Goal: Task Accomplishment & Management: Manage account settings

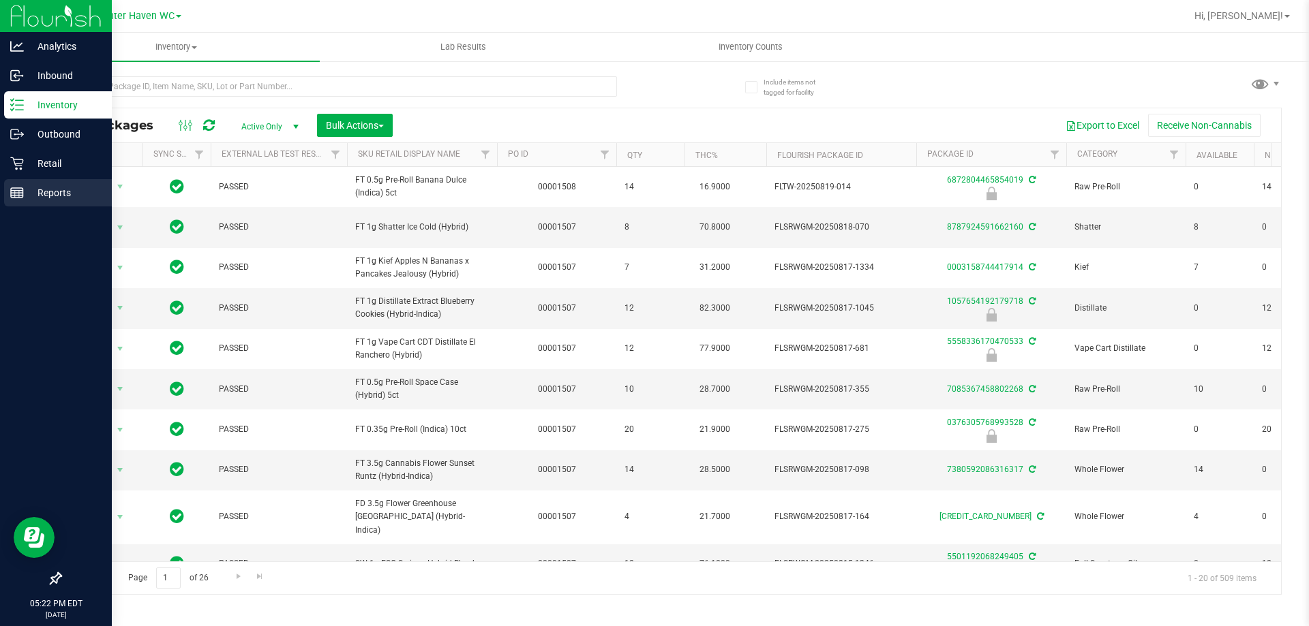
click at [15, 189] on icon at bounding box center [17, 193] width 14 height 14
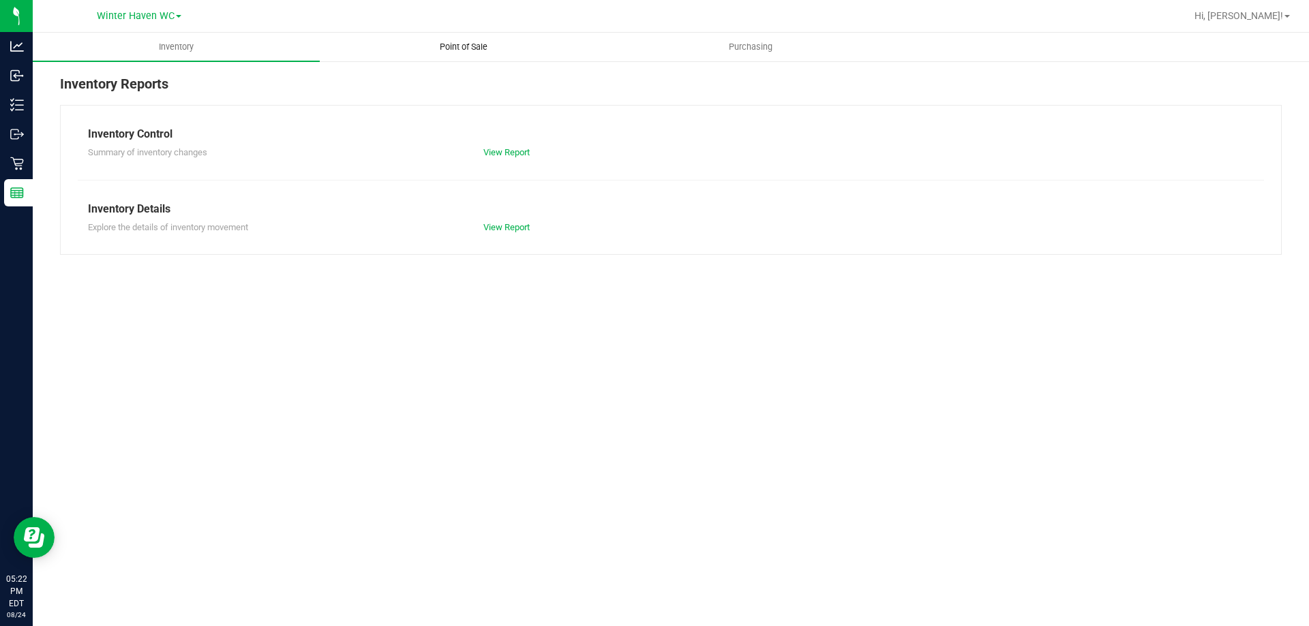
click at [471, 49] on span "Point of Sale" at bounding box center [463, 47] width 85 height 12
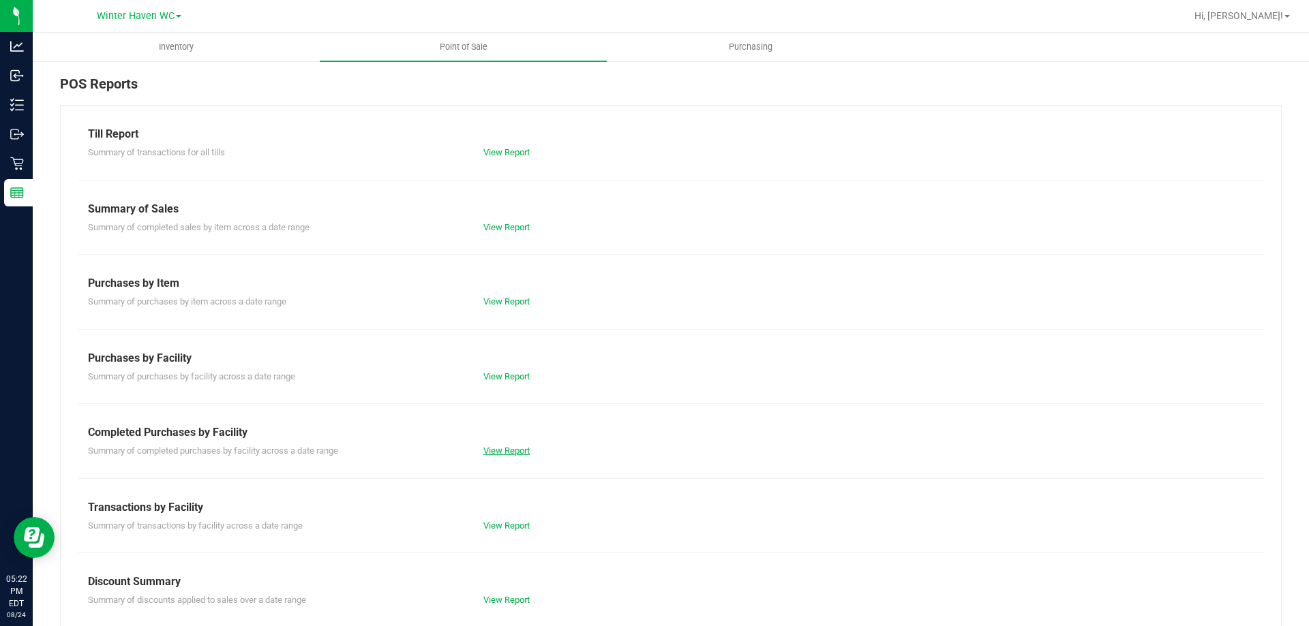
click at [516, 453] on link "View Report" at bounding box center [506, 451] width 46 height 10
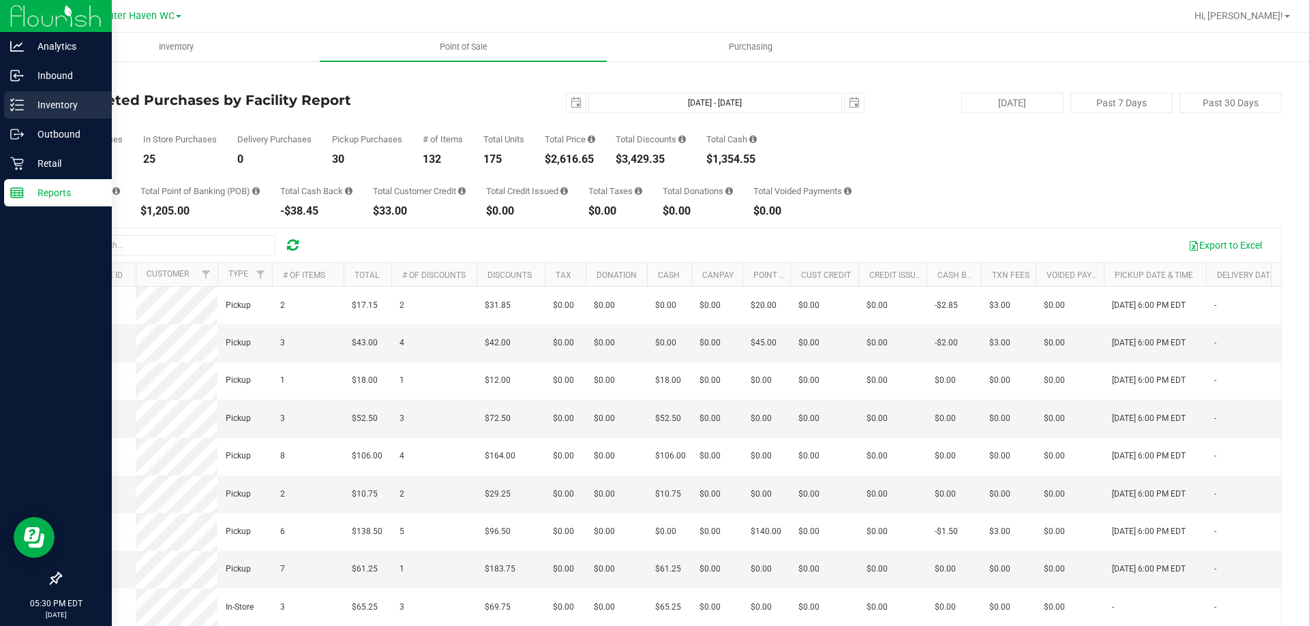
click at [12, 108] on icon at bounding box center [17, 105] width 14 height 14
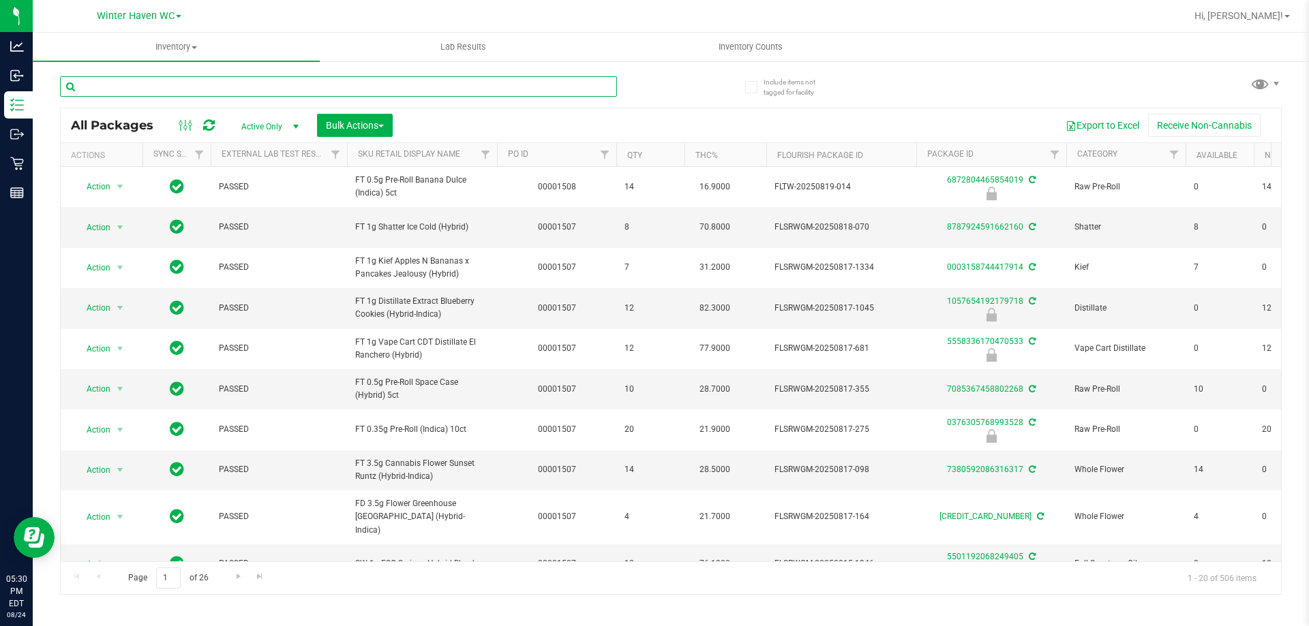
click at [228, 95] on input "text" at bounding box center [338, 86] width 557 height 20
type input "azk"
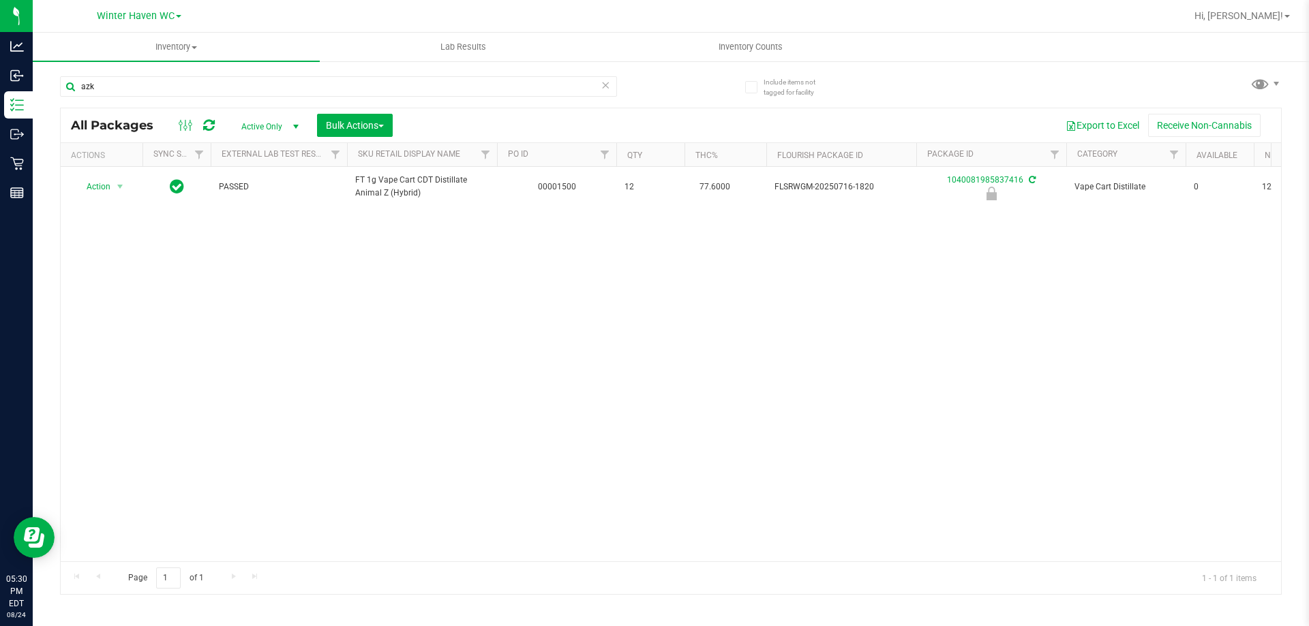
click at [388, 371] on div "Action Action Edit attributes Global inventory Locate package Package audit log…" at bounding box center [671, 364] width 1220 height 395
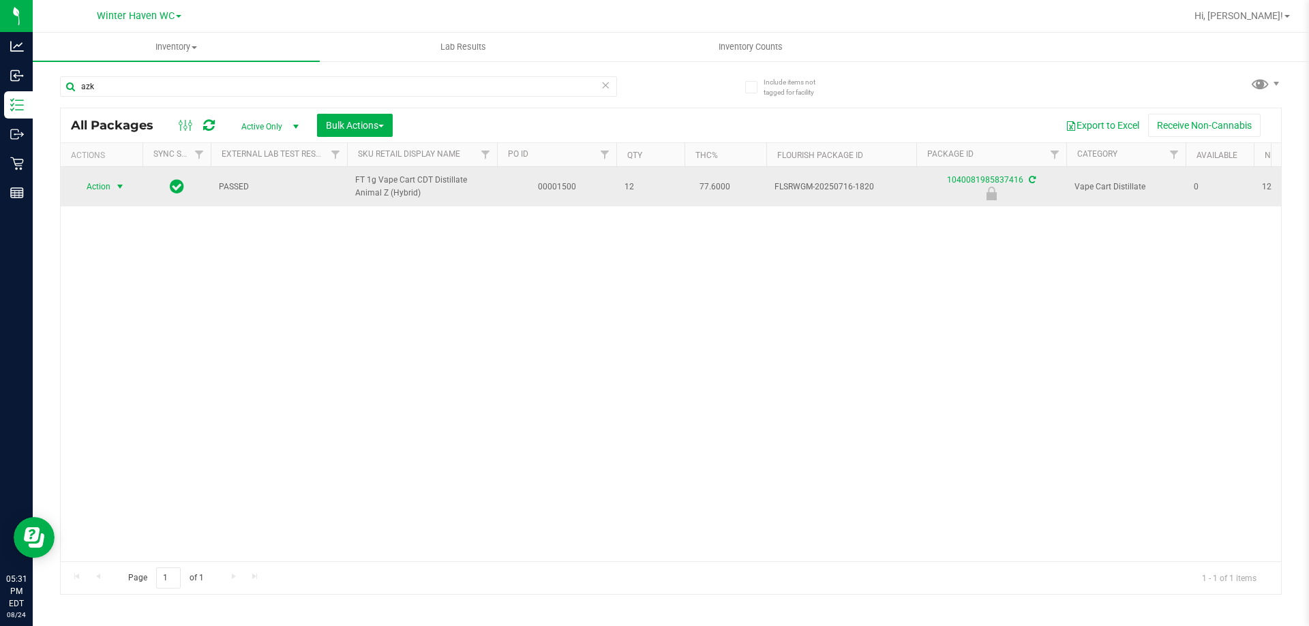
click at [109, 196] on span "Action" at bounding box center [92, 186] width 37 height 19
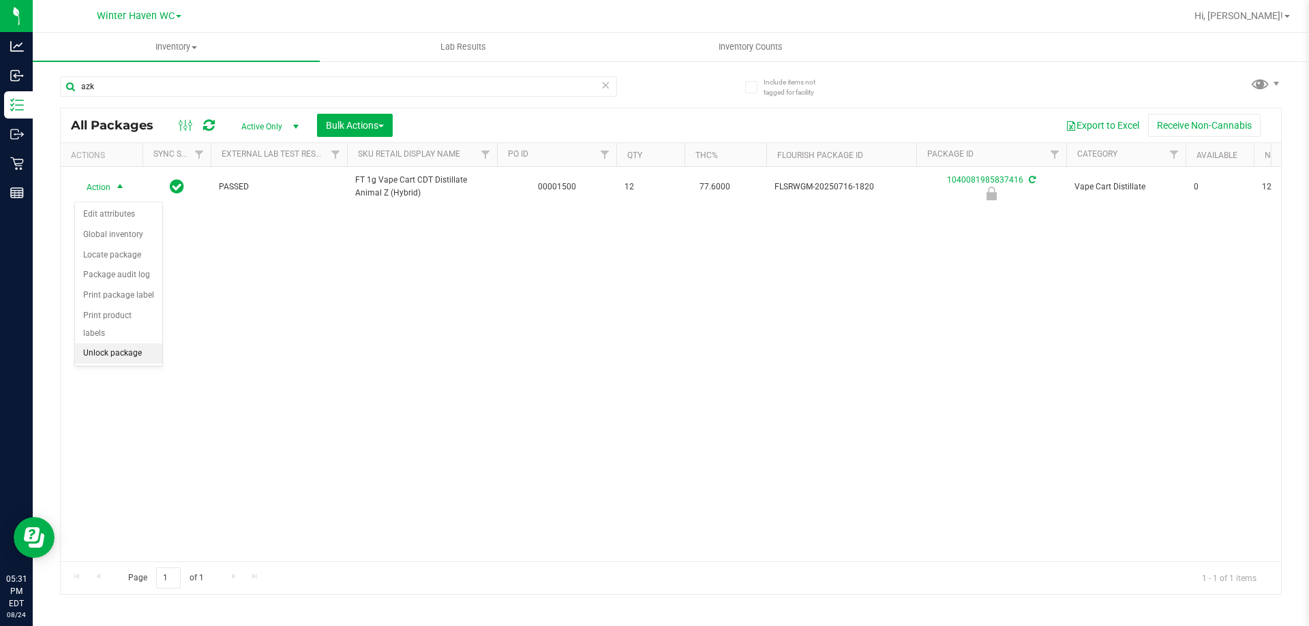
click at [120, 344] on li "Unlock package" at bounding box center [118, 354] width 87 height 20
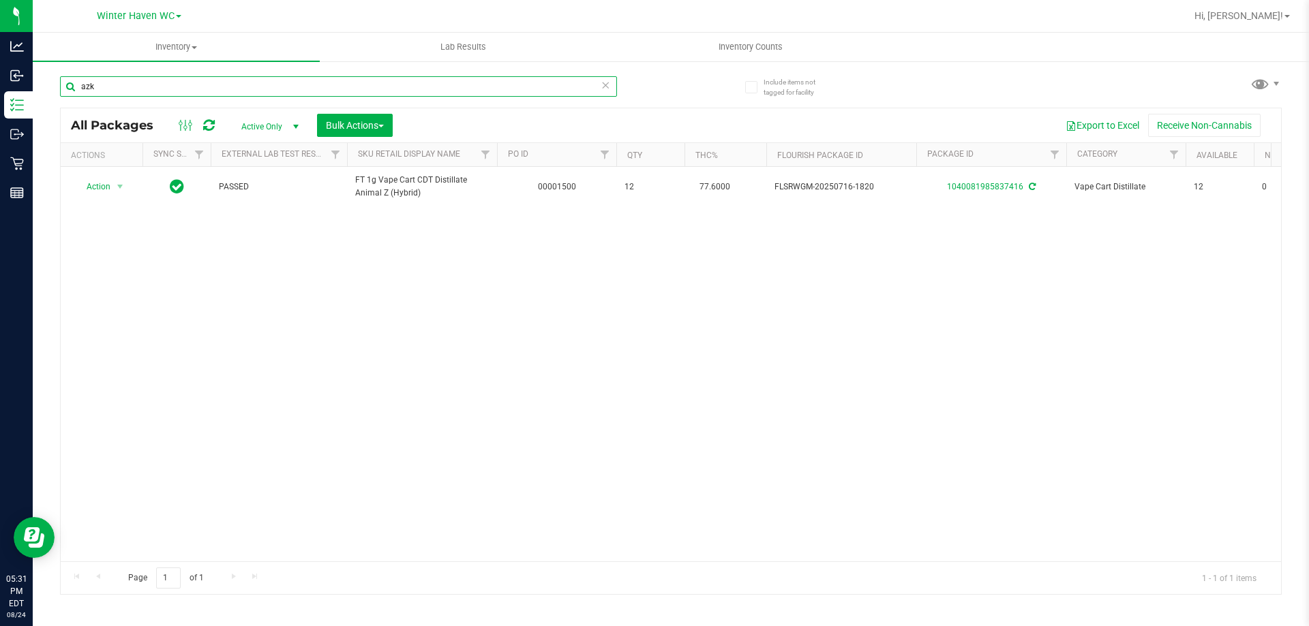
click at [121, 82] on input "azk" at bounding box center [338, 86] width 557 height 20
click at [360, 487] on div "Action Action Adjust qty Create package Edit attributes Global inventory Locate…" at bounding box center [671, 364] width 1220 height 395
click at [172, 76] on input "azk" at bounding box center [338, 86] width 557 height 20
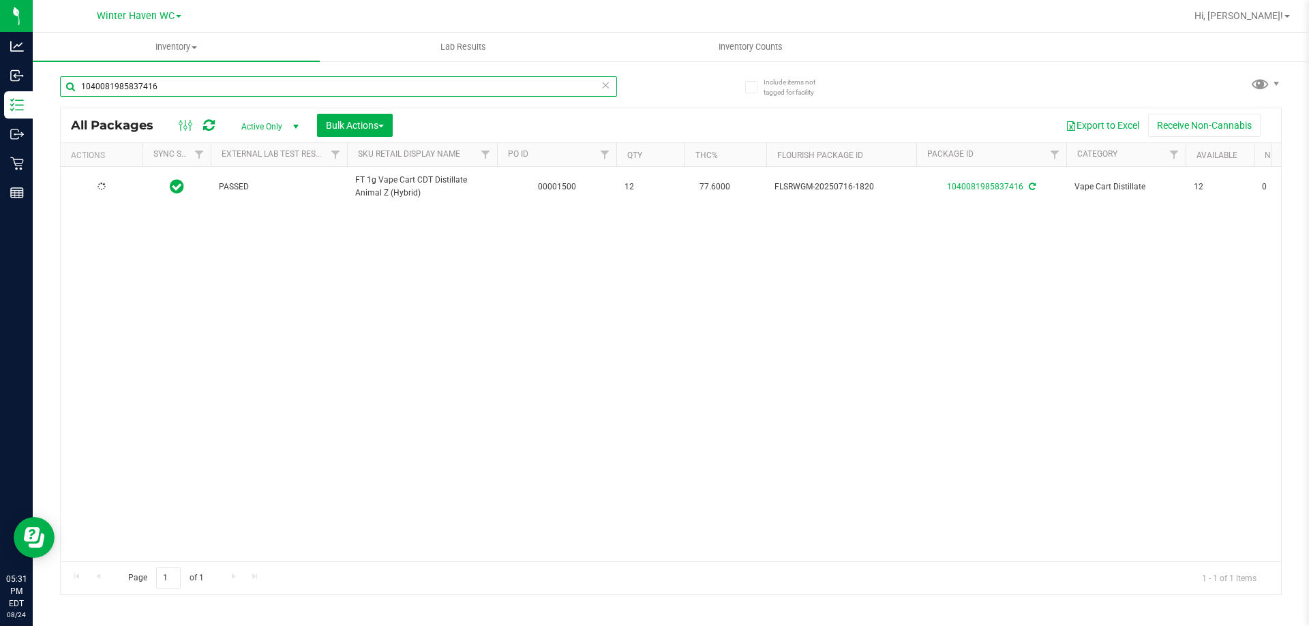
type input "1040081985837416"
click at [656, 91] on div "1040081985837416" at bounding box center [365, 86] width 611 height 44
click at [155, 89] on input "1040081985837416" at bounding box center [338, 86] width 557 height 20
click at [633, 78] on div at bounding box center [365, 86] width 611 height 44
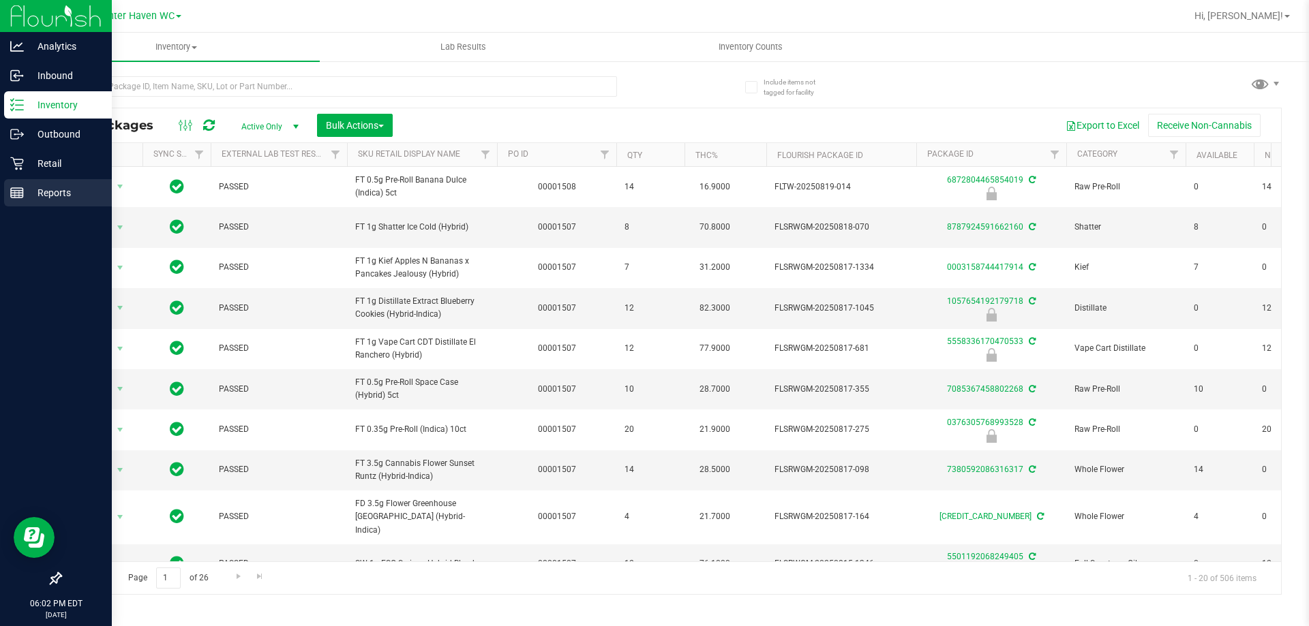
click at [10, 183] on div "Reports" at bounding box center [58, 192] width 108 height 27
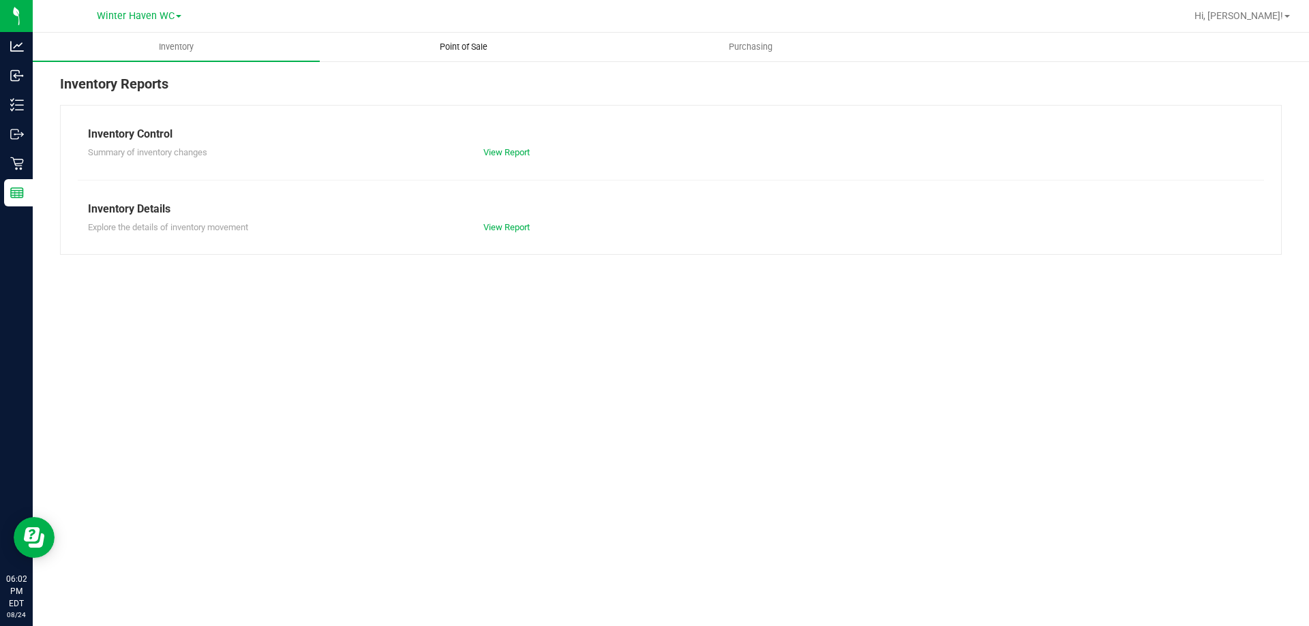
click at [455, 49] on span "Point of Sale" at bounding box center [463, 47] width 85 height 12
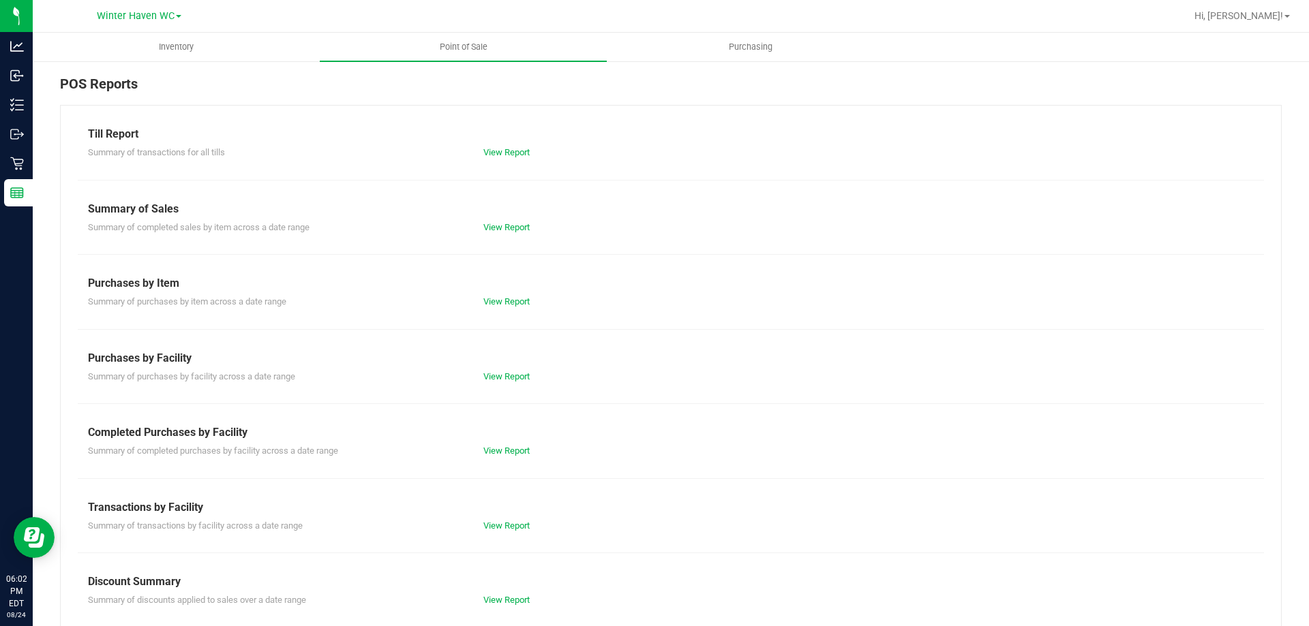
click at [526, 444] on div "View Report" at bounding box center [572, 451] width 198 height 14
click at [522, 446] on link "View Report" at bounding box center [506, 451] width 46 height 10
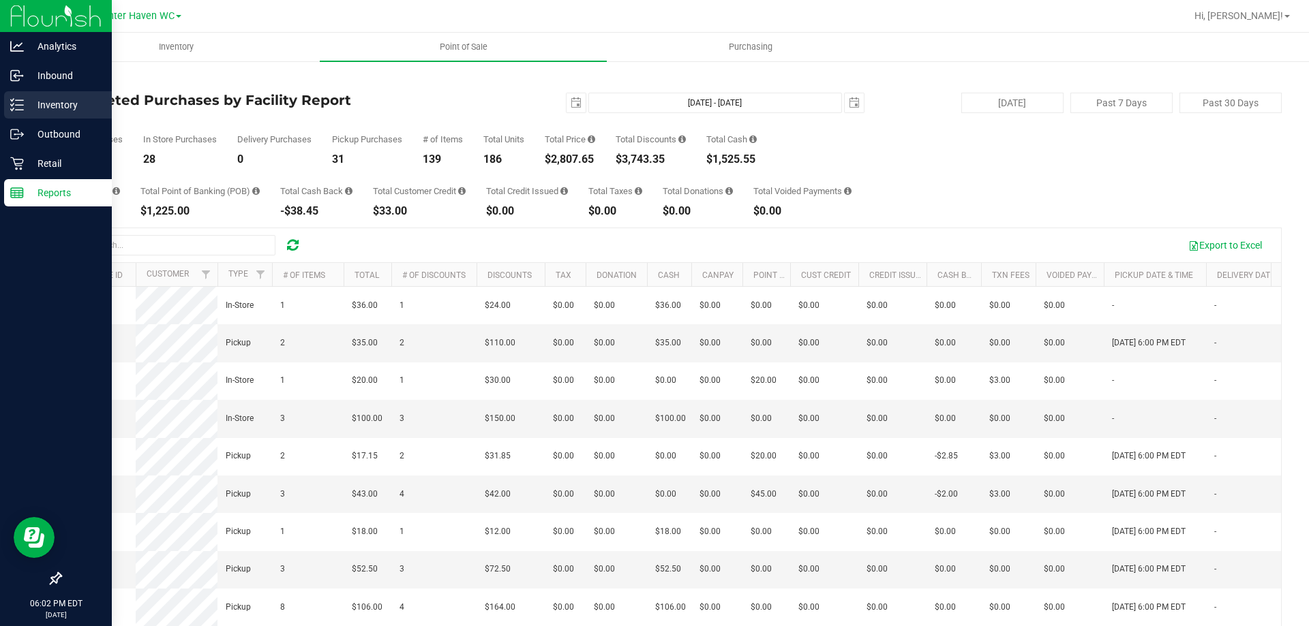
click at [12, 95] on div "Inventory" at bounding box center [58, 104] width 108 height 27
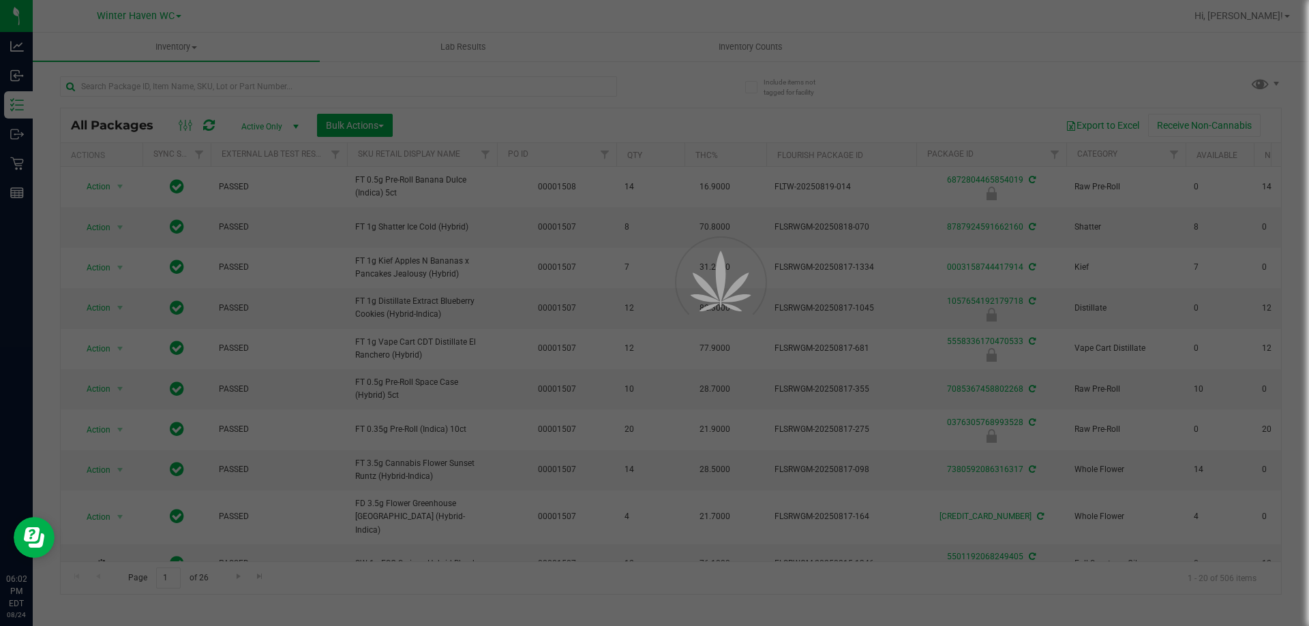
click at [778, 51] on div at bounding box center [654, 313] width 1309 height 626
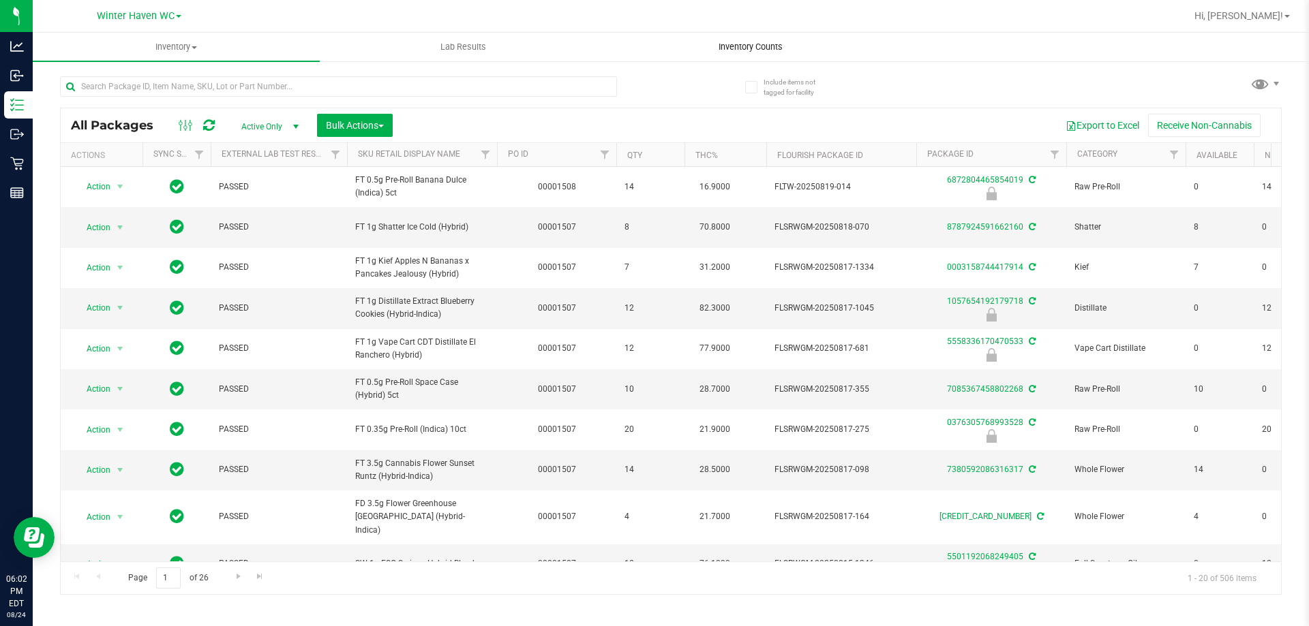
click at [765, 52] on span "Inventory Counts" at bounding box center [750, 47] width 101 height 12
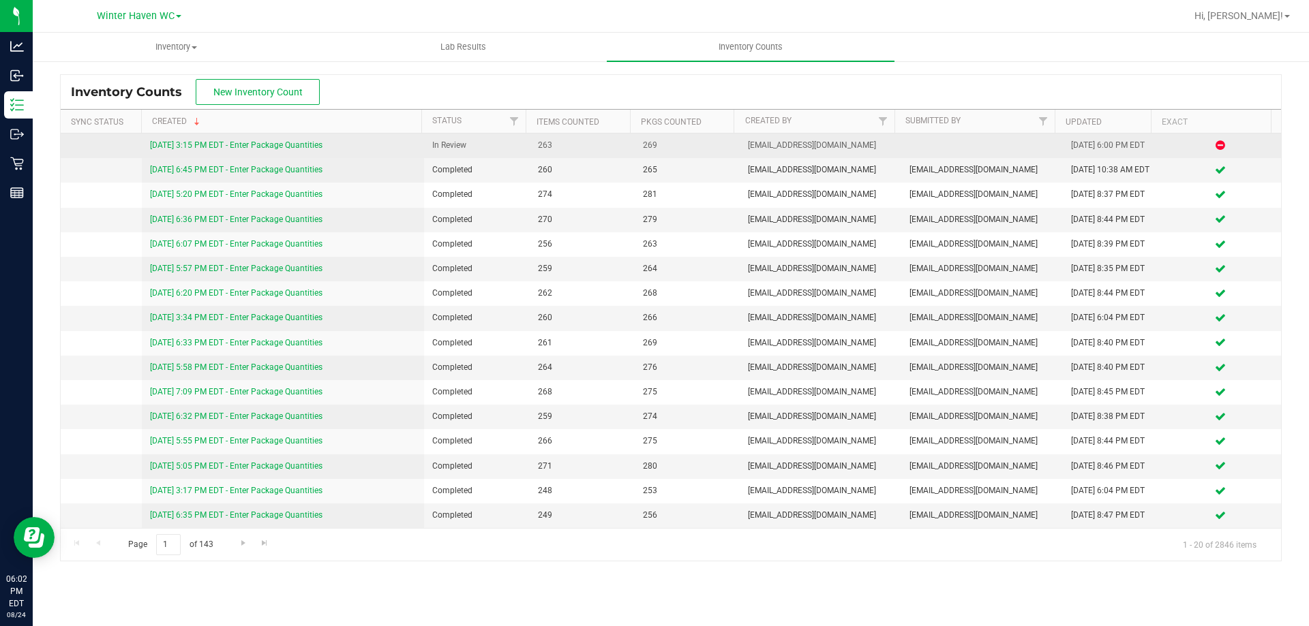
click at [290, 151] on div "[DATE] 3:15 PM EDT - Enter Package Quantities" at bounding box center [283, 145] width 267 height 13
click at [283, 145] on link "[DATE] 3:15 PM EDT - Enter Package Quantities" at bounding box center [236, 145] width 172 height 10
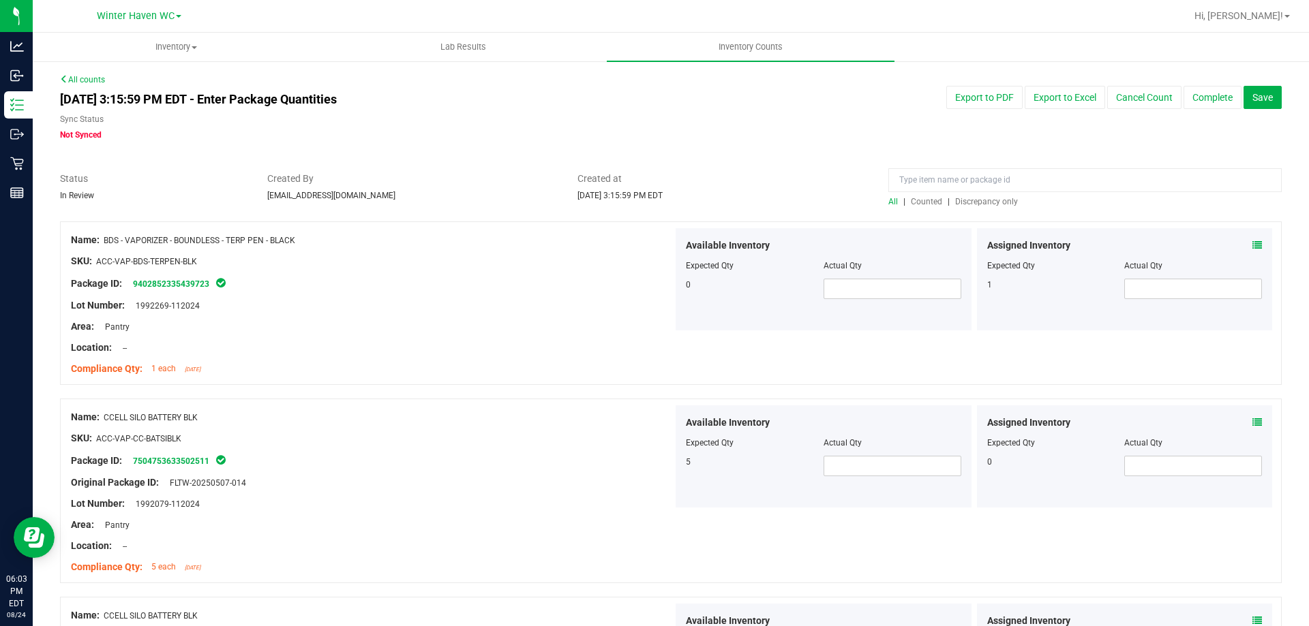
click at [999, 200] on span "Discrepancy only" at bounding box center [986, 202] width 63 height 10
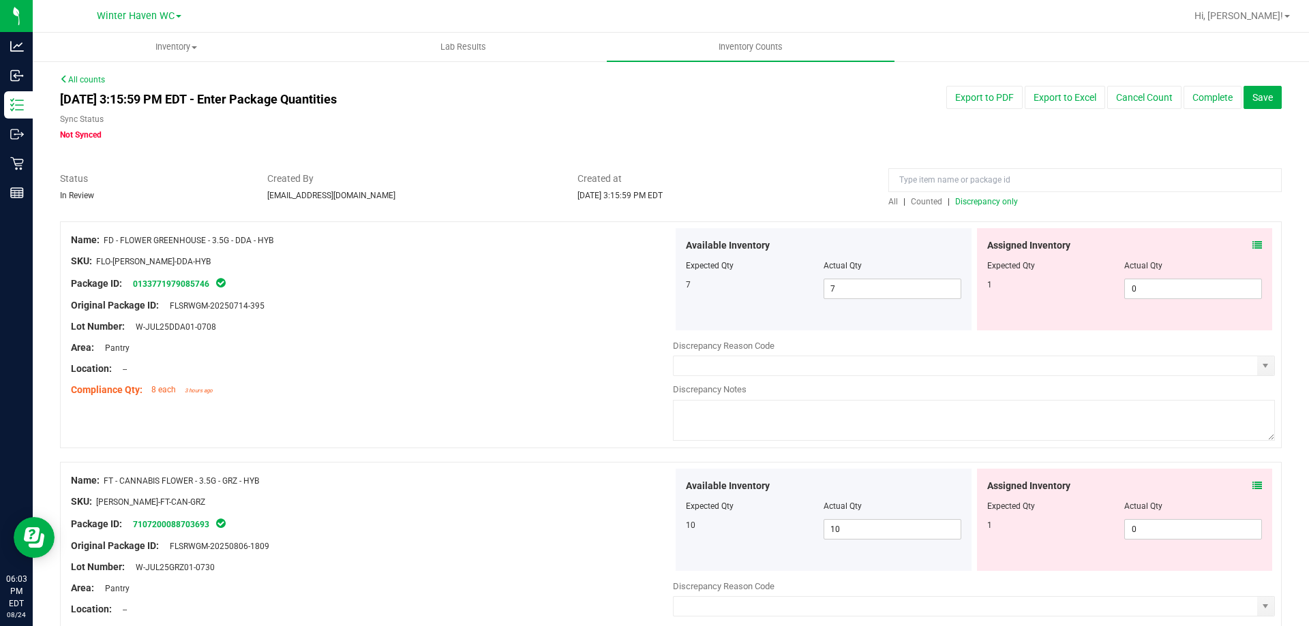
click at [1252, 247] on icon at bounding box center [1257, 246] width 10 height 10
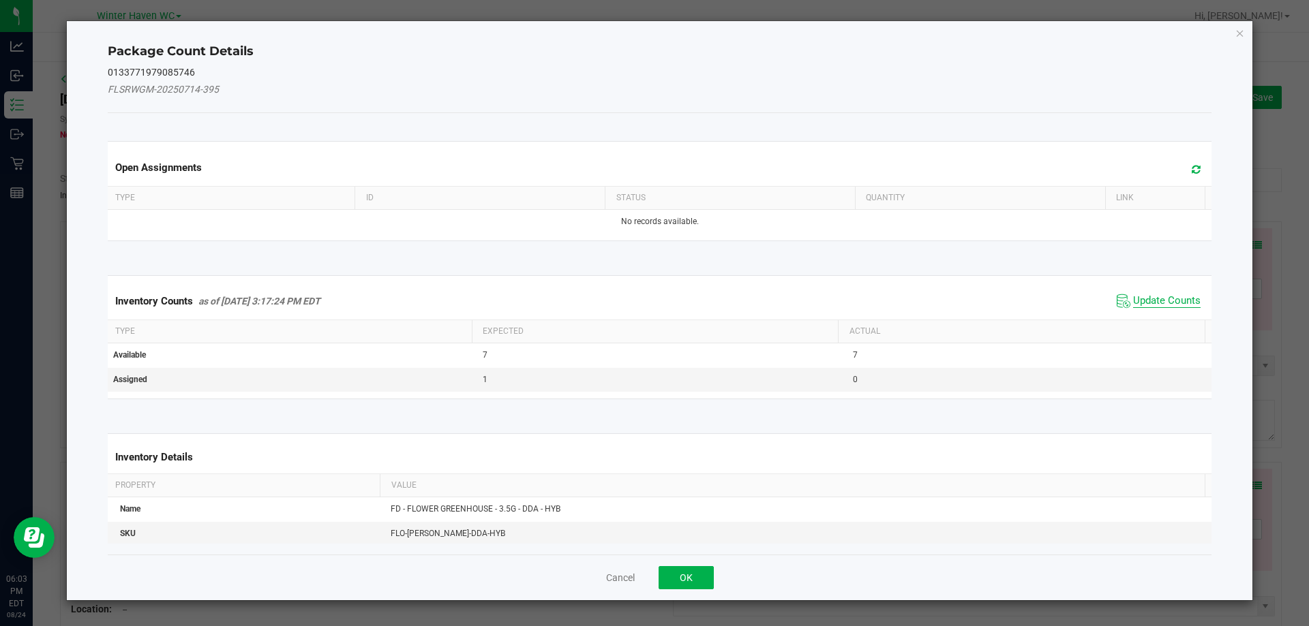
drag, startPoint x: 1133, startPoint y: 316, endPoint x: 1137, endPoint y: 306, distance: 11.0
click at [1131, 317] on div "Inventory Counts as of [DATE] 3:17:24 PM EDT Update Counts" at bounding box center [660, 301] width 1110 height 37
click at [1137, 305] on span "Update Counts" at bounding box center [1166, 301] width 67 height 14
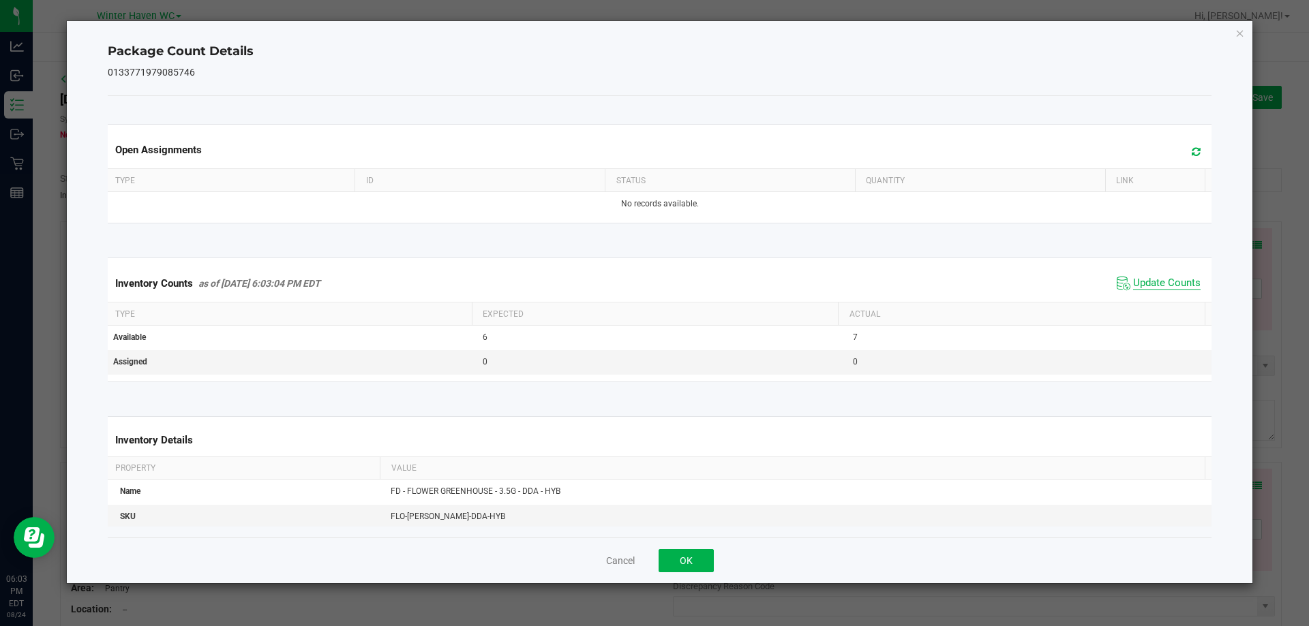
click at [1140, 288] on span "Update Counts" at bounding box center [1166, 284] width 67 height 14
click at [708, 569] on button "OK" at bounding box center [685, 560] width 55 height 23
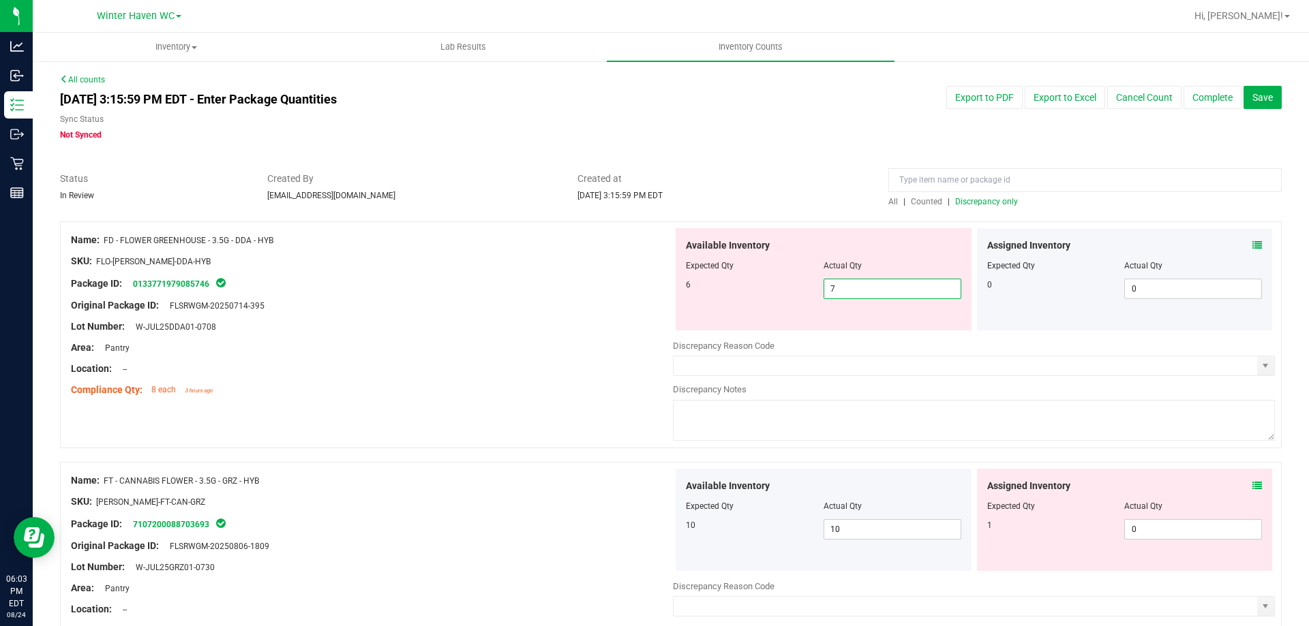
drag, startPoint x: 864, startPoint y: 296, endPoint x: 774, endPoint y: 283, distance: 91.6
click at [774, 283] on div "6 7 7" at bounding box center [823, 289] width 275 height 20
type input "6"
drag, startPoint x: 600, startPoint y: 320, endPoint x: 643, endPoint y: 316, distance: 43.1
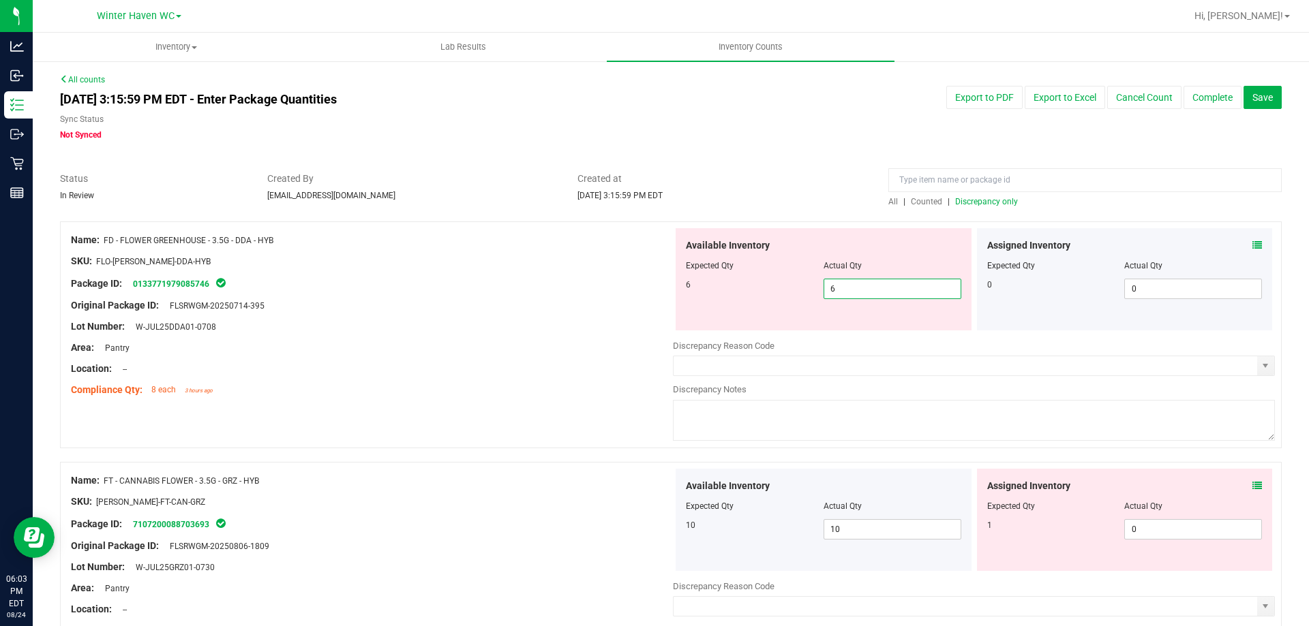
click at [603, 321] on div "Lot Number: W-JUL25DDA01-0708" at bounding box center [372, 327] width 602 height 14
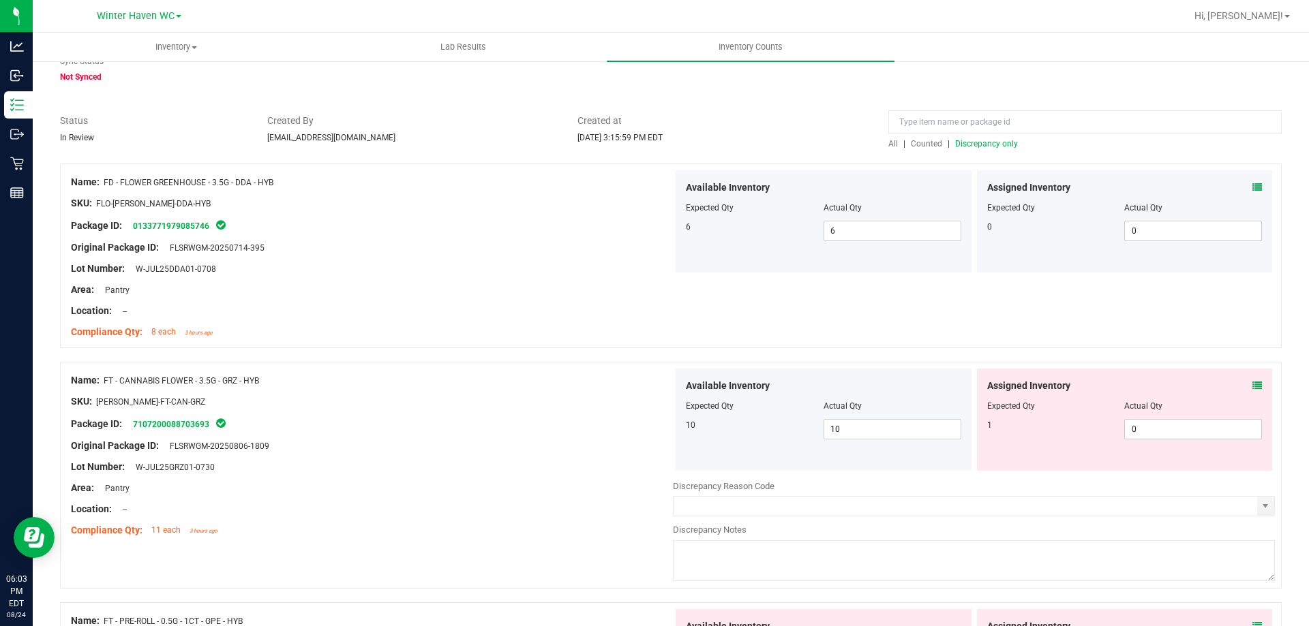
scroll to position [136, 0]
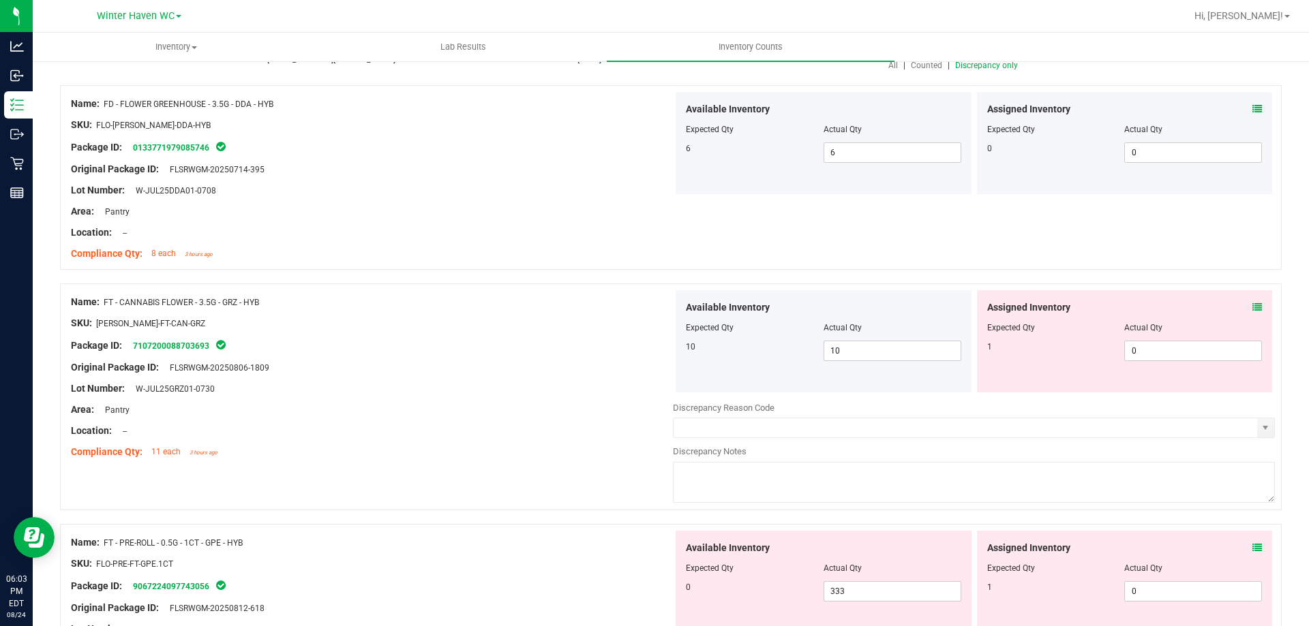
click at [1241, 305] on div "Assigned Inventory" at bounding box center [1124, 308] width 275 height 14
click at [1252, 305] on icon at bounding box center [1257, 308] width 10 height 10
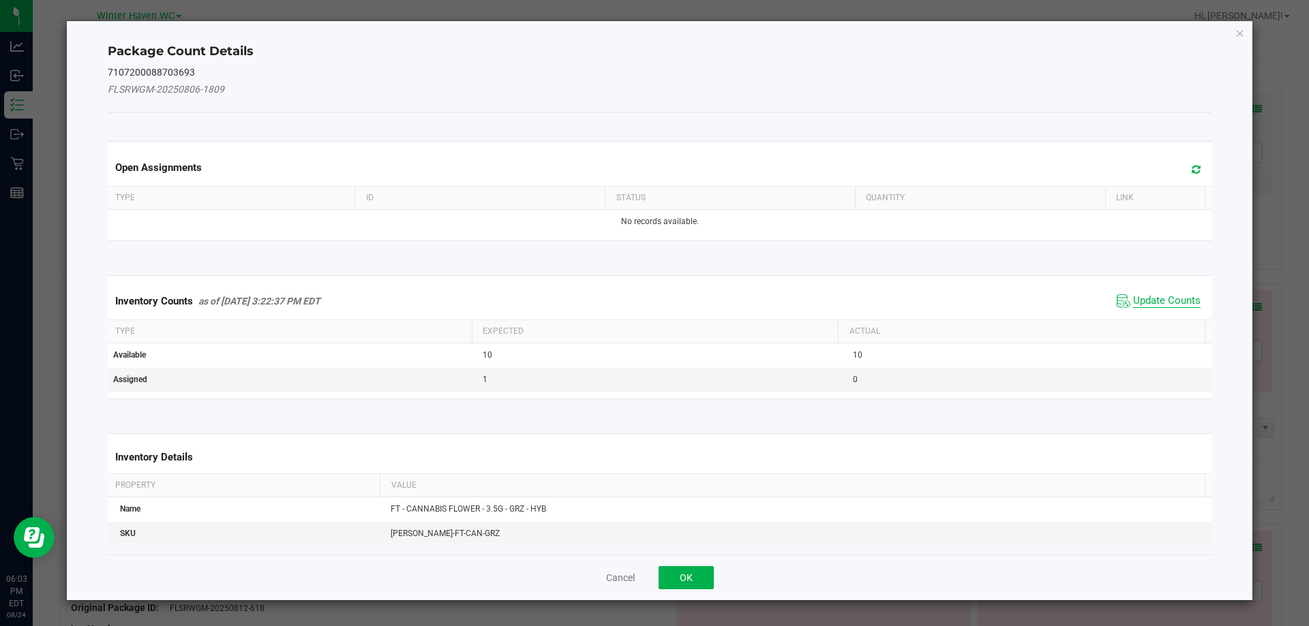
click at [1164, 302] on span "Update Counts" at bounding box center [1166, 301] width 67 height 14
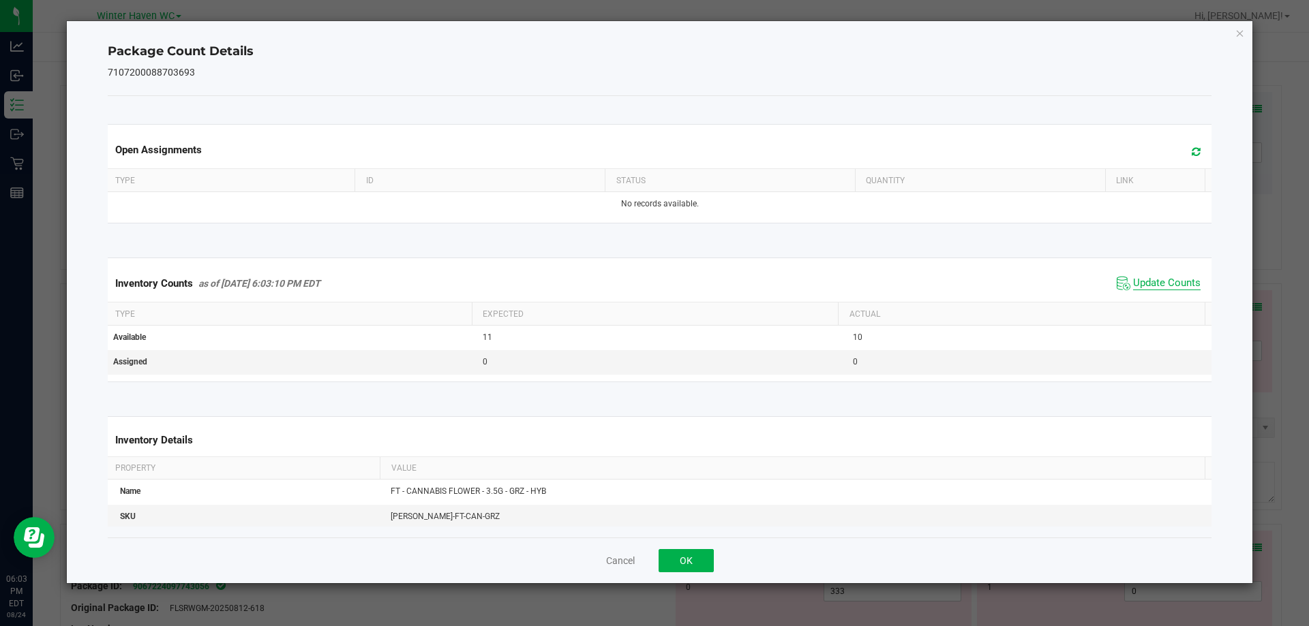
click at [1161, 283] on span "Update Counts" at bounding box center [1166, 284] width 67 height 14
click at [1163, 282] on span "Update Counts" at bounding box center [1166, 283] width 67 height 12
click at [699, 551] on button "OK" at bounding box center [685, 560] width 55 height 23
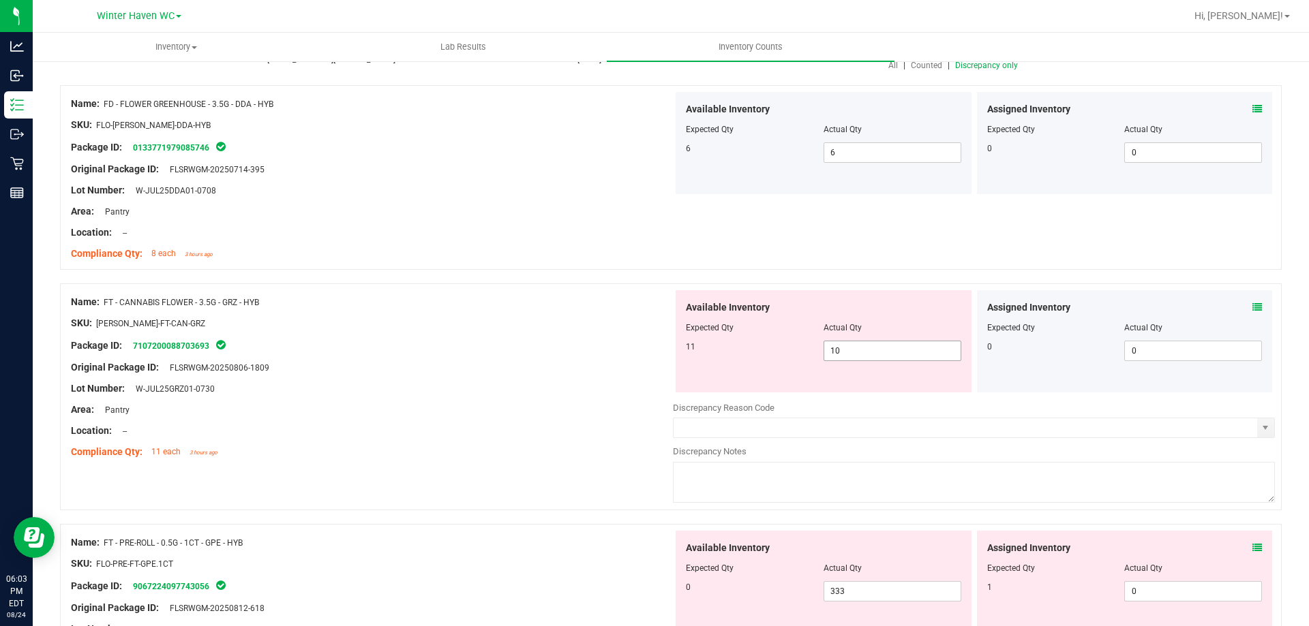
click at [844, 346] on span "10 10" at bounding box center [892, 351] width 138 height 20
click at [844, 346] on input "10" at bounding box center [892, 350] width 136 height 19
type input "11"
click at [820, 269] on div "Name: FD - FLOWER GREENHOUSE - 3.5G - DDA - HYB SKU: FLO-[PERSON_NAME]-DDA-HYB …" at bounding box center [670, 177] width 1221 height 185
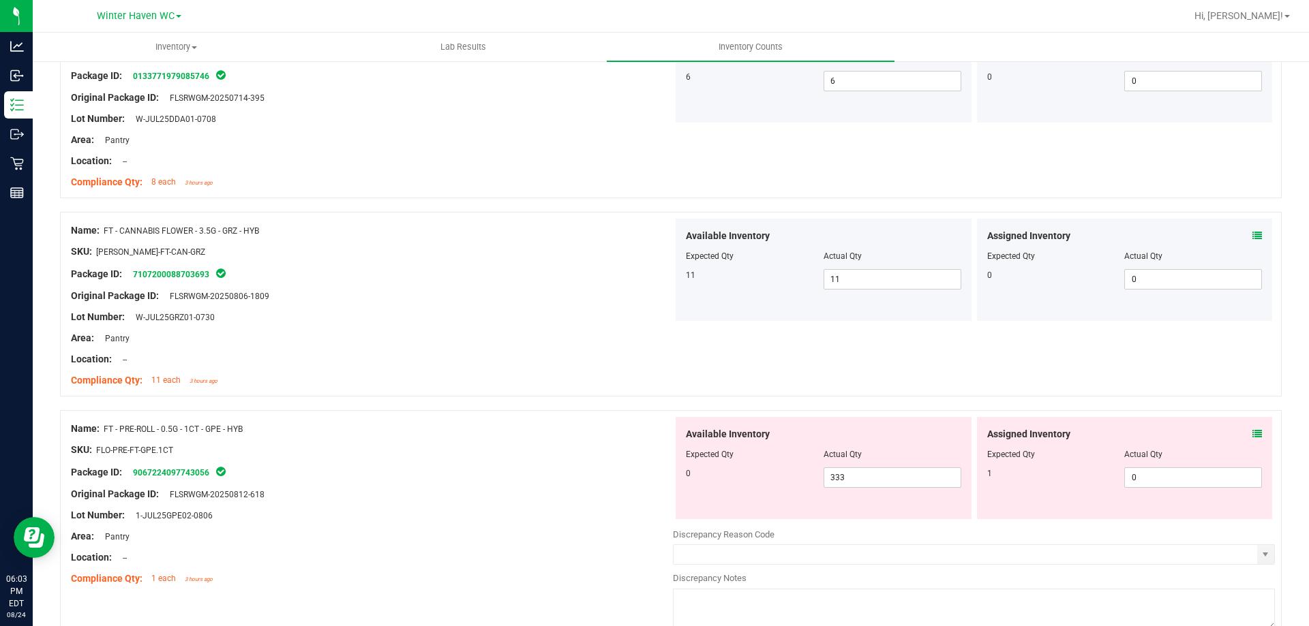
scroll to position [273, 0]
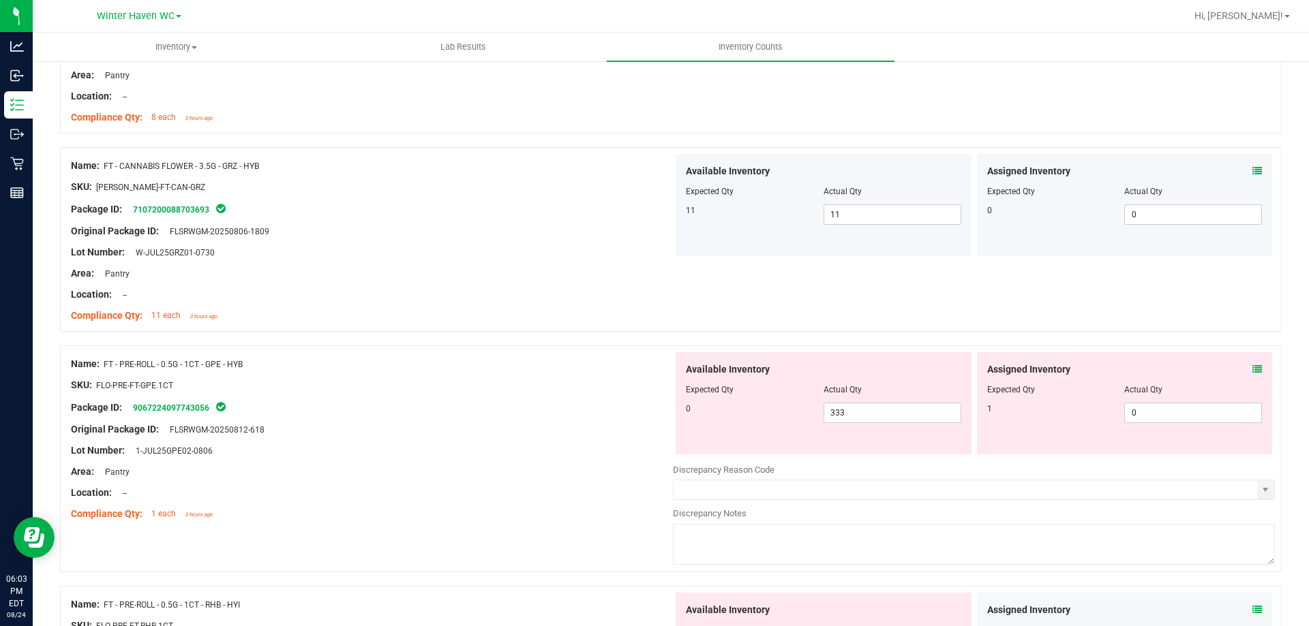
click at [1241, 369] on div "Assigned Inventory" at bounding box center [1124, 370] width 275 height 14
click at [1252, 367] on div "Assigned Inventory Expected Qty Actual Qty 1 0 0" at bounding box center [1125, 403] width 296 height 102
click at [1252, 369] on icon at bounding box center [1257, 370] width 10 height 10
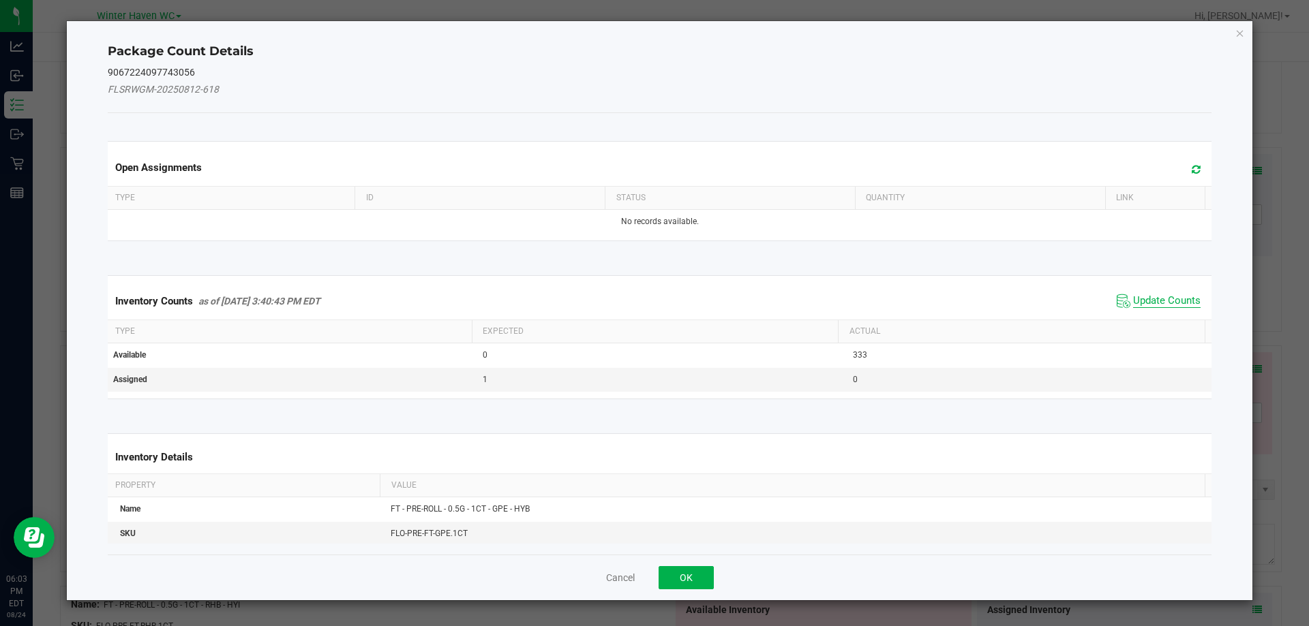
click at [1151, 297] on span "Update Counts" at bounding box center [1166, 301] width 67 height 14
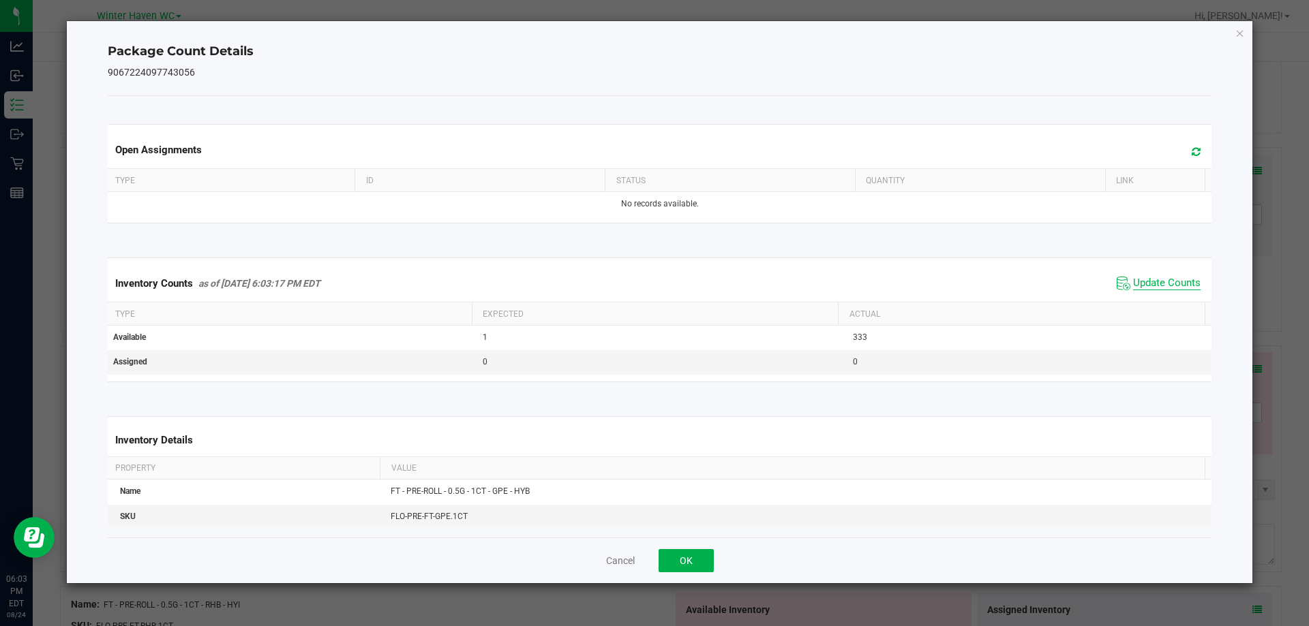
click at [1148, 284] on span "Update Counts" at bounding box center [1166, 284] width 67 height 14
click at [1148, 284] on span "Update Counts" at bounding box center [1166, 283] width 67 height 12
click at [665, 556] on button "OK" at bounding box center [685, 560] width 55 height 23
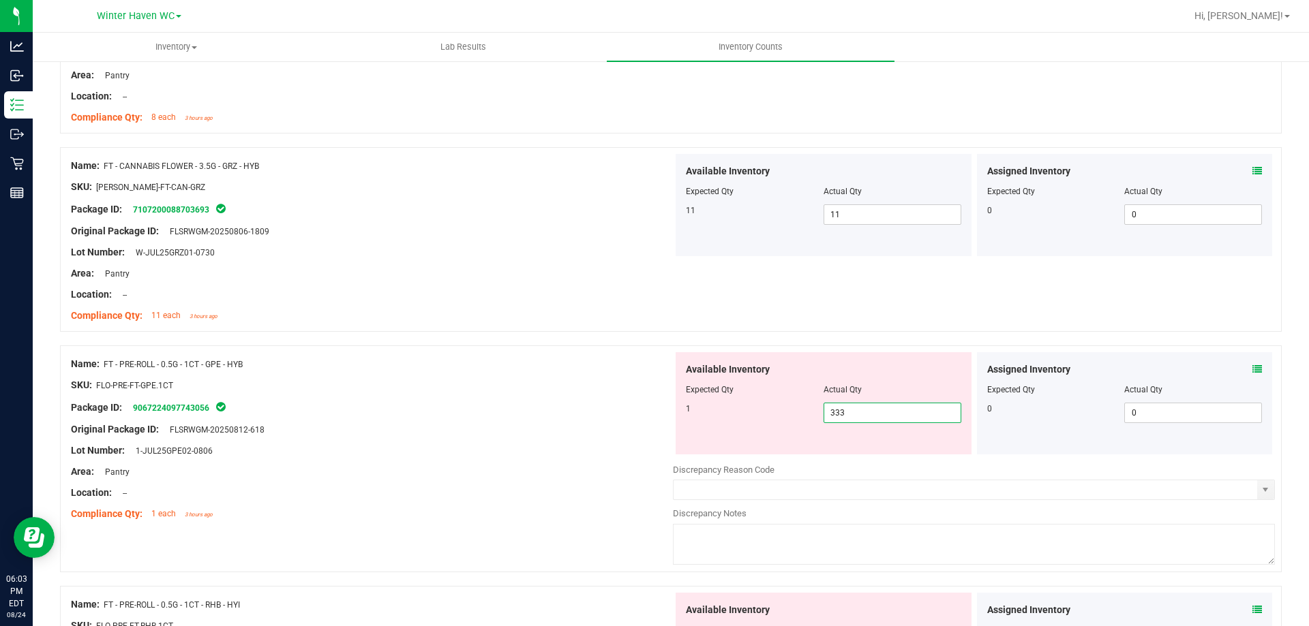
drag, startPoint x: 903, startPoint y: 414, endPoint x: 671, endPoint y: 398, distance: 232.3
click at [675, 398] on div "Available Inventory Expected Qty Actual Qty 1 333 333" at bounding box center [823, 403] width 296 height 102
type input "1"
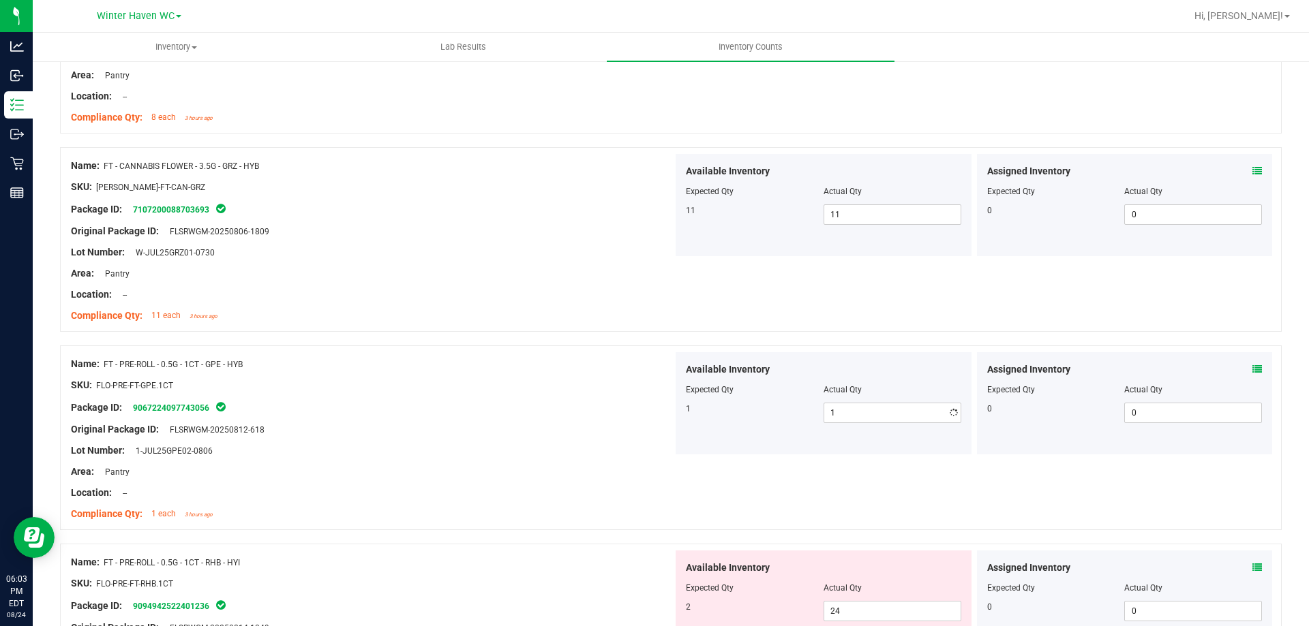
drag, startPoint x: 453, startPoint y: 391, endPoint x: 508, endPoint y: 390, distance: 54.5
click at [466, 390] on div "SKU: FLO-PRE-FT-GPE.1CT" at bounding box center [372, 385] width 602 height 14
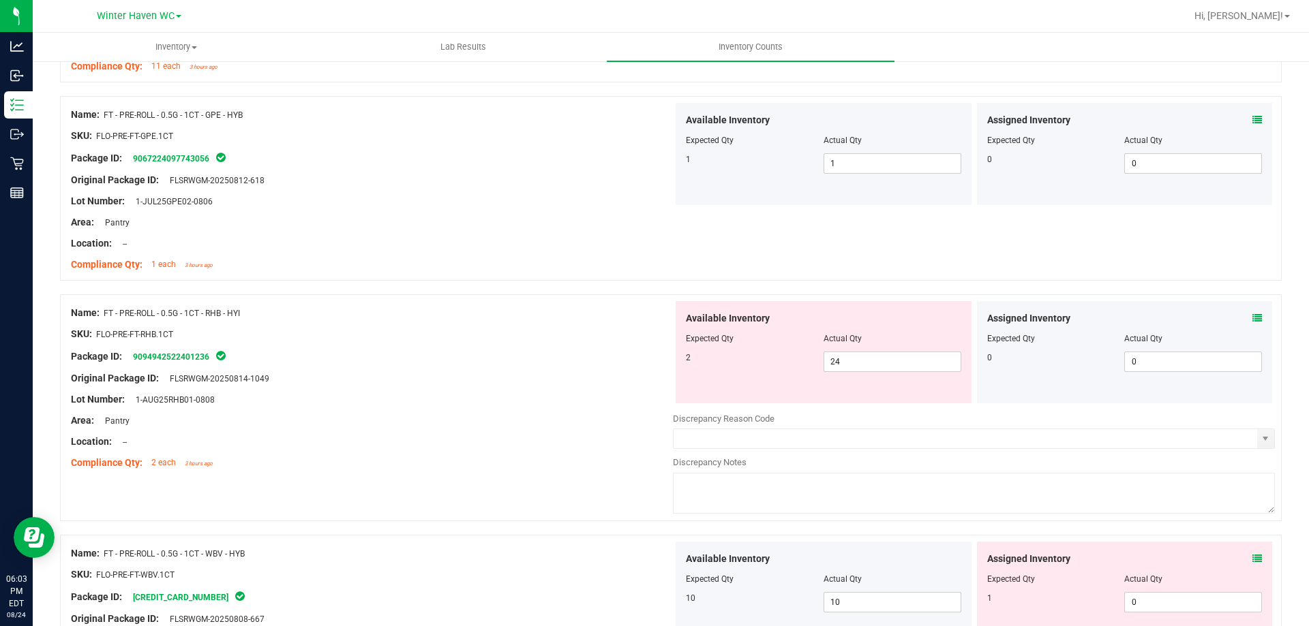
scroll to position [545, 0]
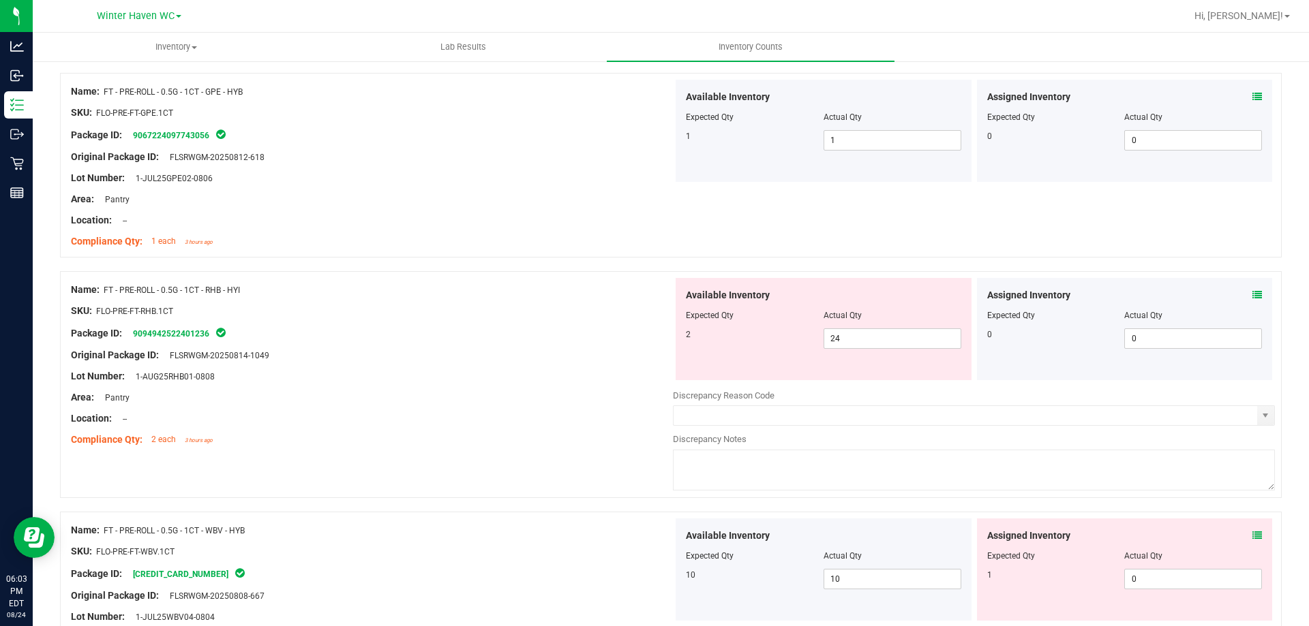
click at [1252, 294] on icon at bounding box center [1257, 295] width 10 height 10
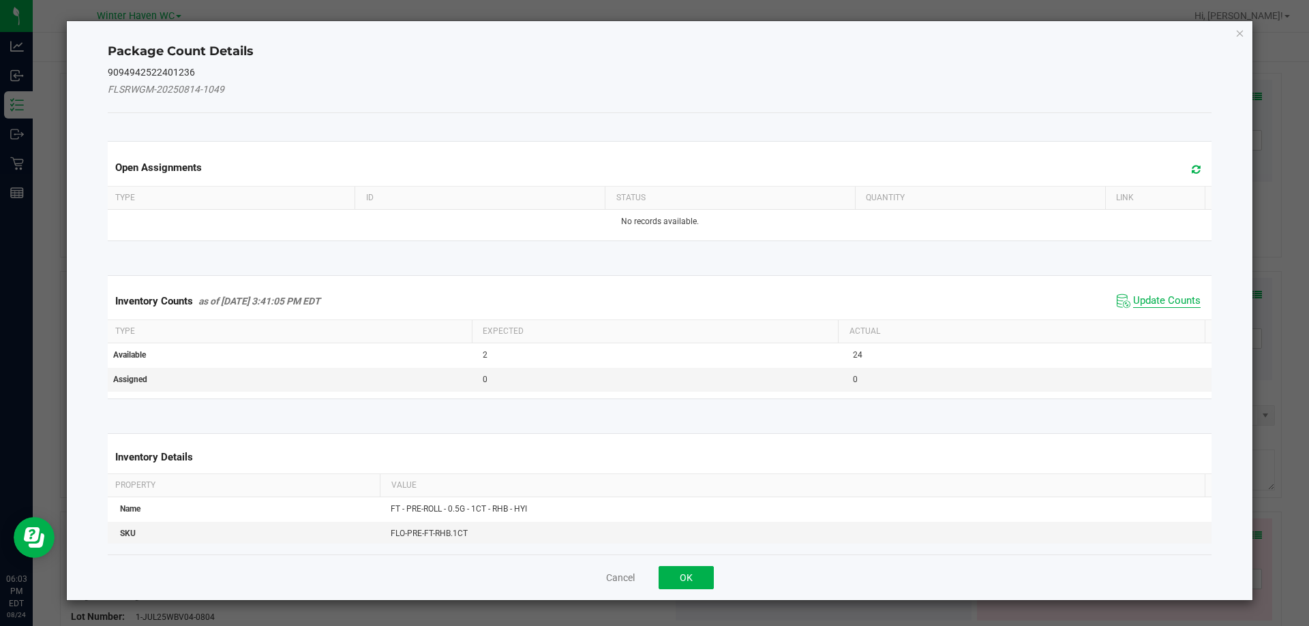
drag, startPoint x: 1188, startPoint y: 288, endPoint x: 1183, endPoint y: 296, distance: 9.3
click at [1185, 292] on div "Inventory Counts as of [DATE] 3:41:05 PM EDT Update Counts" at bounding box center [660, 301] width 1110 height 37
click at [1183, 296] on span "Update Counts" at bounding box center [1166, 301] width 67 height 14
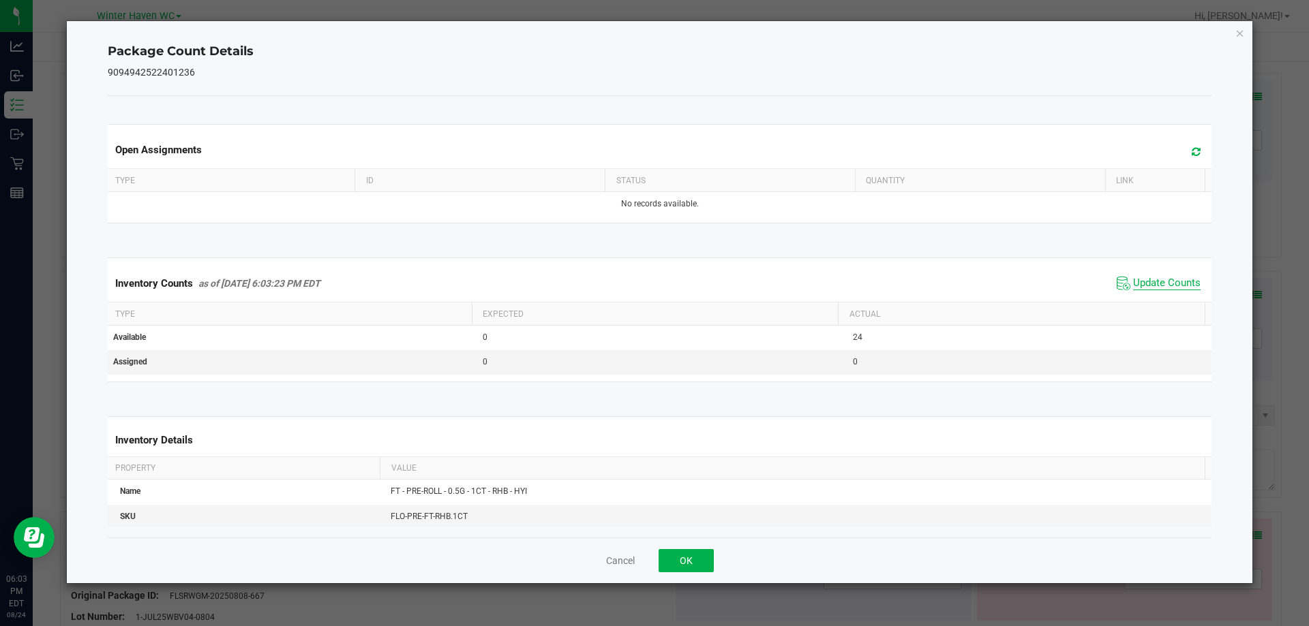
click at [1166, 288] on span "Update Counts" at bounding box center [1166, 284] width 67 height 14
click at [684, 567] on button "OK" at bounding box center [685, 560] width 55 height 23
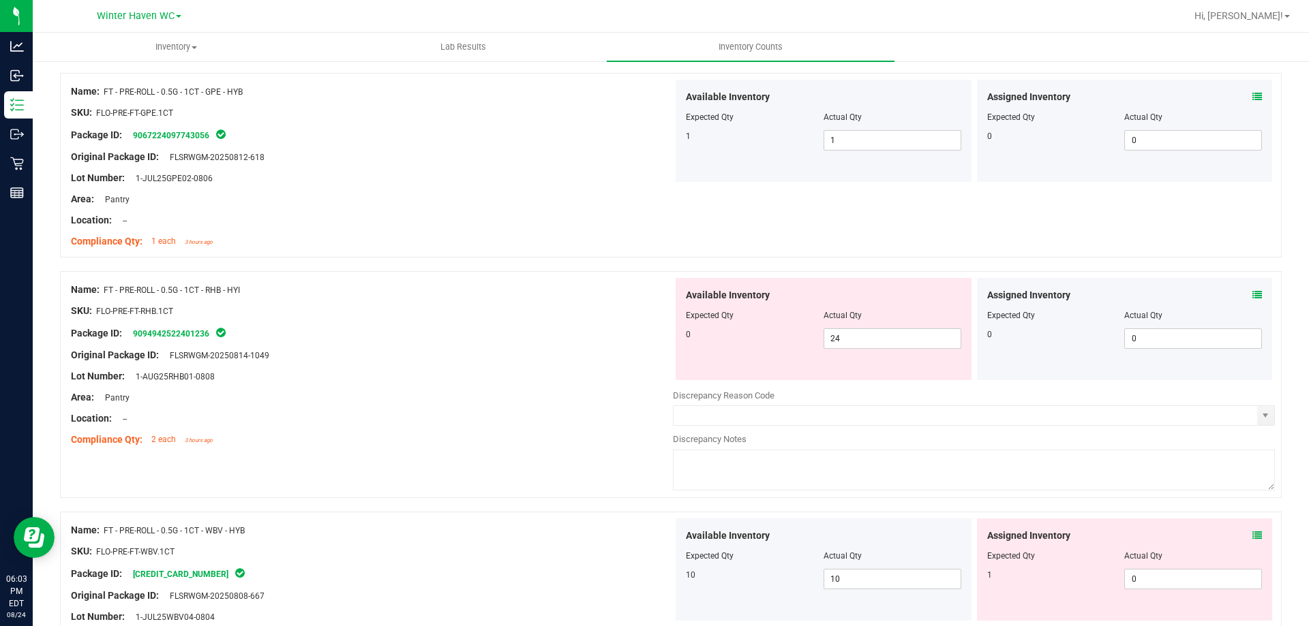
click at [508, 408] on div at bounding box center [372, 408] width 602 height 7
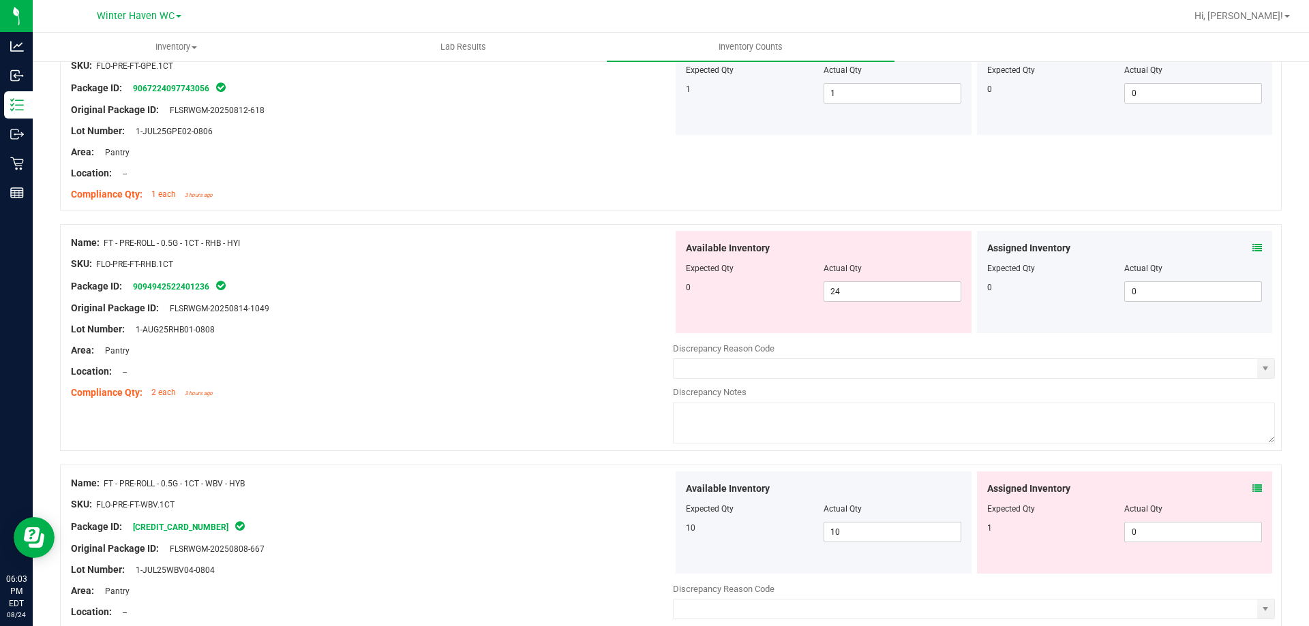
scroll to position [613, 0]
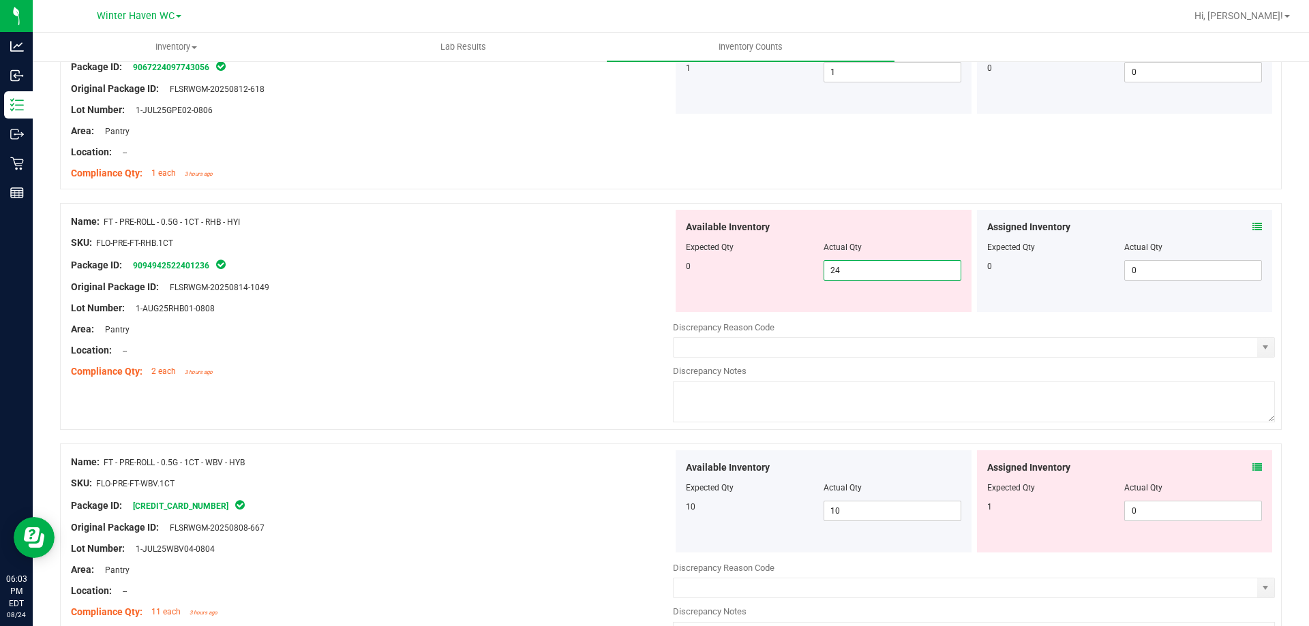
drag, startPoint x: 850, startPoint y: 273, endPoint x: 606, endPoint y: 284, distance: 244.3
click at [717, 275] on div "0 24 24" at bounding box center [823, 270] width 275 height 20
type input "0"
click at [605, 284] on div "Original Package ID: FLSRWGM-20250814-1049" at bounding box center [372, 287] width 602 height 14
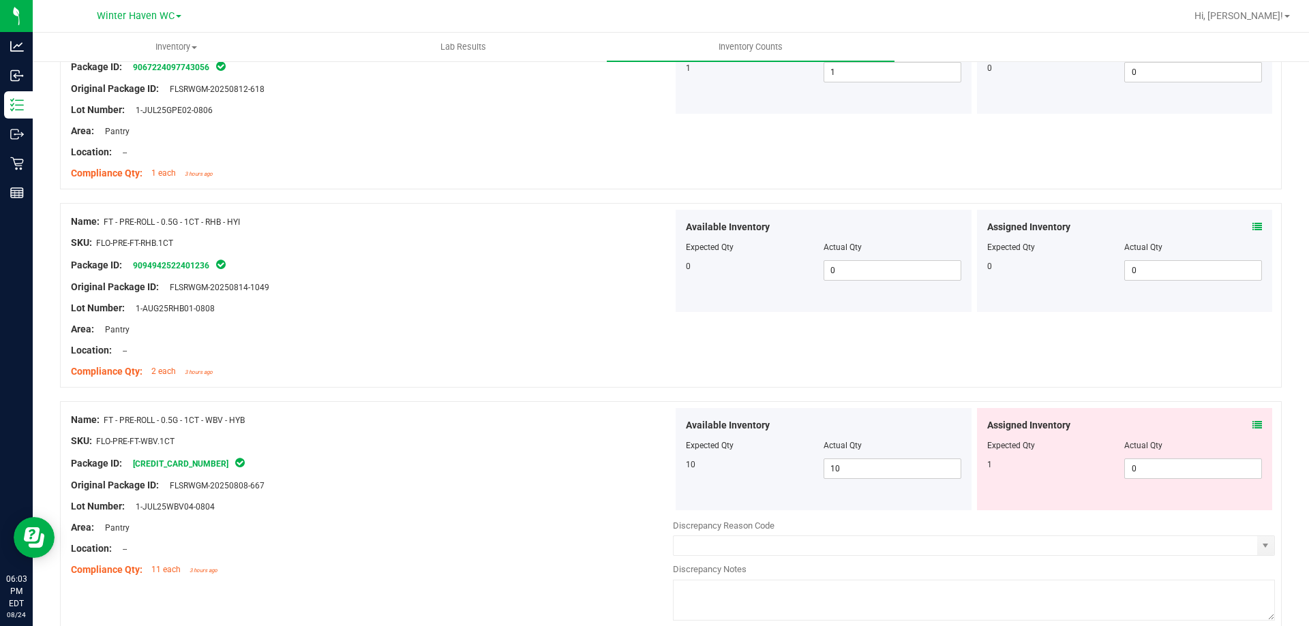
click at [1252, 423] on icon at bounding box center [1257, 426] width 10 height 10
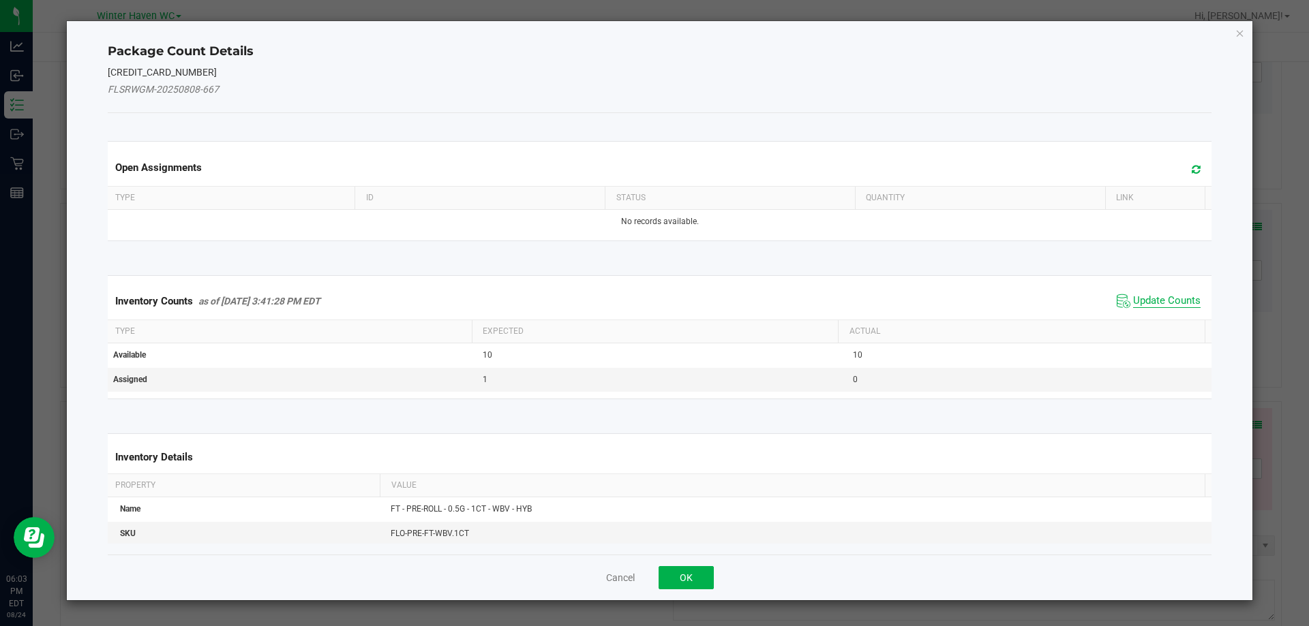
click at [1152, 303] on span "Update Counts" at bounding box center [1166, 301] width 67 height 14
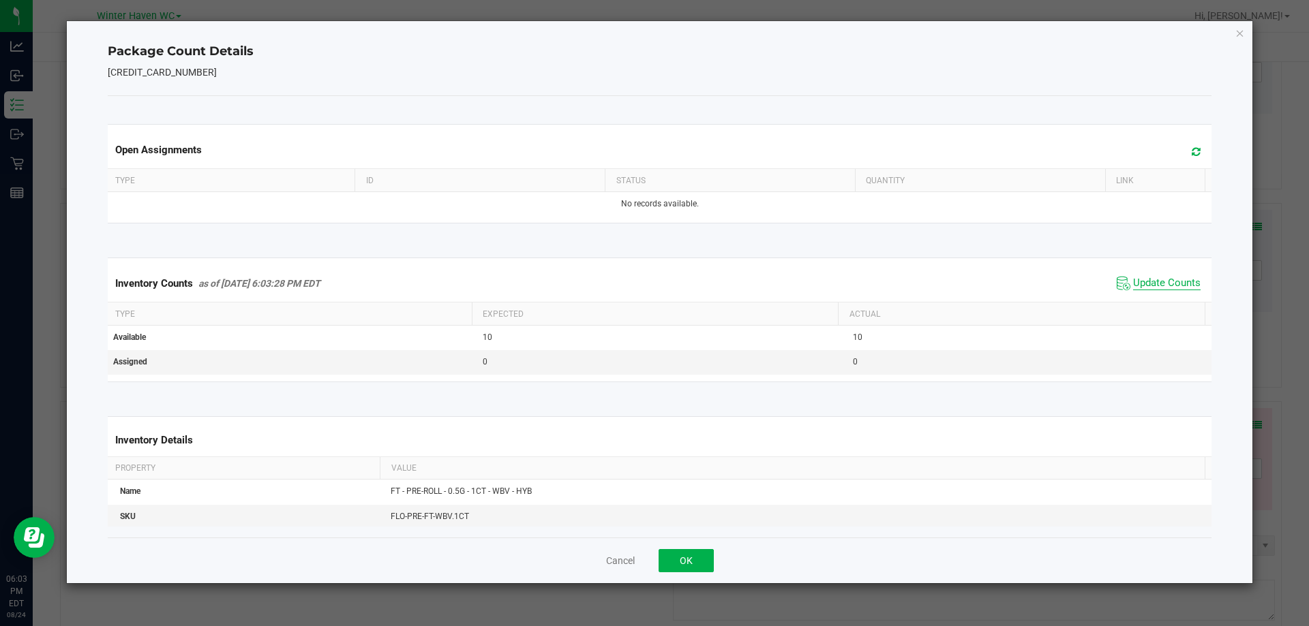
click at [1143, 286] on span "Update Counts" at bounding box center [1166, 284] width 67 height 14
click at [1143, 286] on span "Update Counts" at bounding box center [1166, 283] width 67 height 12
click at [684, 557] on button "OK" at bounding box center [685, 560] width 55 height 23
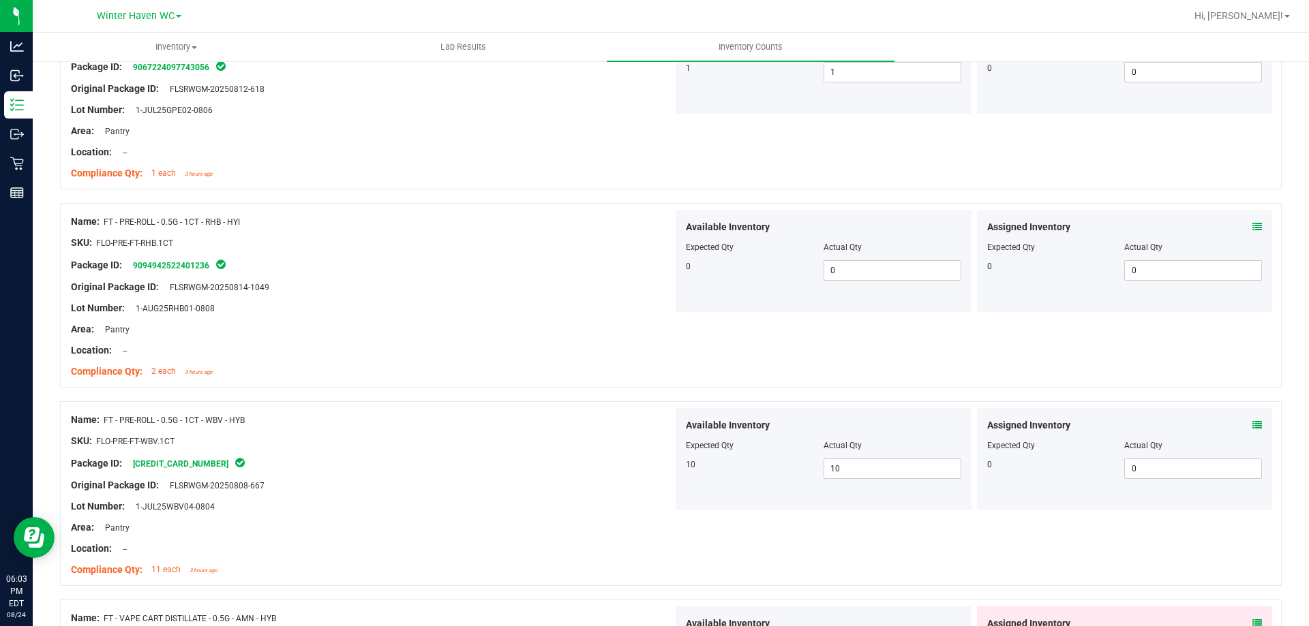
scroll to position [886, 0]
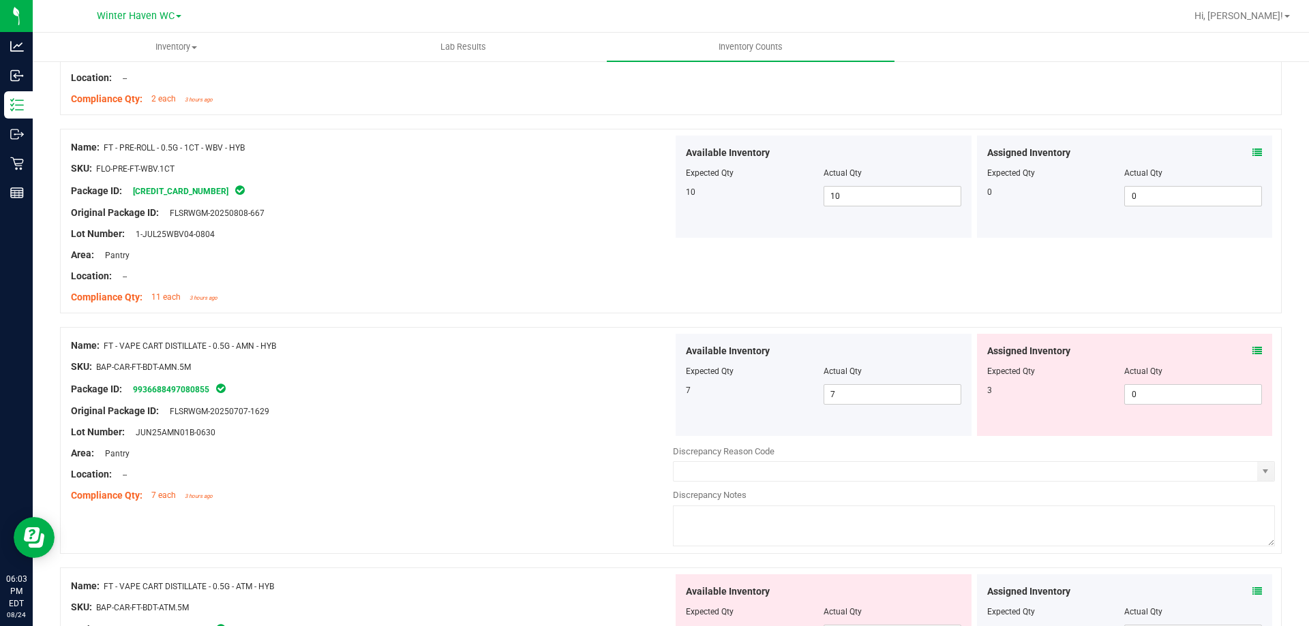
click at [1252, 356] on span at bounding box center [1257, 351] width 10 height 14
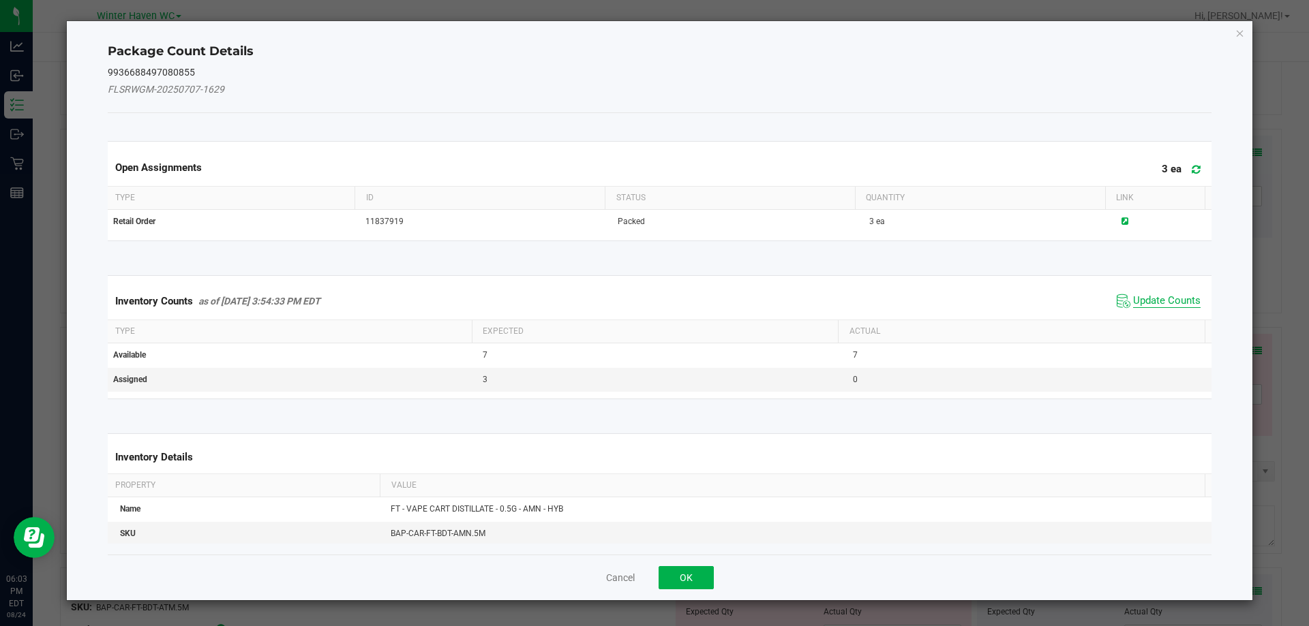
click at [1183, 299] on span "Update Counts" at bounding box center [1166, 301] width 67 height 14
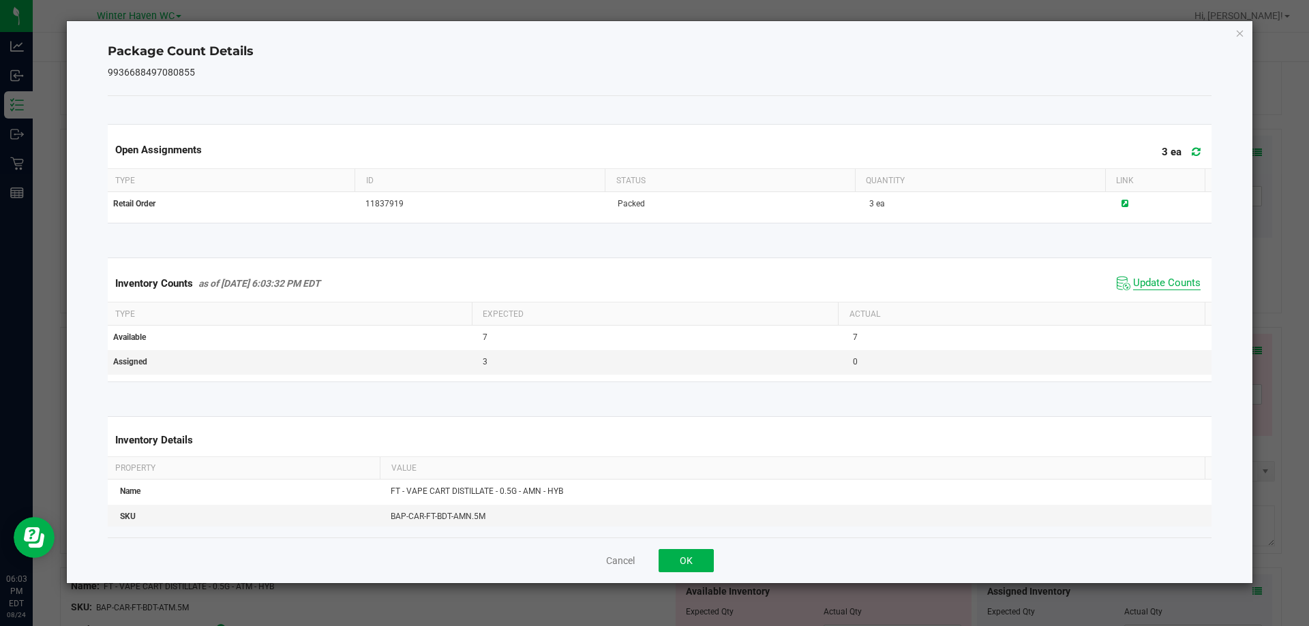
click at [1159, 290] on span "Update Counts" at bounding box center [1166, 284] width 67 height 14
click at [1159, 290] on span "Update Counts" at bounding box center [1159, 282] width 87 height 19
click at [707, 561] on button "OK" at bounding box center [685, 560] width 55 height 23
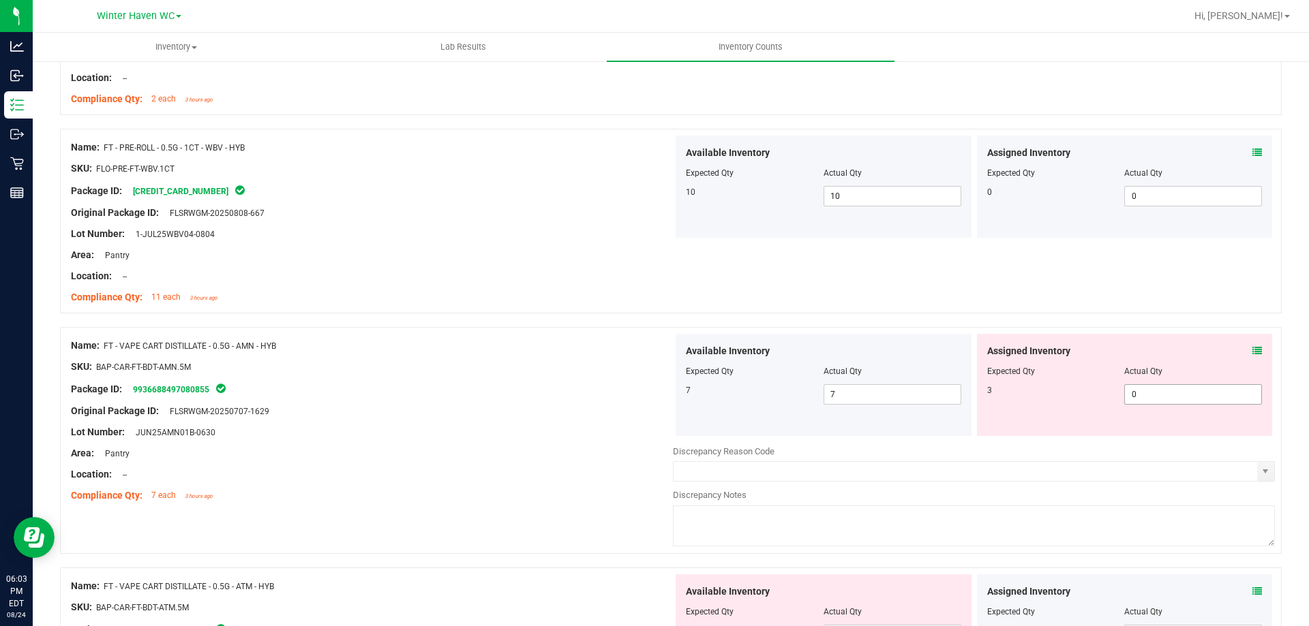
click at [1144, 395] on span "0 0" at bounding box center [1193, 394] width 138 height 20
type input "03"
type input "3"
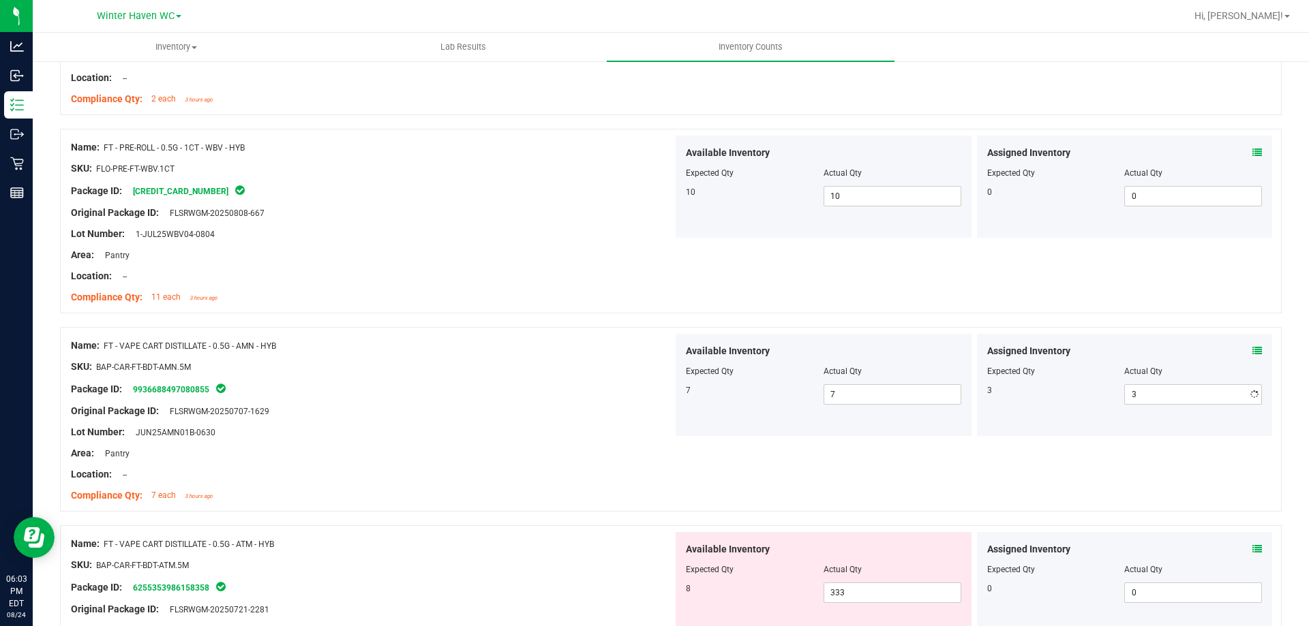
click at [1129, 314] on div at bounding box center [670, 321] width 1221 height 14
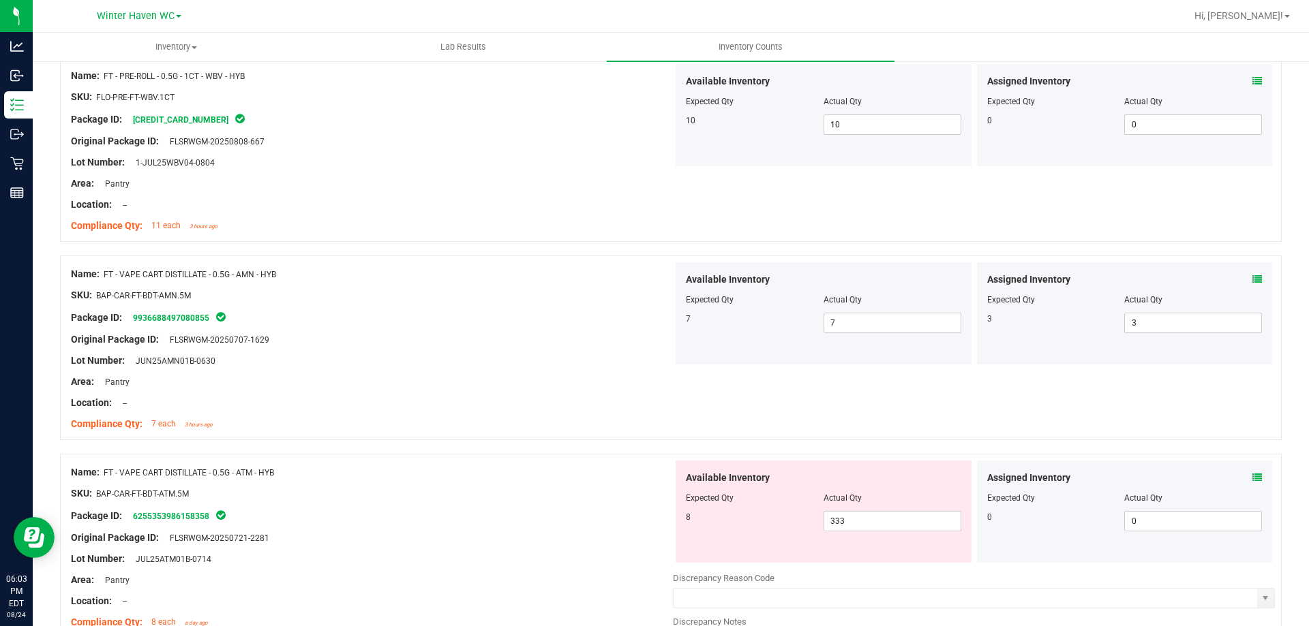
scroll to position [1091, 0]
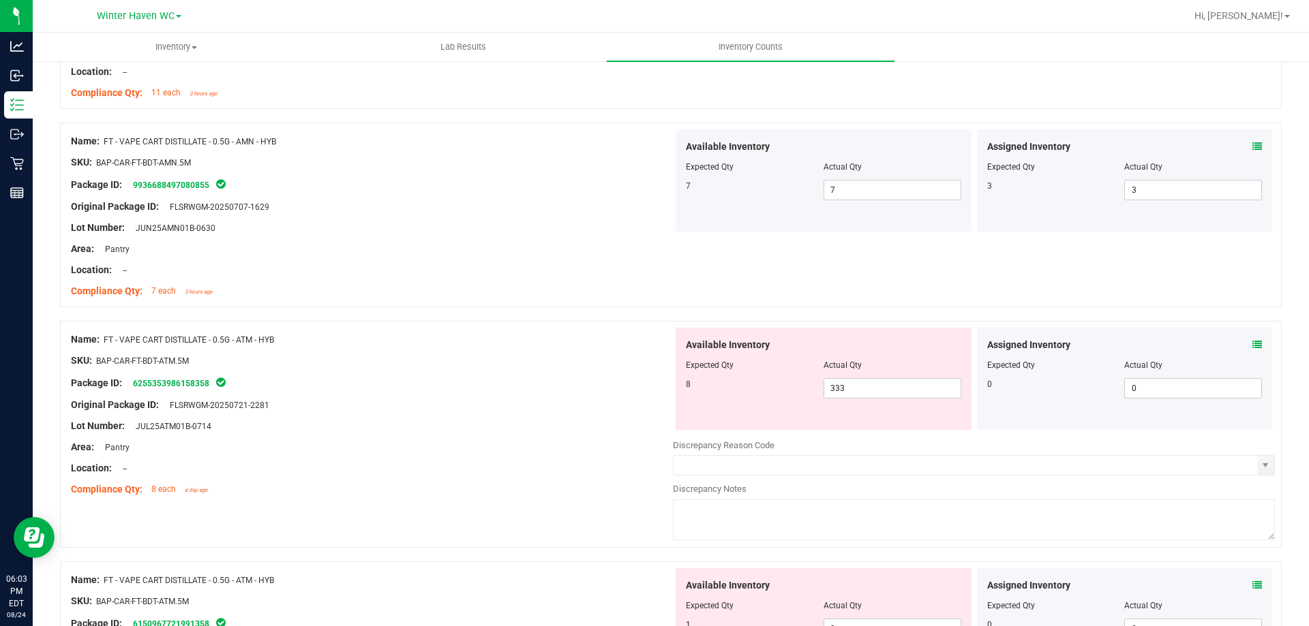
click at [1252, 347] on icon at bounding box center [1257, 345] width 10 height 10
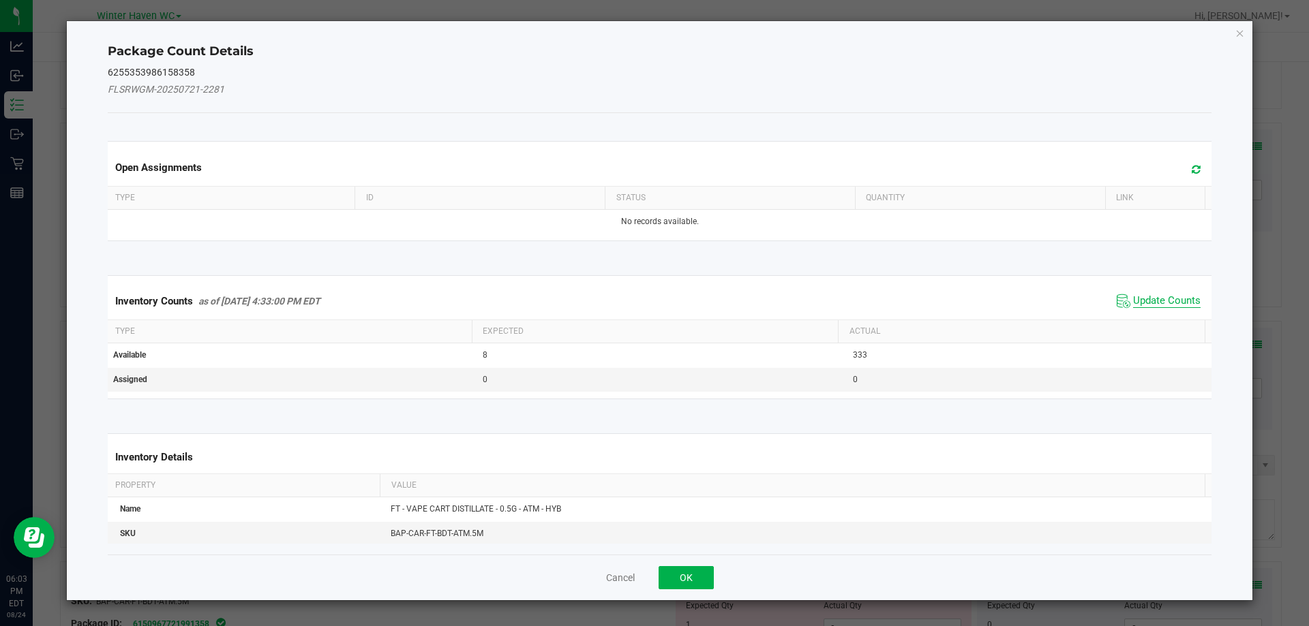
click at [1151, 297] on span "Update Counts" at bounding box center [1166, 301] width 67 height 14
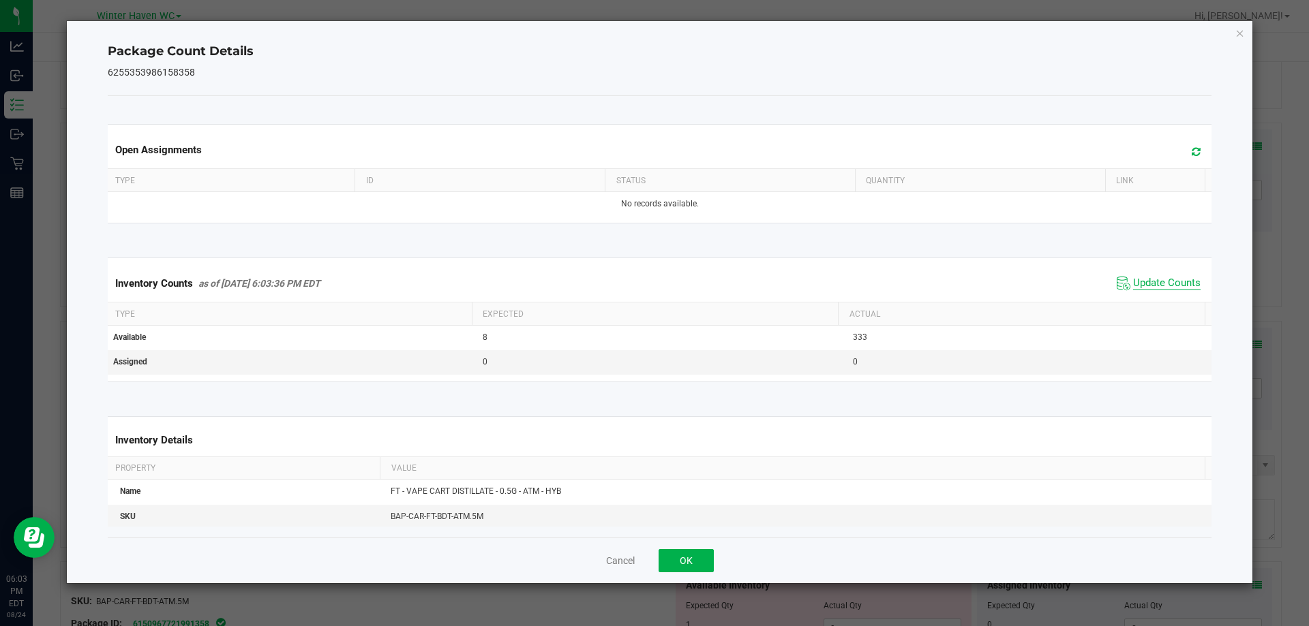
click at [1148, 289] on span "Update Counts" at bounding box center [1166, 284] width 67 height 14
click at [1144, 285] on span "Update Counts" at bounding box center [1166, 284] width 67 height 14
click at [691, 570] on button "OK" at bounding box center [685, 560] width 55 height 23
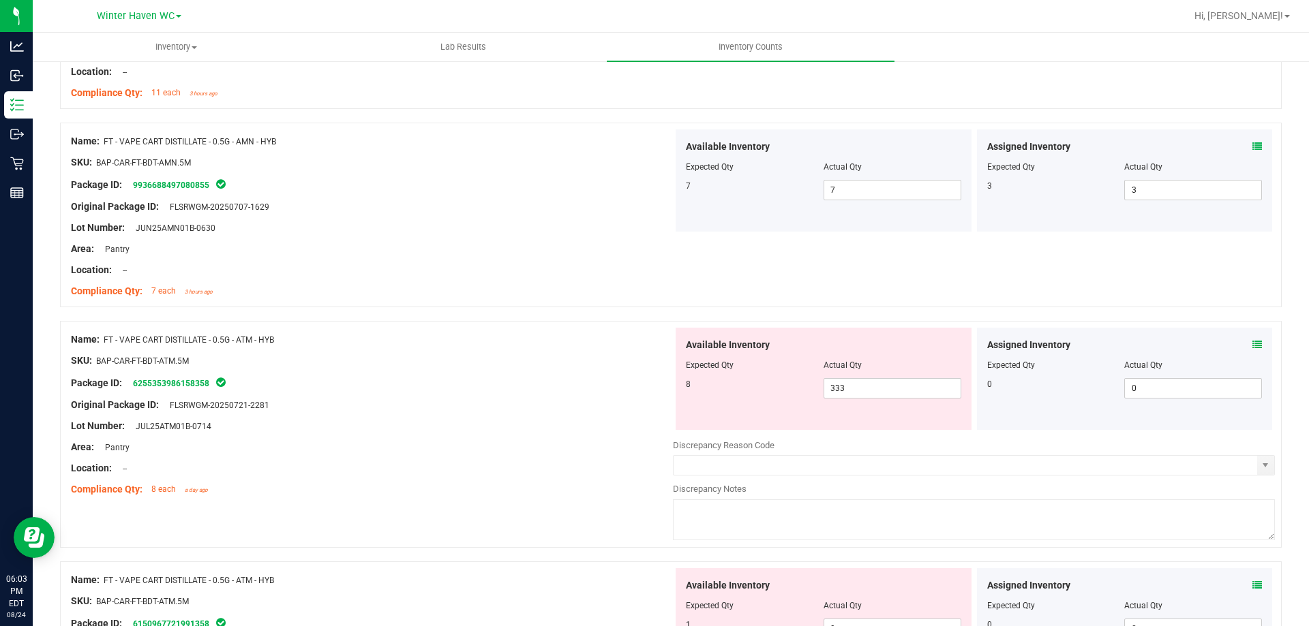
click at [539, 519] on div "Name: FT - VAPE CART DISTILLATE - 0.5G - ATM - HYB SKU: BAP-CAR-FT-BDT-ATM.5M P…" at bounding box center [670, 434] width 1221 height 227
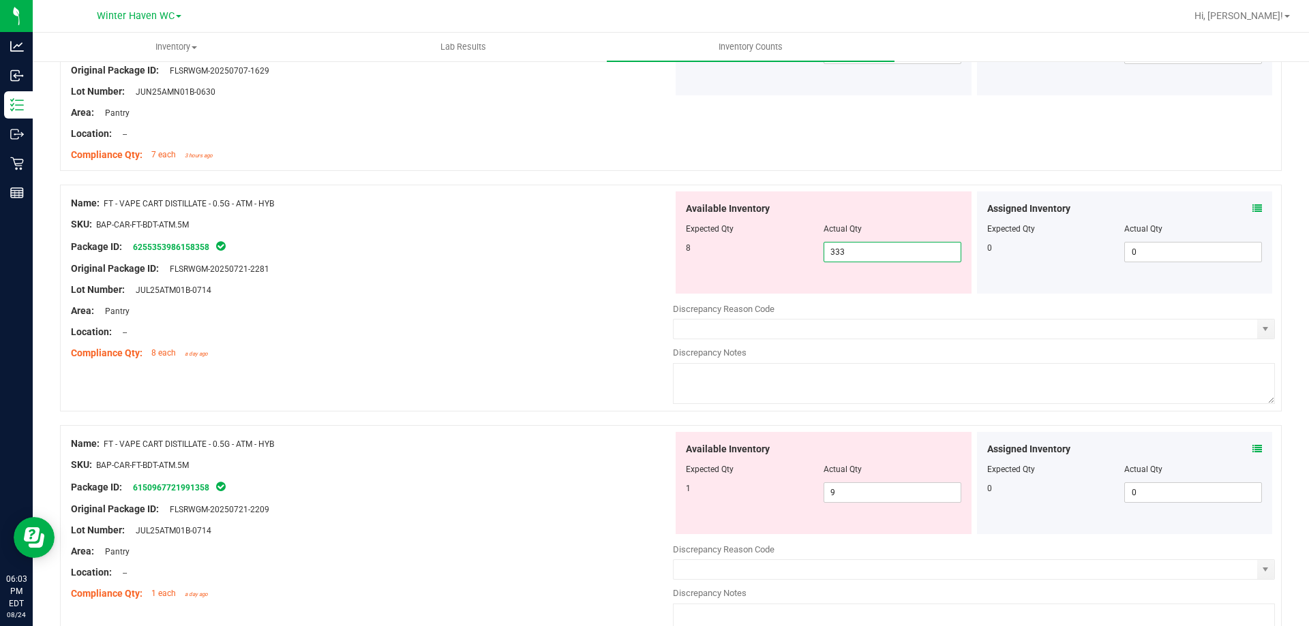
drag, startPoint x: 864, startPoint y: 256, endPoint x: 744, endPoint y: 256, distance: 120.6
click at [744, 256] on div "8 333 333" at bounding box center [823, 252] width 275 height 20
type input "8"
drag, startPoint x: 401, startPoint y: 297, endPoint x: 782, endPoint y: 315, distance: 381.4
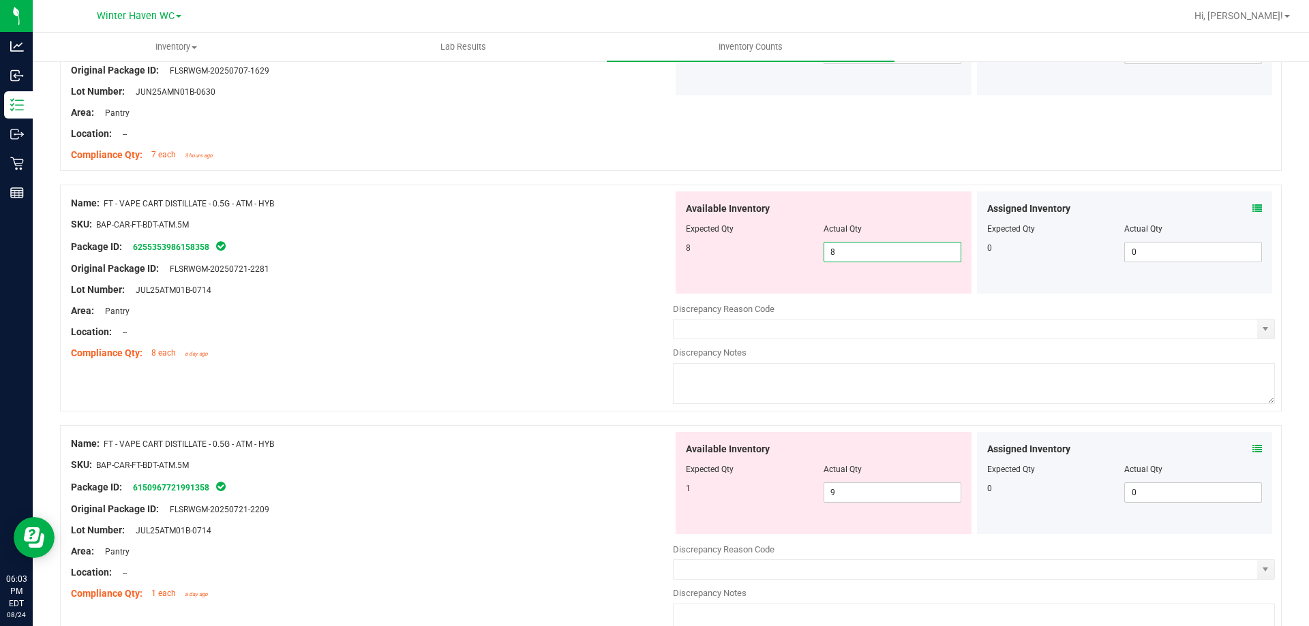
click at [401, 297] on div at bounding box center [372, 300] width 602 height 7
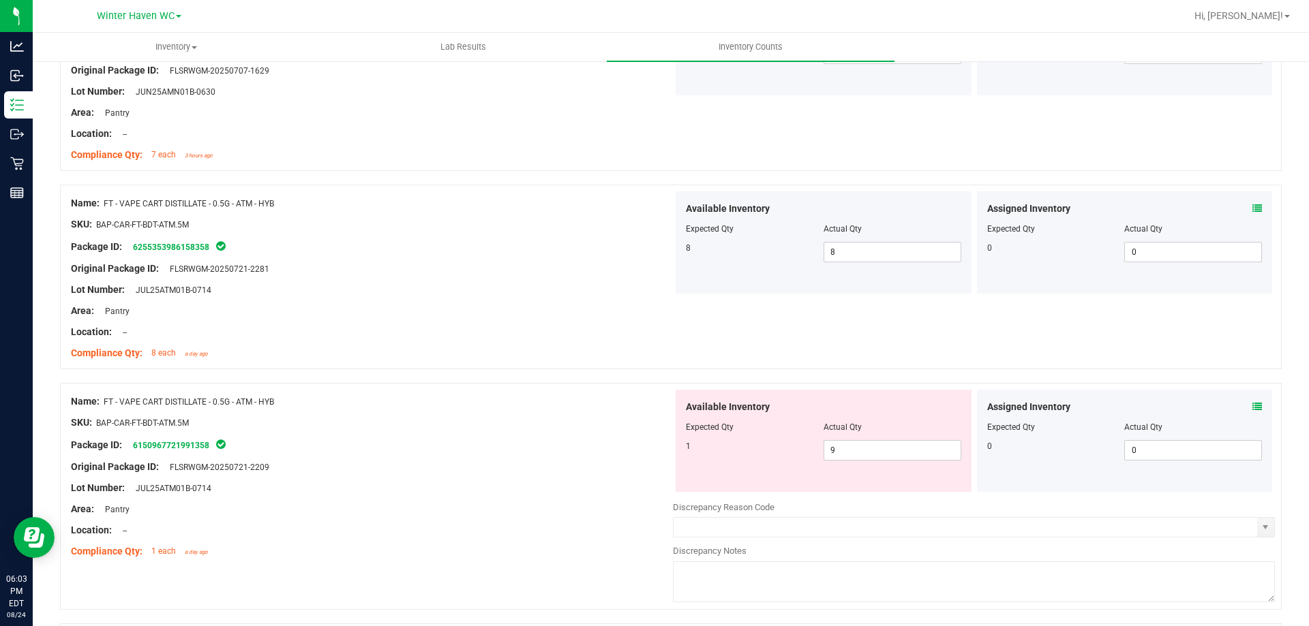
click at [1252, 403] on icon at bounding box center [1257, 407] width 10 height 10
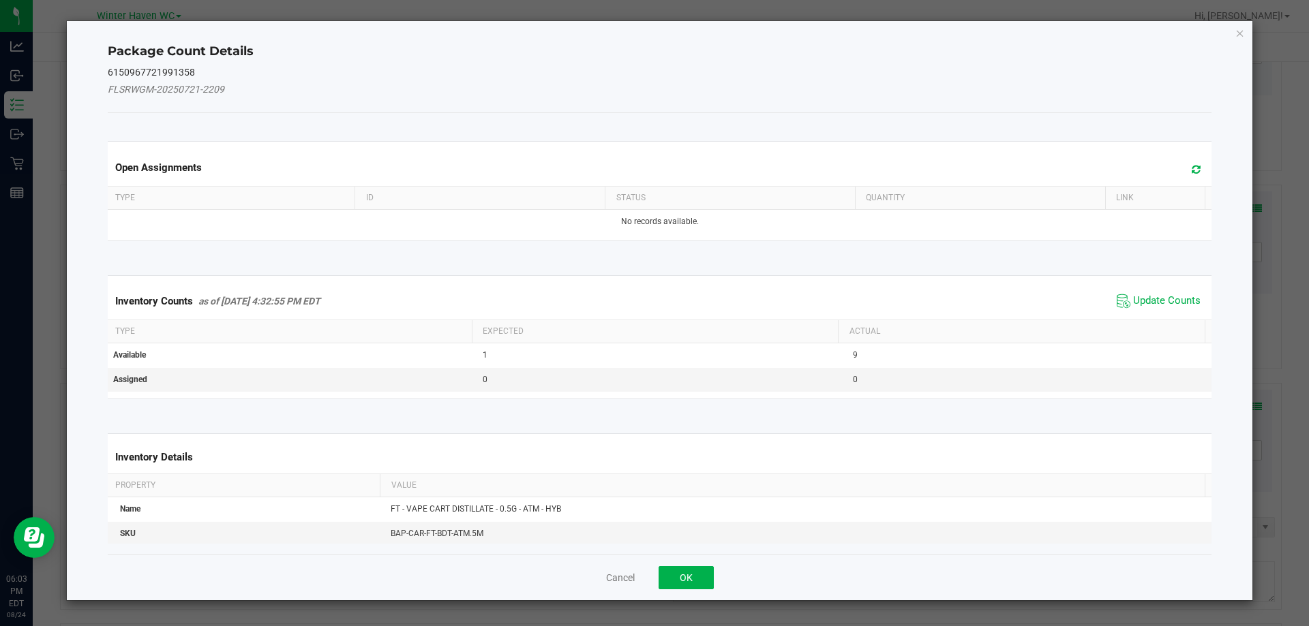
drag, startPoint x: 1158, startPoint y: 323, endPoint x: 1138, endPoint y: 292, distance: 36.9
click at [1152, 319] on kendo-grid "Inventory Counts as of [DATE] 4:32:55 PM EDT Update Counts Type Expected Actual…" at bounding box center [659, 337] width 1125 height 124
click at [1138, 292] on span "Update Counts" at bounding box center [1158, 301] width 91 height 20
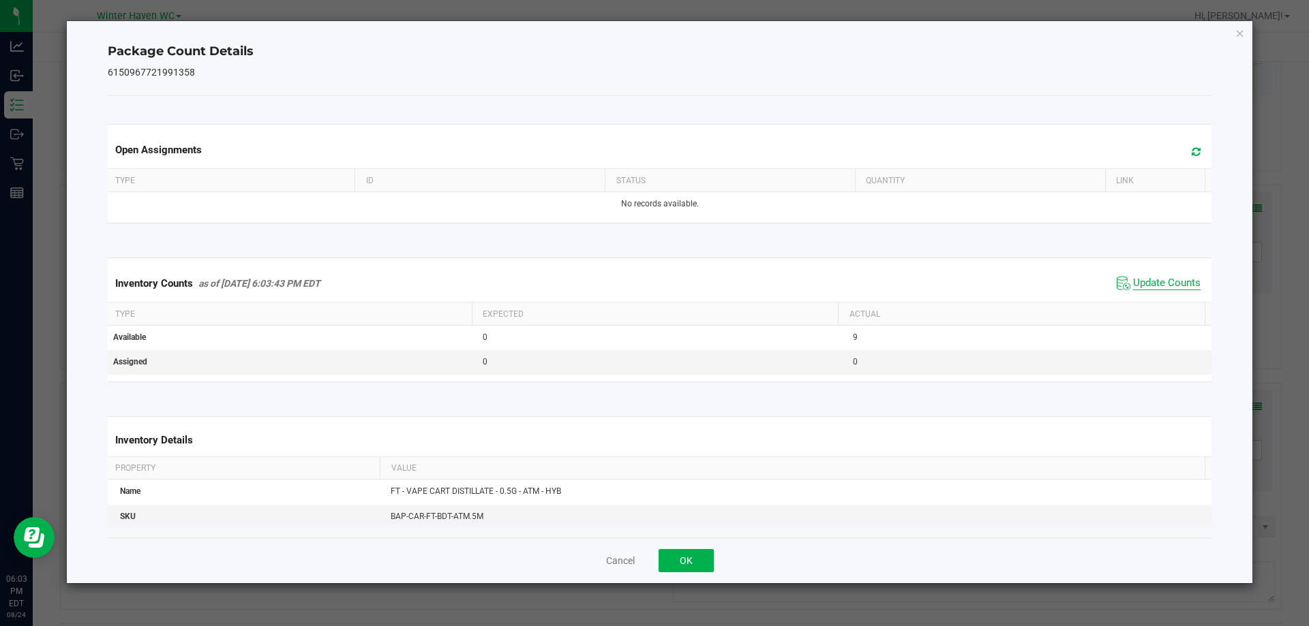
click at [1133, 284] on span "Update Counts" at bounding box center [1166, 284] width 67 height 14
click at [707, 560] on button "OK" at bounding box center [685, 560] width 55 height 23
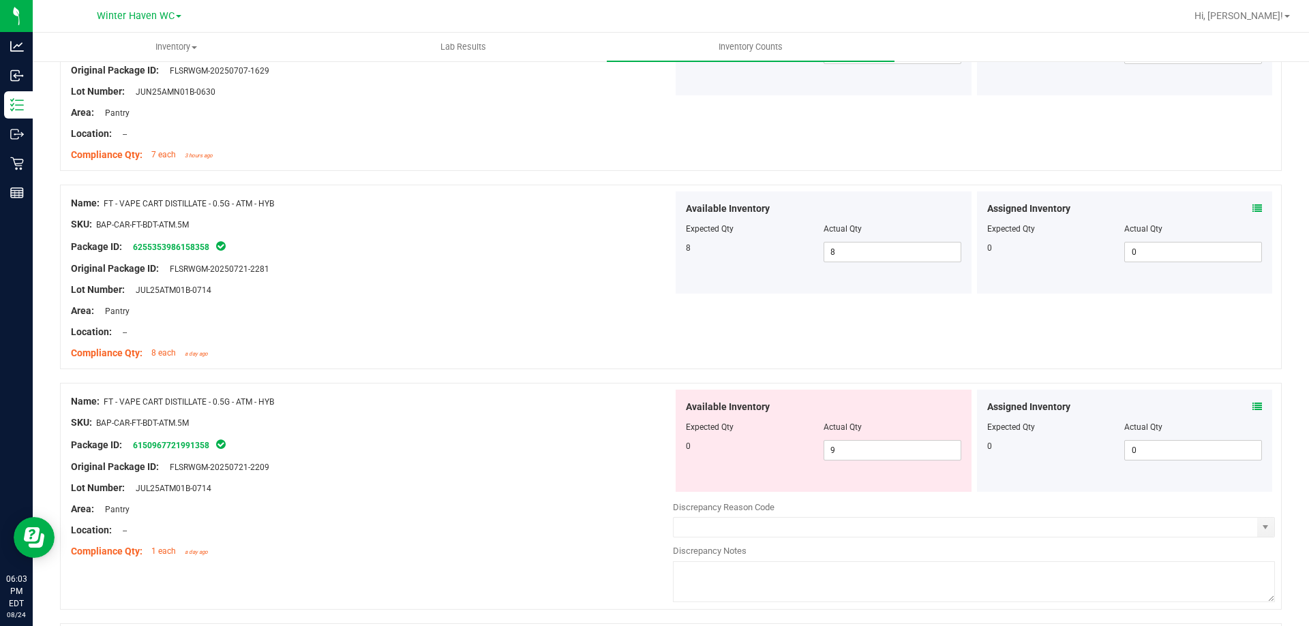
drag, startPoint x: 882, startPoint y: 439, endPoint x: 776, endPoint y: 440, distance: 106.3
click at [776, 440] on div "Available Inventory Expected Qty Actual Qty 0 9 9" at bounding box center [823, 441] width 296 height 102
drag, startPoint x: 855, startPoint y: 456, endPoint x: 699, endPoint y: 463, distance: 156.2
click at [699, 463] on div "Available Inventory Expected Qty Actual Qty 0 9 9" at bounding box center [823, 441] width 296 height 102
type input "0"
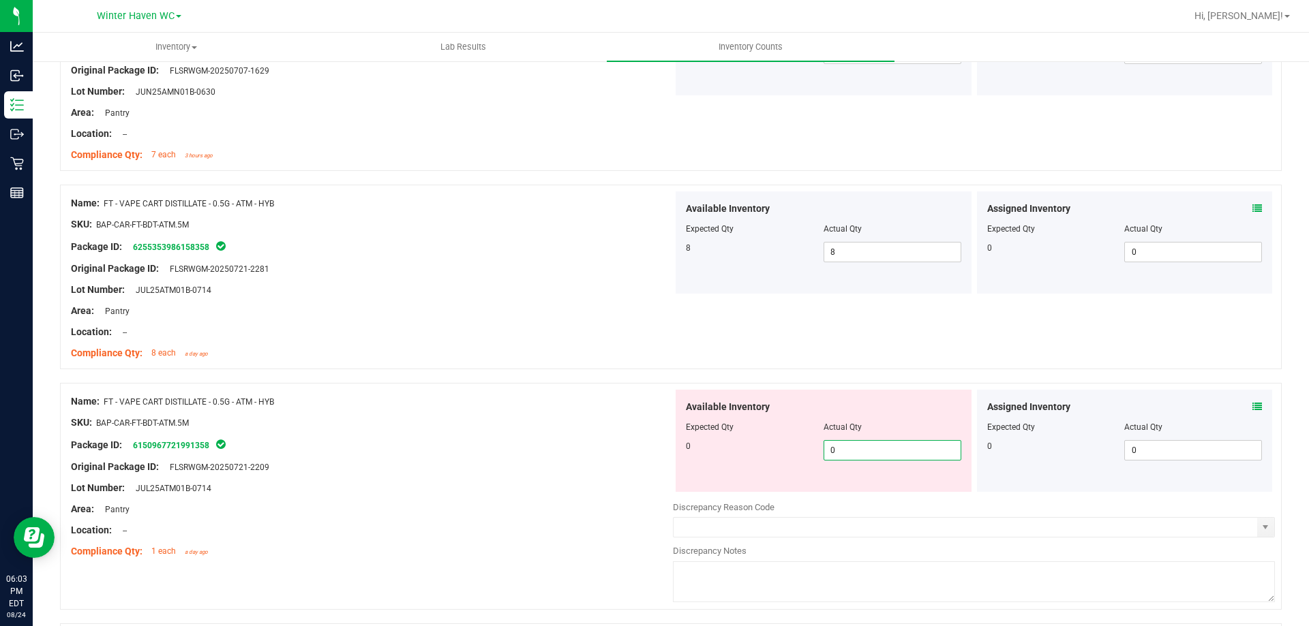
type input "0"
click at [532, 467] on div "Original Package ID: FLSRWGM-20250721-2209" at bounding box center [372, 467] width 602 height 14
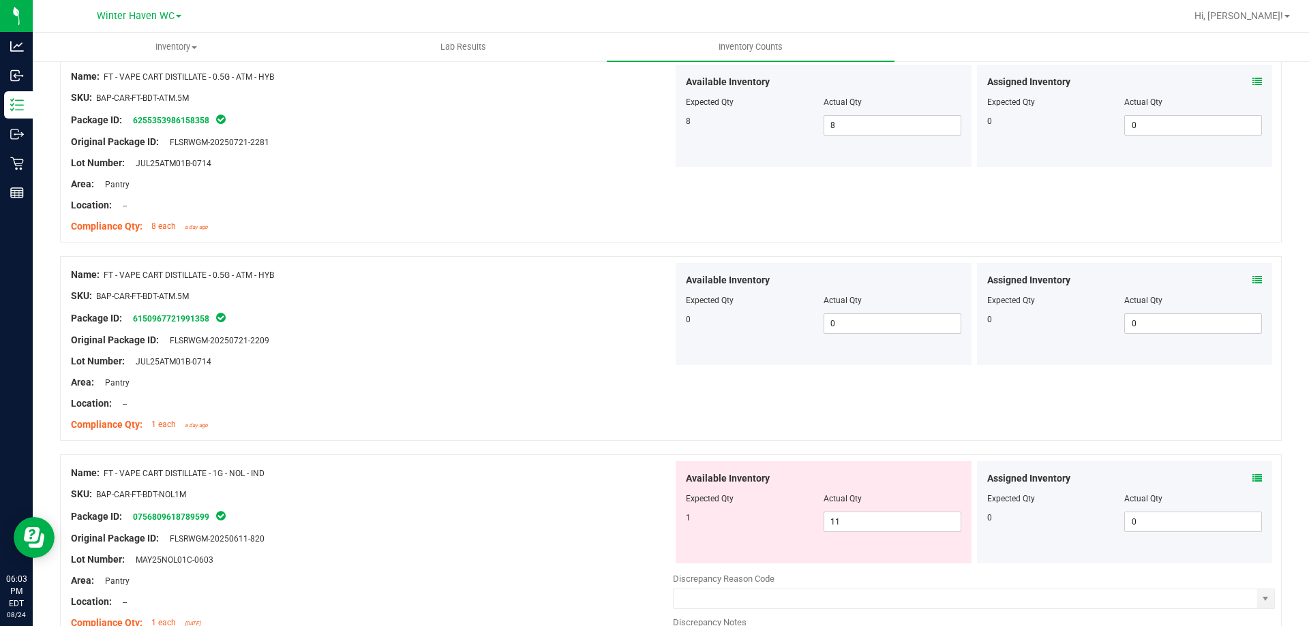
scroll to position [1500, 0]
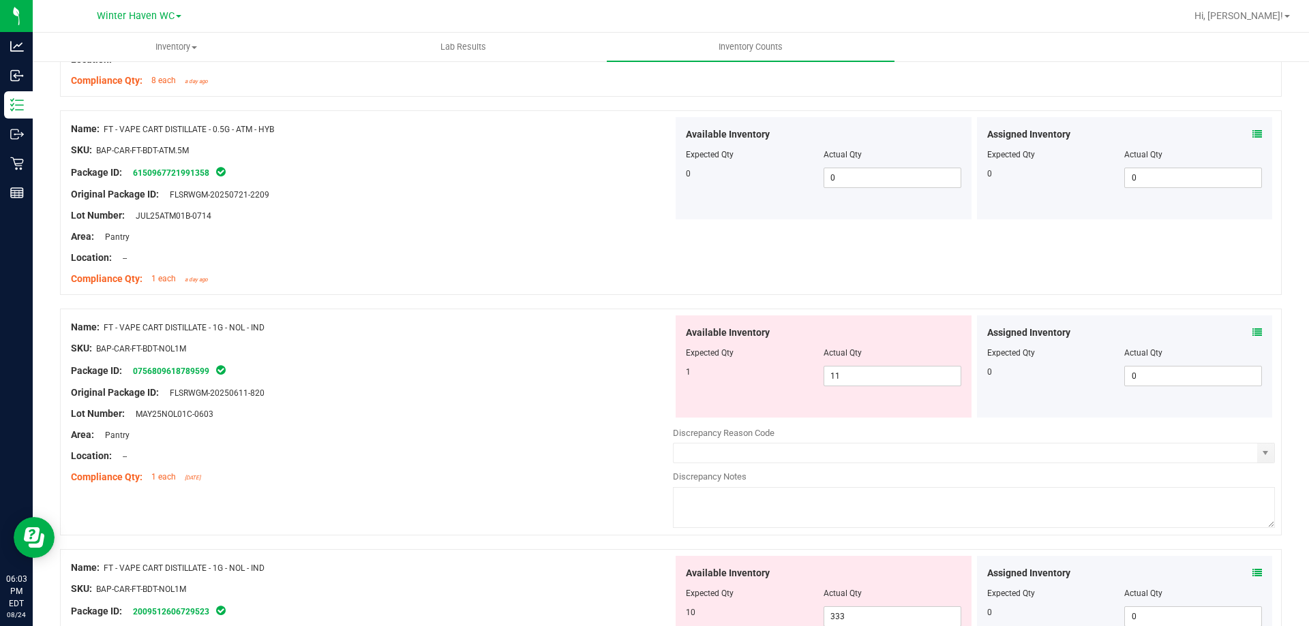
click at [1238, 329] on div "Assigned Inventory" at bounding box center [1124, 333] width 275 height 14
click at [1252, 333] on icon at bounding box center [1257, 333] width 10 height 10
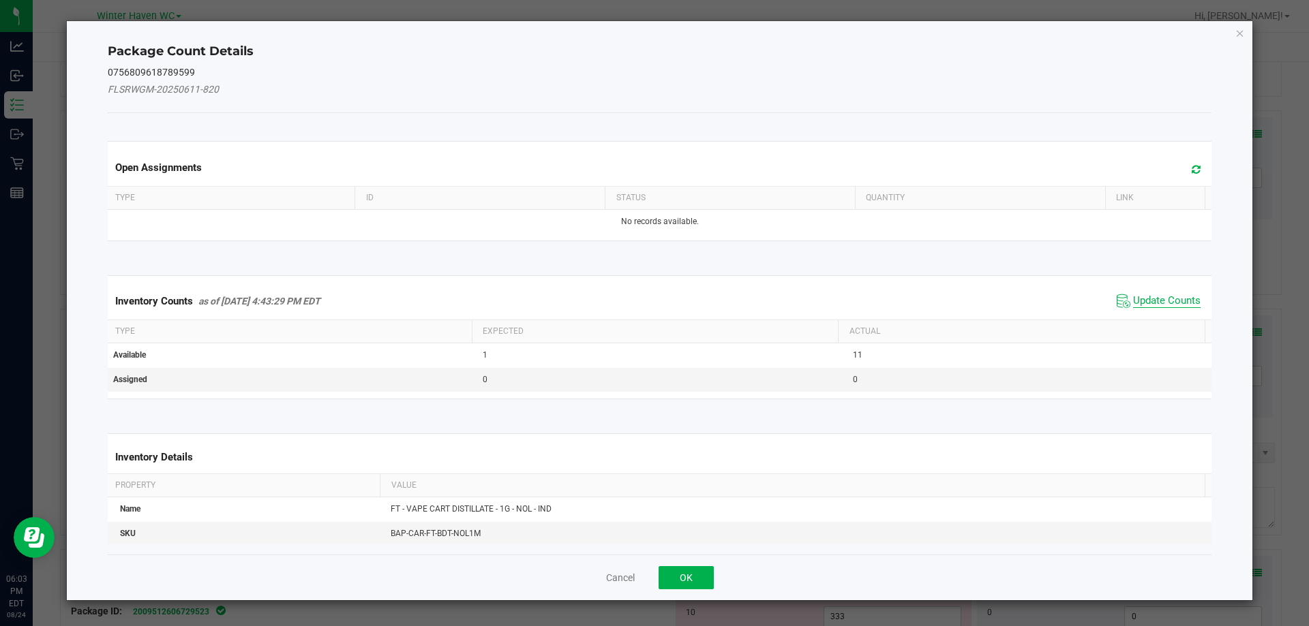
click at [1135, 300] on span "Update Counts" at bounding box center [1166, 301] width 67 height 14
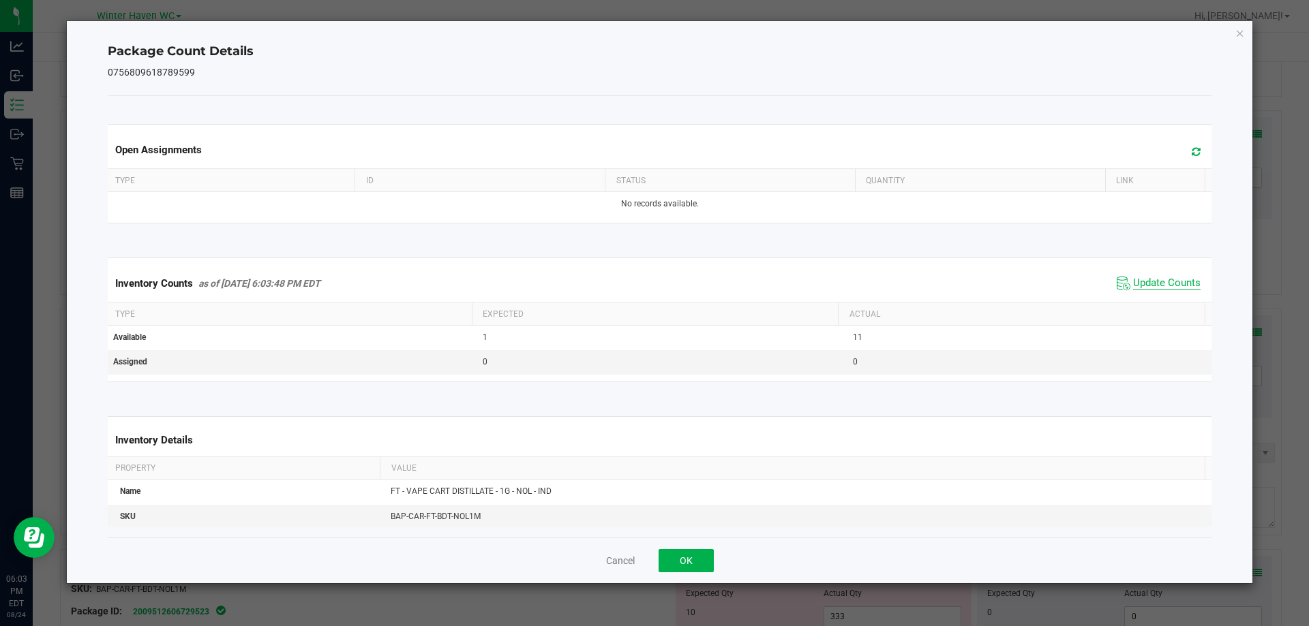
click at [1136, 286] on span "Update Counts" at bounding box center [1166, 284] width 67 height 14
click at [1136, 286] on span "Update Counts" at bounding box center [1166, 283] width 67 height 12
click at [708, 563] on button "OK" at bounding box center [685, 560] width 55 height 23
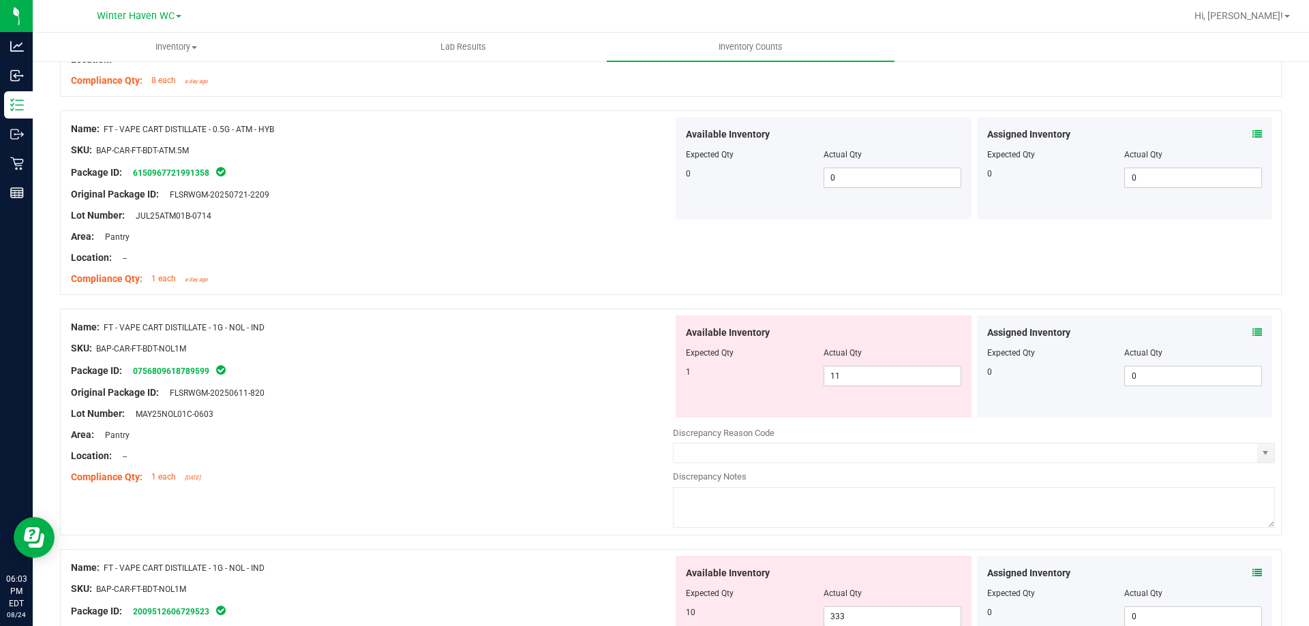
click at [459, 496] on div "Name: FT - VAPE CART DISTILLATE - 1G - NOL - IND SKU: BAP-CAR-FT-BDT-NOL1M Pack…" at bounding box center [670, 422] width 1221 height 227
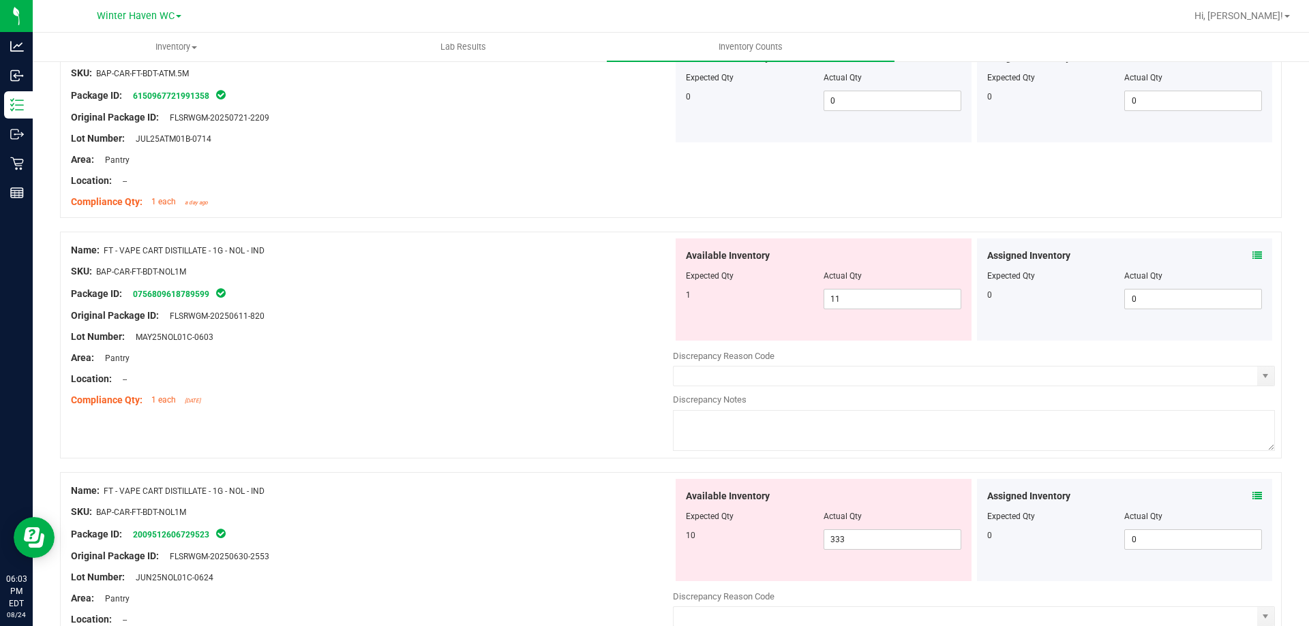
scroll to position [1636, 0]
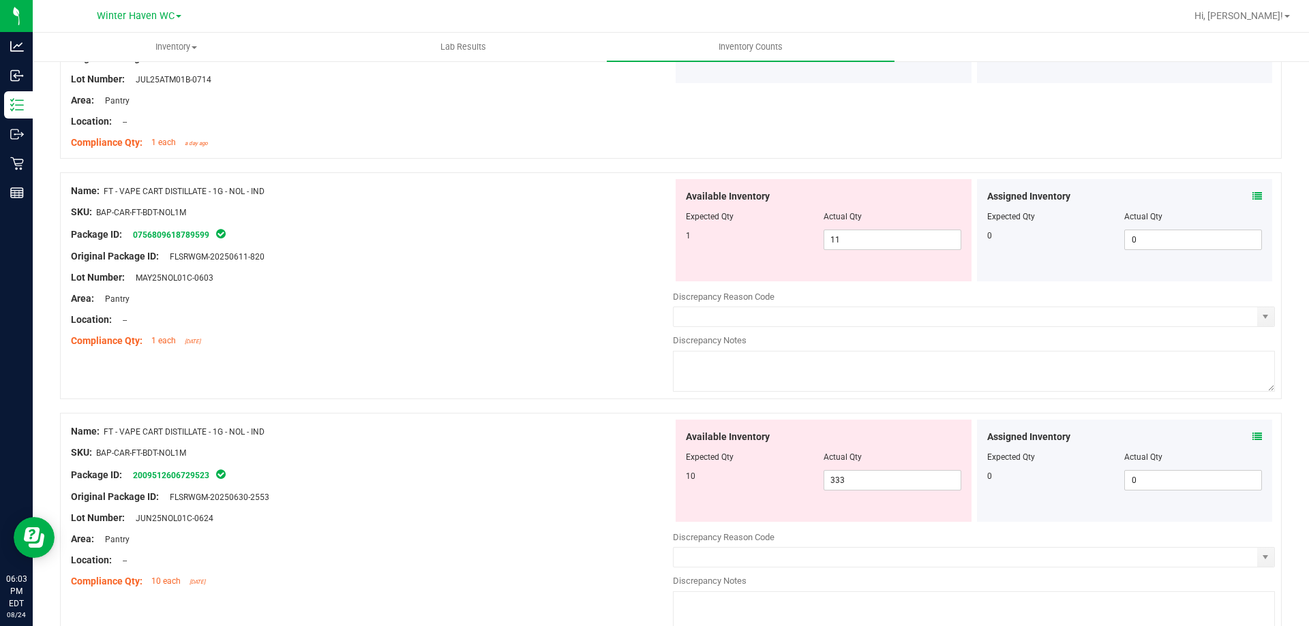
click at [1252, 436] on icon at bounding box center [1257, 437] width 10 height 10
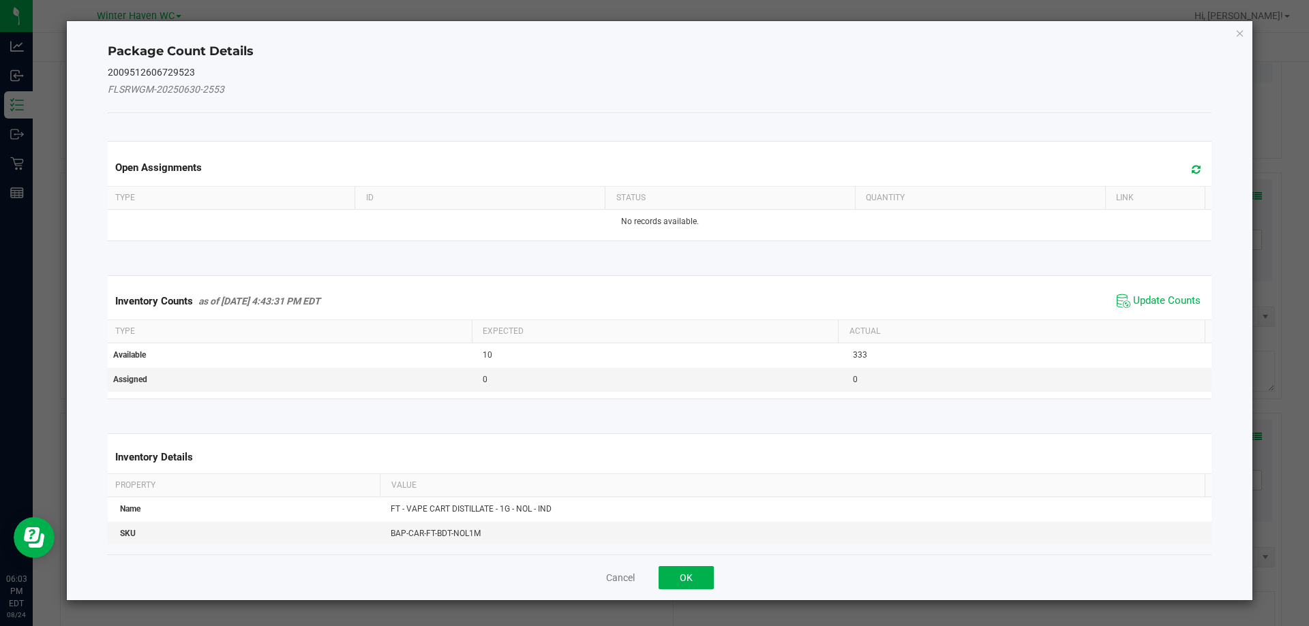
click at [1129, 275] on kendo-grid "Inventory Counts as of [DATE] 4:43:31 PM EDT Update Counts Type Expected Actual…" at bounding box center [659, 337] width 1125 height 124
click at [1131, 291] on span "Update Counts" at bounding box center [1158, 301] width 91 height 20
click at [1131, 292] on span "Update Counts" at bounding box center [1159, 300] width 87 height 19
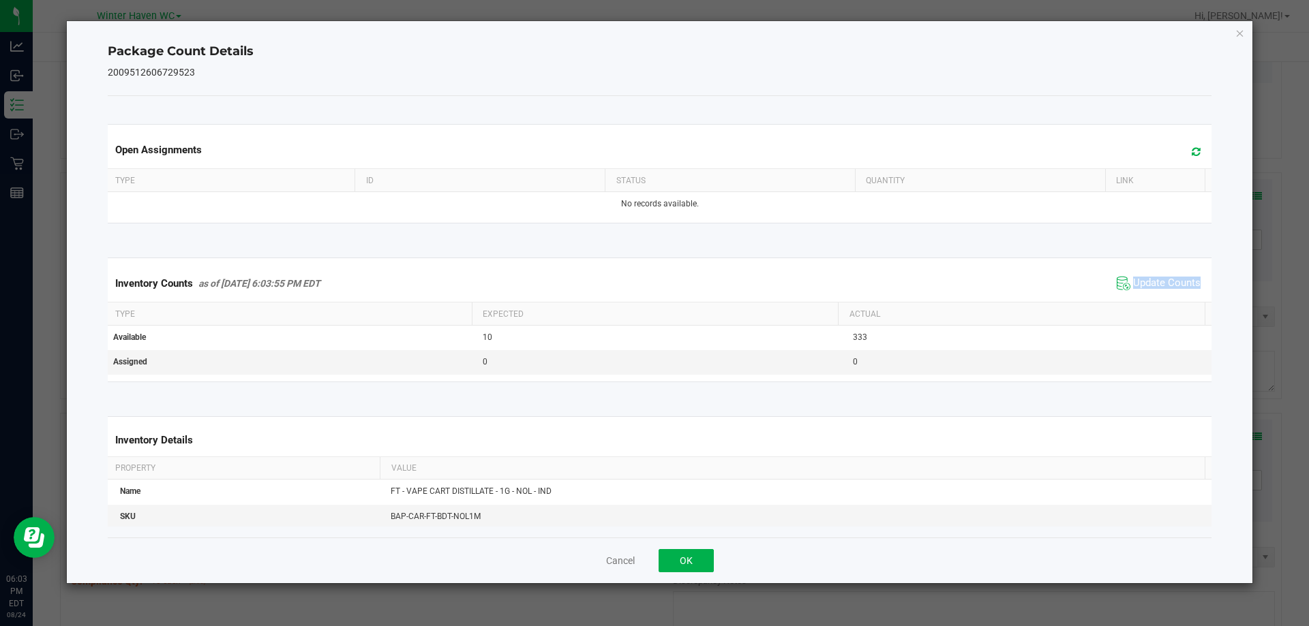
click at [1131, 292] on span "Update Counts" at bounding box center [1158, 283] width 91 height 20
drag, startPoint x: 669, startPoint y: 576, endPoint x: 675, endPoint y: 562, distance: 14.7
click at [672, 574] on div "Cancel OK" at bounding box center [660, 561] width 1104 height 46
click at [675, 561] on button "OK" at bounding box center [685, 560] width 55 height 23
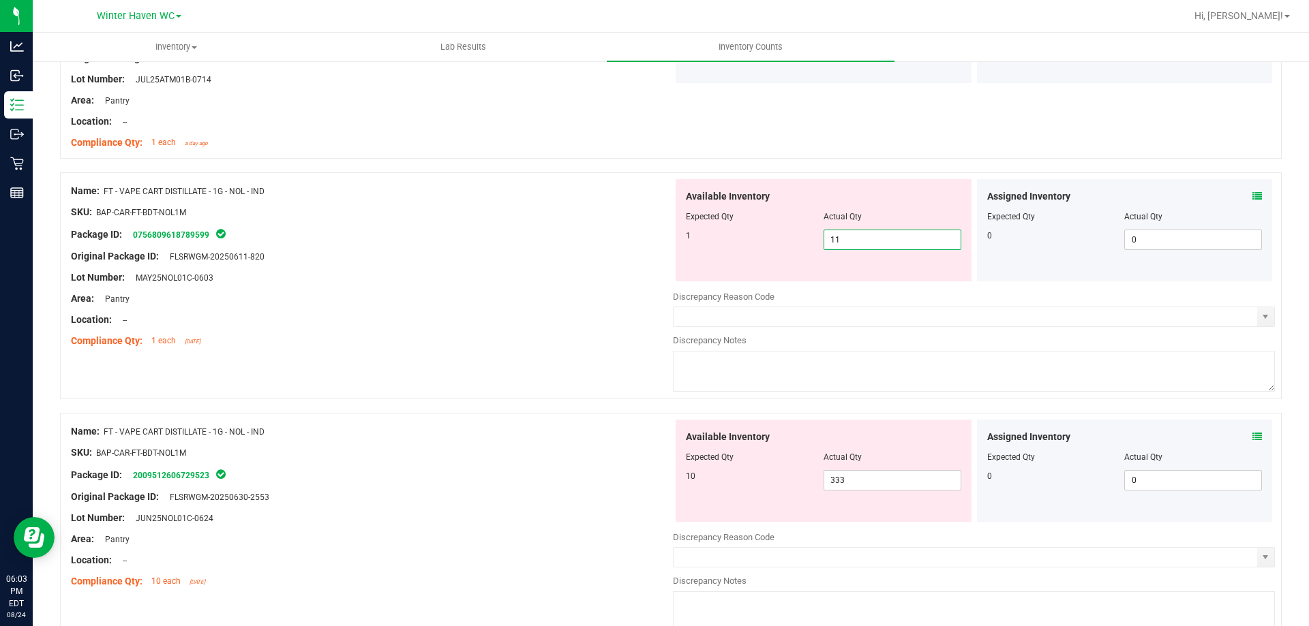
drag, startPoint x: 839, startPoint y: 245, endPoint x: 776, endPoint y: 241, distance: 62.9
click at [780, 241] on div "1 11 11" at bounding box center [823, 240] width 275 height 20
type input "1"
drag, startPoint x: 547, startPoint y: 302, endPoint x: 613, endPoint y: 319, distance: 68.3
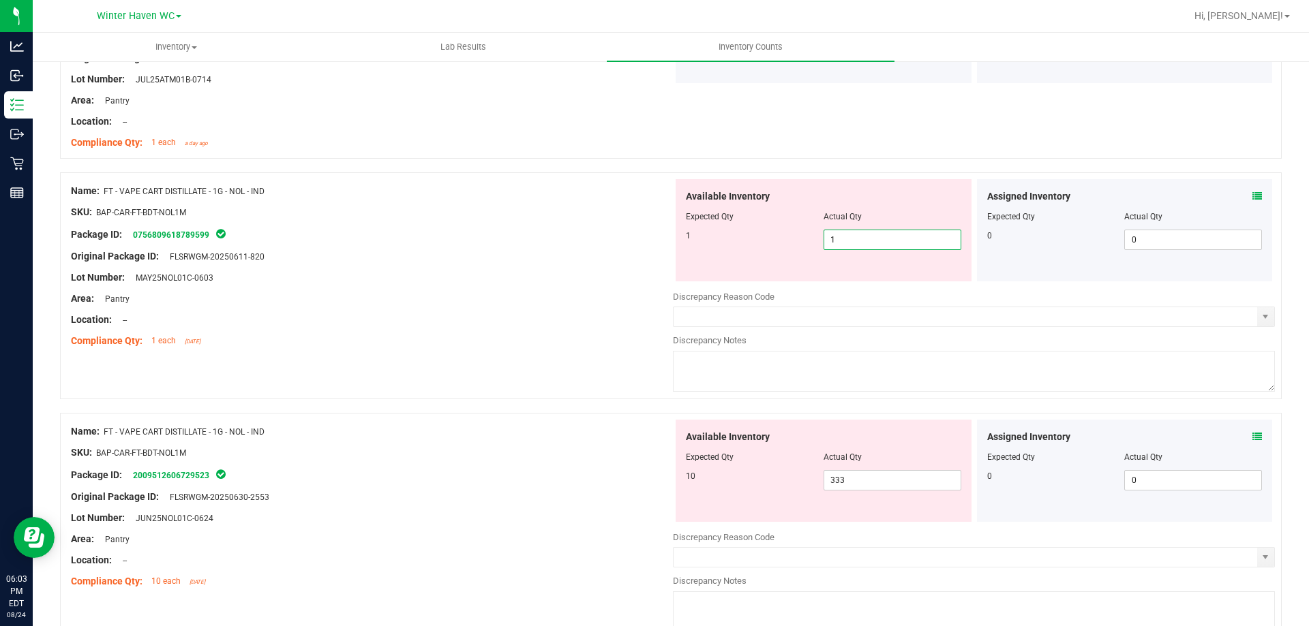
click at [549, 302] on div "Area: Pantry" at bounding box center [372, 299] width 602 height 14
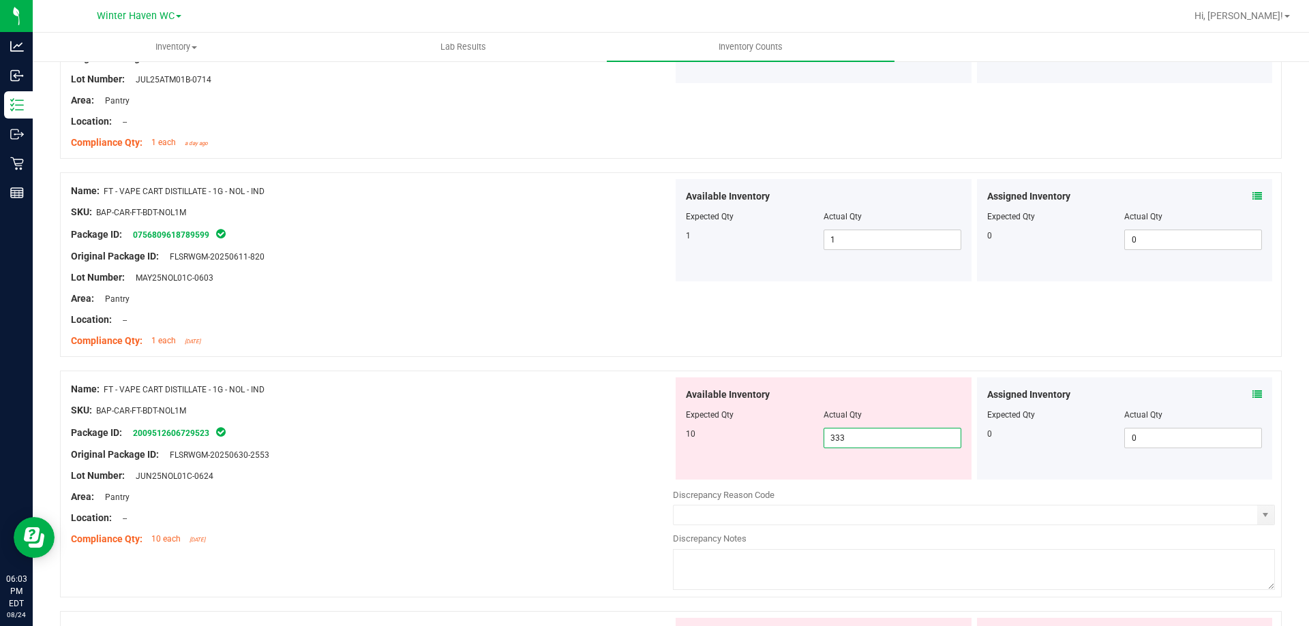
drag, startPoint x: 876, startPoint y: 443, endPoint x: 740, endPoint y: 436, distance: 135.8
click at [741, 436] on div "10 333 333" at bounding box center [823, 438] width 275 height 20
type input "10"
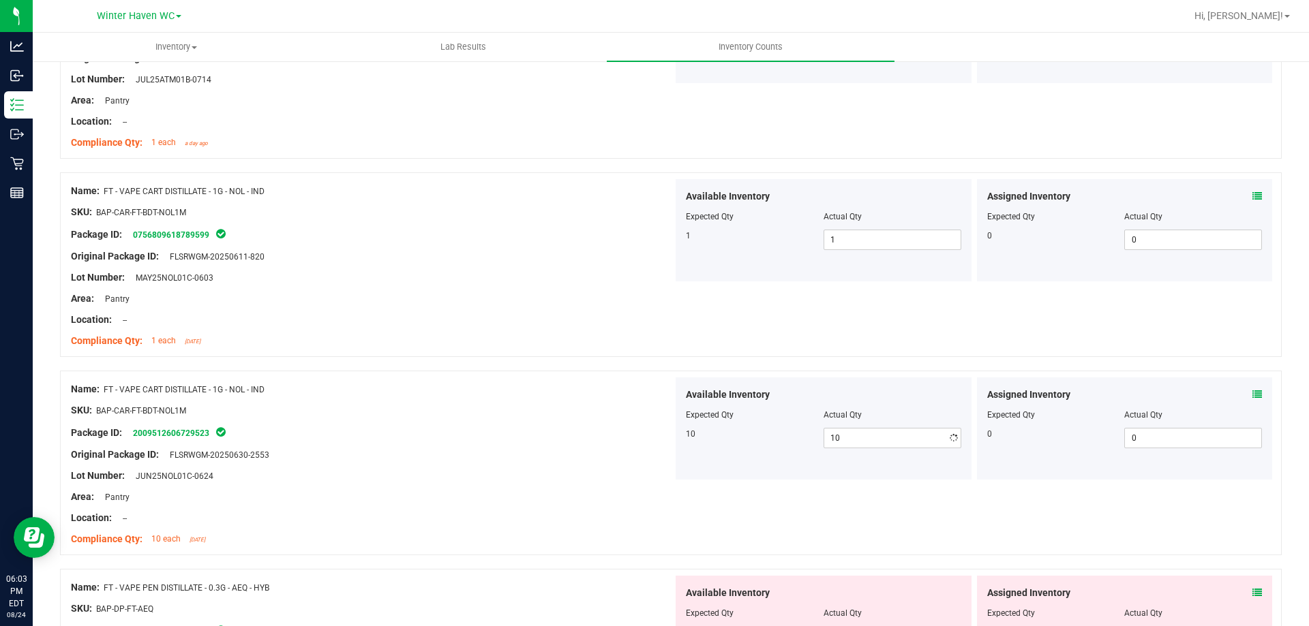
click at [437, 474] on div "Lot Number: JUN25NOL01C-0624" at bounding box center [372, 476] width 602 height 14
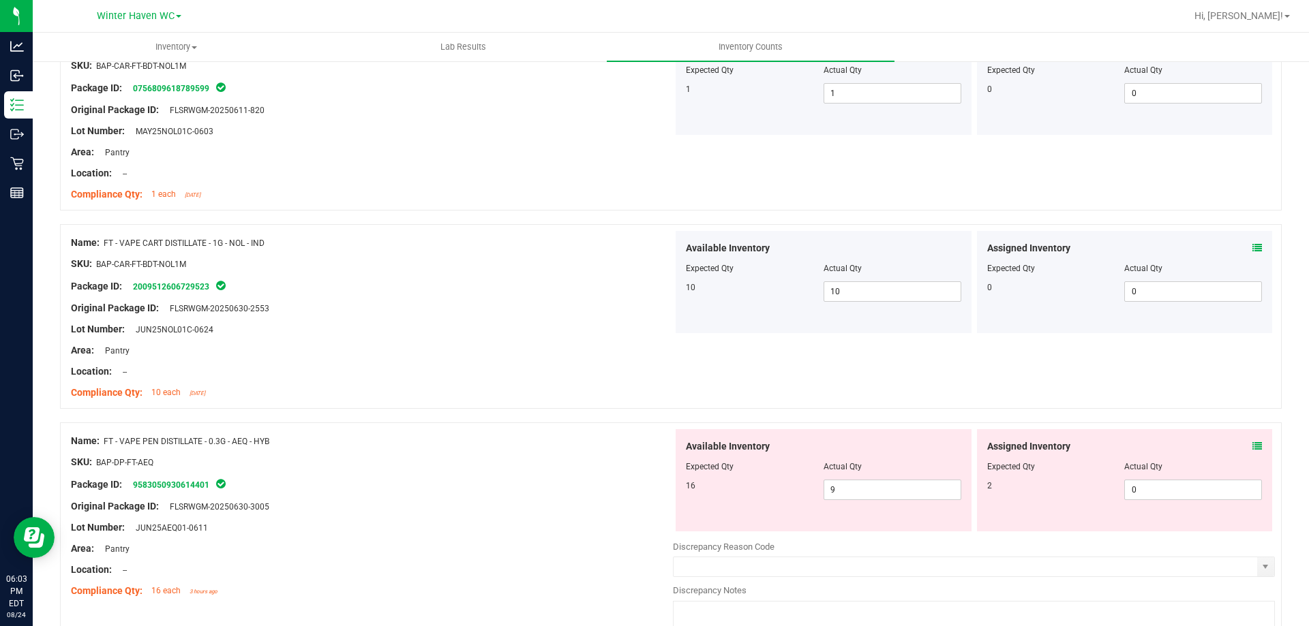
scroll to position [1909, 0]
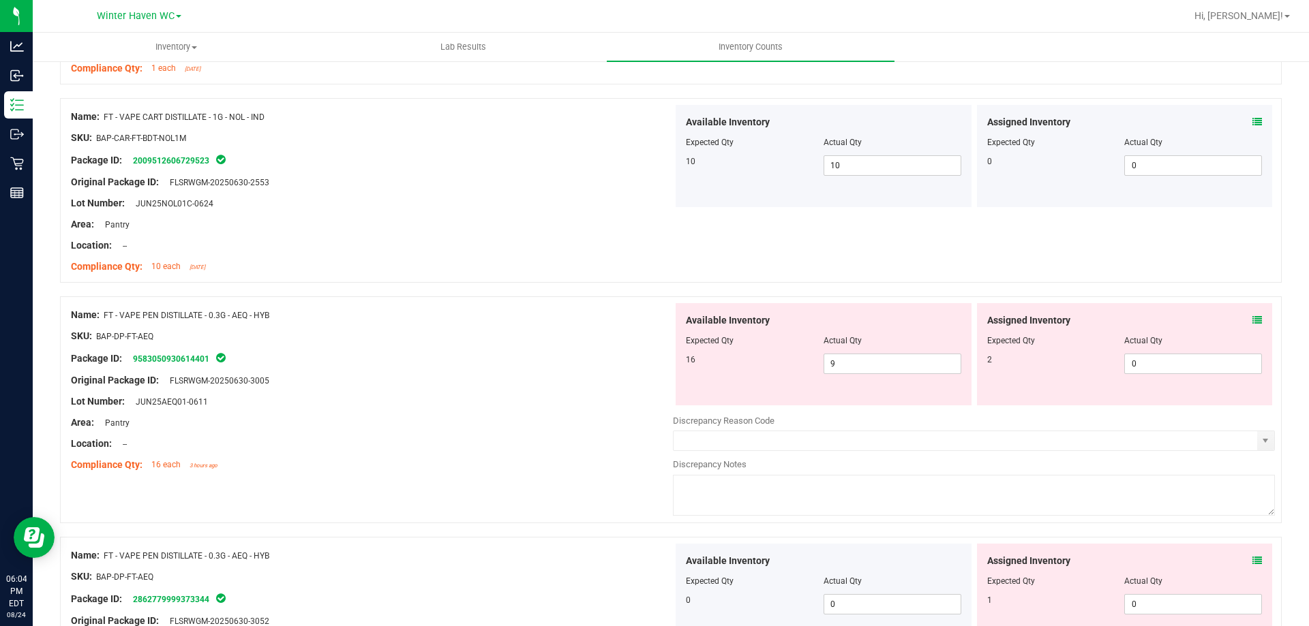
click at [1255, 323] on div "Assigned Inventory Expected Qty Actual Qty 2 0 0" at bounding box center [1125, 354] width 296 height 102
click at [1252, 325] on span at bounding box center [1257, 321] width 10 height 14
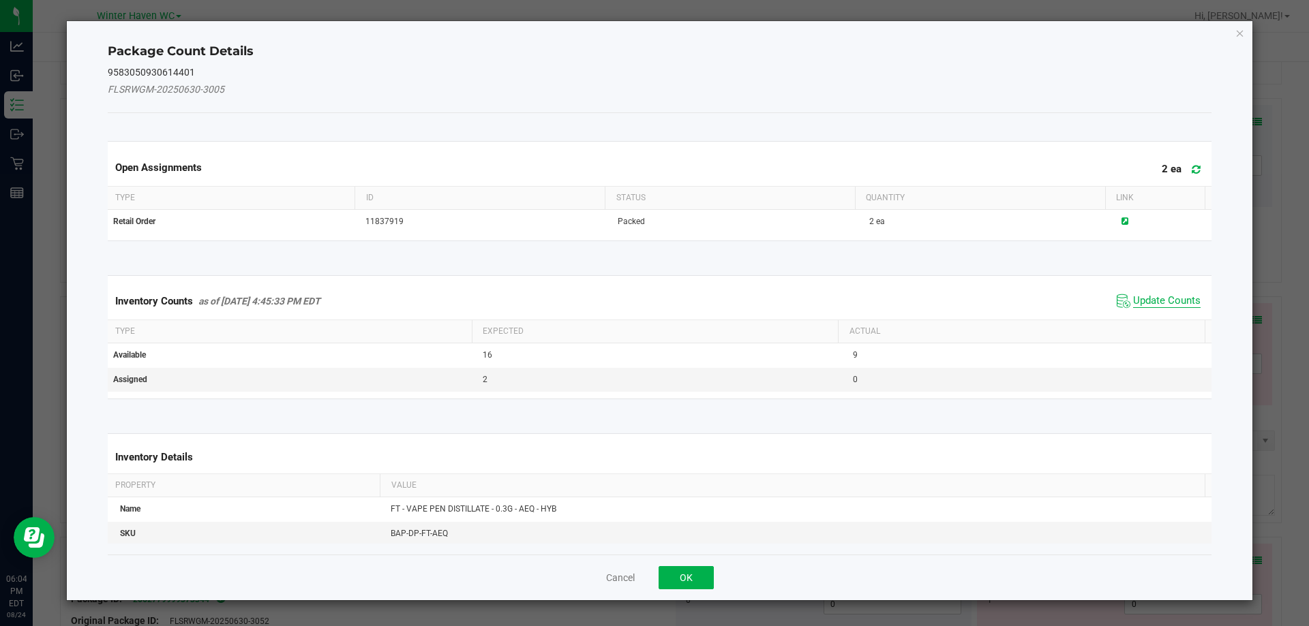
click at [1159, 301] on span "Update Counts" at bounding box center [1166, 301] width 67 height 14
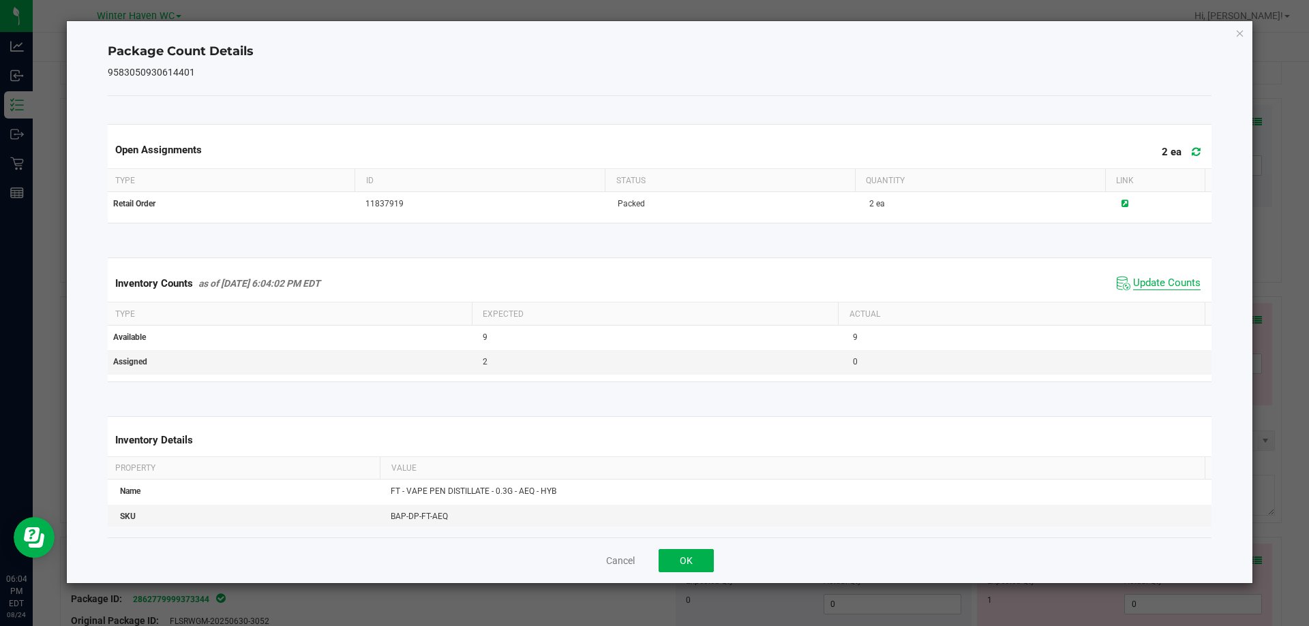
click at [1149, 285] on span "Update Counts" at bounding box center [1166, 284] width 67 height 14
click at [1149, 285] on span "Update Counts" at bounding box center [1166, 283] width 67 height 12
click at [692, 551] on button "OK" at bounding box center [685, 560] width 55 height 23
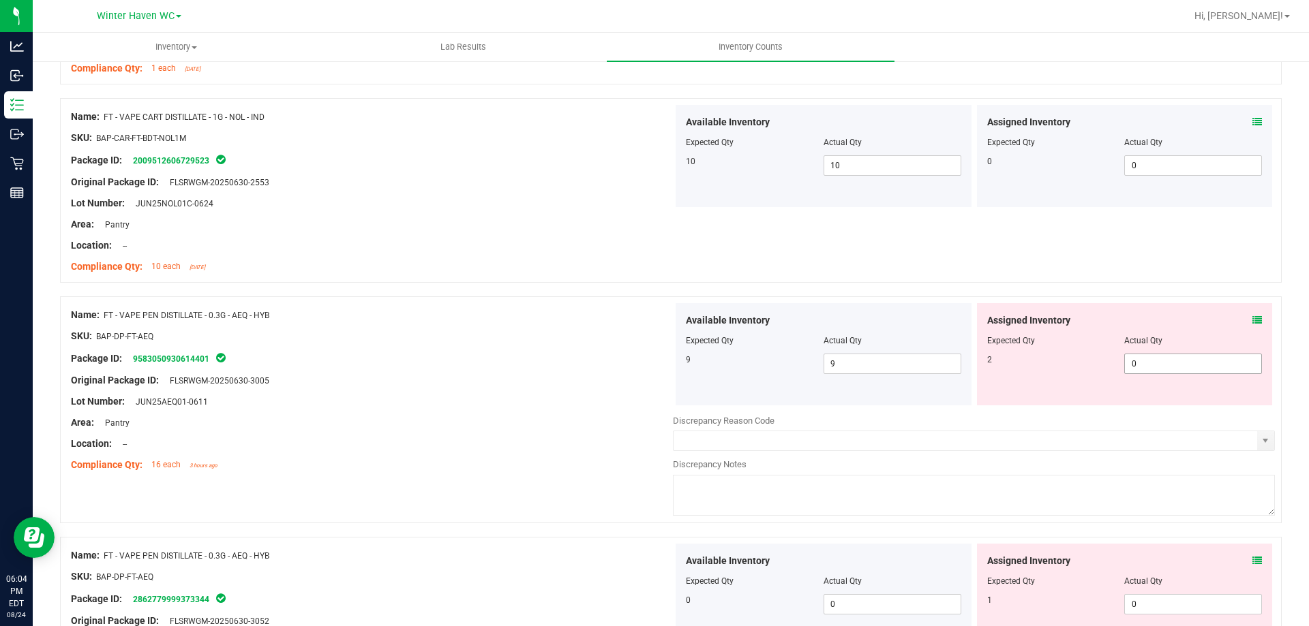
click at [1135, 367] on span "0 0" at bounding box center [1193, 364] width 138 height 20
type input "02"
type input "2"
click at [1041, 269] on div "Name: FT - VAPE CART DISTILLATE - 1G - NOL - IND SKU: BAP-CAR-FT-BDT-NOL1M Pack…" at bounding box center [670, 190] width 1221 height 185
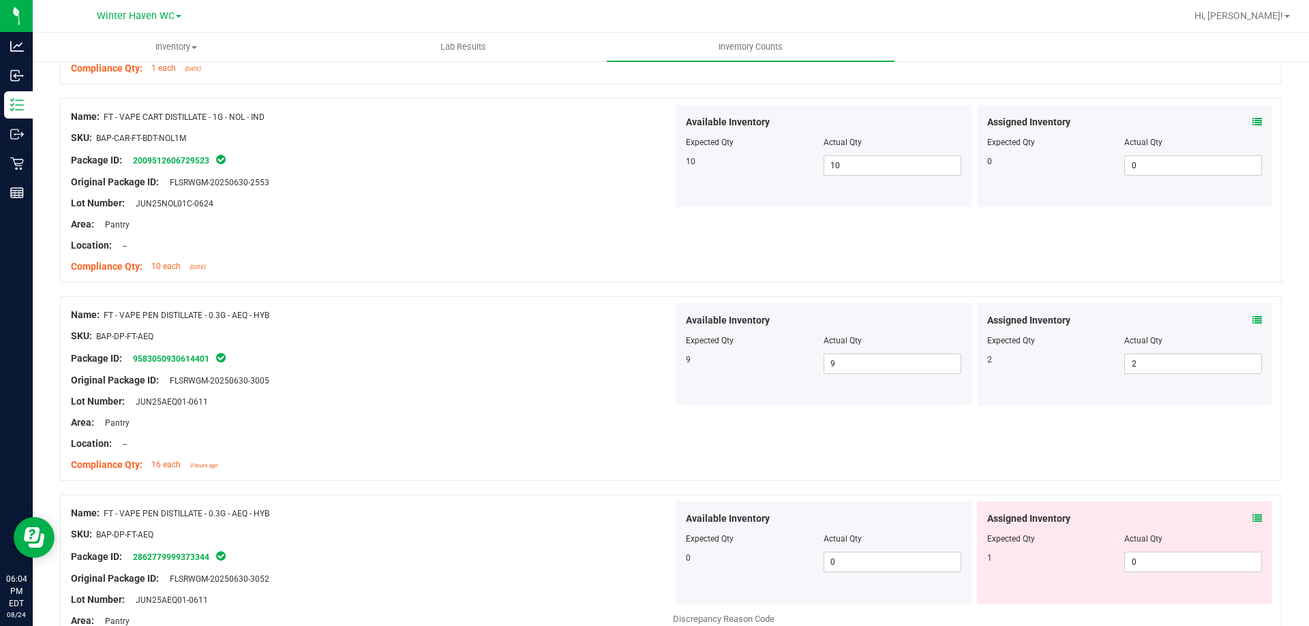
scroll to position [2113, 0]
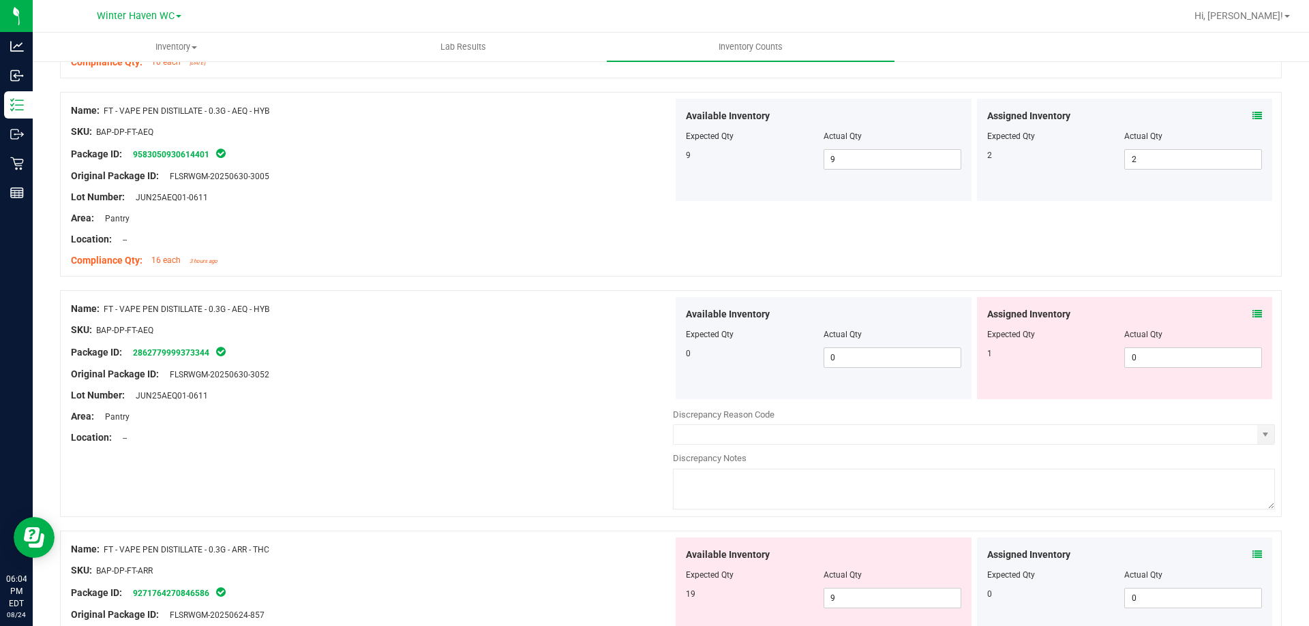
click at [1252, 318] on icon at bounding box center [1257, 314] width 10 height 10
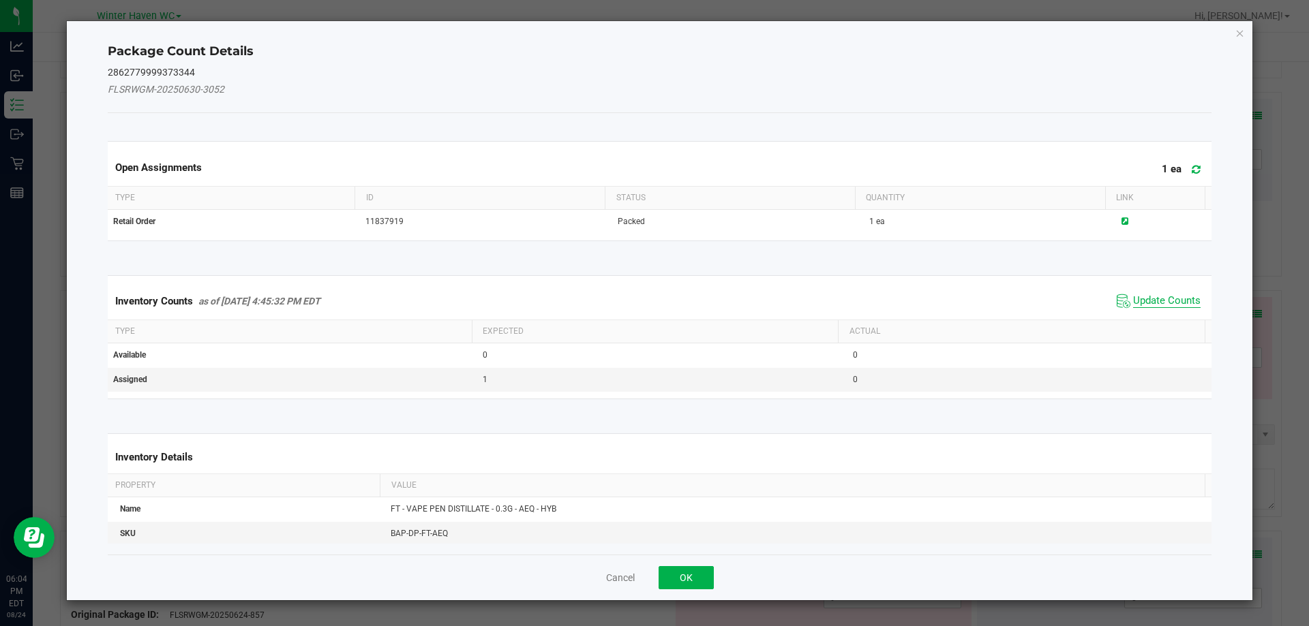
drag, startPoint x: 1181, startPoint y: 310, endPoint x: 1155, endPoint y: 296, distance: 29.6
click at [1178, 310] on span "Update Counts" at bounding box center [1158, 301] width 91 height 20
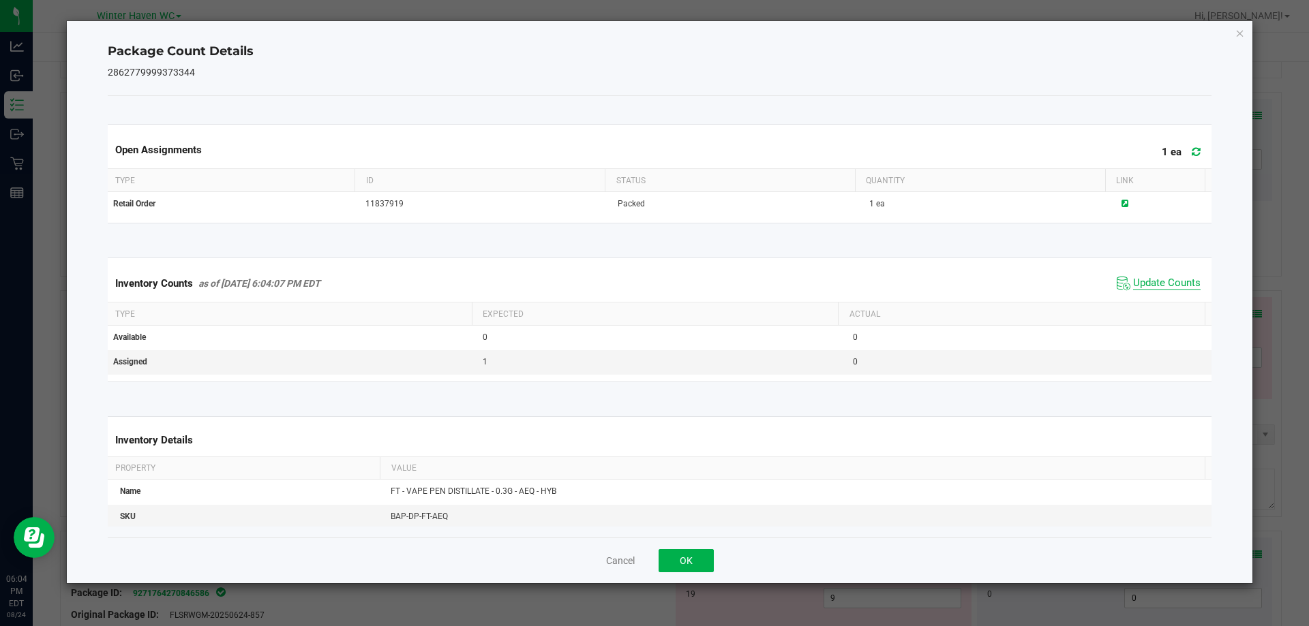
click at [1145, 281] on span "Update Counts" at bounding box center [1166, 284] width 67 height 14
click at [1145, 281] on span "Update Counts" at bounding box center [1166, 283] width 67 height 12
click at [706, 556] on button "OK" at bounding box center [685, 560] width 55 height 23
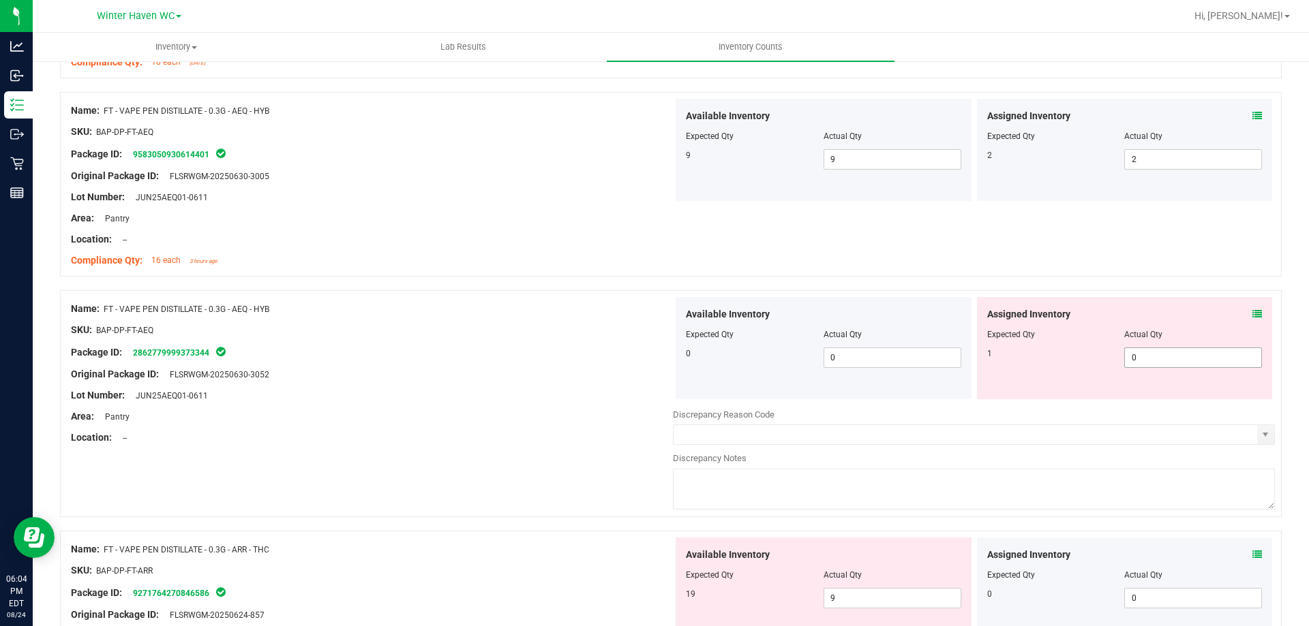
click at [1146, 354] on span "0 0" at bounding box center [1193, 358] width 138 height 20
type input "01"
type input "1"
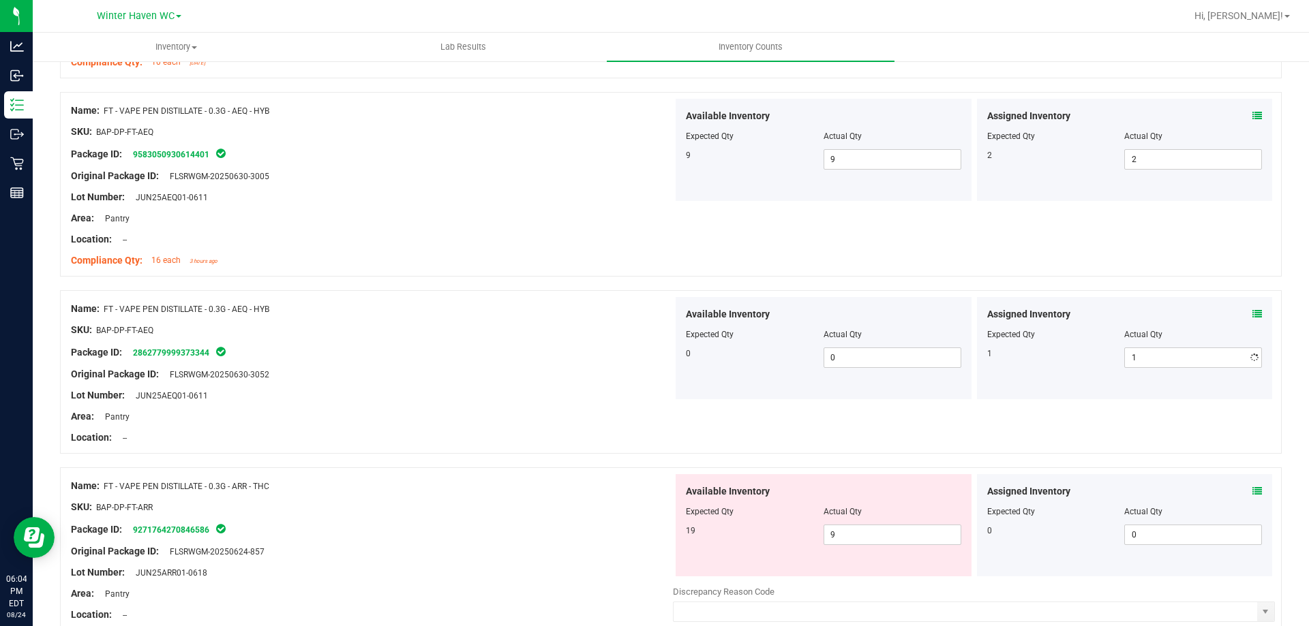
click at [1078, 258] on div "Name: FT - VAPE PEN DISTILLATE - 0.3G - AEQ - HYB SKU: BAP-DP-FT-AEQ Package ID…" at bounding box center [670, 184] width 1221 height 185
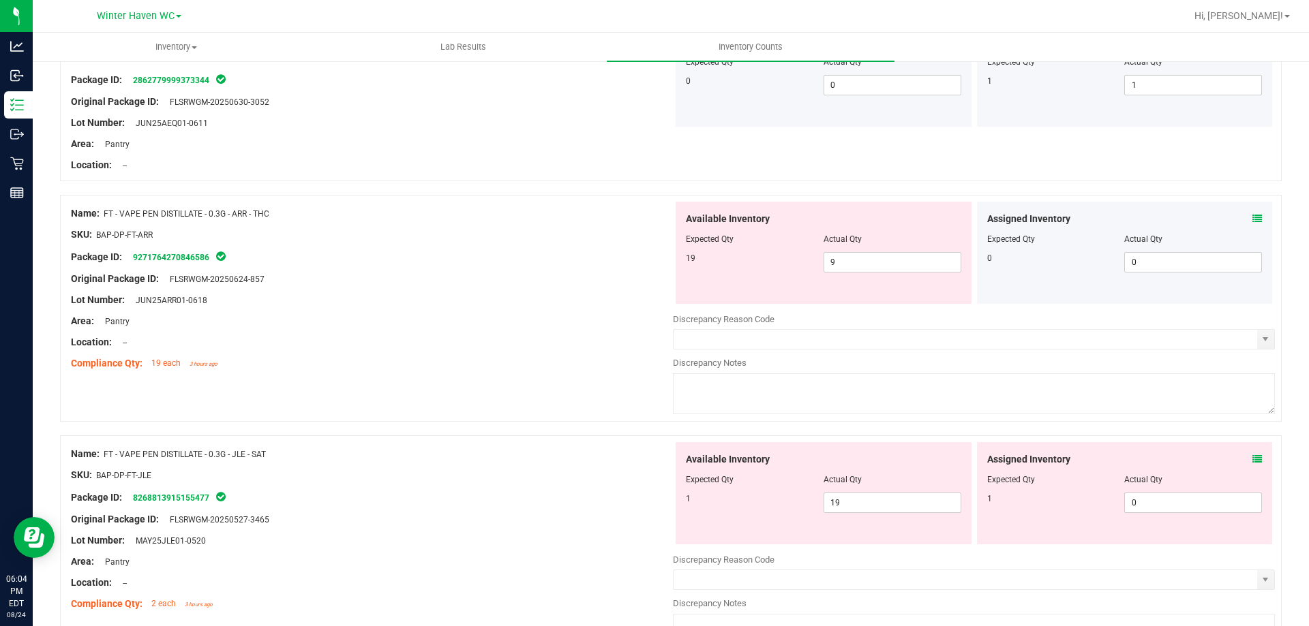
click at [1252, 214] on icon at bounding box center [1257, 219] width 10 height 10
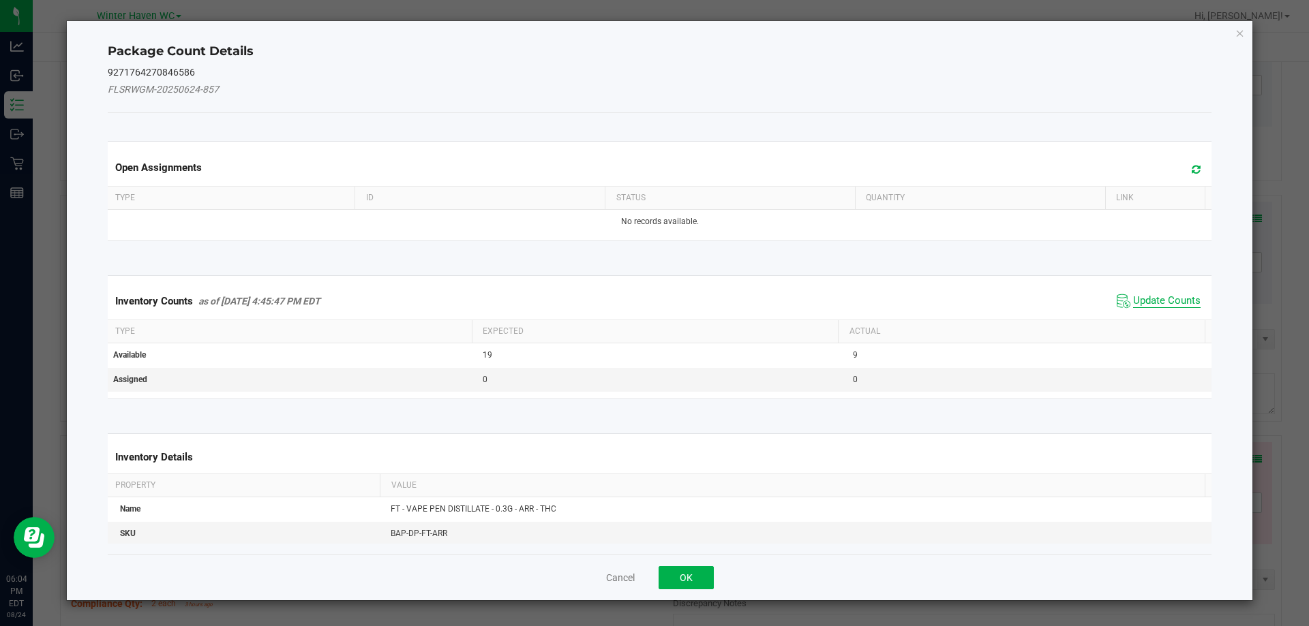
click at [1155, 300] on span "Update Counts" at bounding box center [1166, 301] width 67 height 14
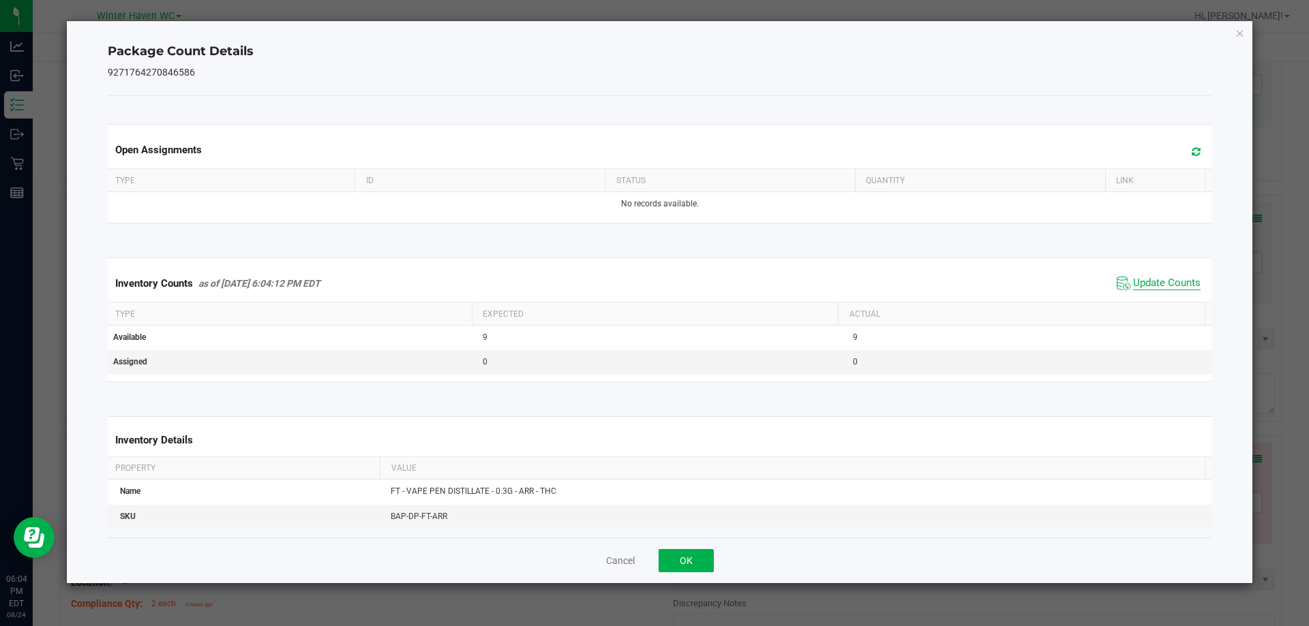
click at [1151, 284] on span "Update Counts" at bounding box center [1166, 284] width 67 height 14
click at [1151, 284] on span "Update Counts" at bounding box center [1166, 283] width 67 height 12
click at [695, 560] on button "OK" at bounding box center [685, 560] width 55 height 23
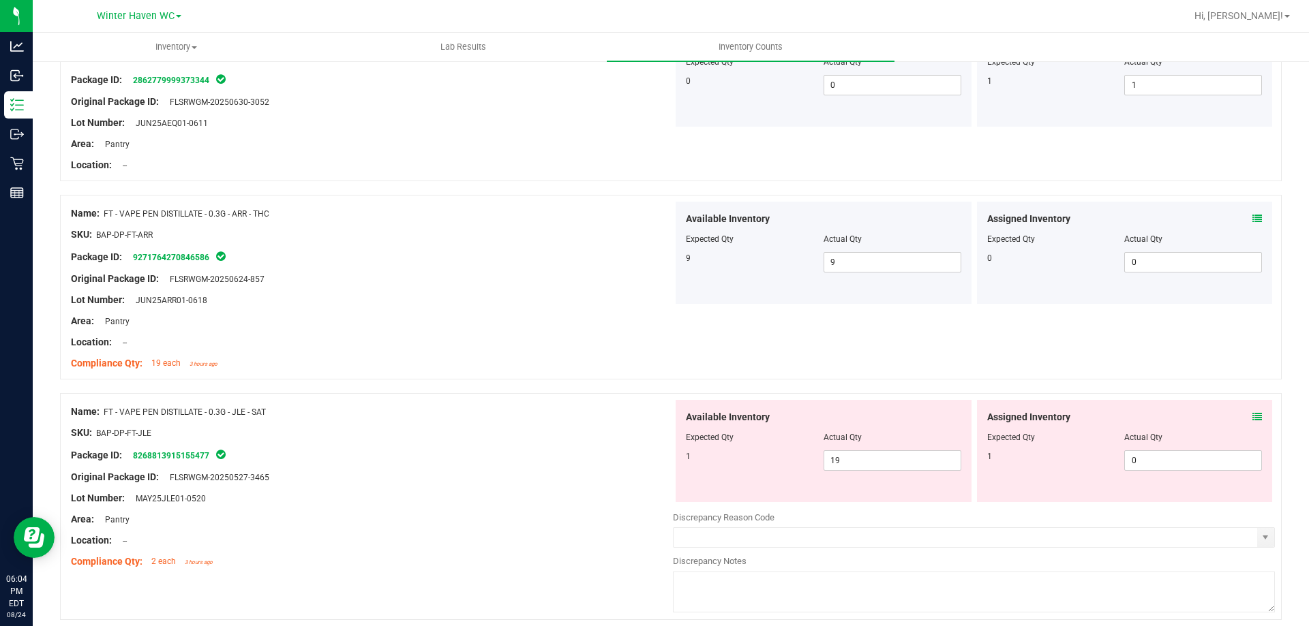
click at [1236, 408] on div "Assigned Inventory Expected Qty Actual Qty 1 0 0" at bounding box center [1125, 451] width 296 height 102
click at [1252, 415] on icon at bounding box center [1257, 417] width 10 height 10
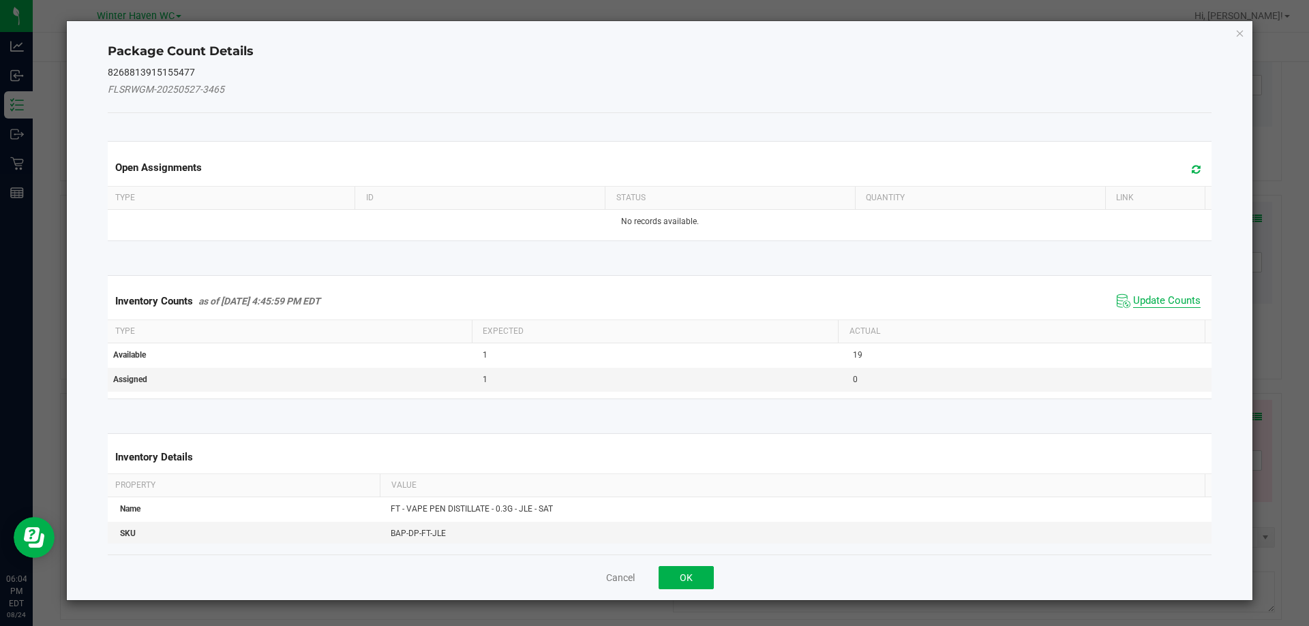
drag, startPoint x: 1183, startPoint y: 310, endPoint x: 1164, endPoint y: 296, distance: 23.9
click at [1179, 309] on span "Update Counts" at bounding box center [1158, 301] width 91 height 20
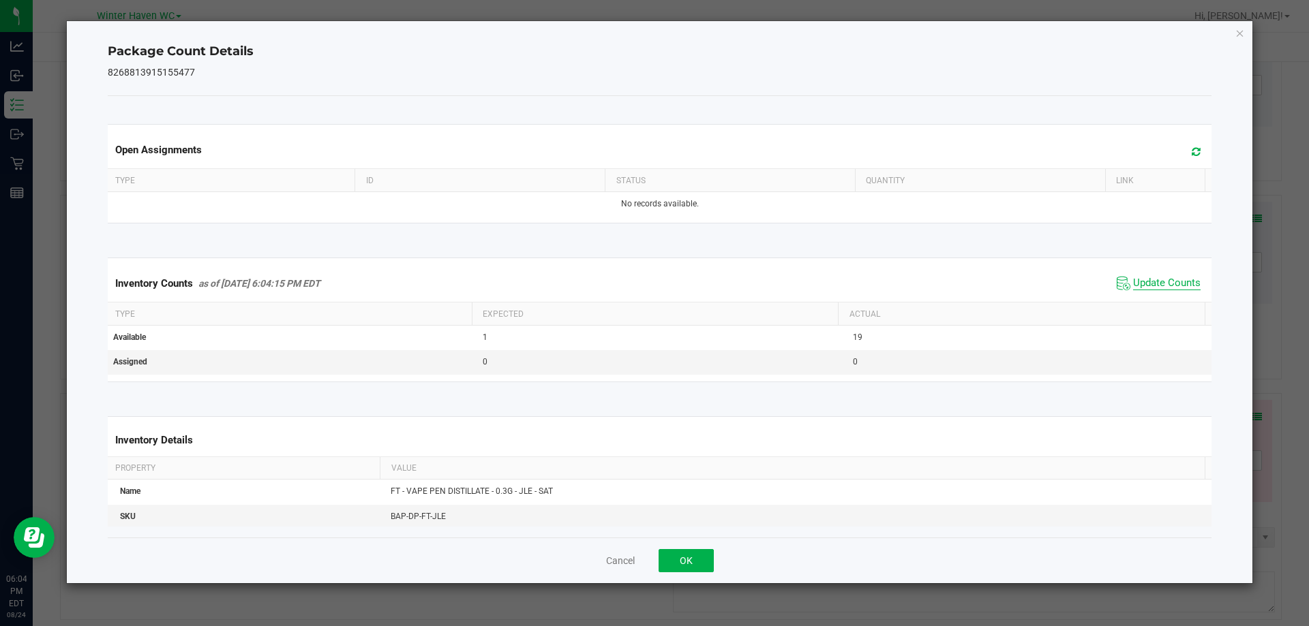
click at [1151, 286] on span "Update Counts" at bounding box center [1166, 284] width 67 height 14
click at [1151, 286] on span "Update Counts" at bounding box center [1166, 283] width 67 height 12
click at [703, 553] on button "OK" at bounding box center [685, 560] width 55 height 23
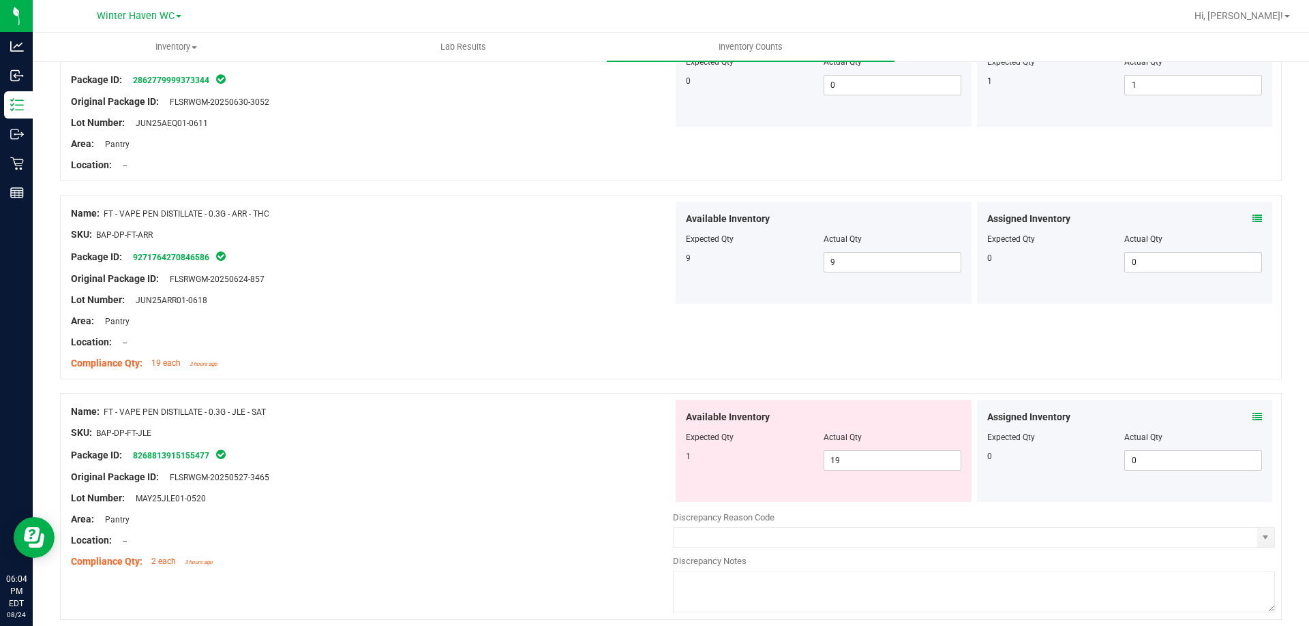
click at [356, 463] on div at bounding box center [372, 466] width 602 height 7
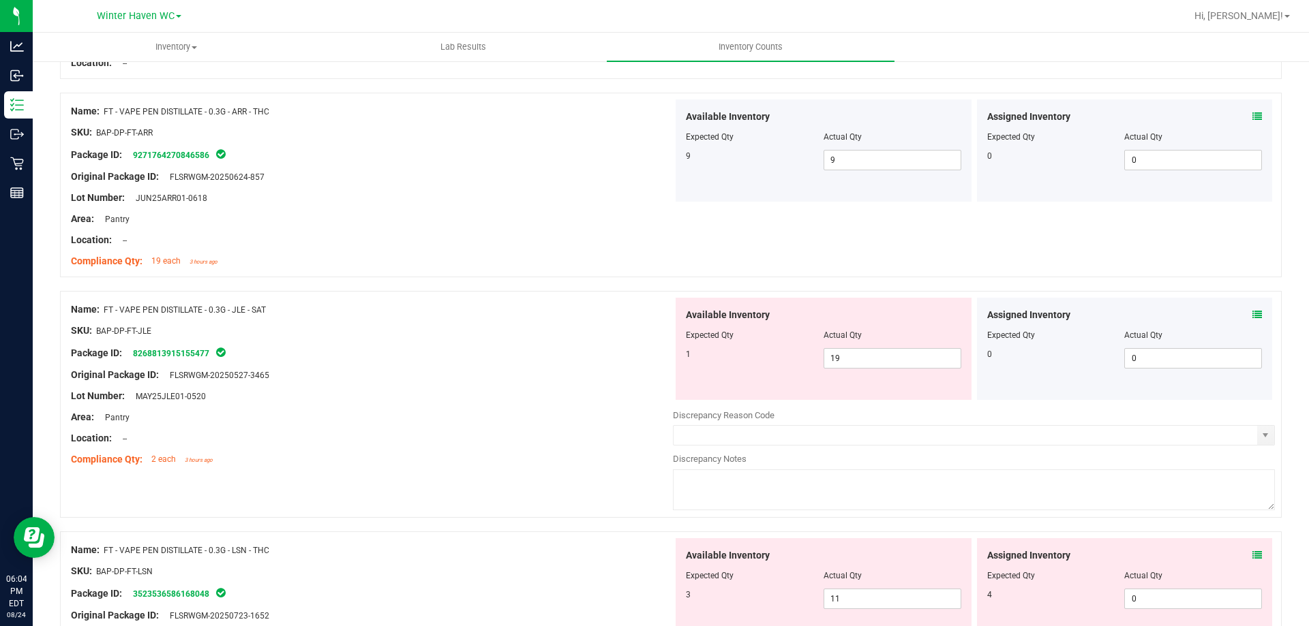
scroll to position [2590, 0]
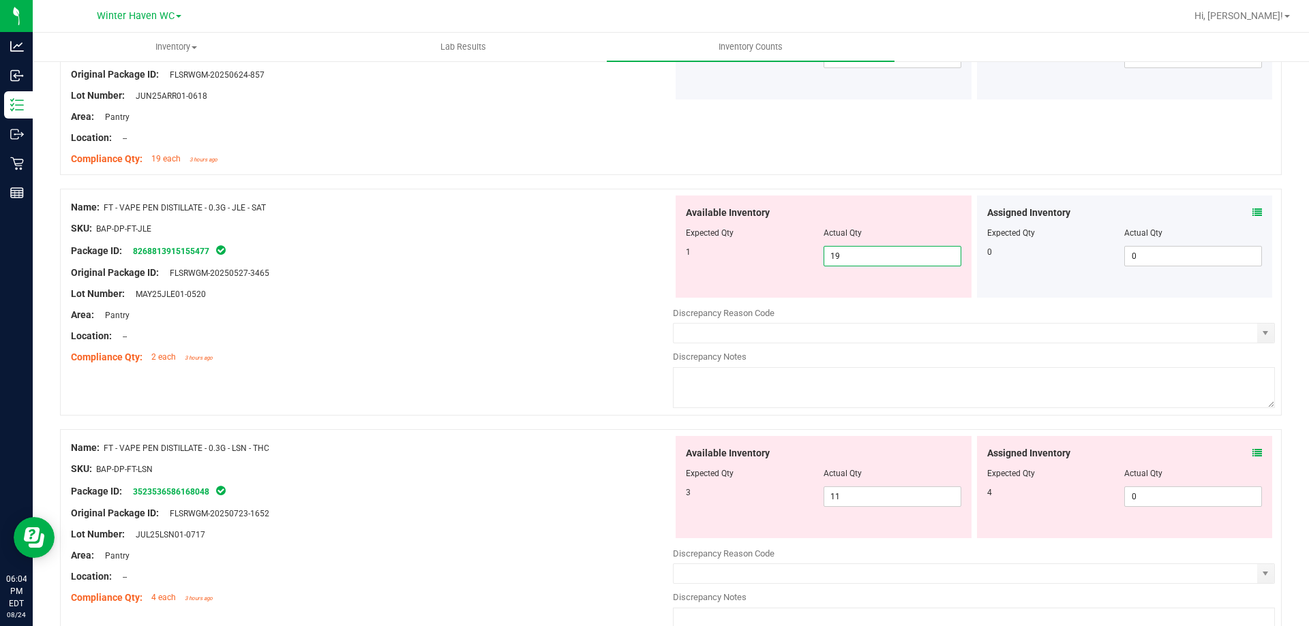
drag, startPoint x: 851, startPoint y: 256, endPoint x: 775, endPoint y: 256, distance: 76.3
click at [782, 256] on div "1 19 19" at bounding box center [823, 256] width 275 height 20
type input "1"
click at [550, 261] on div at bounding box center [372, 262] width 602 height 7
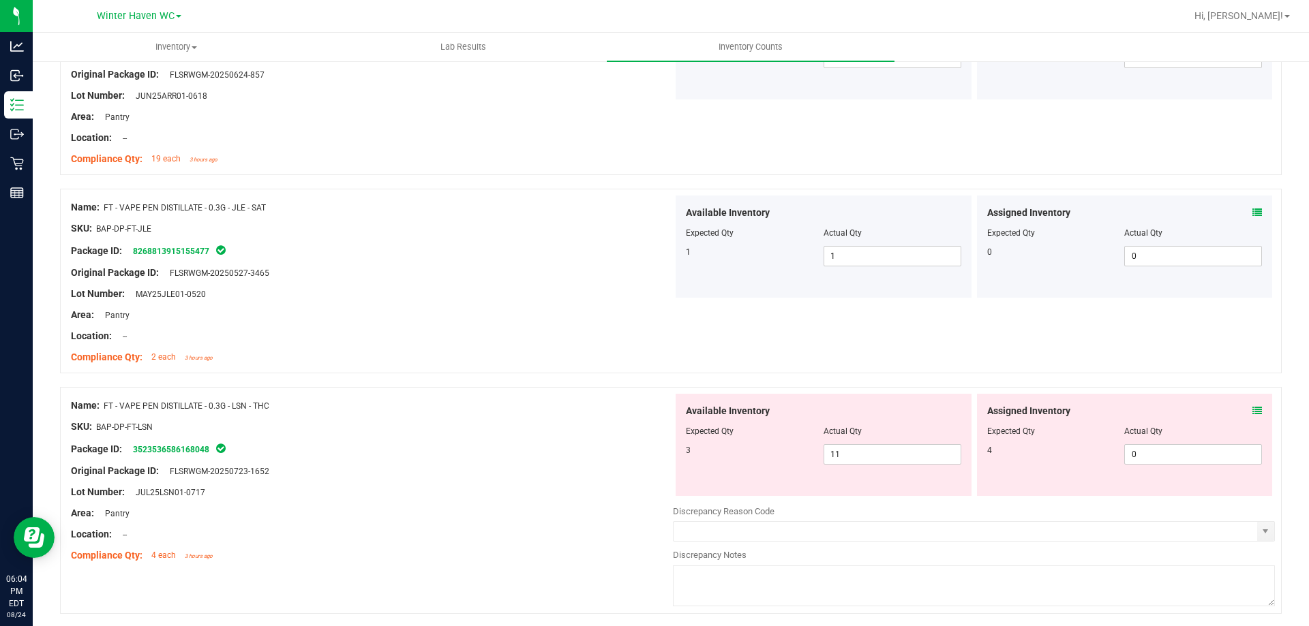
click at [1252, 406] on icon at bounding box center [1257, 411] width 10 height 10
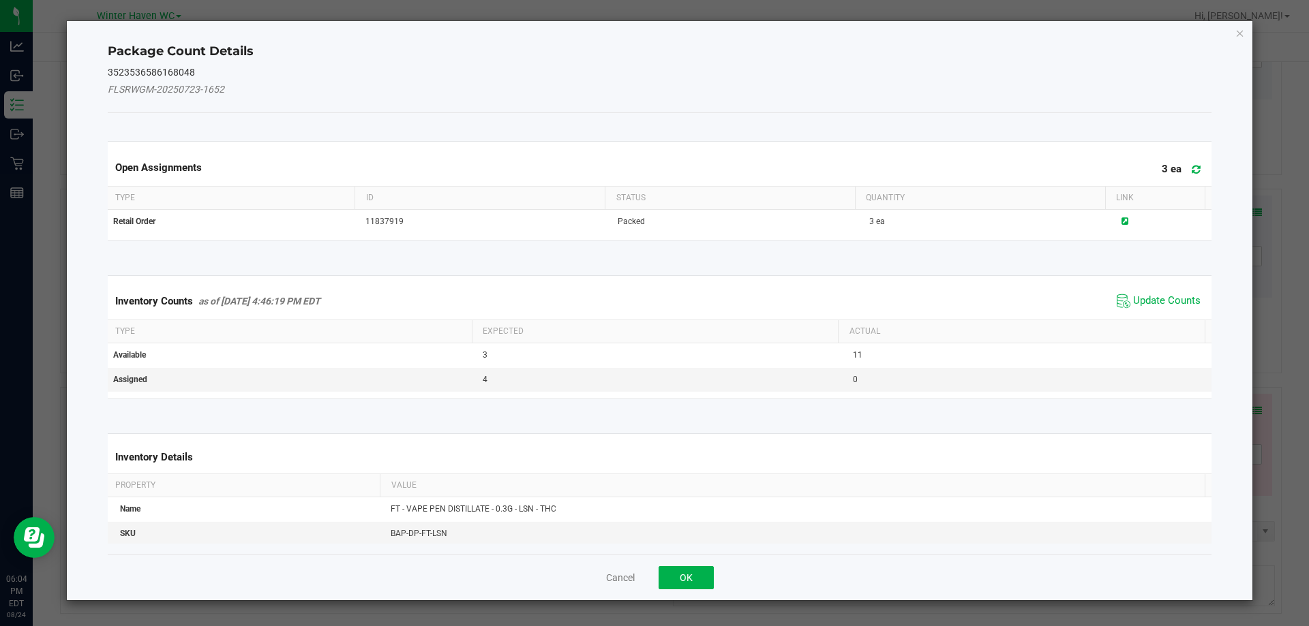
click at [1137, 318] on div "Inventory Counts as of [DATE] 4:46:19 PM EDT Update Counts" at bounding box center [660, 301] width 1110 height 37
click at [1122, 294] on span "Update Counts" at bounding box center [1158, 301] width 91 height 20
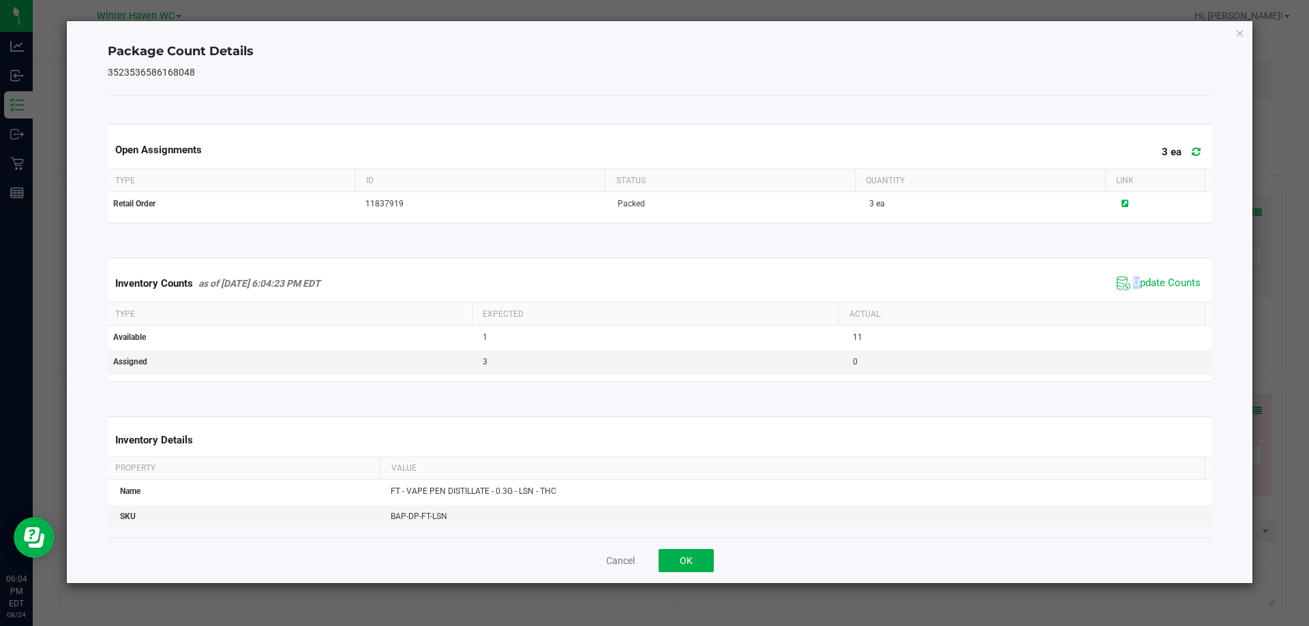
click at [1127, 275] on span "Update Counts" at bounding box center [1158, 283] width 91 height 20
click at [1127, 275] on span "Update Counts" at bounding box center [1159, 282] width 87 height 19
click at [685, 555] on button "OK" at bounding box center [685, 560] width 55 height 23
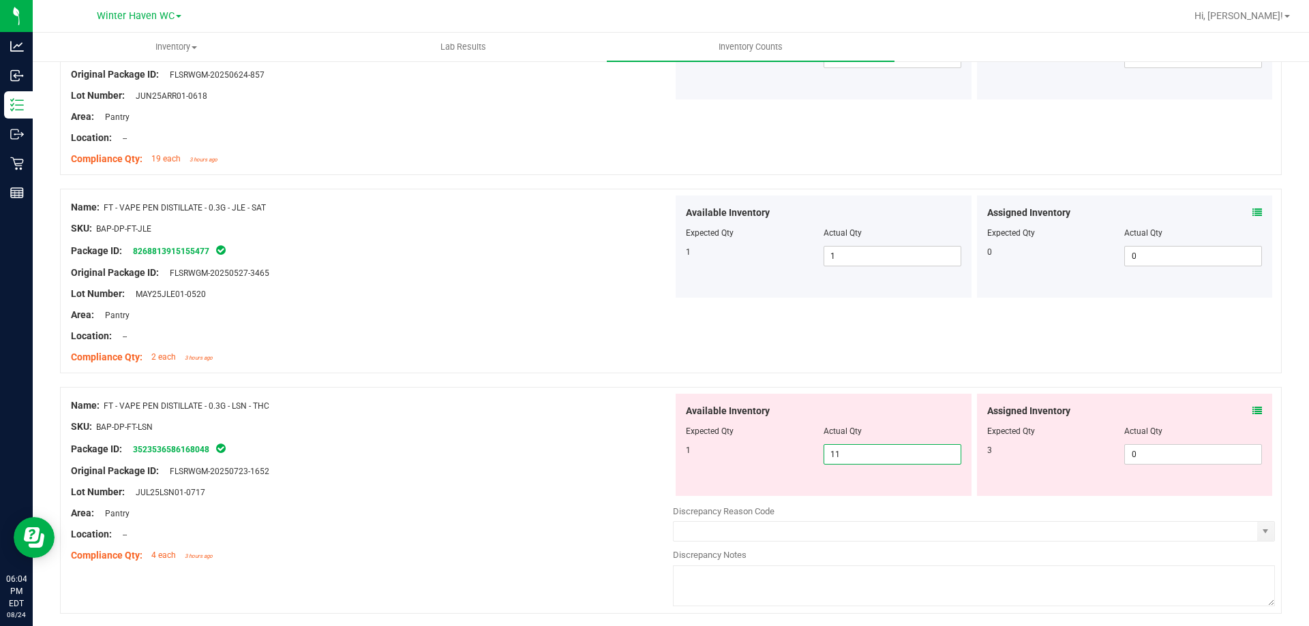
drag, startPoint x: 847, startPoint y: 454, endPoint x: 761, endPoint y: 455, distance: 85.2
click at [763, 455] on div "1 11 11" at bounding box center [823, 454] width 275 height 20
type input "1"
click at [1205, 457] on span "0 0" at bounding box center [1193, 454] width 138 height 20
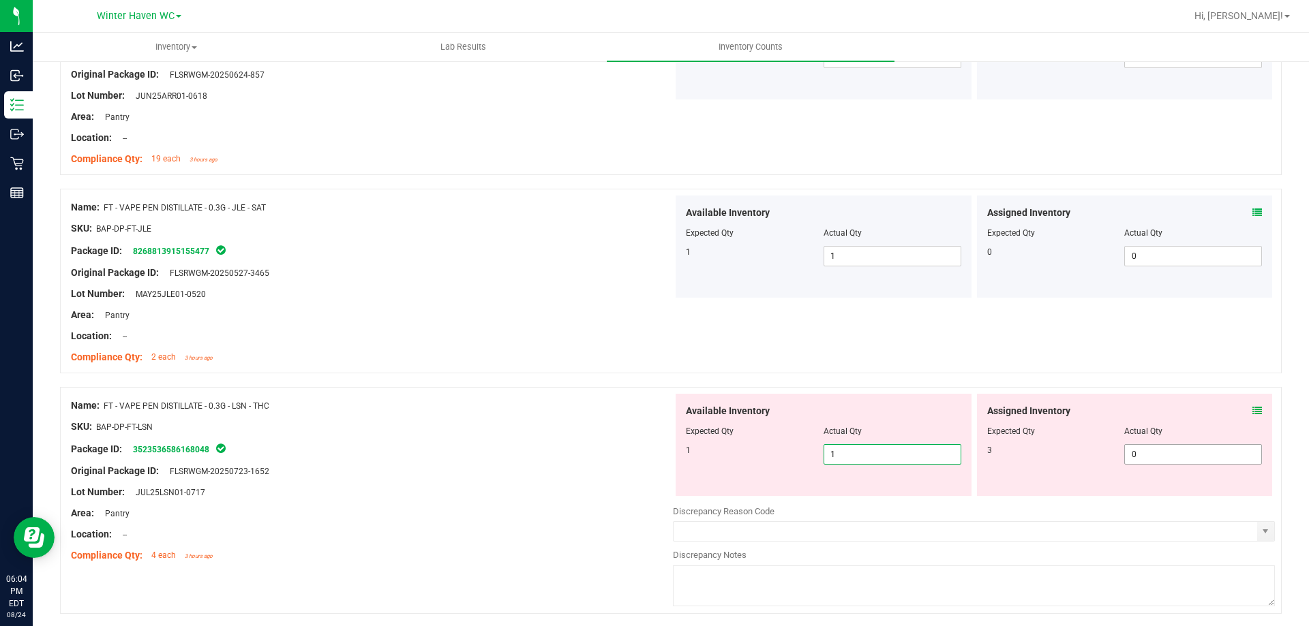
type input "03"
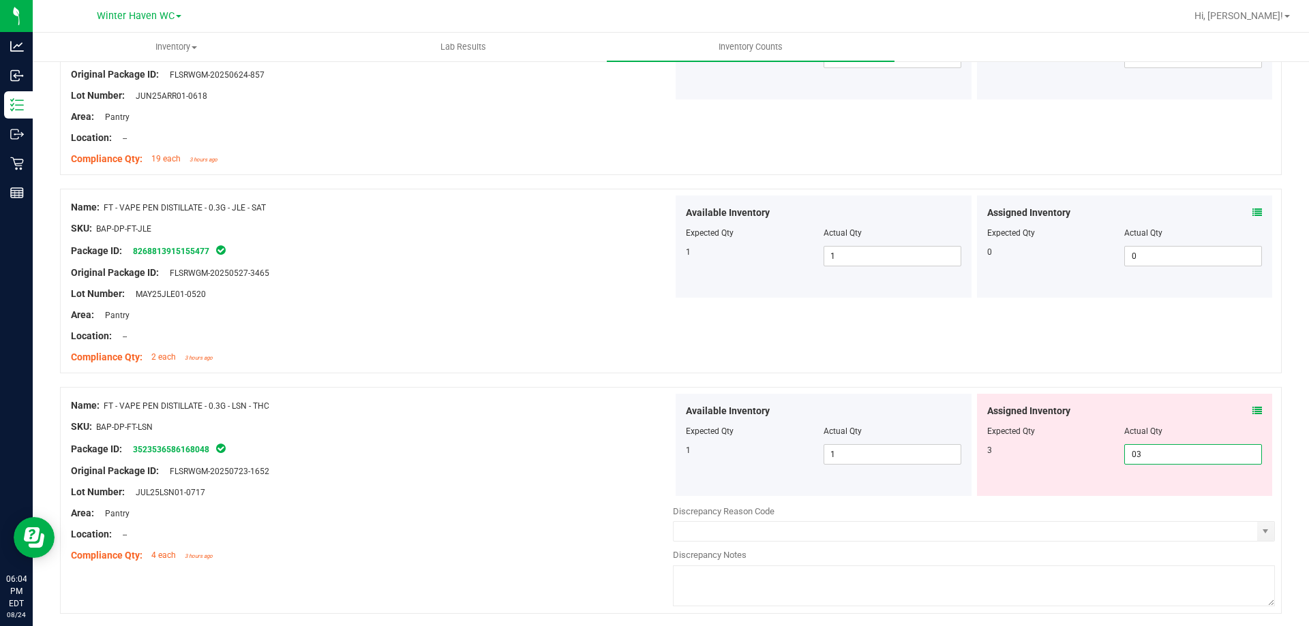
type input "3"
click at [889, 376] on div at bounding box center [670, 381] width 1221 height 14
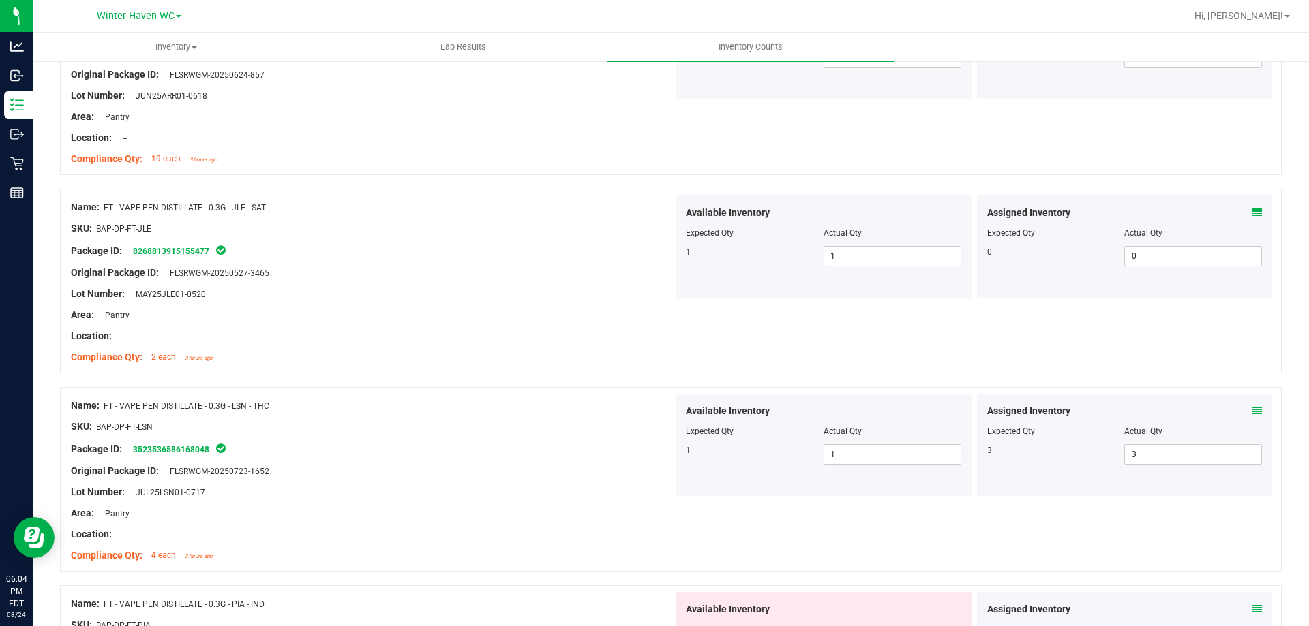
scroll to position [2795, 0]
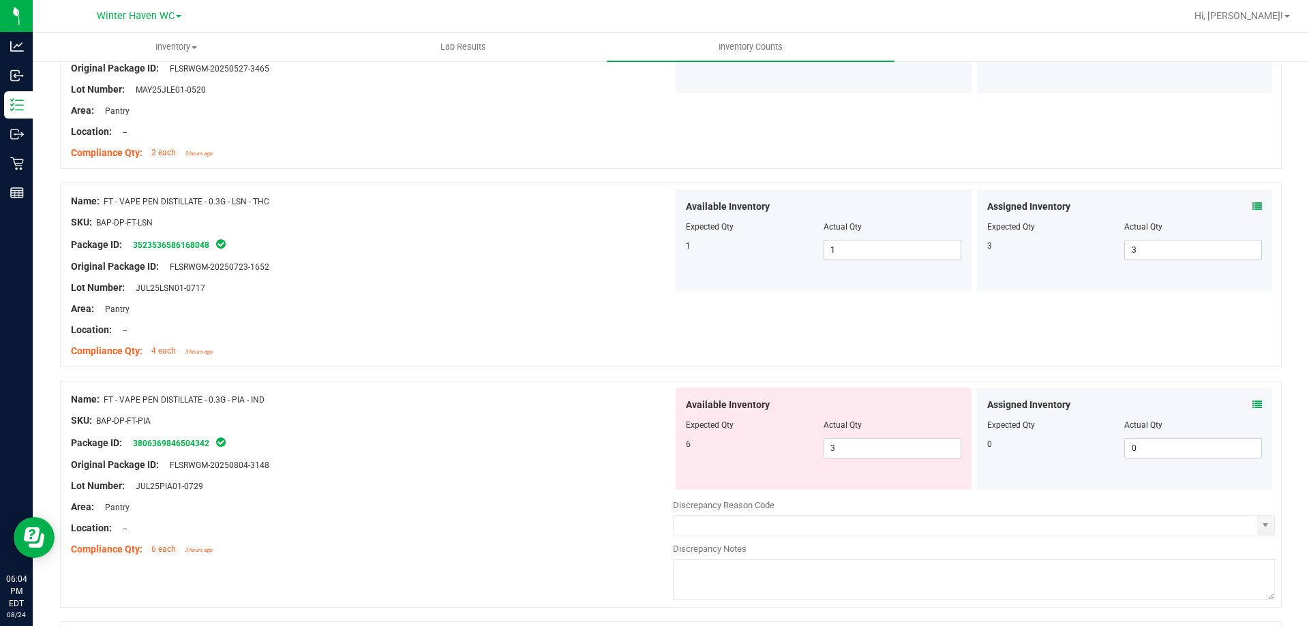
click at [1252, 398] on span at bounding box center [1257, 405] width 10 height 14
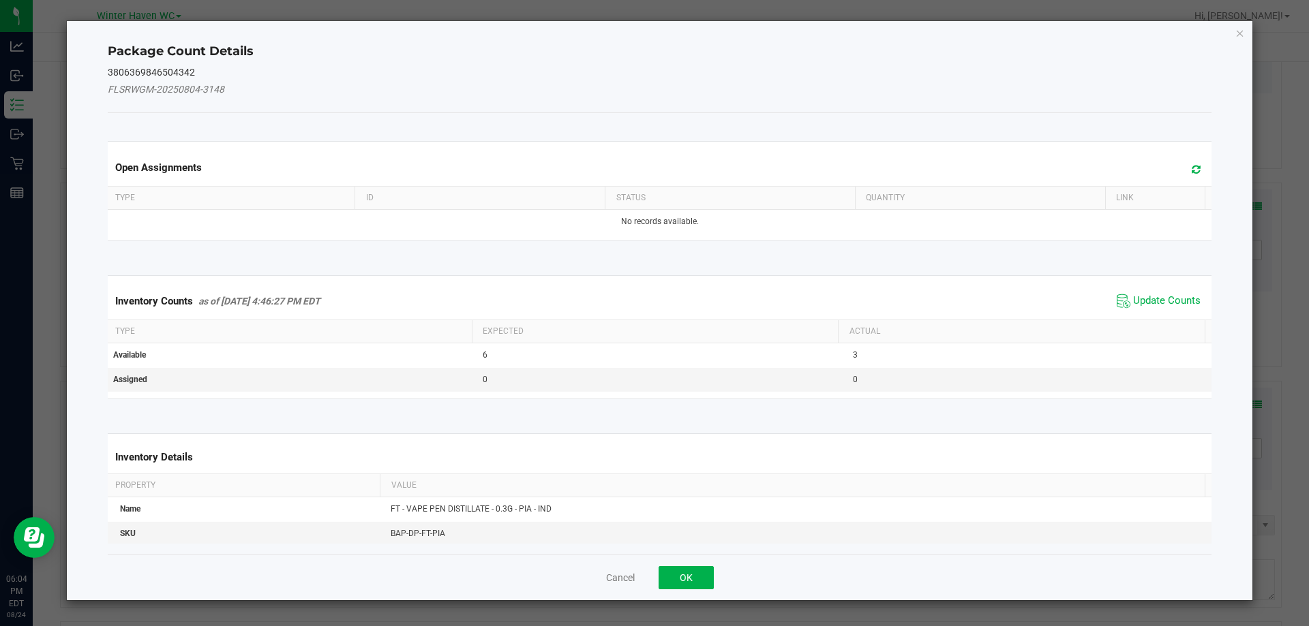
click at [1170, 279] on kendo-grid "Inventory Counts as of [DATE] 4:46:27 PM EDT Update Counts Type Expected Actual…" at bounding box center [659, 337] width 1125 height 124
click at [1168, 286] on div "Inventory Counts as of [DATE] 4:46:27 PM EDT Update Counts" at bounding box center [660, 301] width 1110 height 37
click at [1168, 290] on div "Inventory Counts as of [DATE] 4:46:27 PM EDT Update Counts" at bounding box center [660, 301] width 1110 height 37
click at [1167, 299] on span "Update Counts" at bounding box center [1166, 301] width 67 height 14
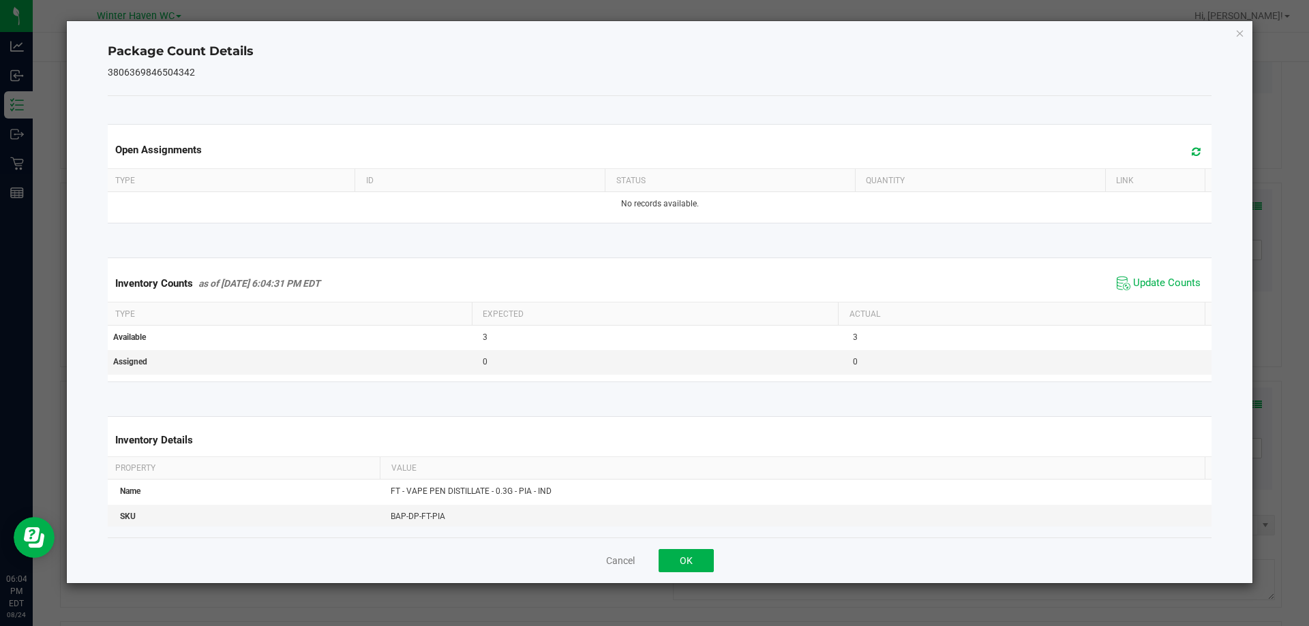
click at [1165, 294] on div "Inventory Counts as of [DATE] 6:04:31 PM EDT Update Counts" at bounding box center [660, 283] width 1110 height 37
click at [1160, 290] on span "Update Counts" at bounding box center [1166, 284] width 67 height 14
click at [1150, 279] on span "Update Counts" at bounding box center [1166, 284] width 67 height 14
click at [693, 562] on button "OK" at bounding box center [685, 560] width 55 height 23
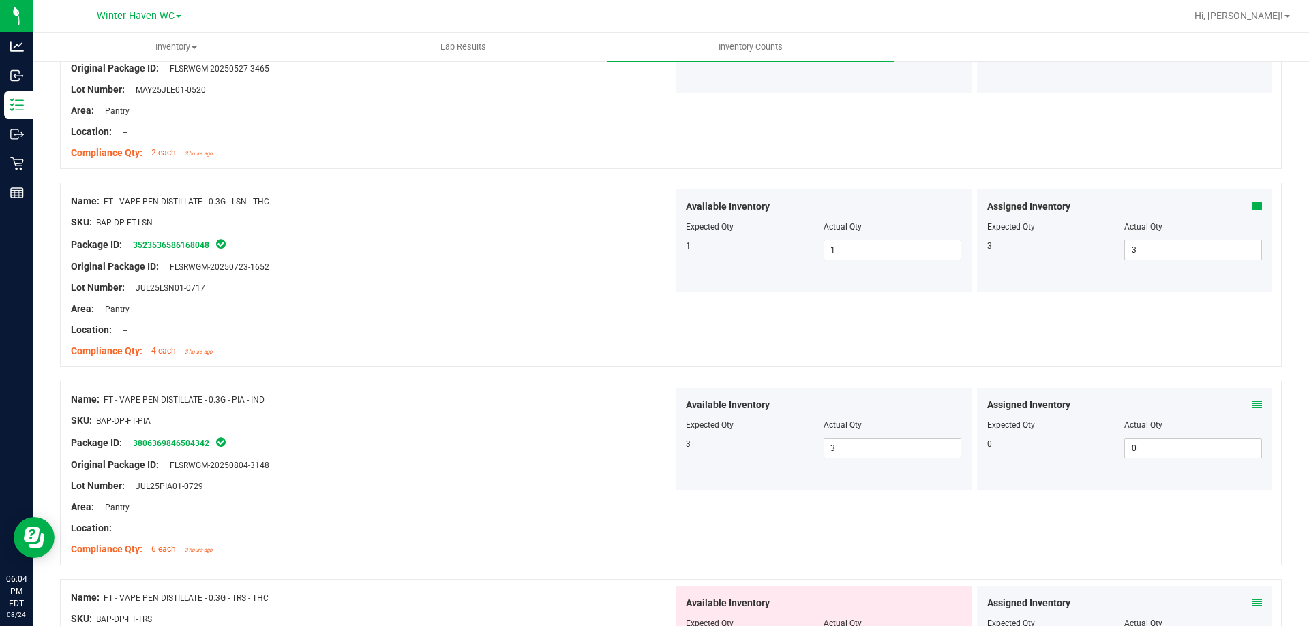
scroll to position [3067, 0]
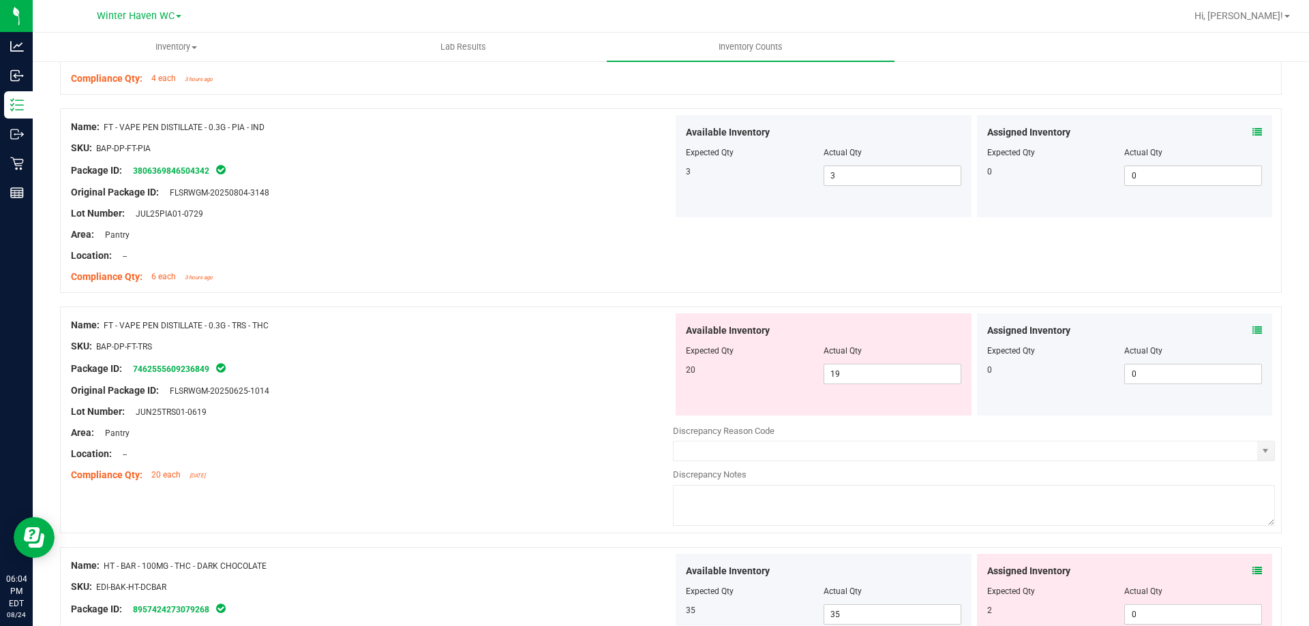
click at [1251, 326] on div "Assigned Inventory Expected Qty Actual Qty 0 0 0" at bounding box center [1125, 365] width 296 height 102
click at [1241, 331] on div "Assigned Inventory" at bounding box center [1124, 331] width 275 height 14
click at [1252, 330] on icon at bounding box center [1257, 331] width 10 height 10
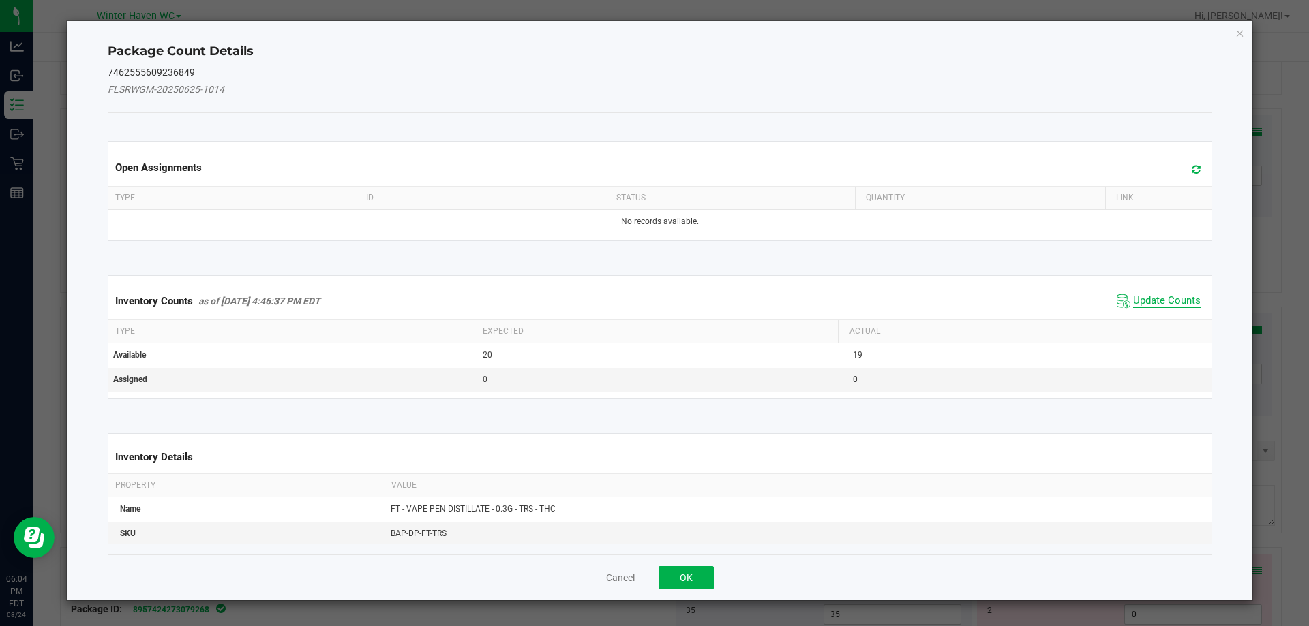
click at [1175, 306] on span "Update Counts" at bounding box center [1166, 301] width 67 height 14
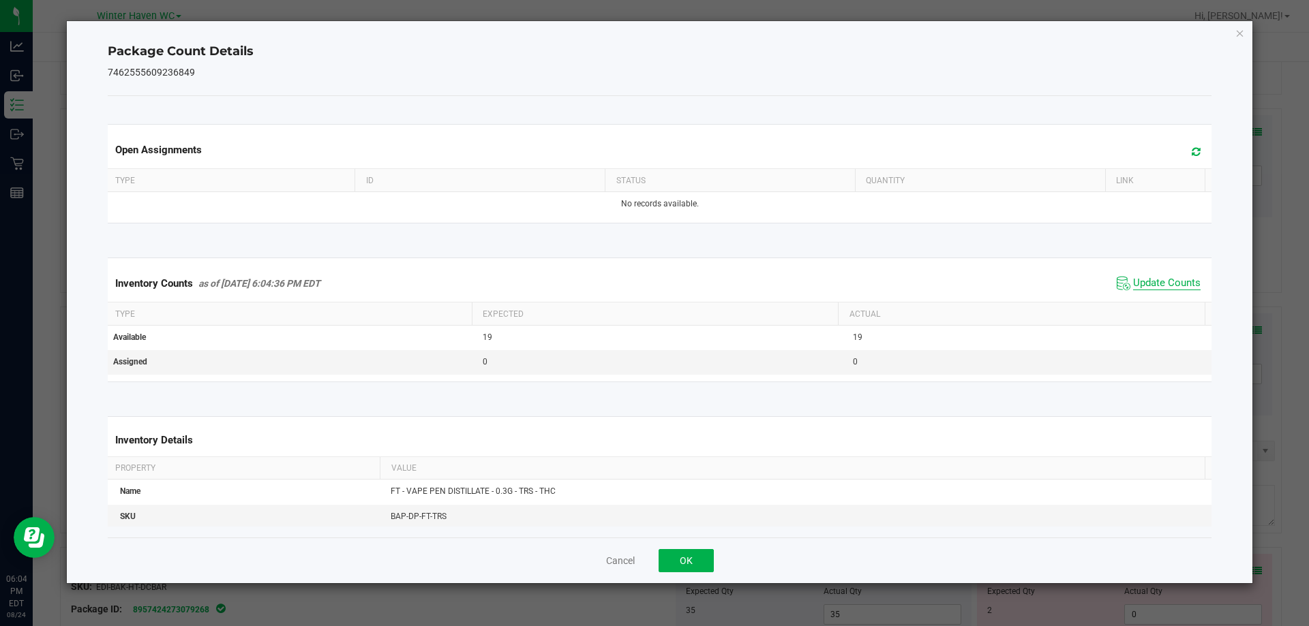
click at [1151, 284] on span "Update Counts" at bounding box center [1166, 284] width 67 height 14
drag, startPoint x: 673, startPoint y: 552, endPoint x: 834, endPoint y: 490, distance: 172.4
click at [677, 554] on button "OK" at bounding box center [685, 560] width 55 height 23
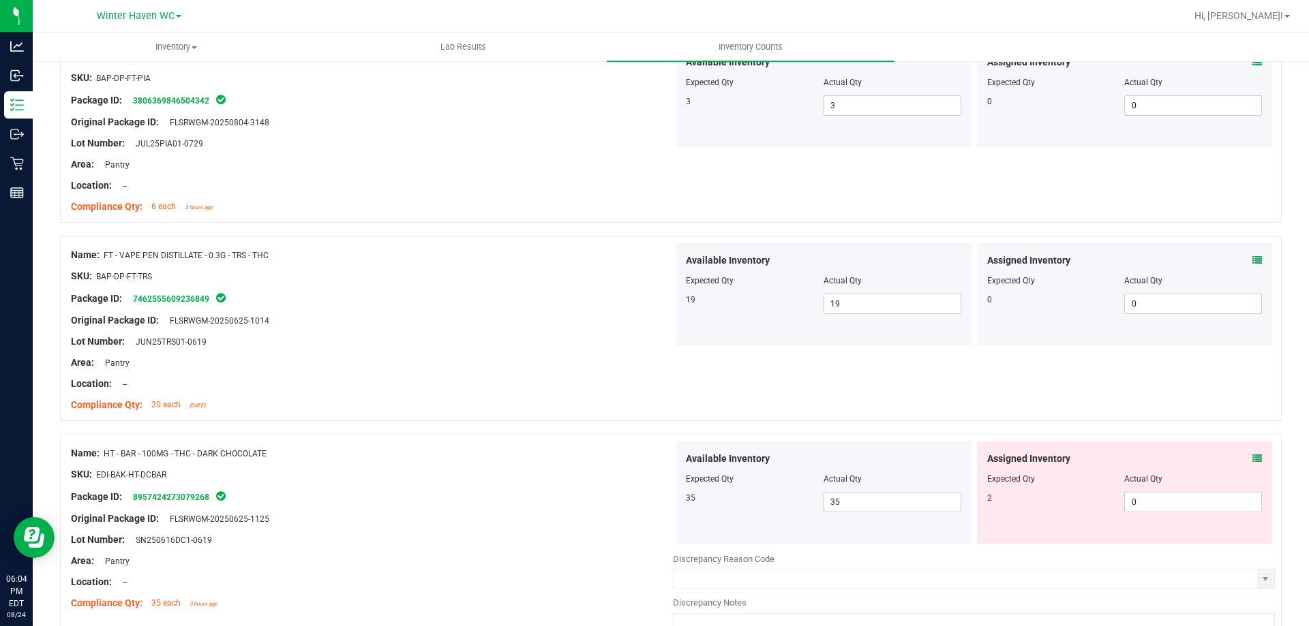
scroll to position [3204, 0]
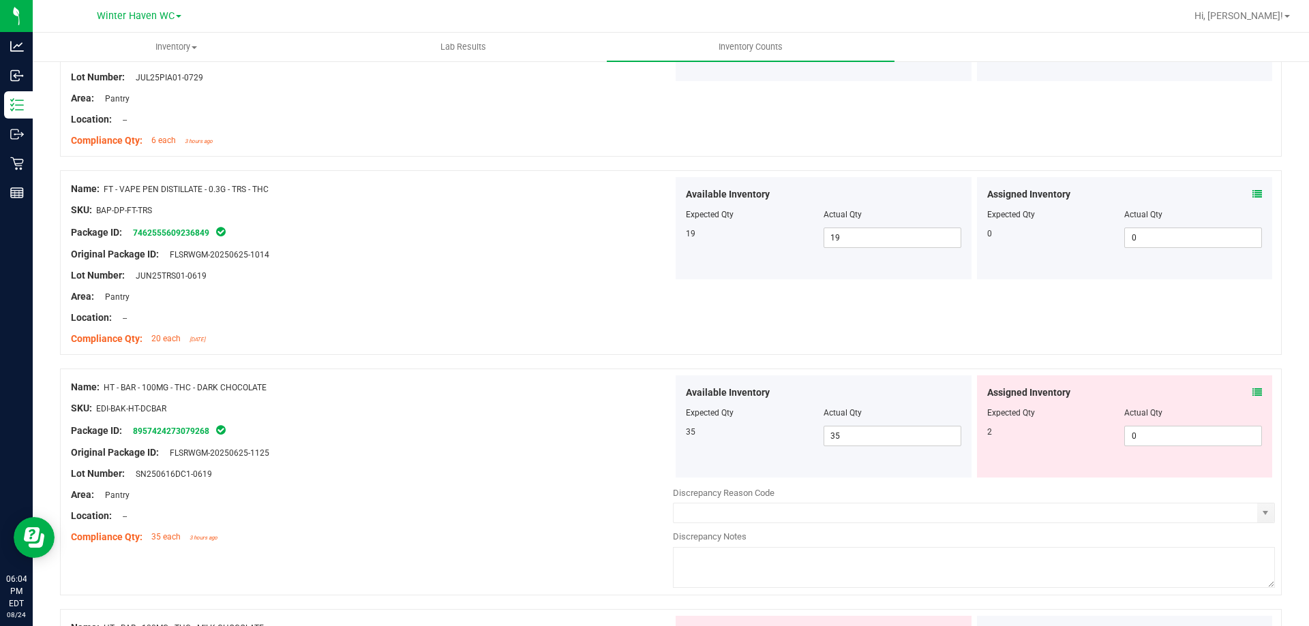
click at [1252, 391] on icon at bounding box center [1257, 393] width 10 height 10
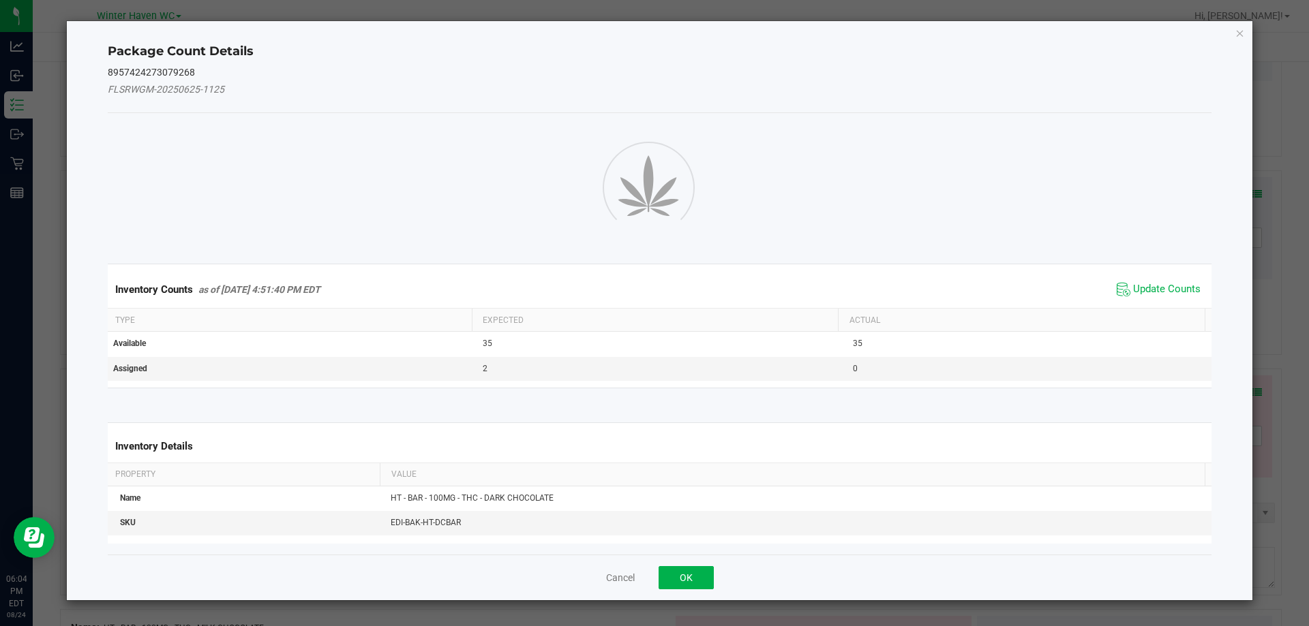
click at [1172, 303] on div "Inventory Counts as of [DATE] 4:51:40 PM EDT Update Counts" at bounding box center [660, 289] width 1110 height 37
click at [1166, 294] on span "Update Counts" at bounding box center [1166, 290] width 67 height 14
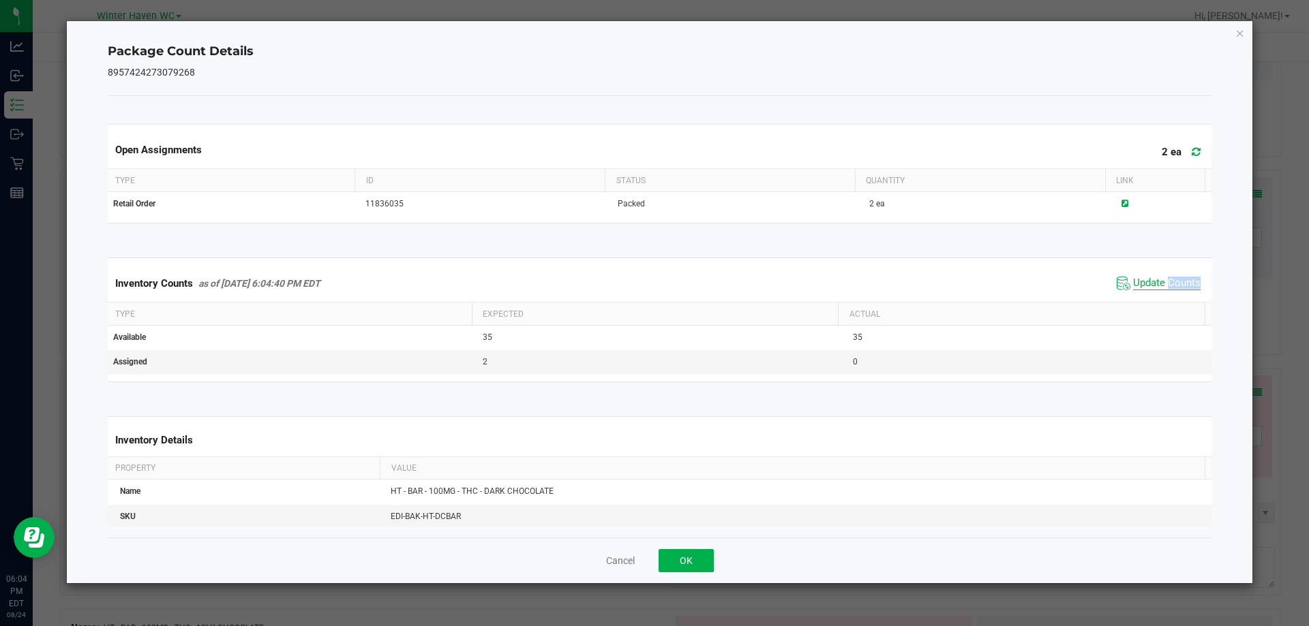
click at [1166, 294] on span "Update Counts" at bounding box center [1158, 283] width 91 height 20
click at [1153, 283] on span "Update Counts" at bounding box center [1166, 284] width 67 height 14
click at [705, 553] on button "OK" at bounding box center [685, 560] width 55 height 23
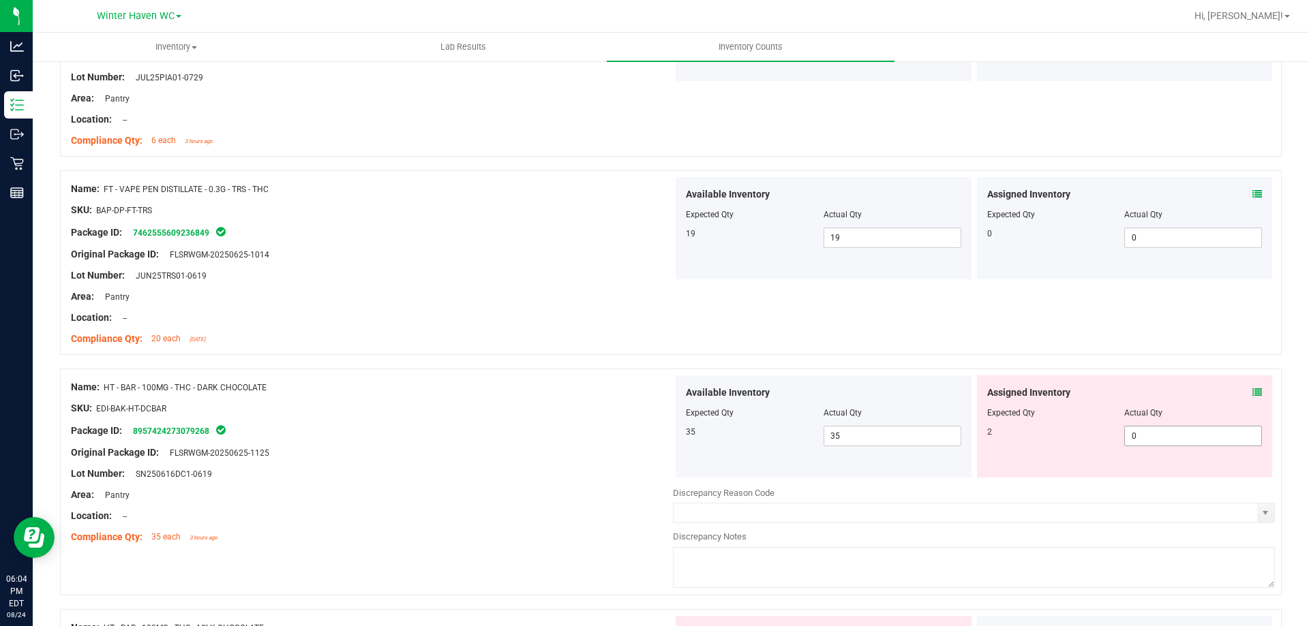
click at [1154, 433] on span "0 0" at bounding box center [1193, 436] width 138 height 20
type input "02"
type input "2"
click at [1088, 362] on div at bounding box center [670, 362] width 1221 height 14
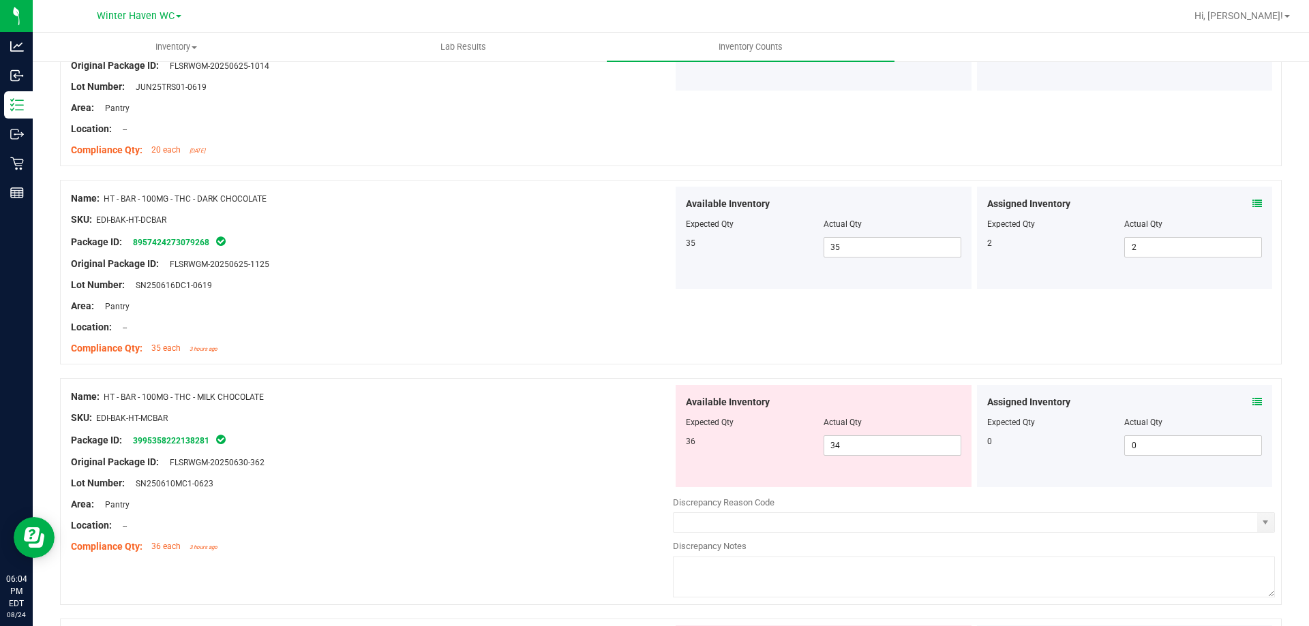
scroll to position [3408, 0]
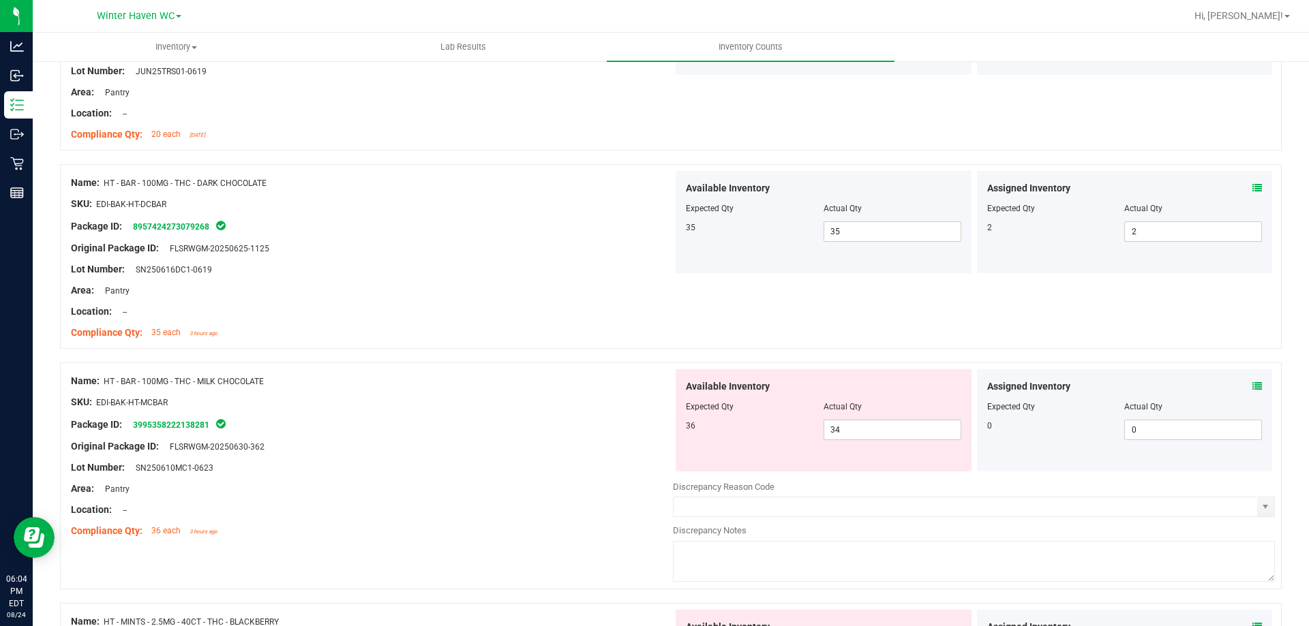
click at [1252, 385] on icon at bounding box center [1257, 387] width 10 height 10
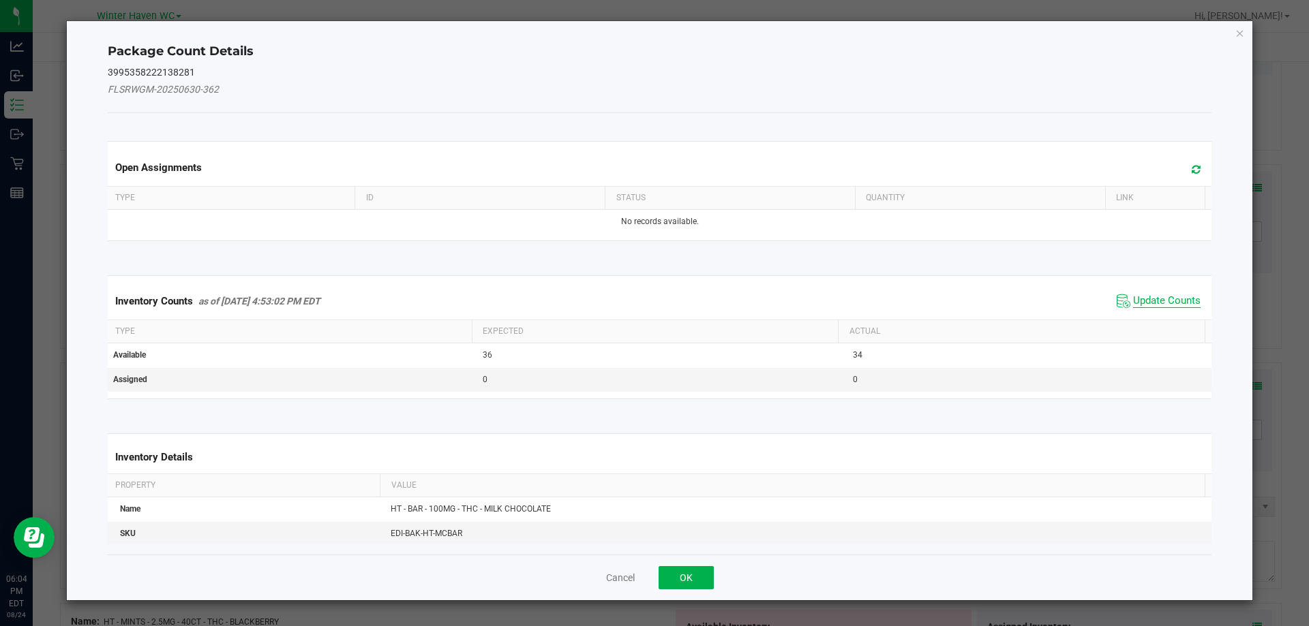
click at [1157, 301] on span "Update Counts" at bounding box center [1166, 301] width 67 height 14
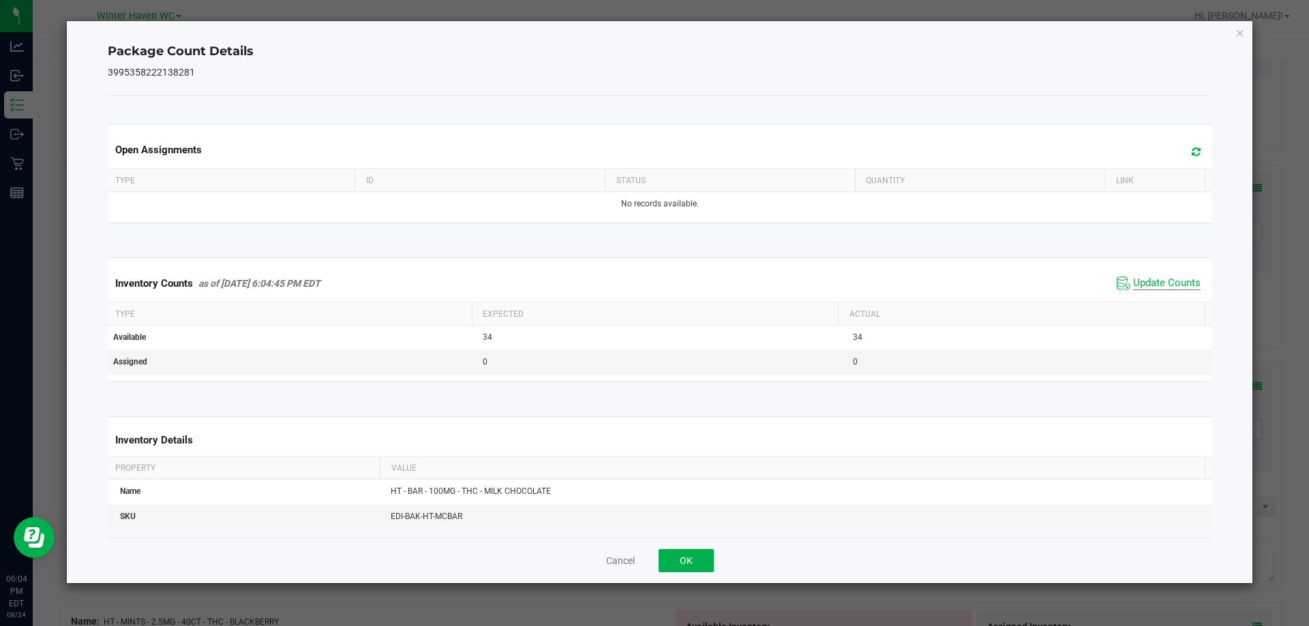
click at [1149, 277] on span "Update Counts" at bounding box center [1166, 284] width 67 height 14
click at [693, 558] on button "OK" at bounding box center [685, 560] width 55 height 23
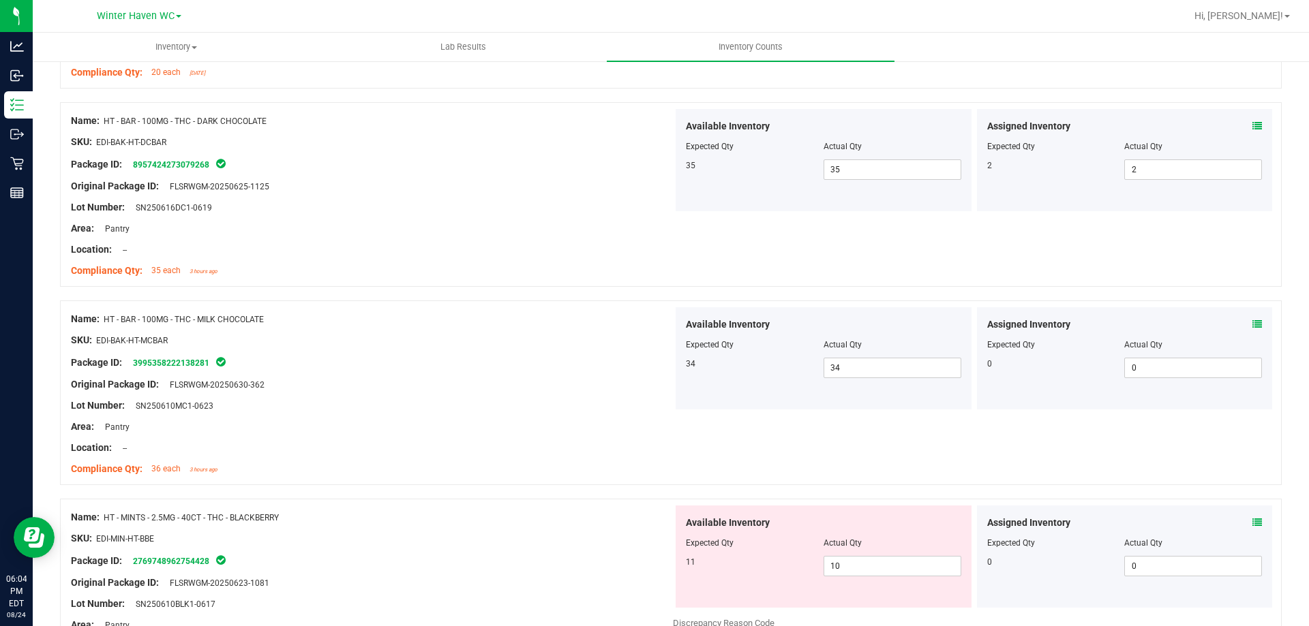
scroll to position [3544, 0]
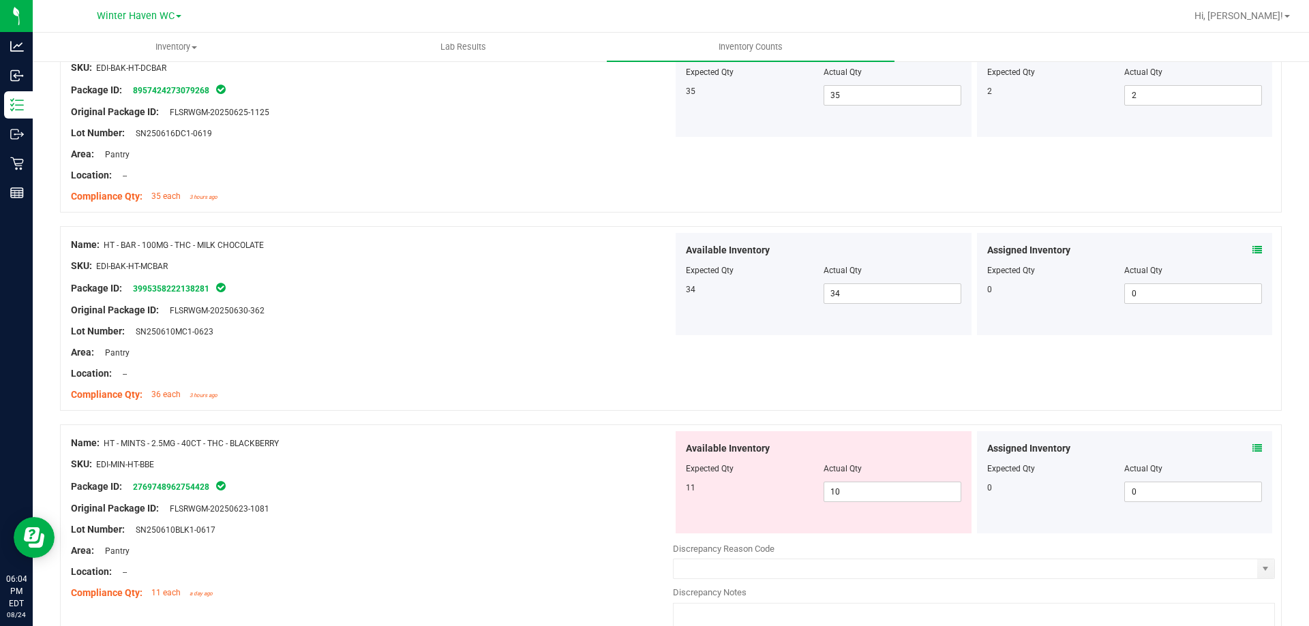
click at [1252, 448] on icon at bounding box center [1257, 449] width 10 height 10
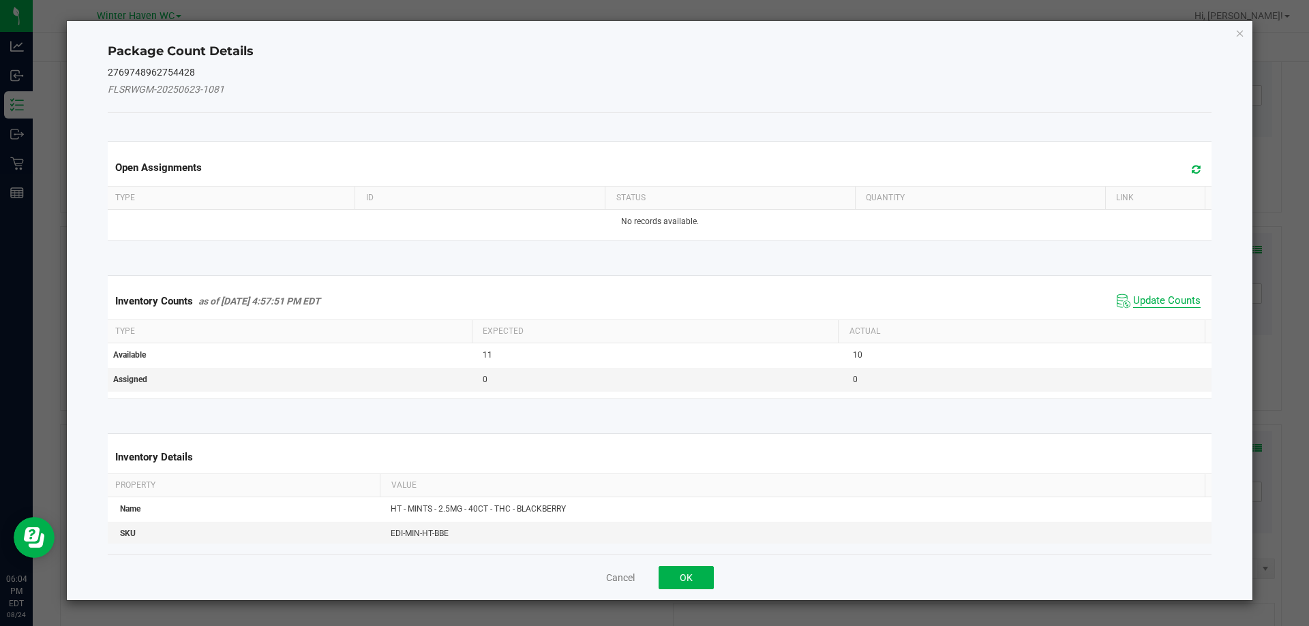
drag, startPoint x: 1151, startPoint y: 312, endPoint x: 1150, endPoint y: 301, distance: 10.9
click at [1151, 309] on div "Inventory Counts as of [DATE] 4:57:51 PM EDT Update Counts" at bounding box center [660, 301] width 1110 height 37
click at [1150, 301] on span "Update Counts" at bounding box center [1166, 301] width 67 height 14
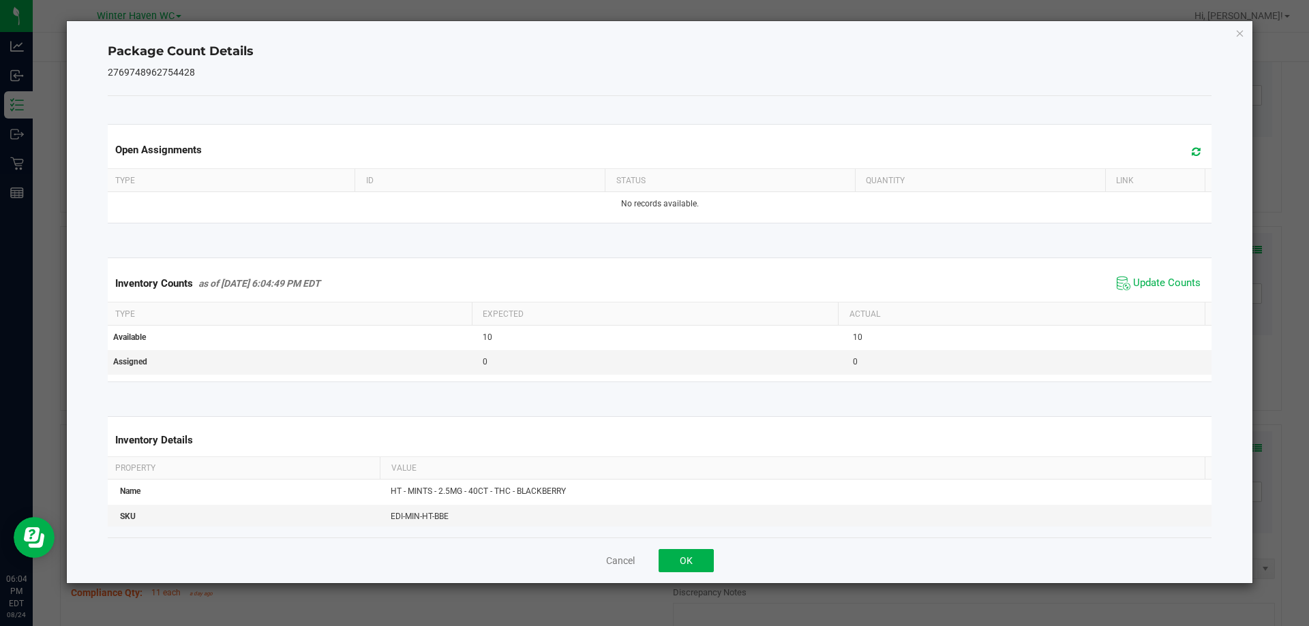
click at [1134, 276] on span "Update Counts" at bounding box center [1158, 283] width 91 height 20
click at [687, 562] on button "OK" at bounding box center [685, 560] width 55 height 23
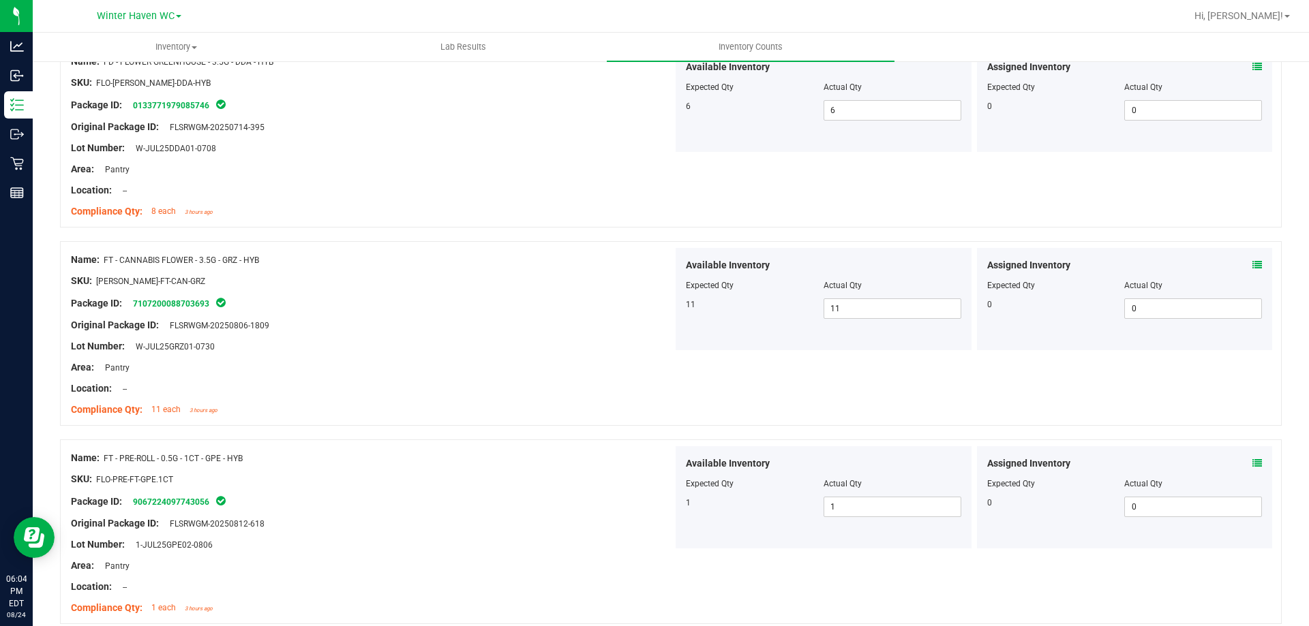
scroll to position [0, 0]
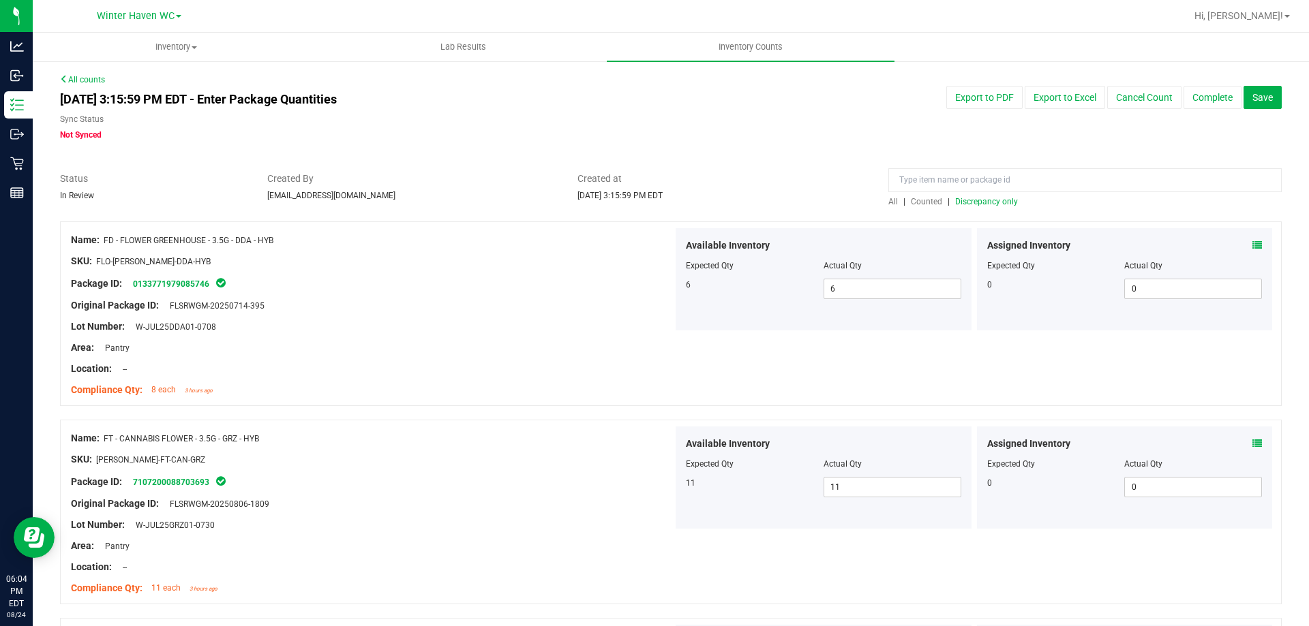
click at [1002, 198] on span "Discrepancy only" at bounding box center [986, 202] width 63 height 10
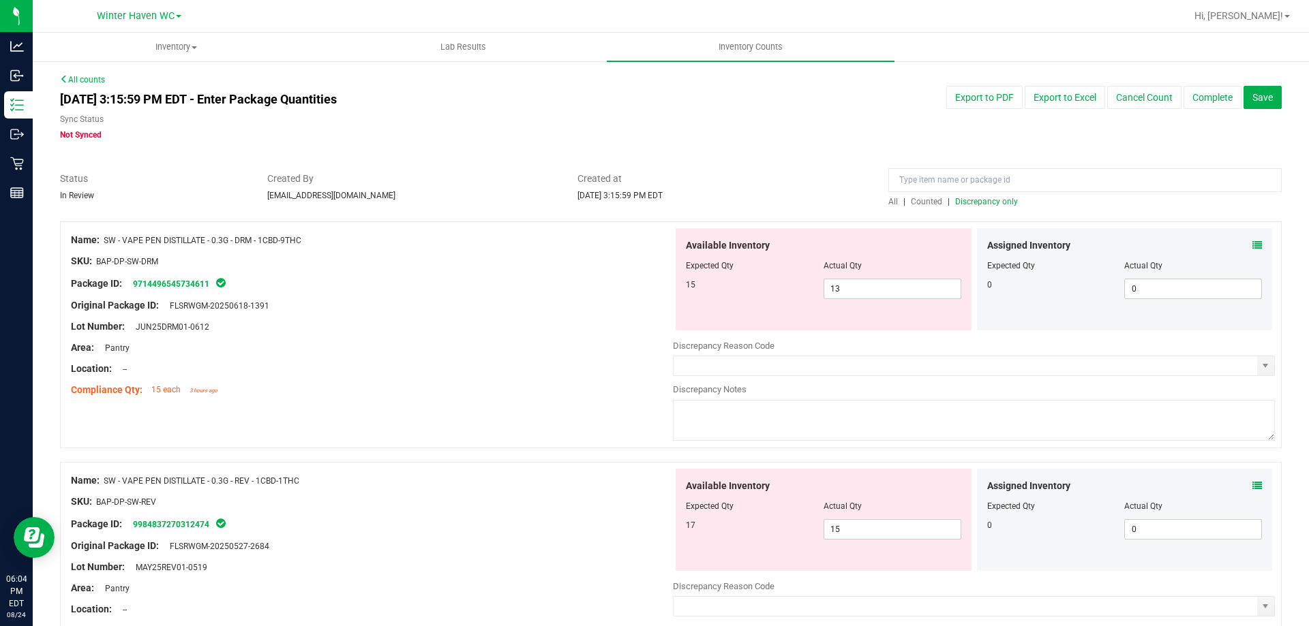
click at [1252, 243] on icon at bounding box center [1257, 246] width 10 height 10
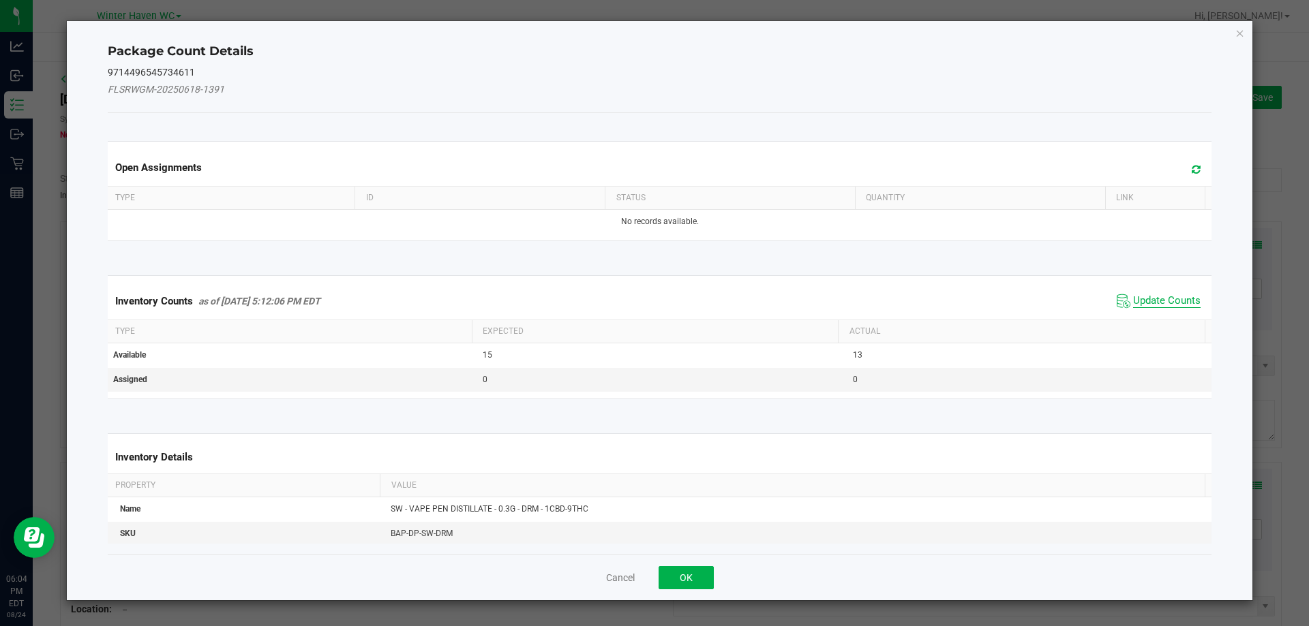
click at [1180, 302] on span "Update Counts" at bounding box center [1166, 301] width 67 height 14
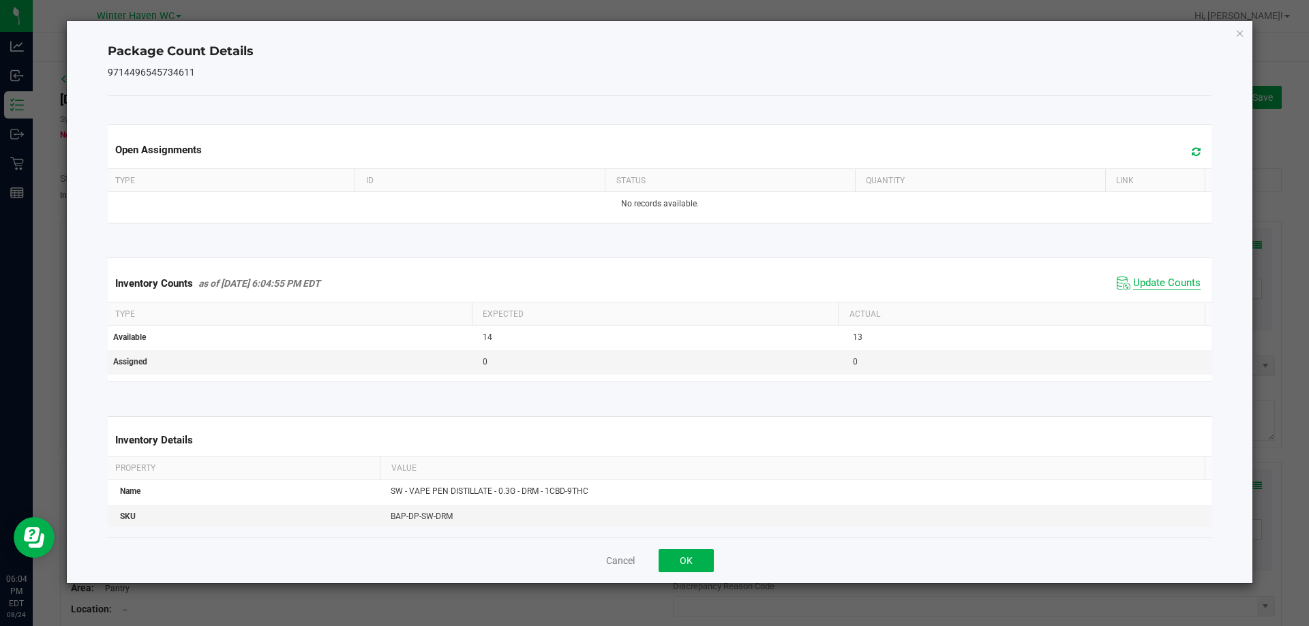
click at [1147, 279] on span "Update Counts" at bounding box center [1166, 284] width 67 height 14
click at [686, 560] on button "OK" at bounding box center [685, 560] width 55 height 23
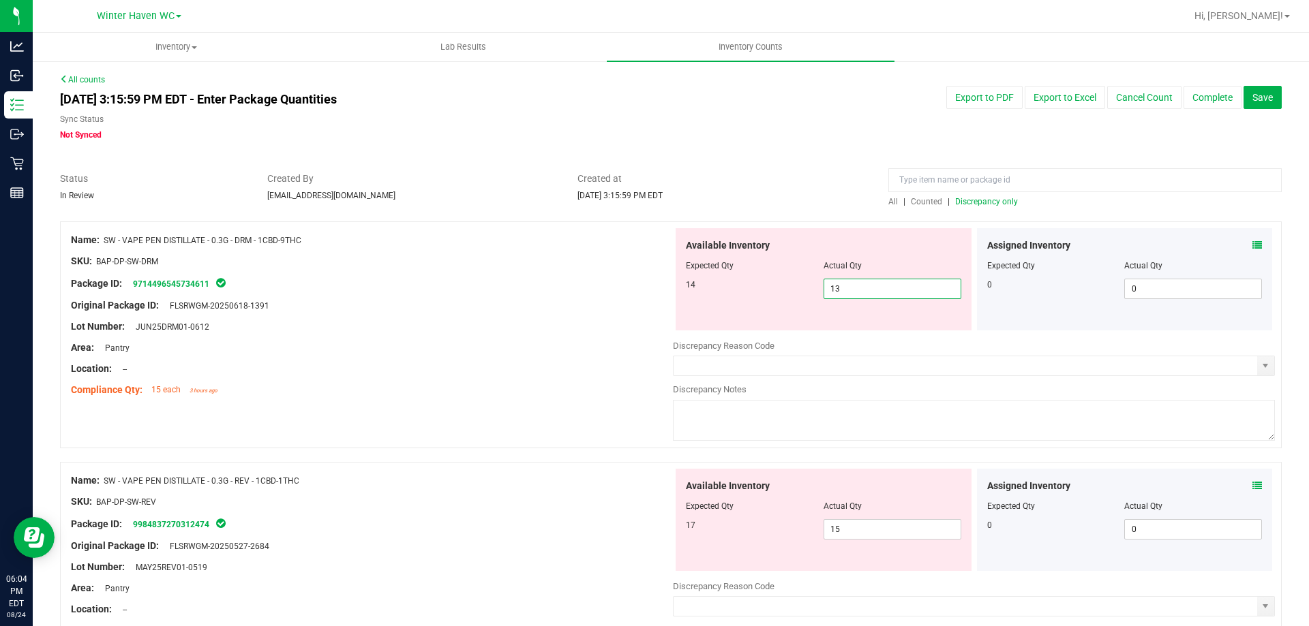
click at [846, 296] on span "13 13" at bounding box center [892, 289] width 138 height 20
click at [846, 296] on input "13" at bounding box center [892, 288] width 136 height 19
type input "14"
click at [690, 306] on div "Available Inventory Expected Qty Actual Qty 14 14 14" at bounding box center [823, 279] width 296 height 102
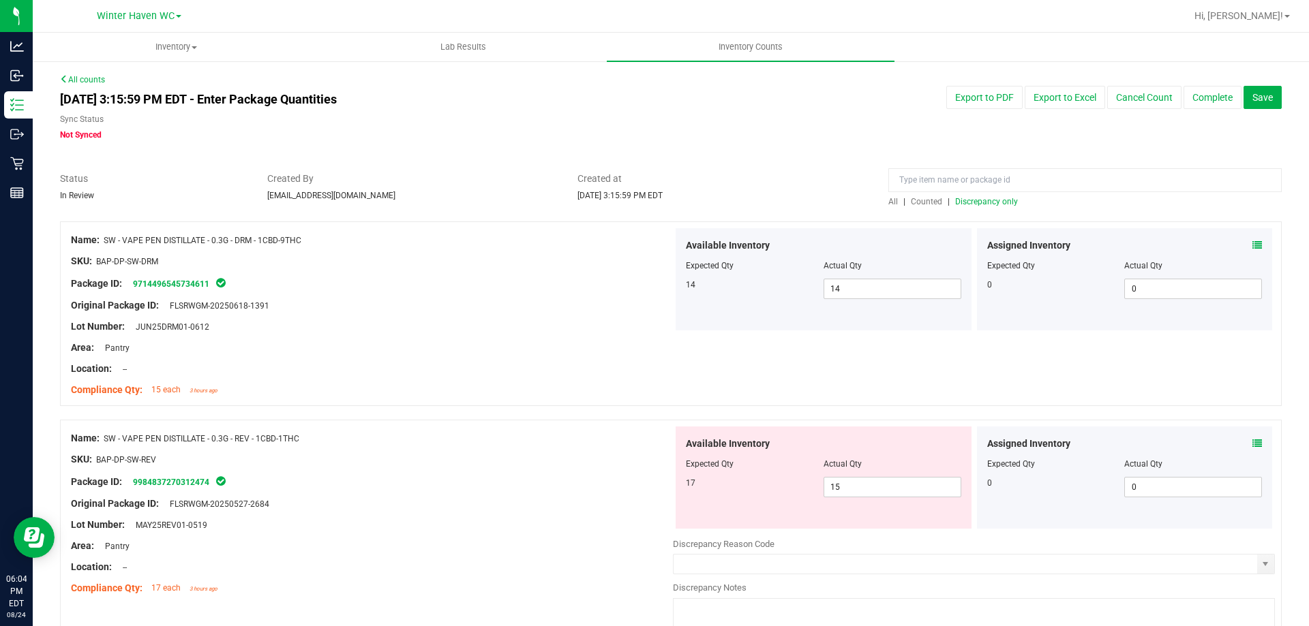
scroll to position [68, 0]
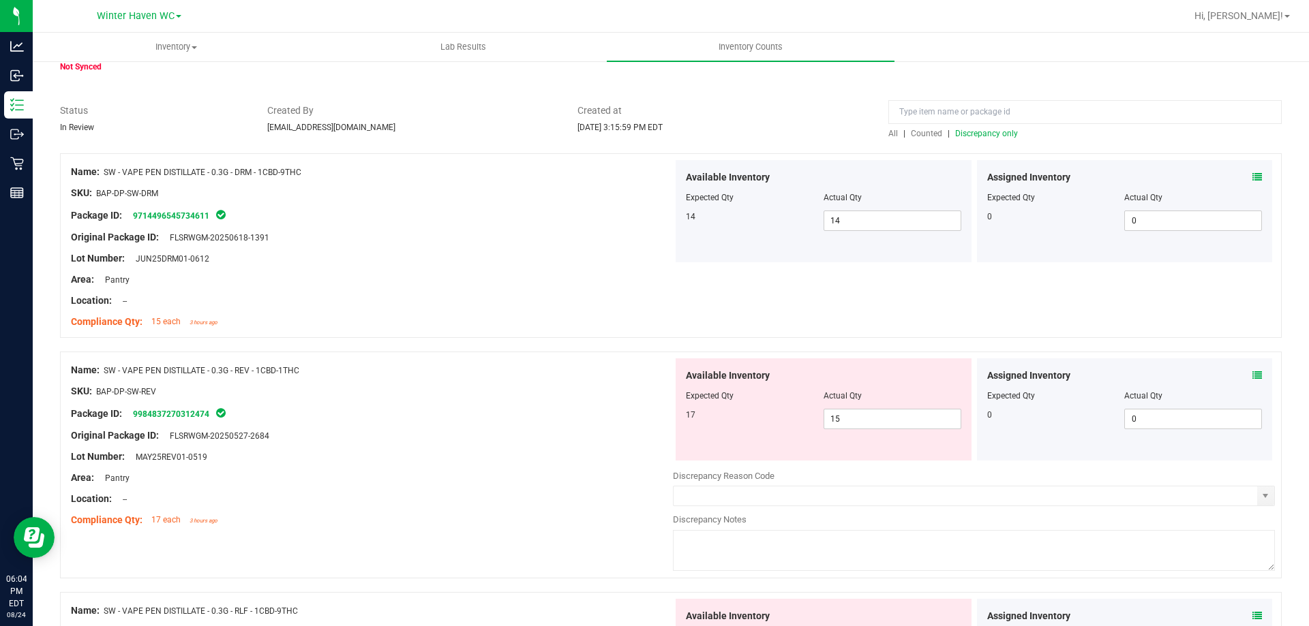
click at [1252, 378] on icon at bounding box center [1257, 376] width 10 height 10
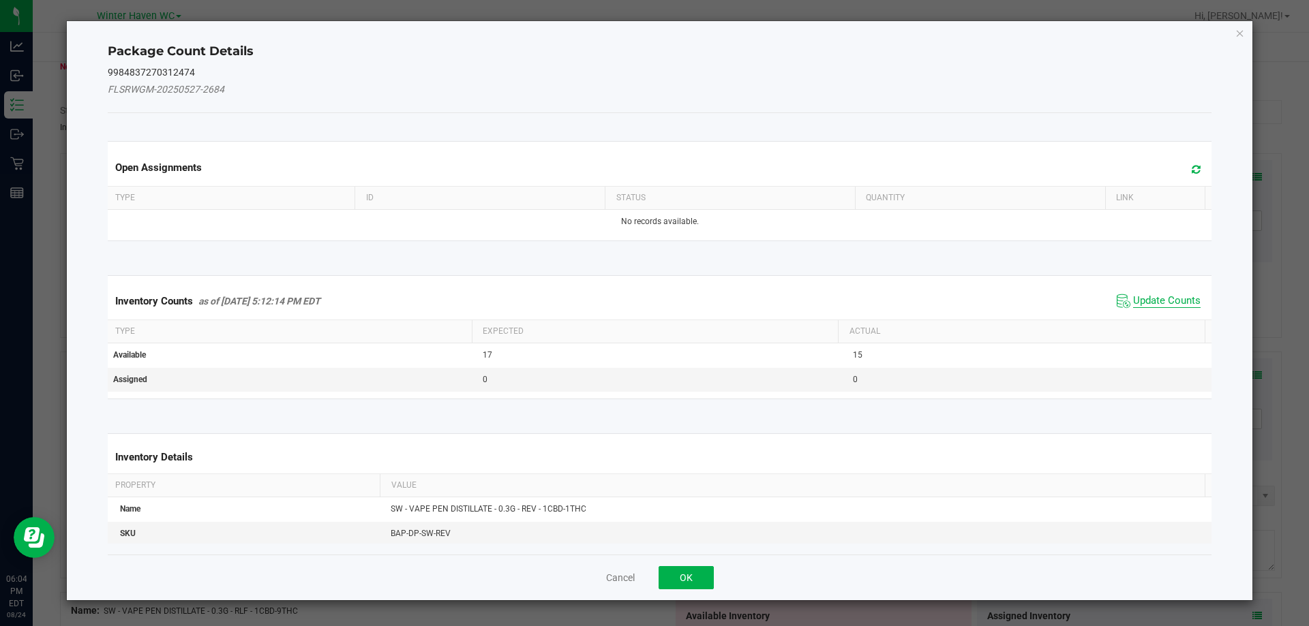
click at [1175, 299] on span "Update Counts" at bounding box center [1166, 301] width 67 height 14
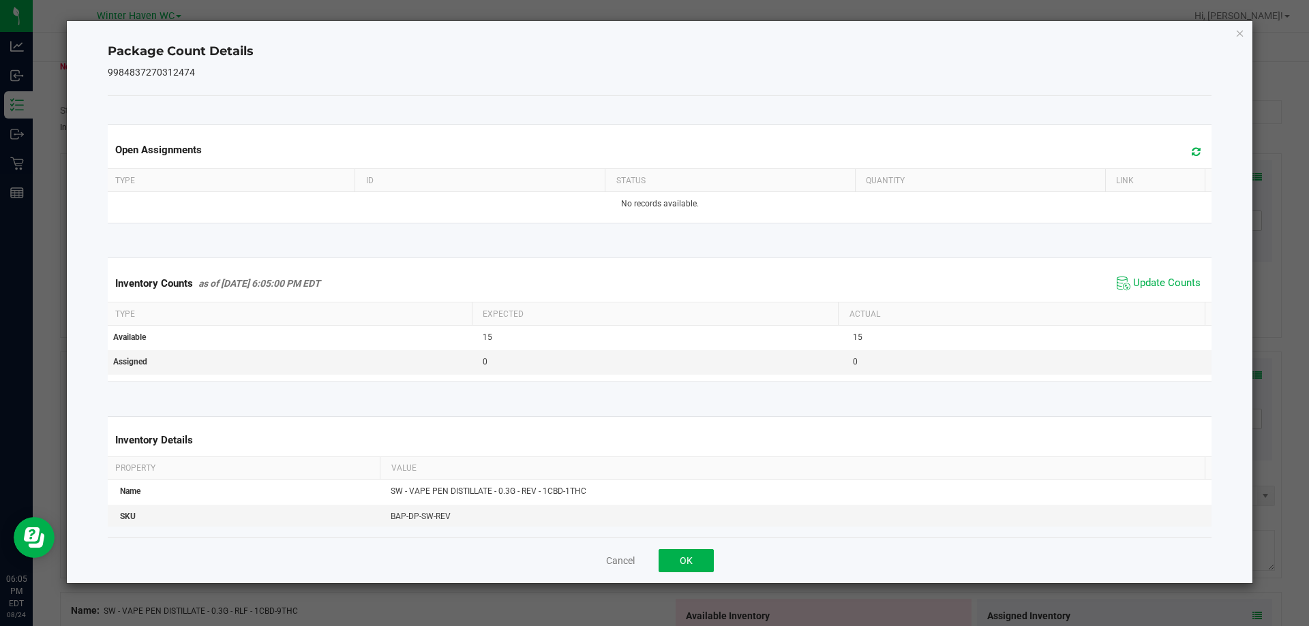
click at [1131, 275] on span "Update Counts" at bounding box center [1158, 283] width 91 height 20
click at [688, 568] on button "OK" at bounding box center [685, 560] width 55 height 23
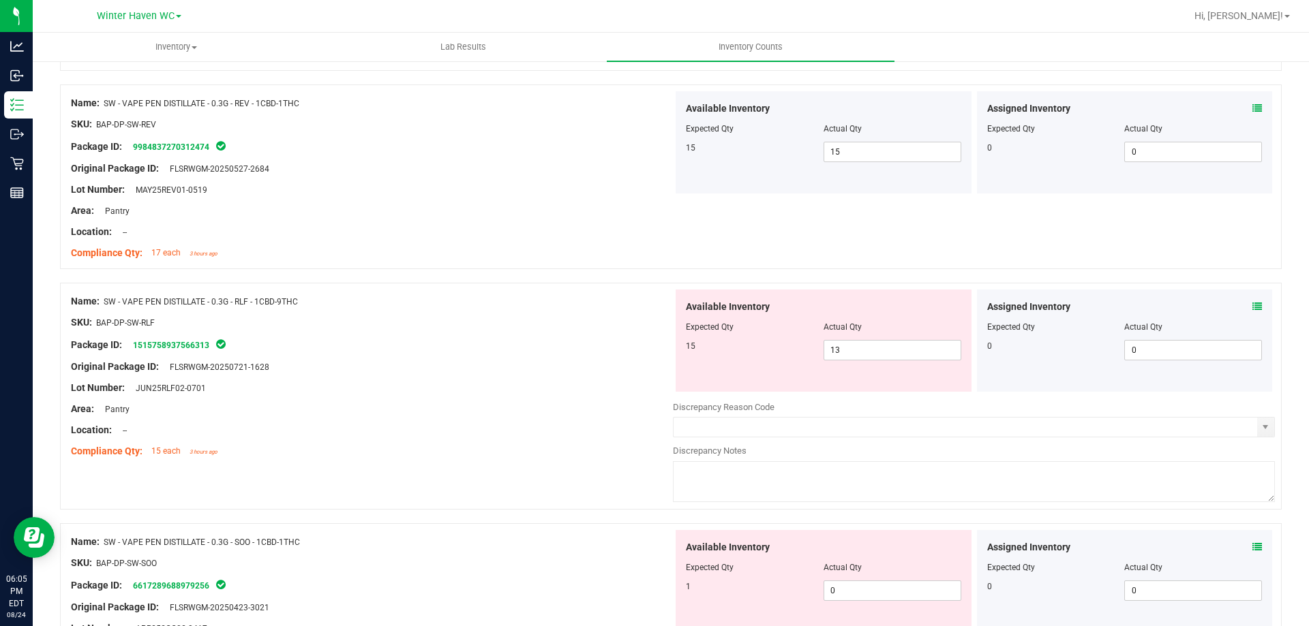
scroll to position [341, 0]
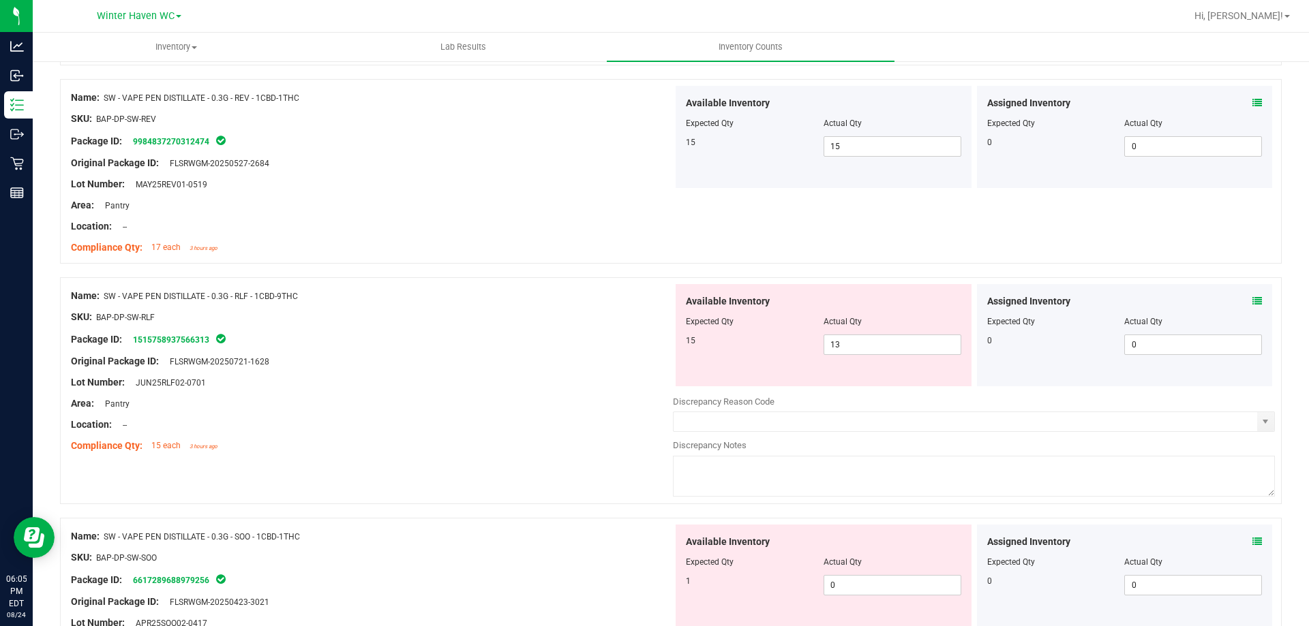
click at [1252, 303] on icon at bounding box center [1257, 301] width 10 height 10
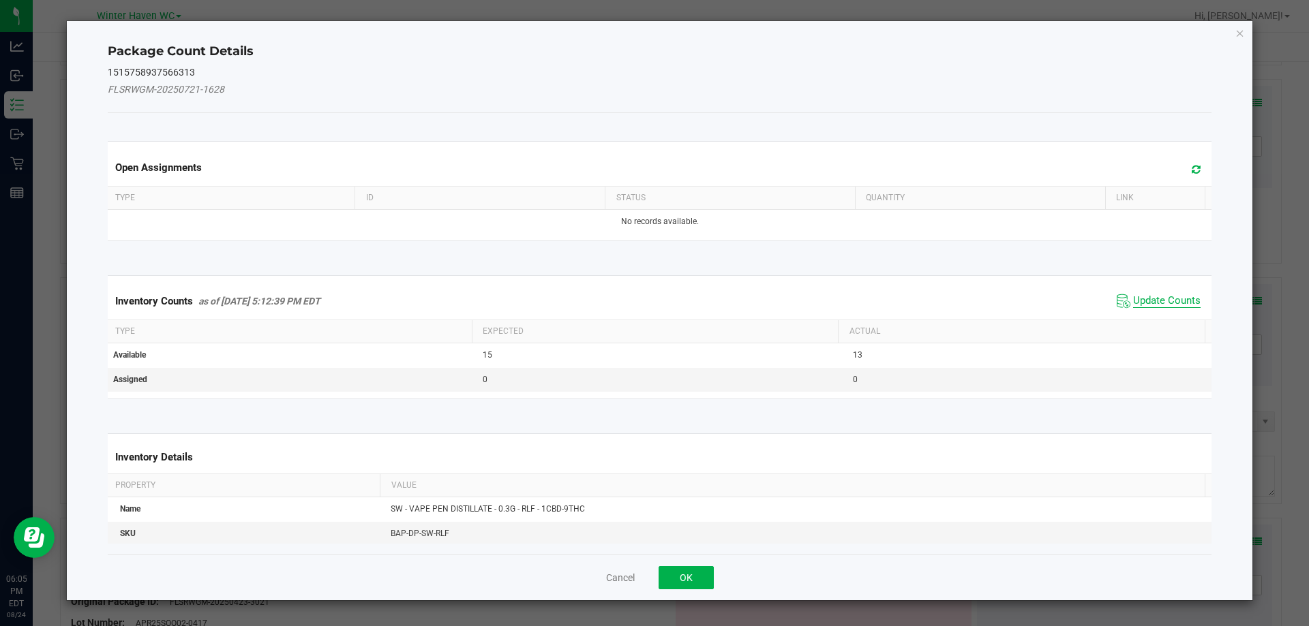
click at [1166, 303] on span "Update Counts" at bounding box center [1166, 301] width 67 height 14
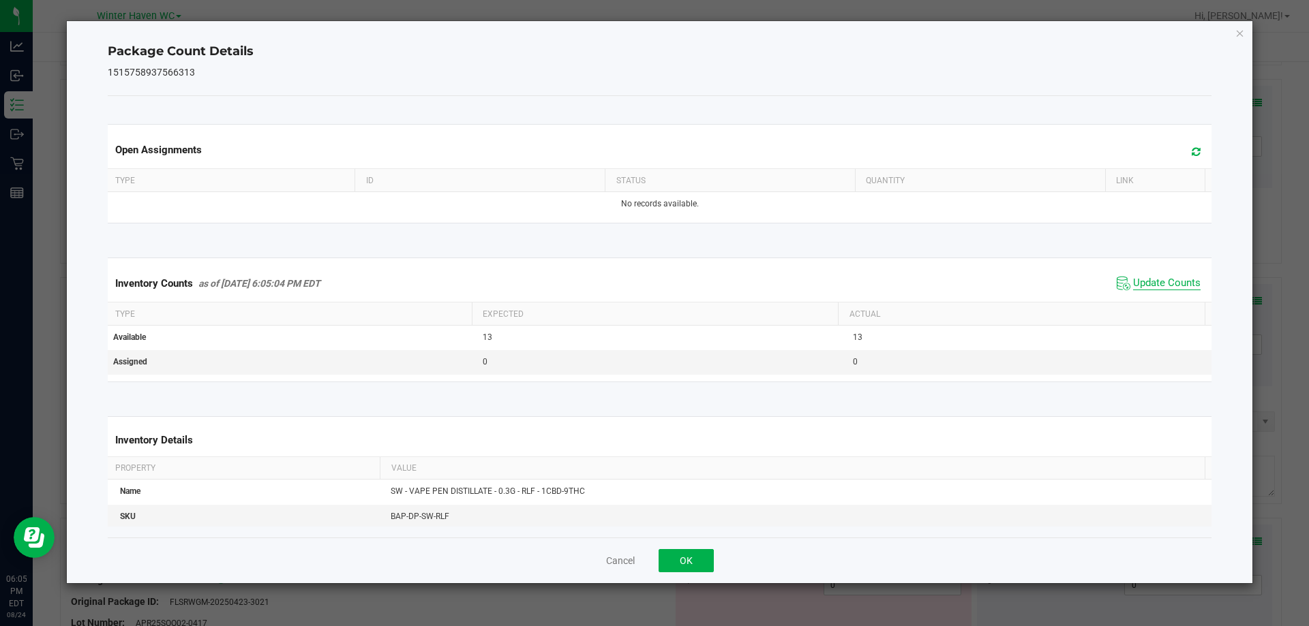
click at [1146, 288] on span "Update Counts" at bounding box center [1166, 284] width 67 height 14
drag, startPoint x: 666, startPoint y: 553, endPoint x: 712, endPoint y: 547, distance: 46.8
click at [670, 558] on button "OK" at bounding box center [685, 560] width 55 height 23
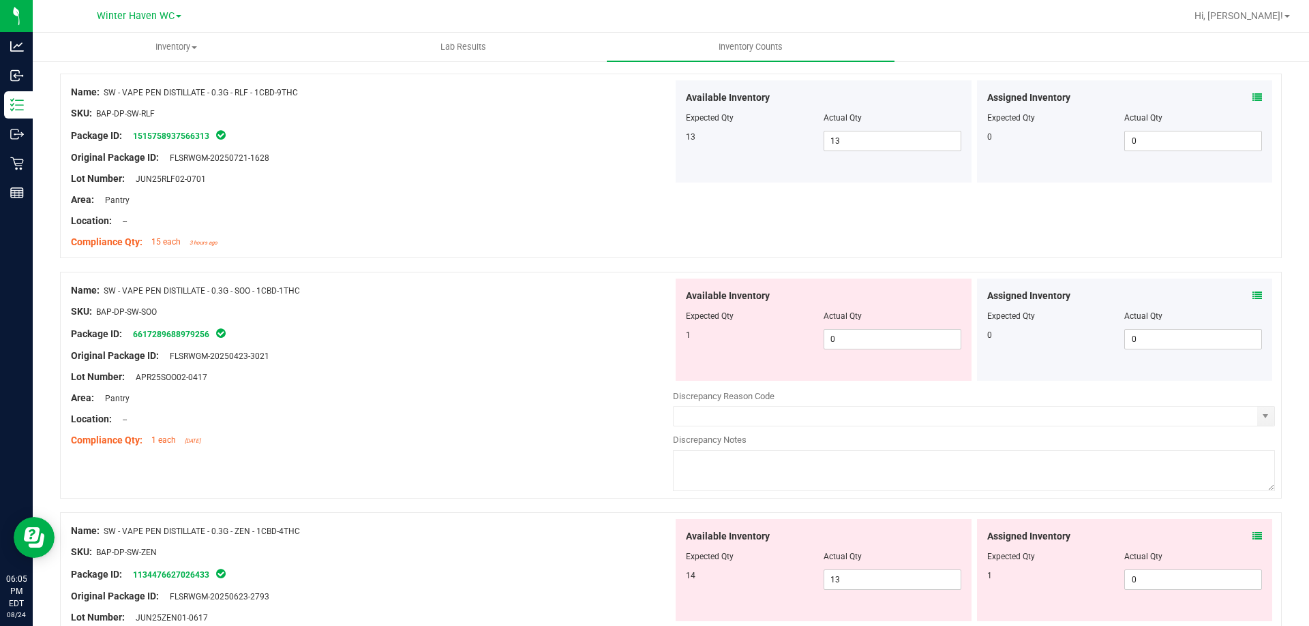
scroll to position [545, 0]
click at [1252, 297] on icon at bounding box center [1257, 295] width 10 height 10
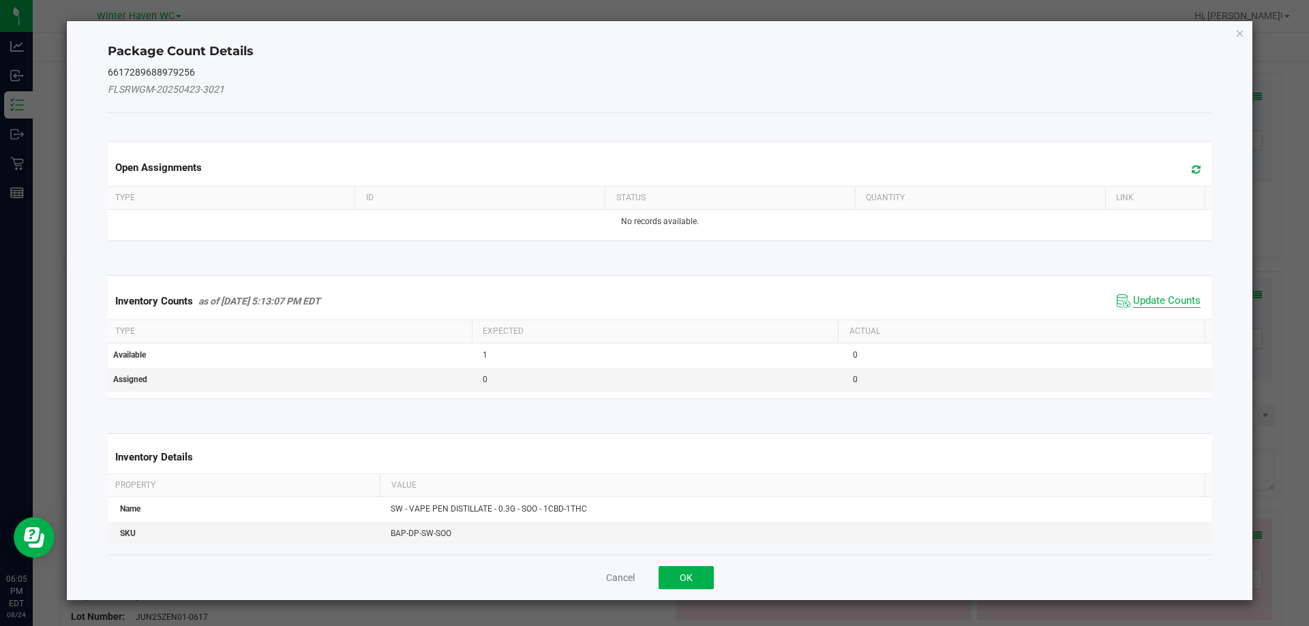
click at [1142, 299] on span "Update Counts" at bounding box center [1166, 301] width 67 height 14
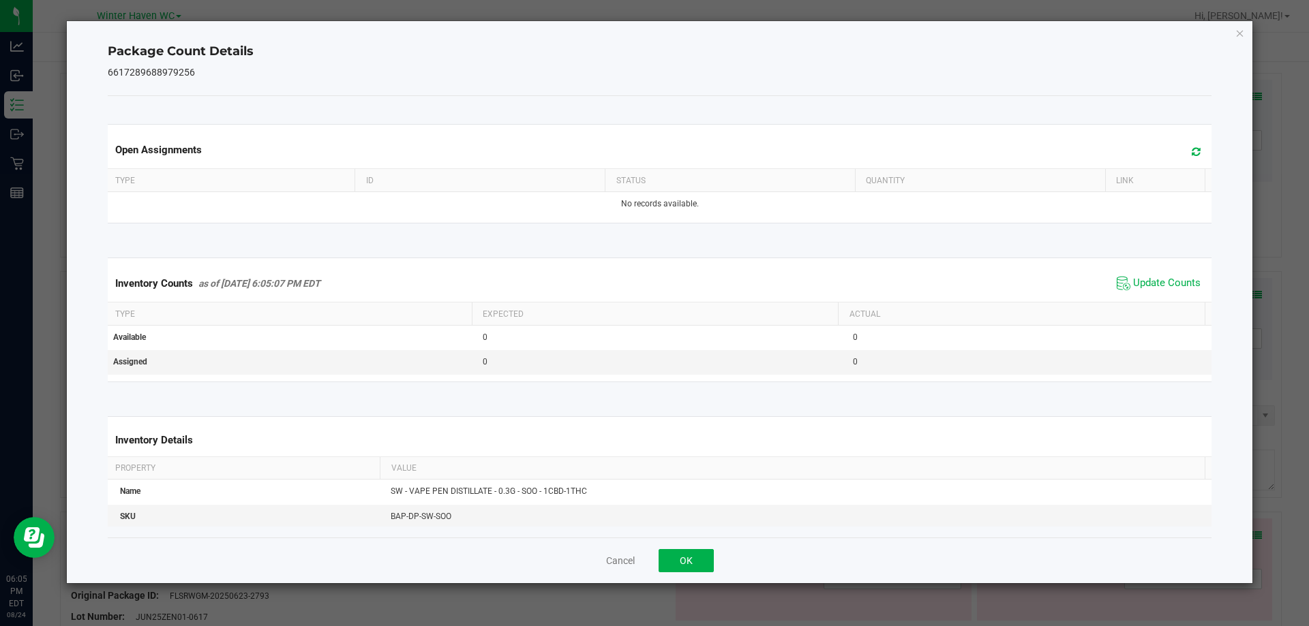
click at [1142, 275] on span "Update Counts" at bounding box center [1158, 283] width 91 height 20
click at [669, 569] on button "OK" at bounding box center [685, 560] width 55 height 23
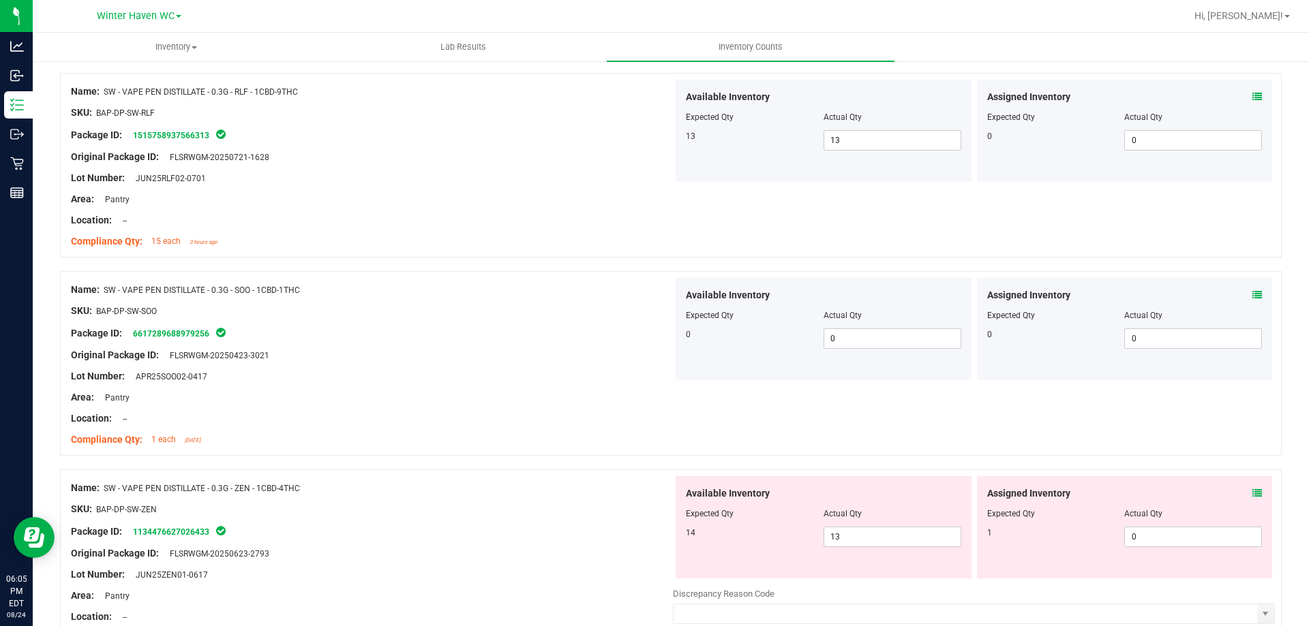
click at [1252, 495] on icon at bounding box center [1257, 494] width 10 height 10
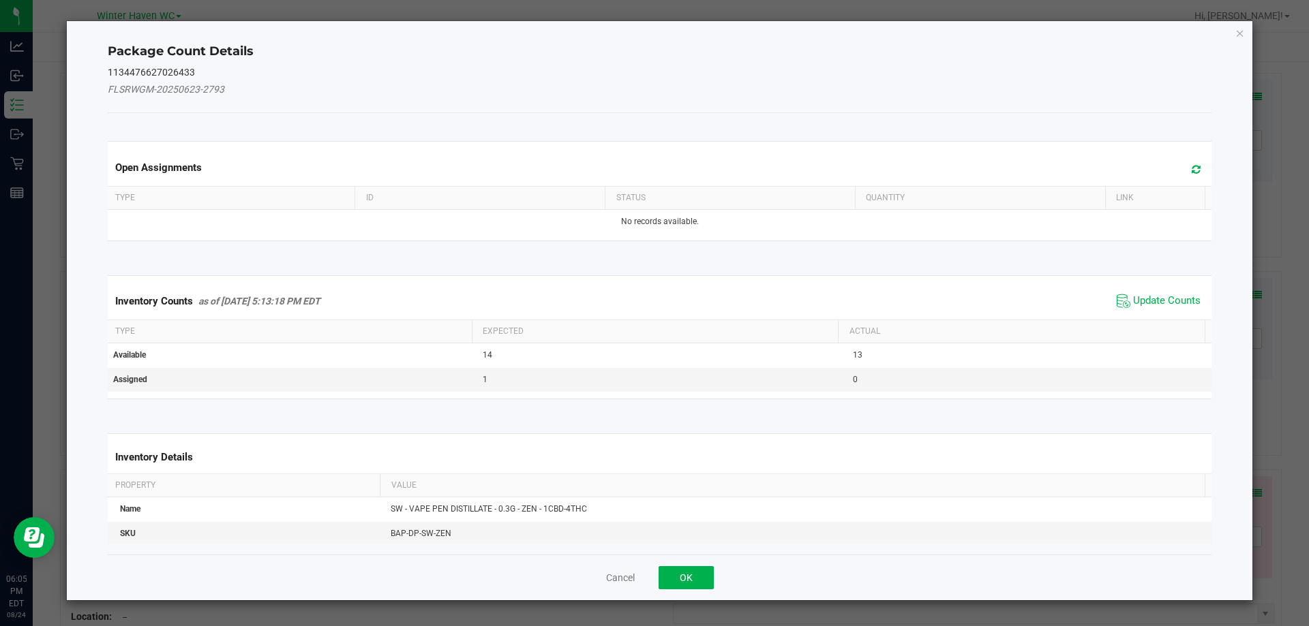
click at [1149, 292] on span "Update Counts" at bounding box center [1158, 301] width 91 height 20
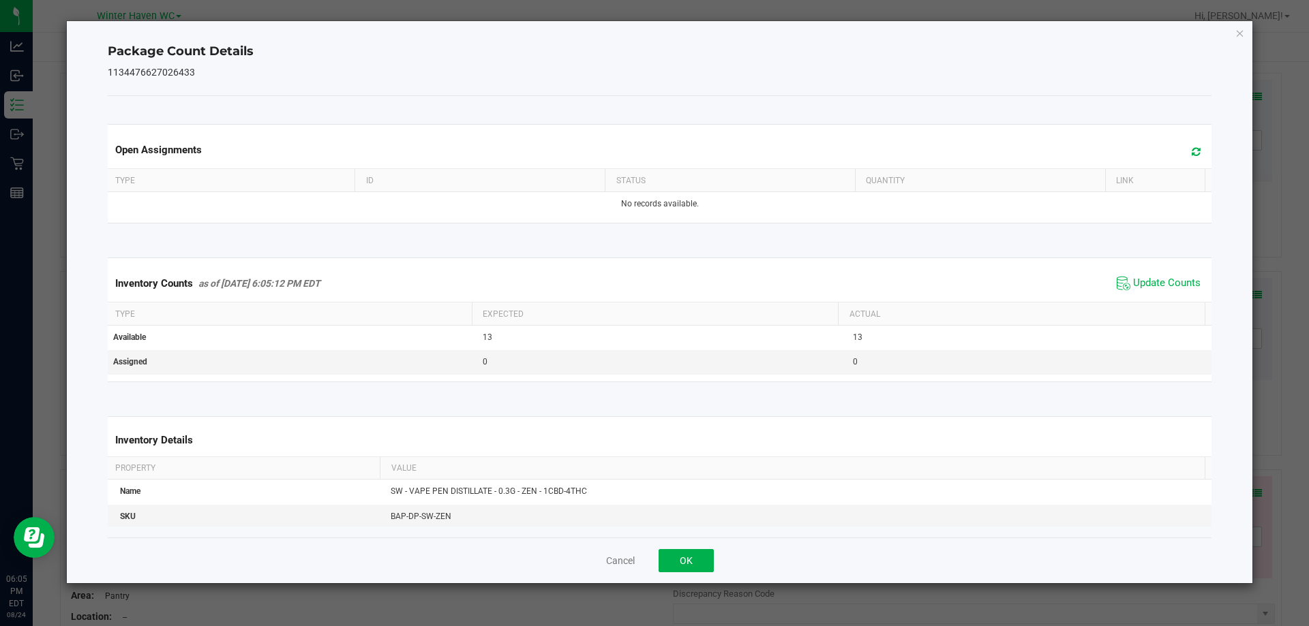
click at [1149, 291] on span "Update Counts" at bounding box center [1158, 283] width 91 height 20
click at [1137, 282] on span "Update Counts" at bounding box center [1166, 284] width 67 height 14
click at [697, 556] on button "OK" at bounding box center [685, 560] width 55 height 23
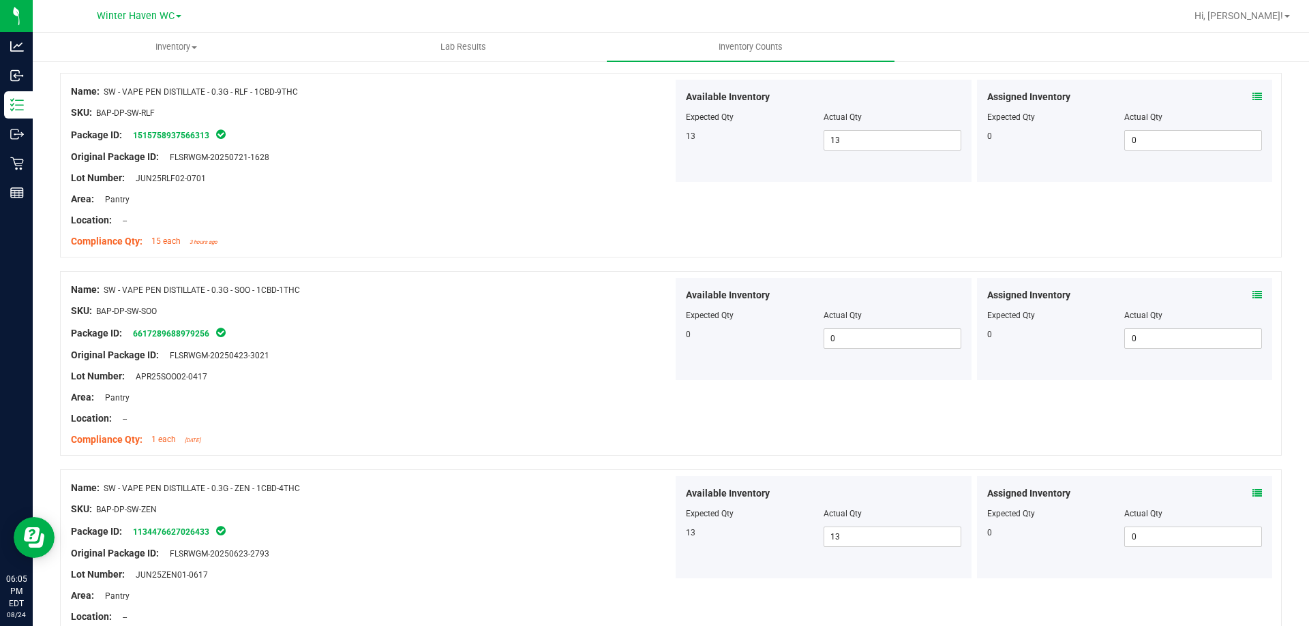
drag, startPoint x: 967, startPoint y: 369, endPoint x: 979, endPoint y: 393, distance: 25.9
click at [974, 374] on div "Assigned Inventory Expected Qty Actual Qty 0 0 0" at bounding box center [1124, 329] width 301 height 102
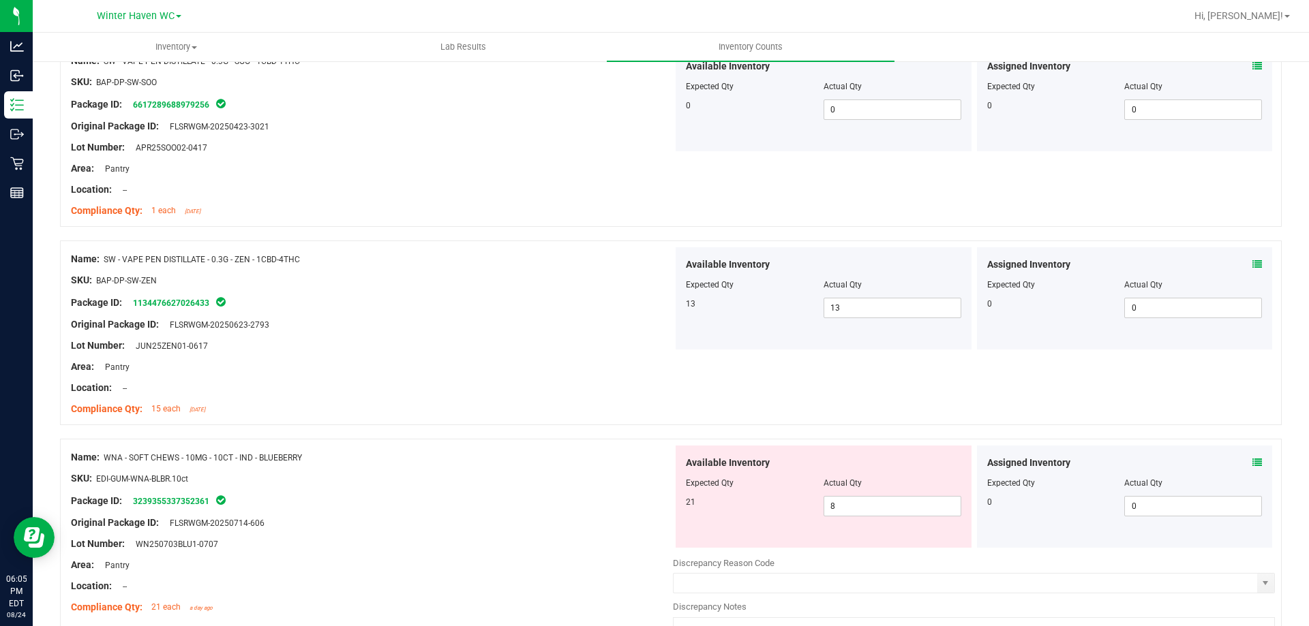
scroll to position [818, 0]
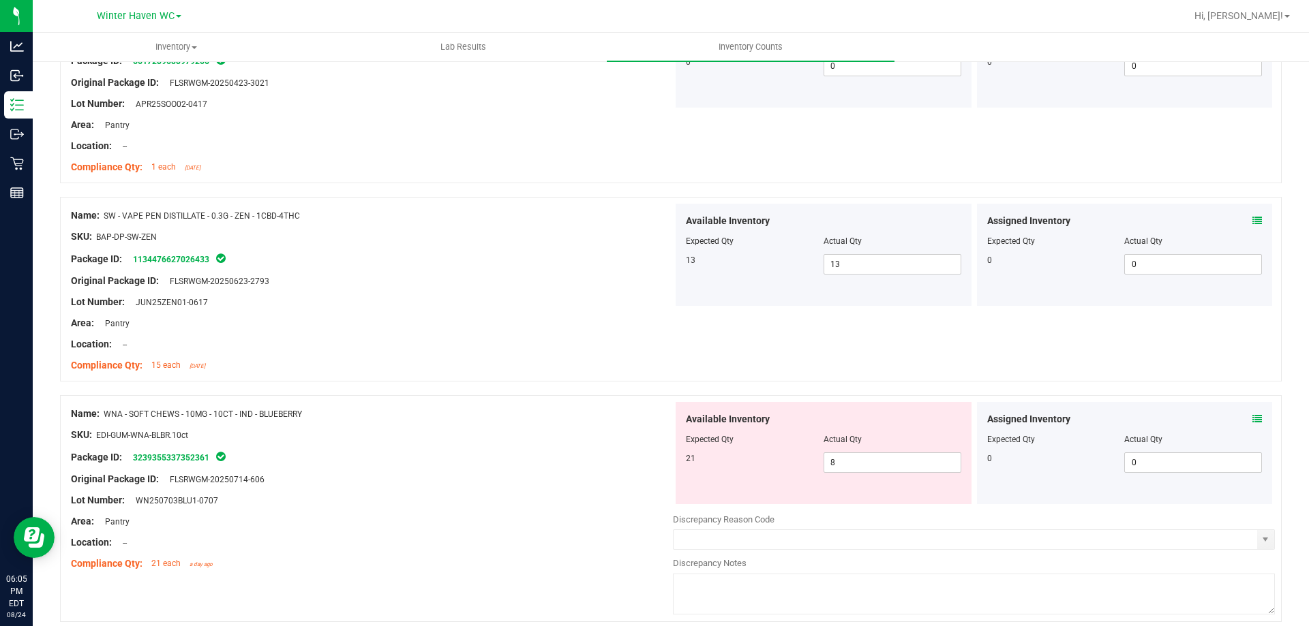
click at [1252, 421] on icon at bounding box center [1257, 419] width 10 height 10
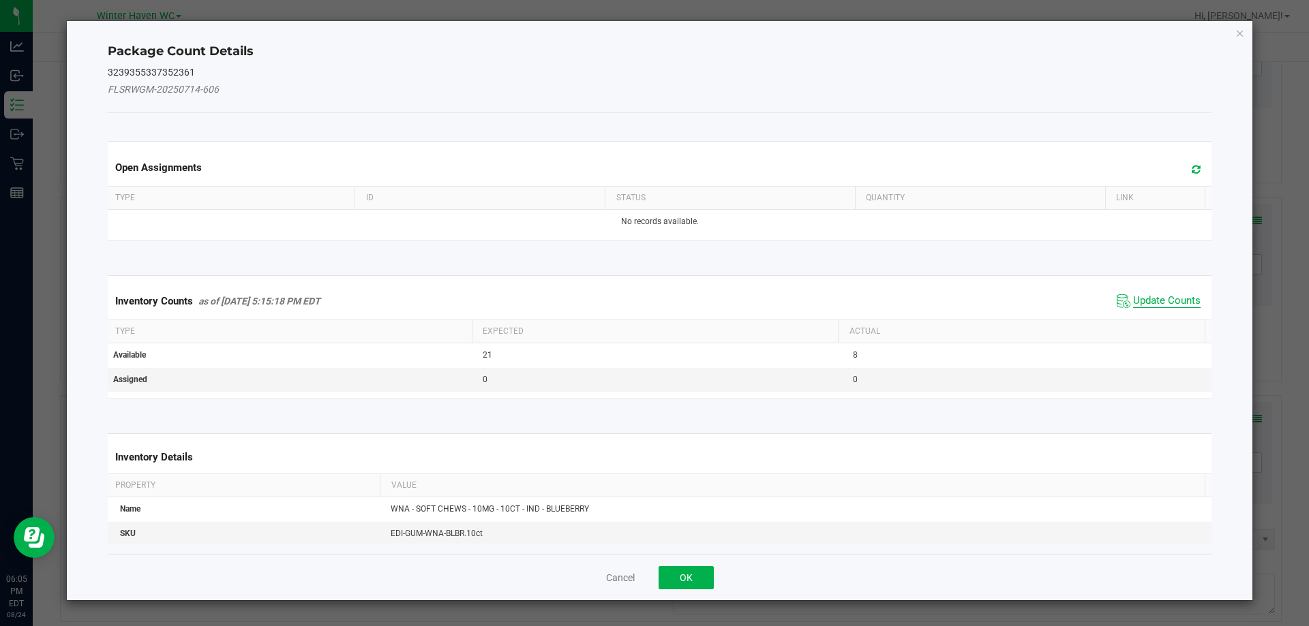
click at [1133, 303] on span "Update Counts" at bounding box center [1166, 301] width 67 height 14
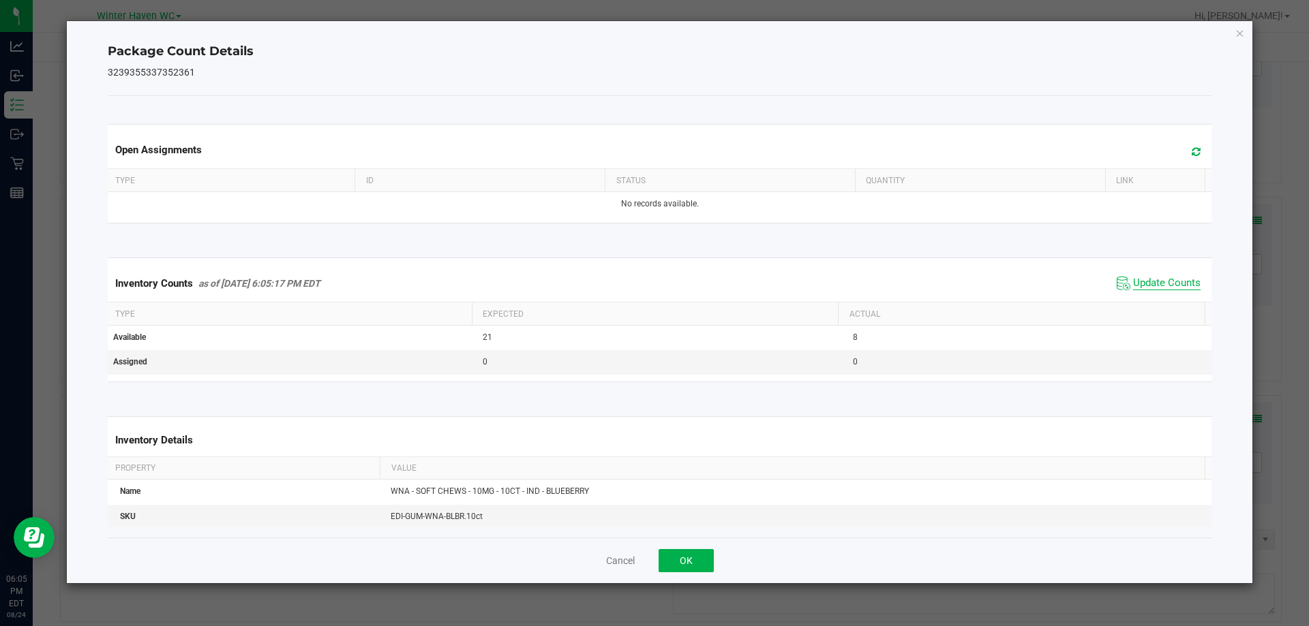
click at [1153, 282] on span "Update Counts" at bounding box center [1166, 284] width 67 height 14
click at [658, 571] on div "Cancel OK" at bounding box center [660, 561] width 1104 height 46
click at [676, 560] on button "OK" at bounding box center [685, 560] width 55 height 23
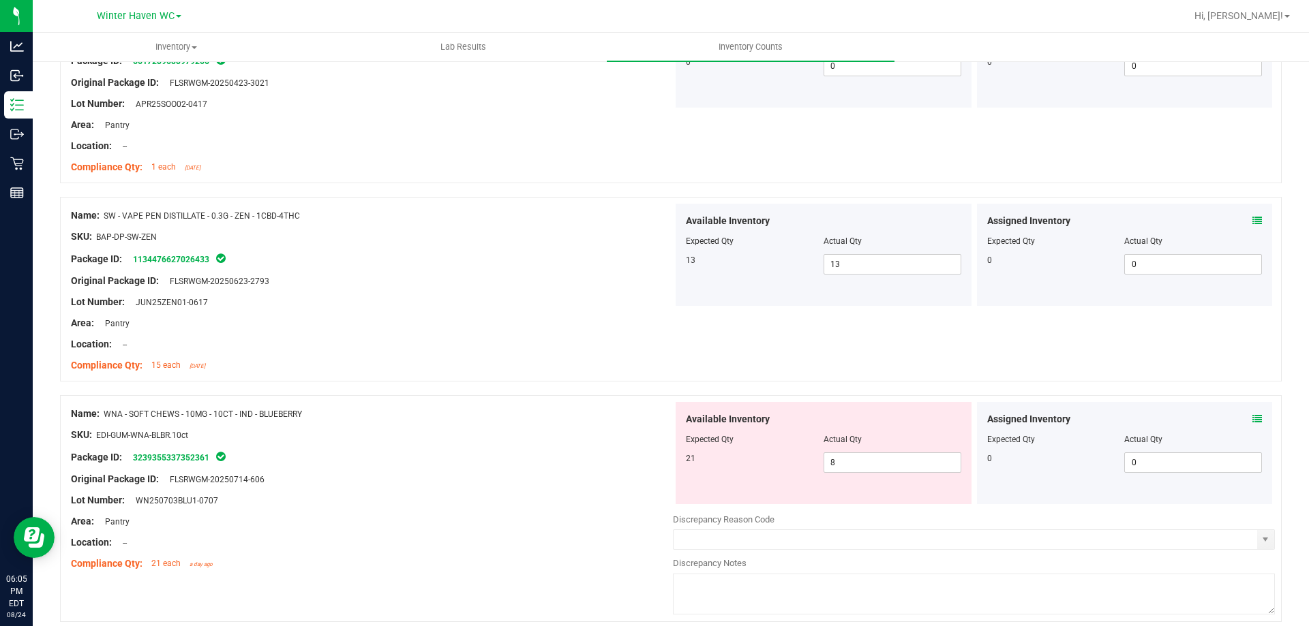
drag, startPoint x: 561, startPoint y: 472, endPoint x: 592, endPoint y: 476, distance: 31.6
click at [570, 469] on ng-container "Original Package ID: FLSRWGM-20250714-606" at bounding box center [372, 476] width 602 height 21
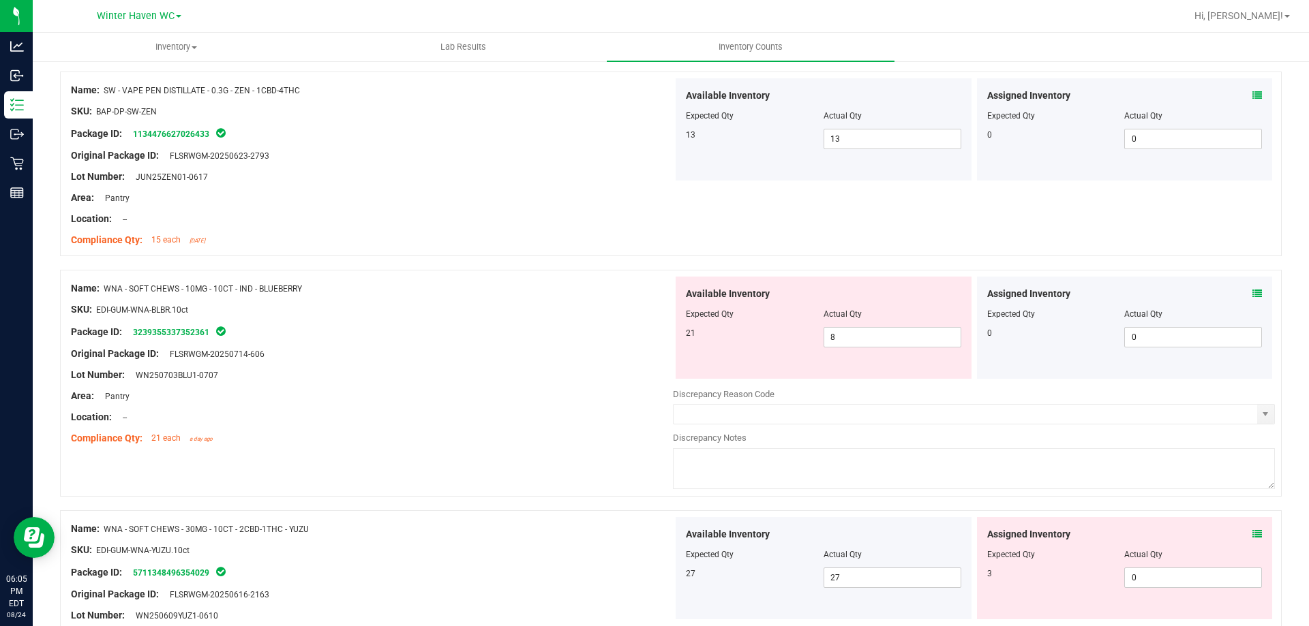
scroll to position [954, 0]
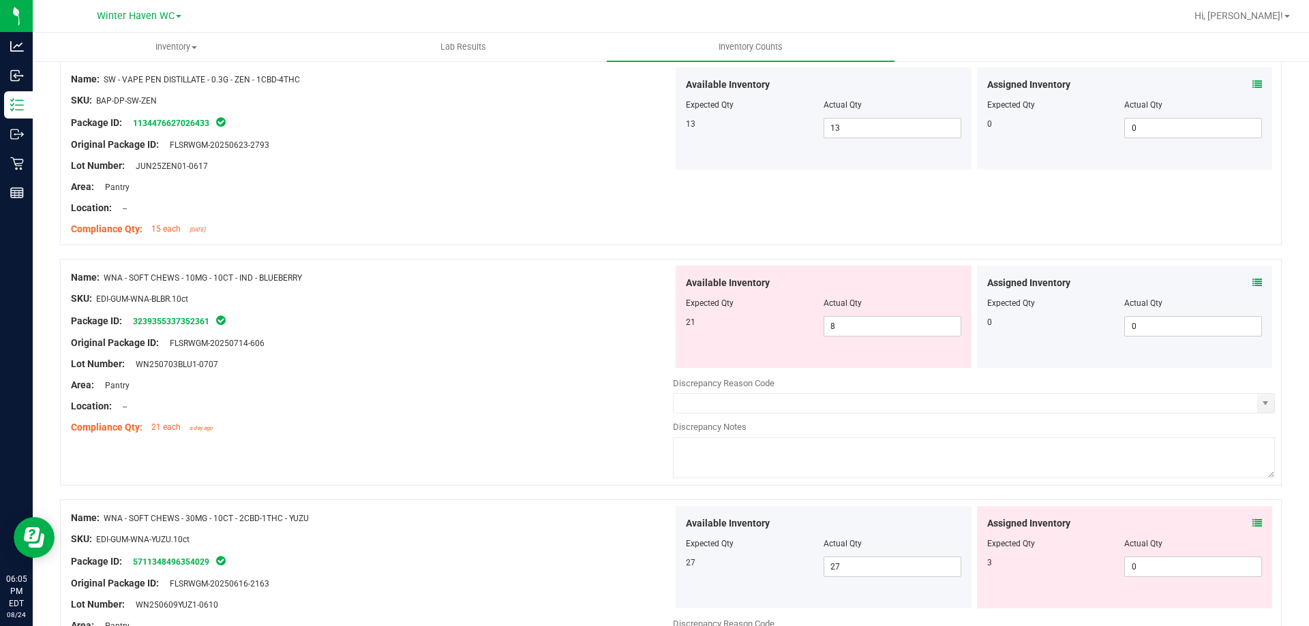
click at [590, 414] on div at bounding box center [372, 417] width 602 height 7
drag, startPoint x: 859, startPoint y: 331, endPoint x: 799, endPoint y: 322, distance: 60.7
click at [799, 322] on div "21 8 8" at bounding box center [823, 326] width 275 height 20
type input "21"
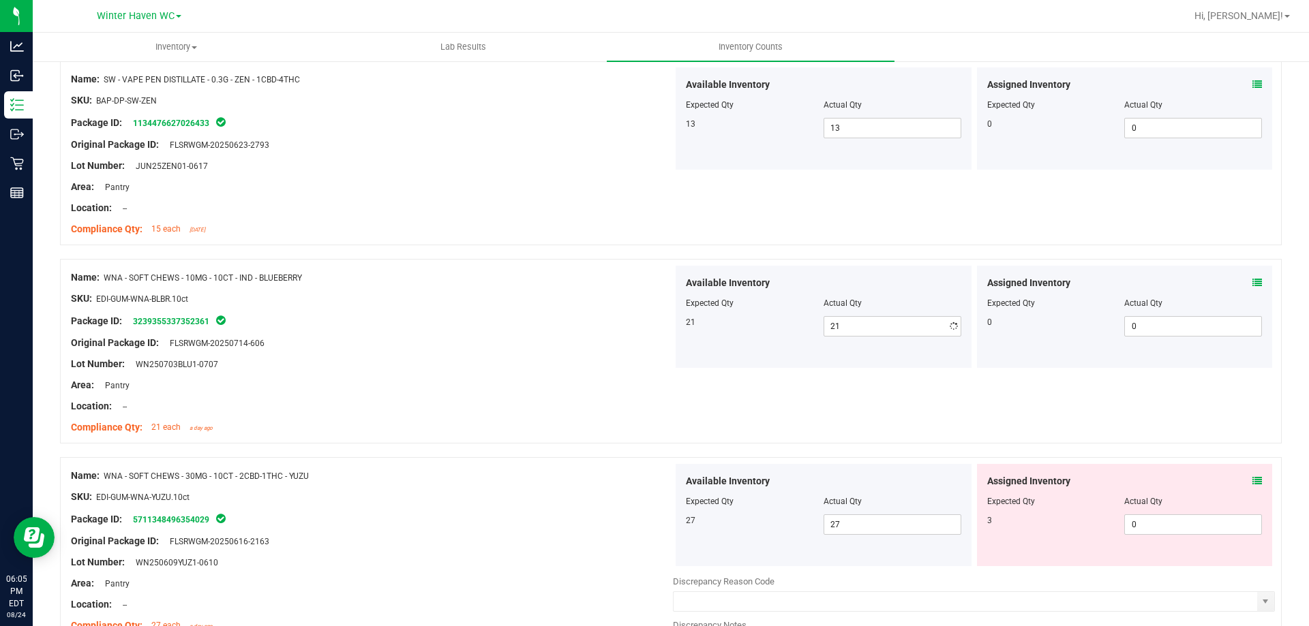
click at [553, 328] on div "Package ID: 3239355337352361" at bounding box center [372, 321] width 602 height 16
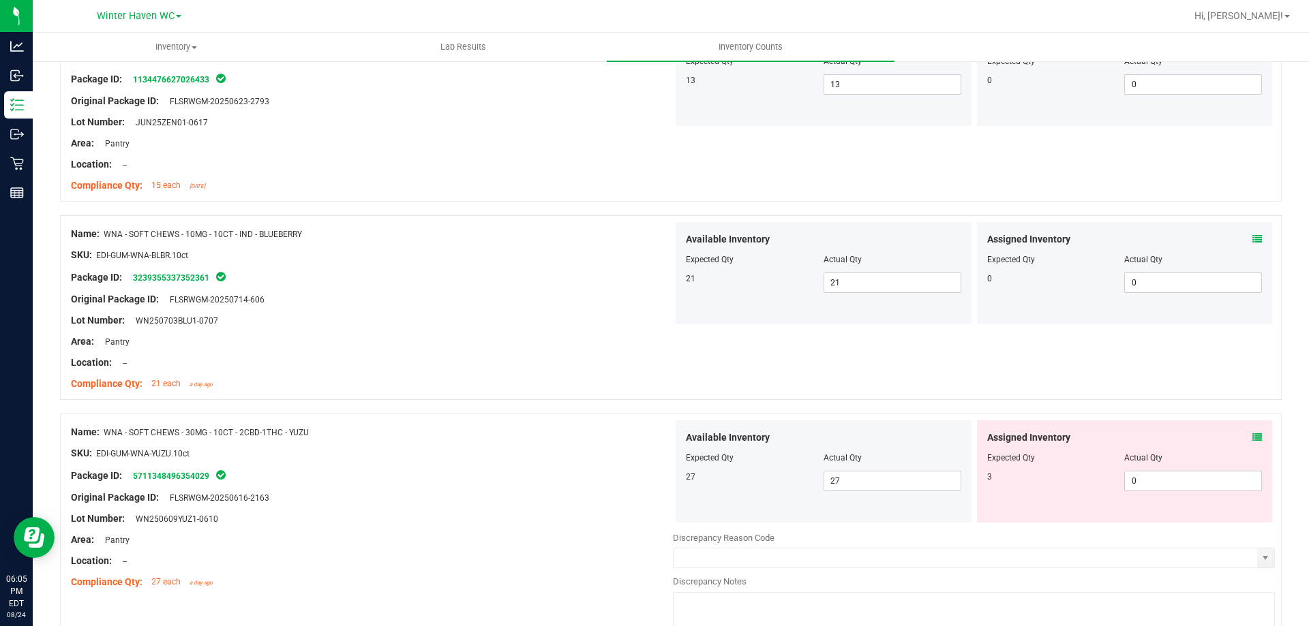
scroll to position [1022, 0]
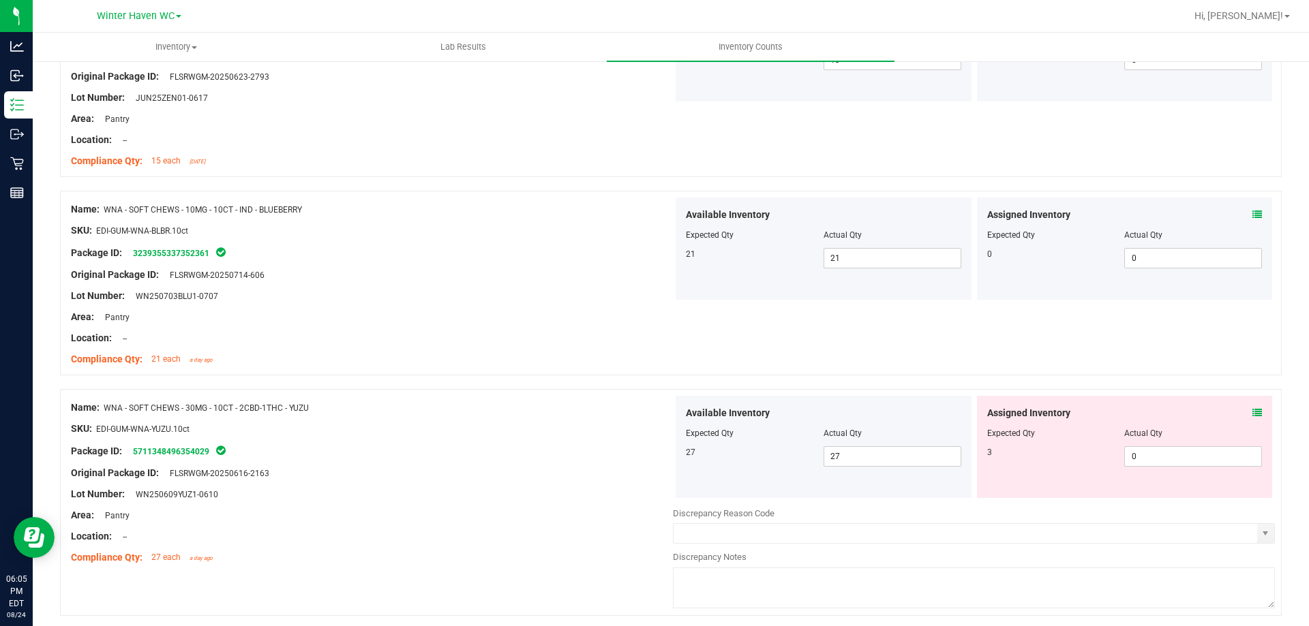
click at [1252, 410] on icon at bounding box center [1257, 413] width 10 height 10
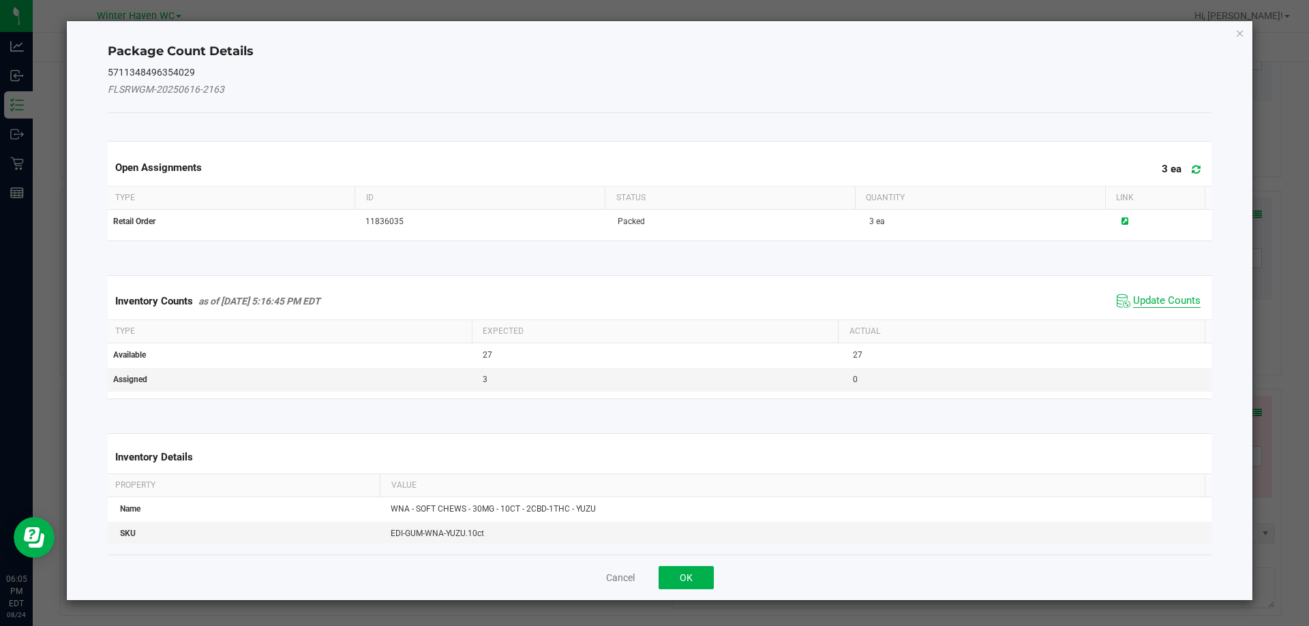
click at [1168, 296] on span "Update Counts" at bounding box center [1166, 301] width 67 height 14
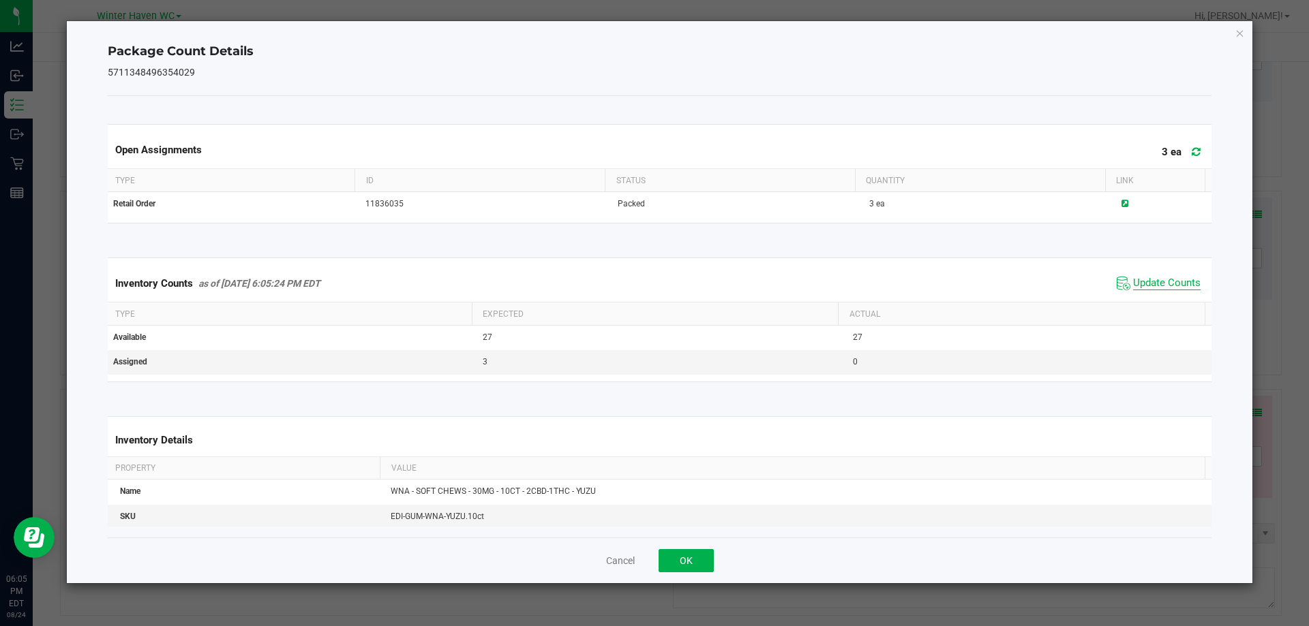
click at [1159, 282] on span "Update Counts" at bounding box center [1166, 284] width 67 height 14
click at [1159, 282] on span "Update Counts" at bounding box center [1166, 283] width 67 height 12
click at [705, 549] on button "OK" at bounding box center [685, 560] width 55 height 23
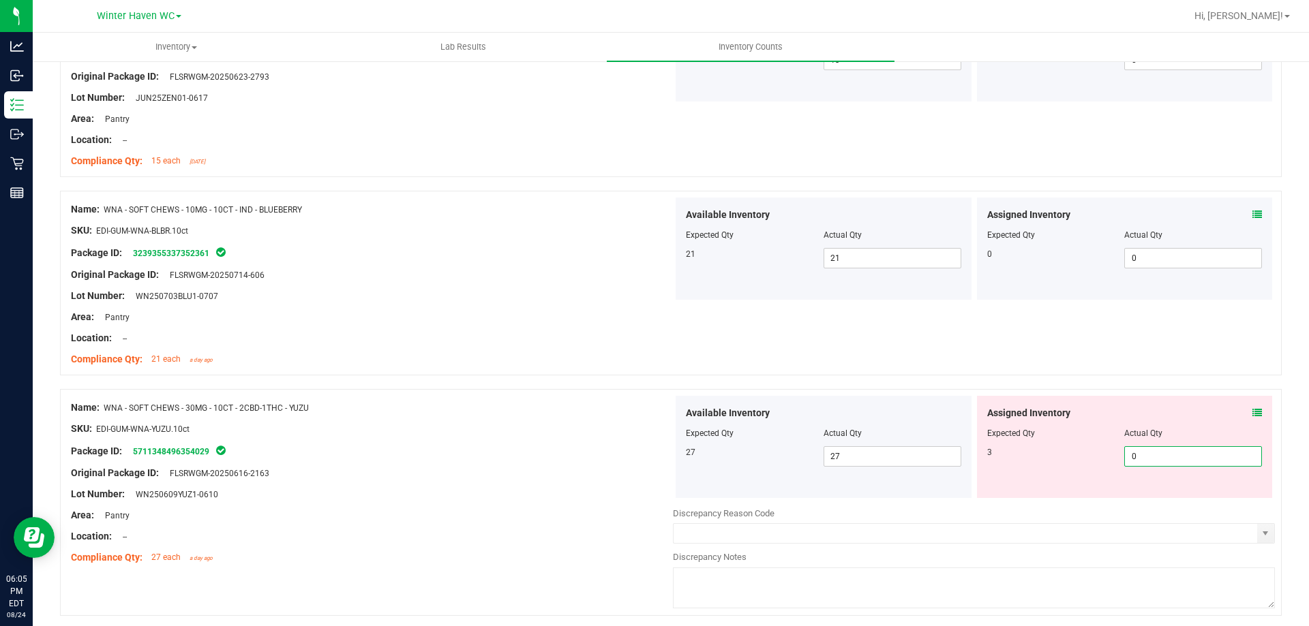
click at [1126, 459] on span "0 0" at bounding box center [1193, 456] width 138 height 20
type input "03"
type input "3"
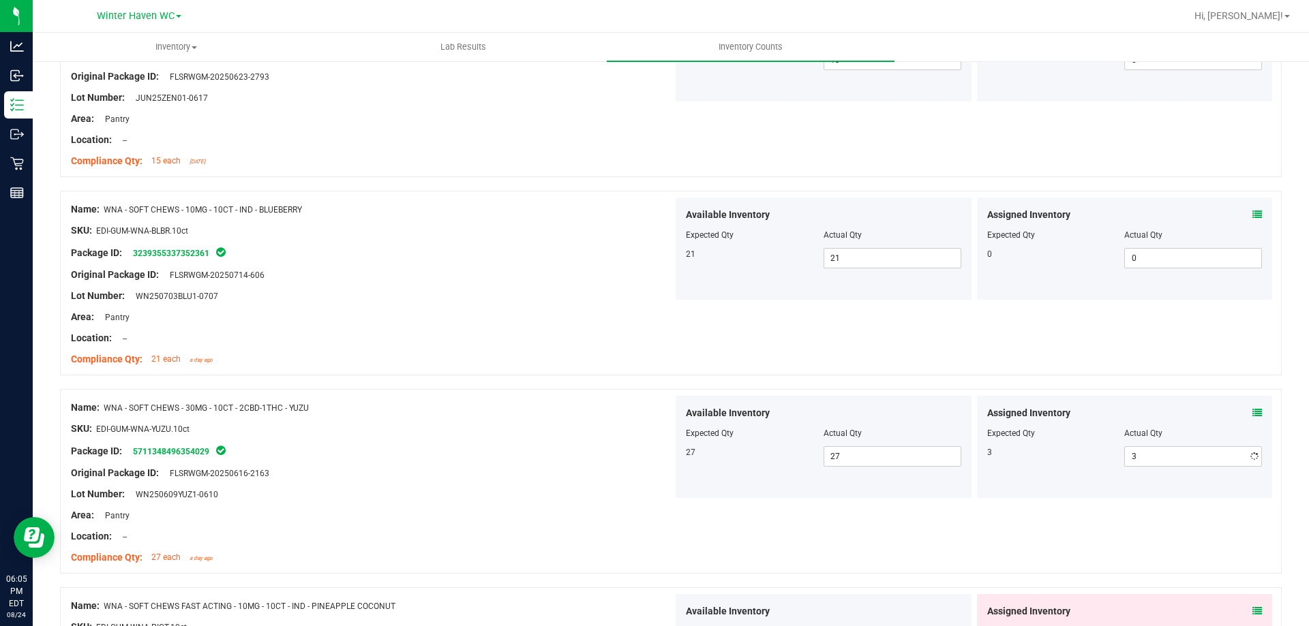
click at [1170, 348] on div "Name: WNA - SOFT CHEWS - 10MG - 10CT - IND - BLUEBERRY SKU: EDI-GUM-WNA-BLBR.10…" at bounding box center [670, 283] width 1221 height 185
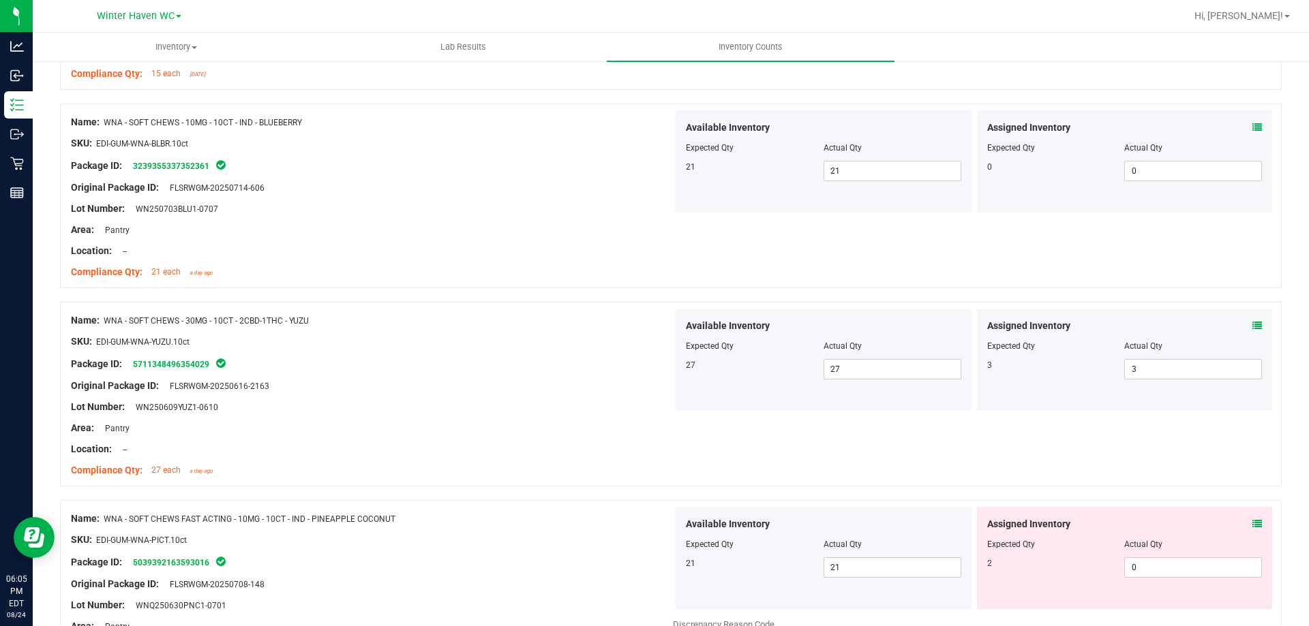
scroll to position [1227, 0]
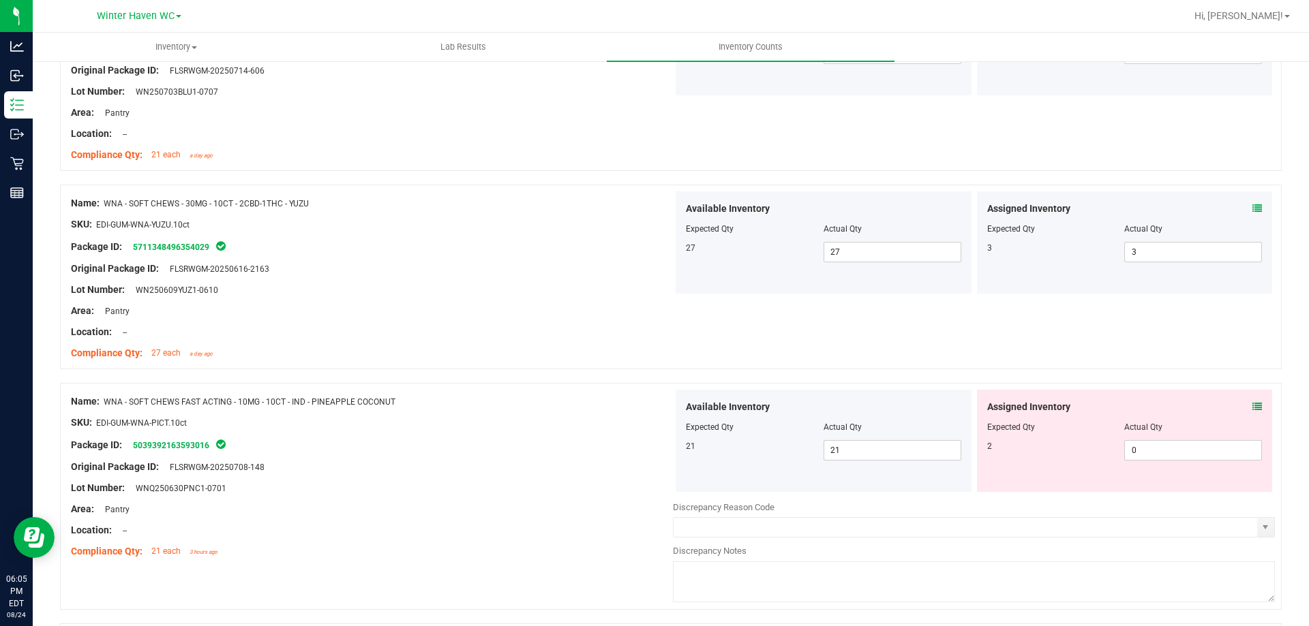
click at [1241, 408] on div "Assigned Inventory" at bounding box center [1124, 407] width 275 height 14
click at [1252, 405] on icon at bounding box center [1257, 407] width 10 height 10
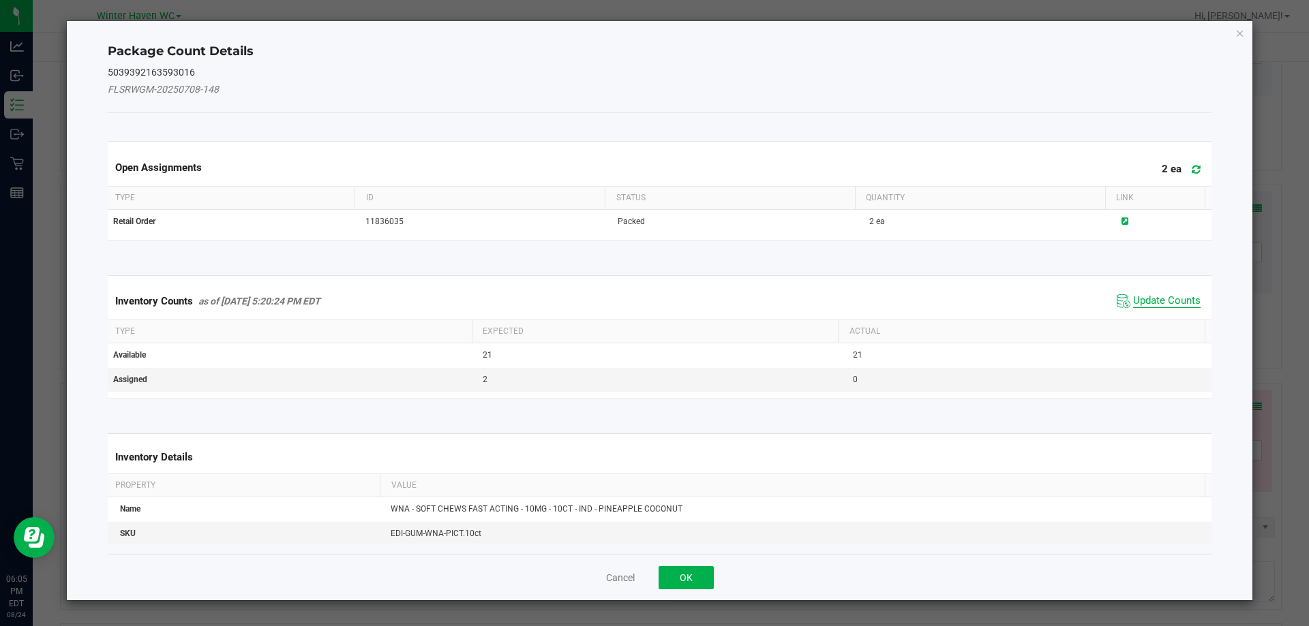
click at [1155, 305] on span "Update Counts" at bounding box center [1166, 301] width 67 height 14
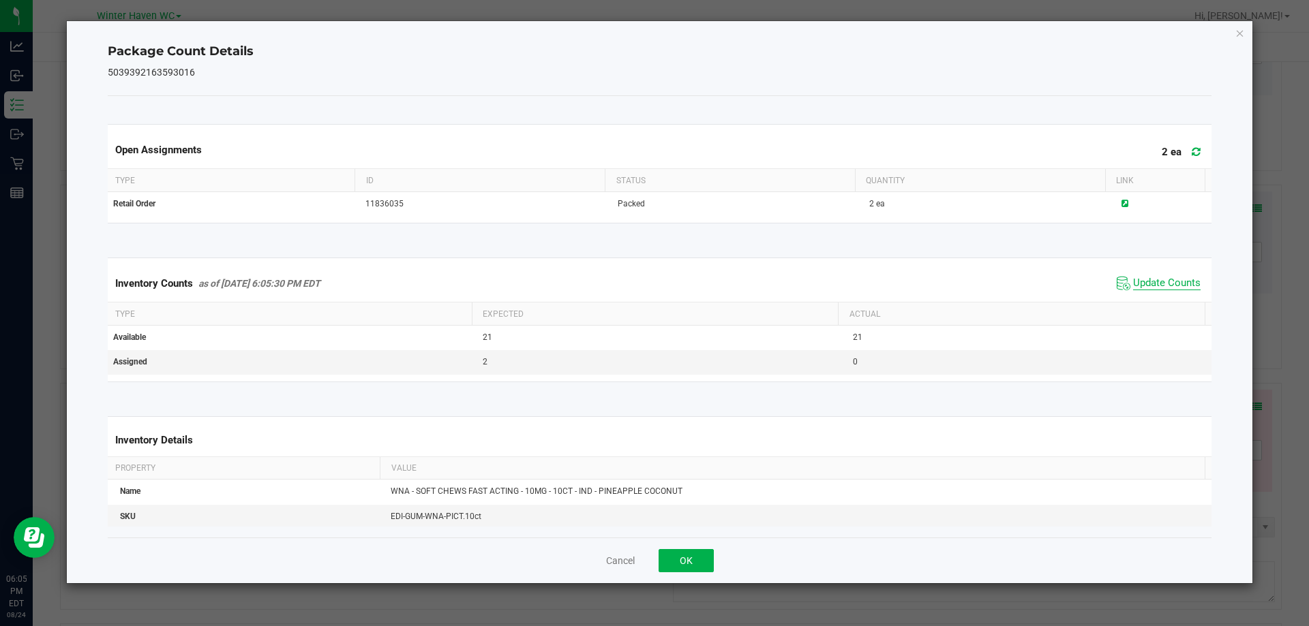
click at [1149, 286] on span "Update Counts" at bounding box center [1166, 284] width 67 height 14
click at [1149, 286] on span "Update Counts" at bounding box center [1166, 283] width 67 height 12
click at [703, 553] on button "OK" at bounding box center [685, 560] width 55 height 23
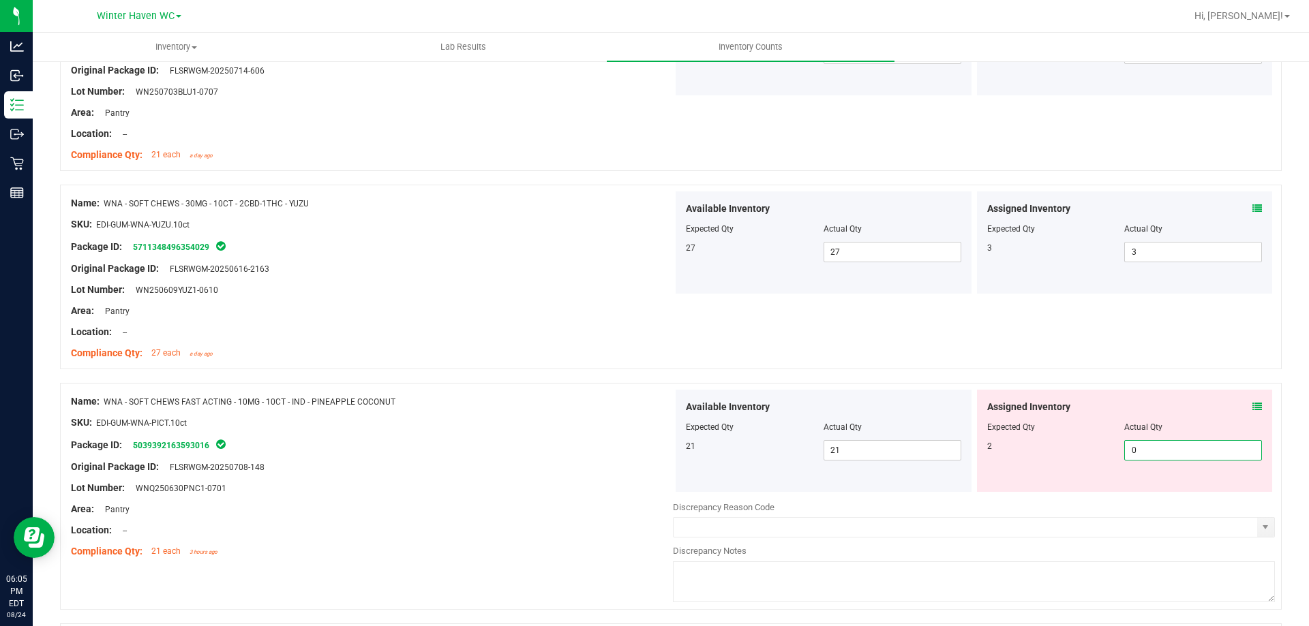
click at [1149, 446] on span "0 0" at bounding box center [1193, 450] width 138 height 20
type input "02"
type input "2"
click at [1076, 299] on div "Name: WNA - SOFT CHEWS - 30MG - 10CT - 2CBD-1THC - YUZU SKU: EDI-GUM-WNA-YUZU.1…" at bounding box center [670, 277] width 1221 height 185
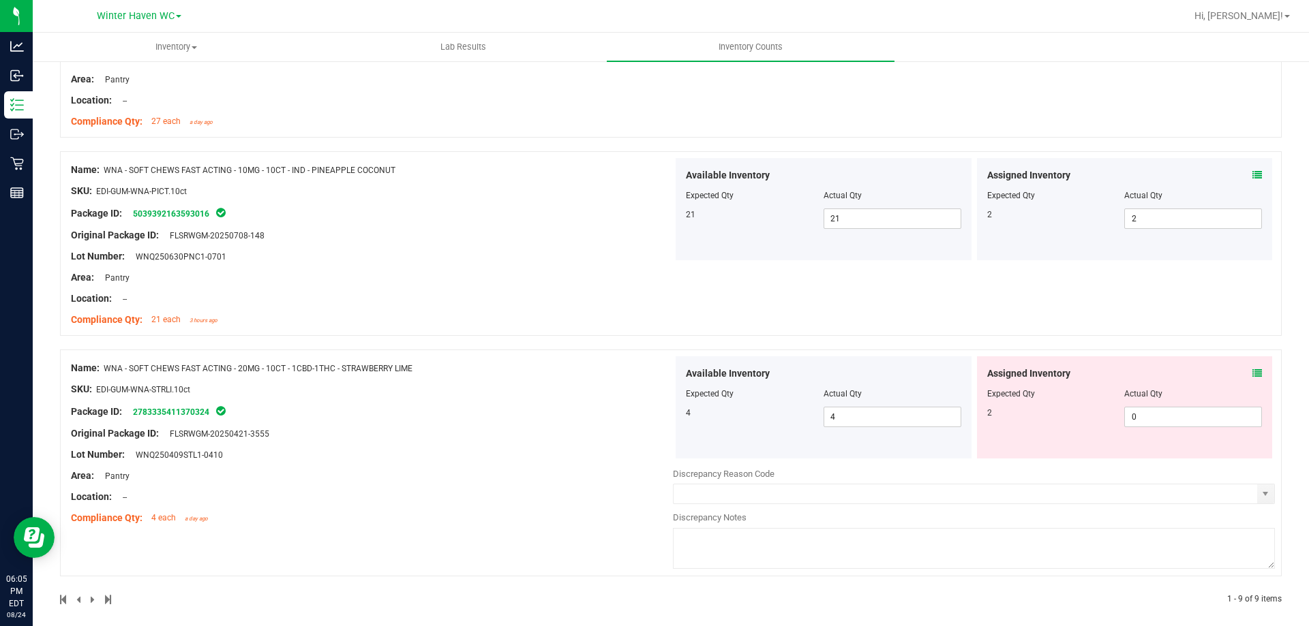
scroll to position [1469, 0]
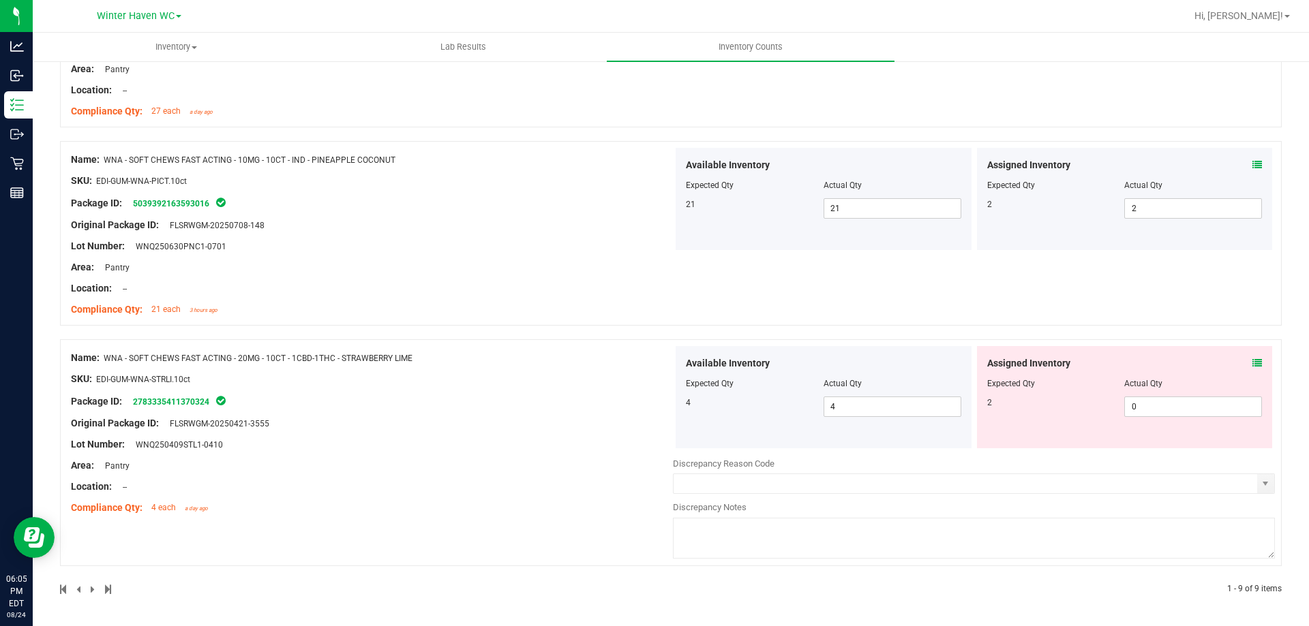
click at [1251, 358] on div "Assigned Inventory Expected Qty Actual Qty 2 0 0" at bounding box center [1125, 397] width 296 height 102
click at [1251, 361] on div "Assigned Inventory Expected Qty Actual Qty 2 0 0" at bounding box center [1125, 397] width 296 height 102
click at [1252, 363] on icon at bounding box center [1257, 364] width 10 height 10
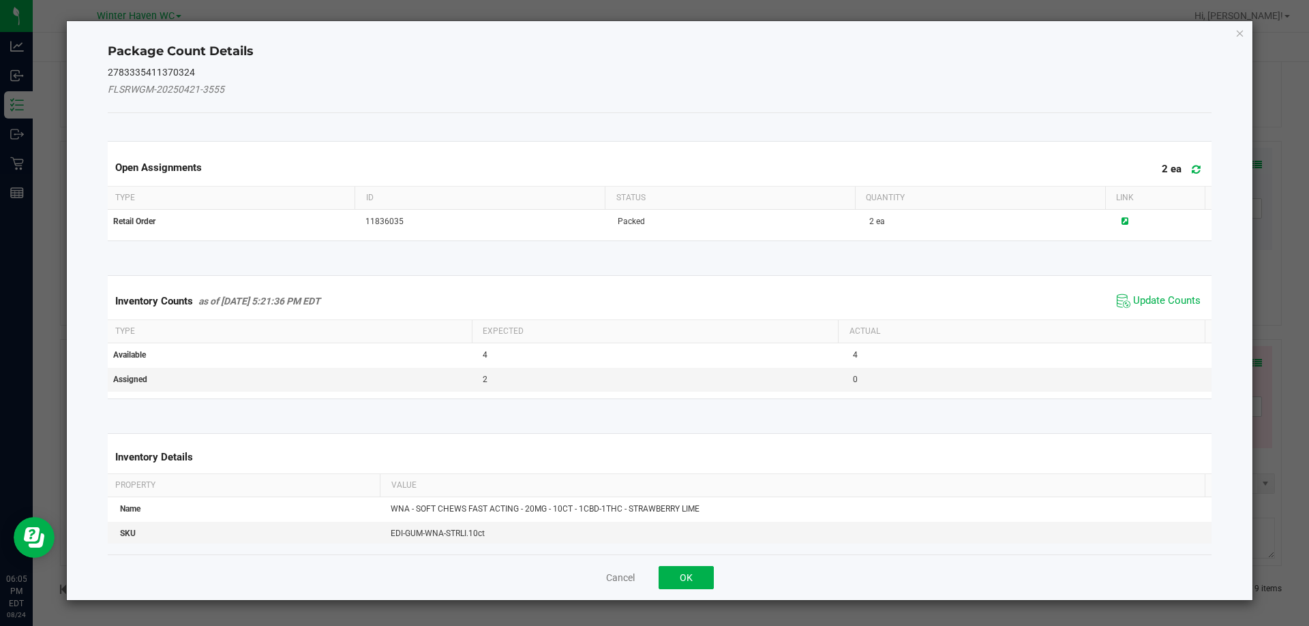
click at [1193, 301] on span "Update Counts" at bounding box center [1158, 301] width 91 height 20
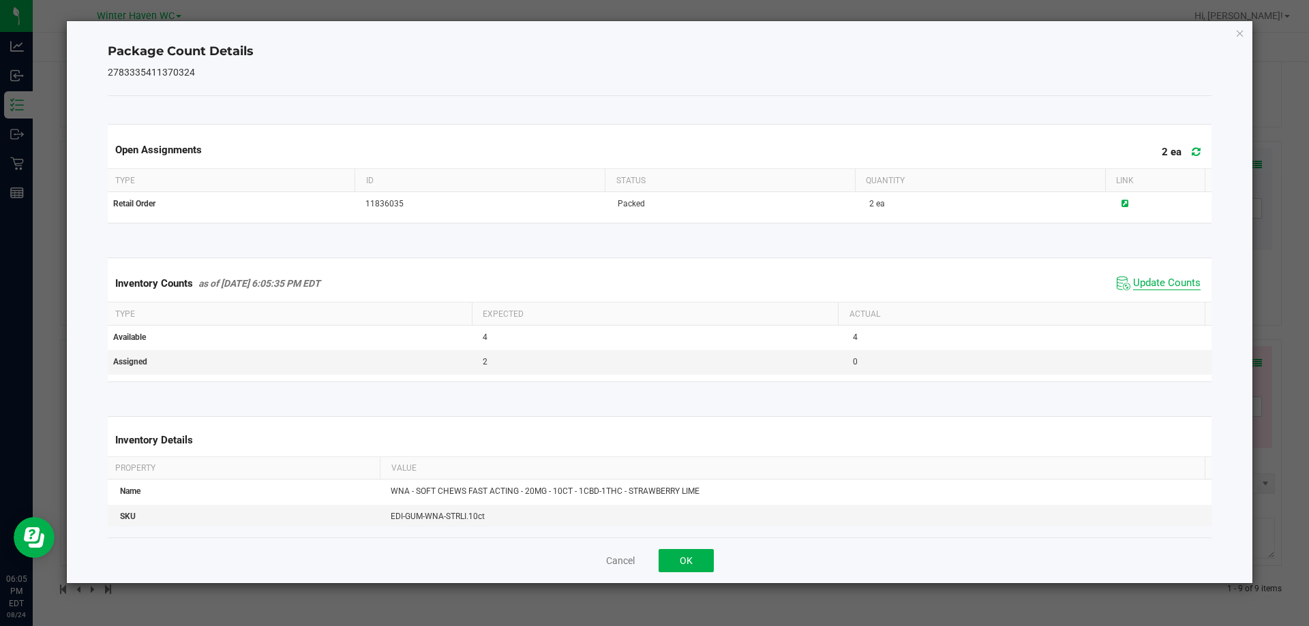
click at [1147, 285] on span "Update Counts" at bounding box center [1166, 284] width 67 height 14
click at [656, 560] on div "Cancel OK" at bounding box center [660, 561] width 1104 height 46
click at [683, 554] on button "OK" at bounding box center [685, 560] width 55 height 23
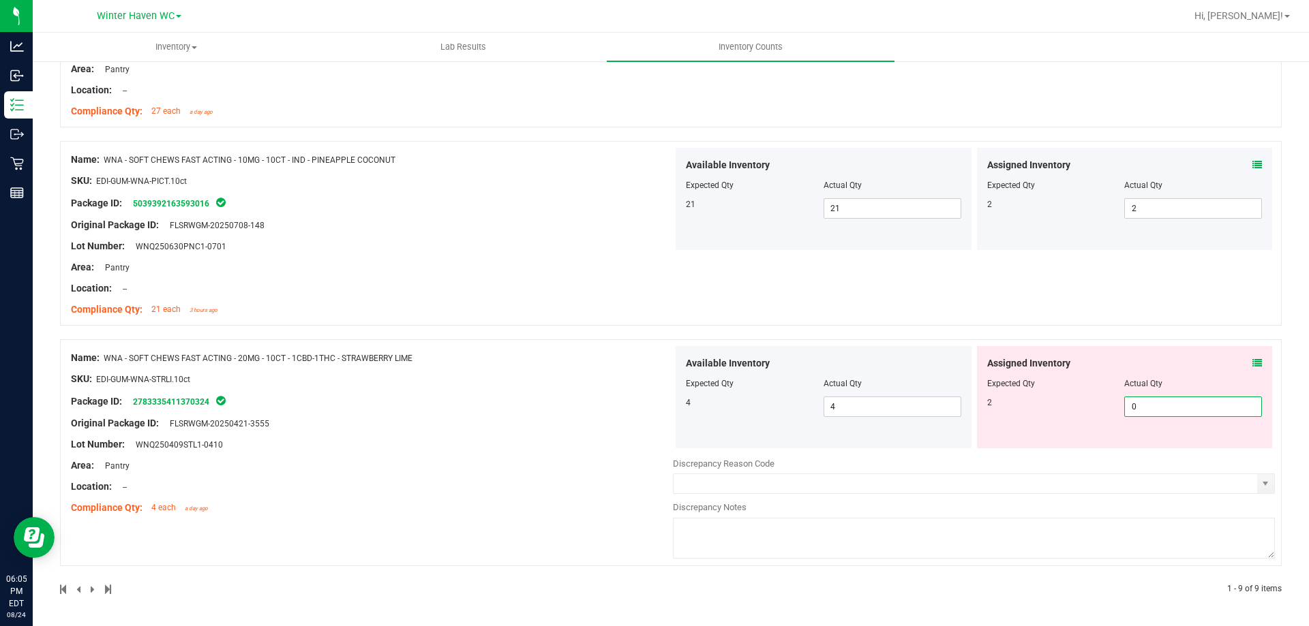
click at [1145, 403] on span "0 0" at bounding box center [1193, 407] width 138 height 20
type input "02"
type input "2"
click at [1157, 307] on div "Name: WNA - SOFT CHEWS FAST ACTING - 10MG - 10CT - IND - PINEAPPLE COCONUT SKU:…" at bounding box center [670, 233] width 1221 height 185
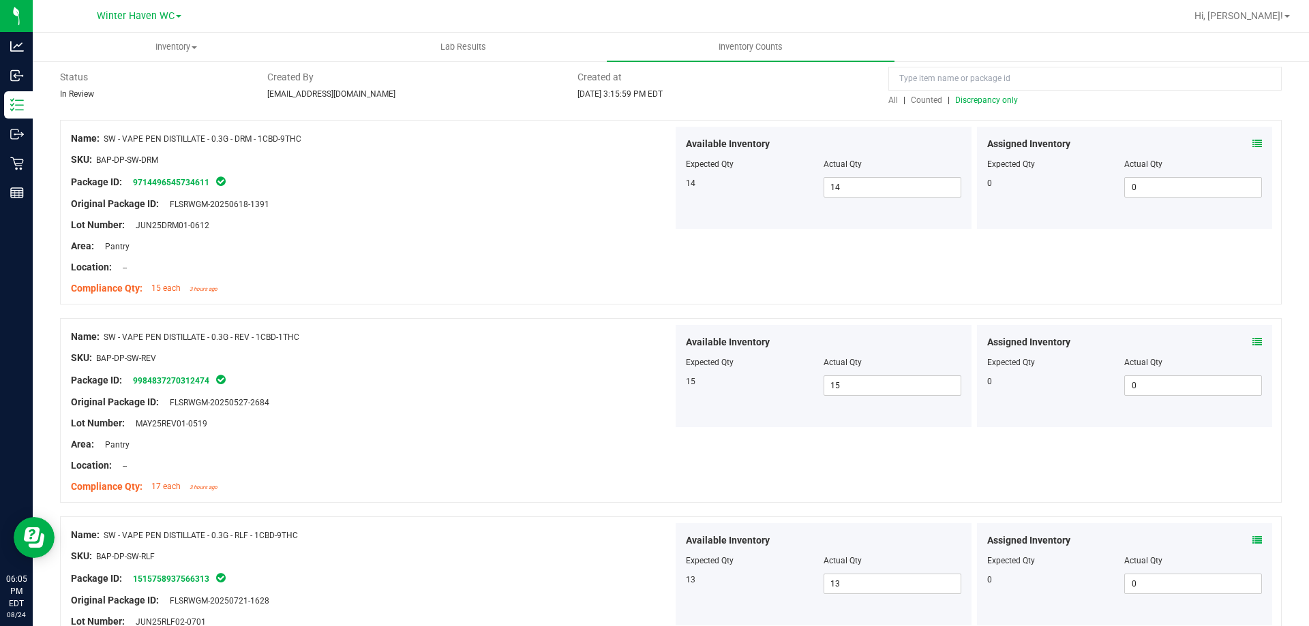
scroll to position [0, 0]
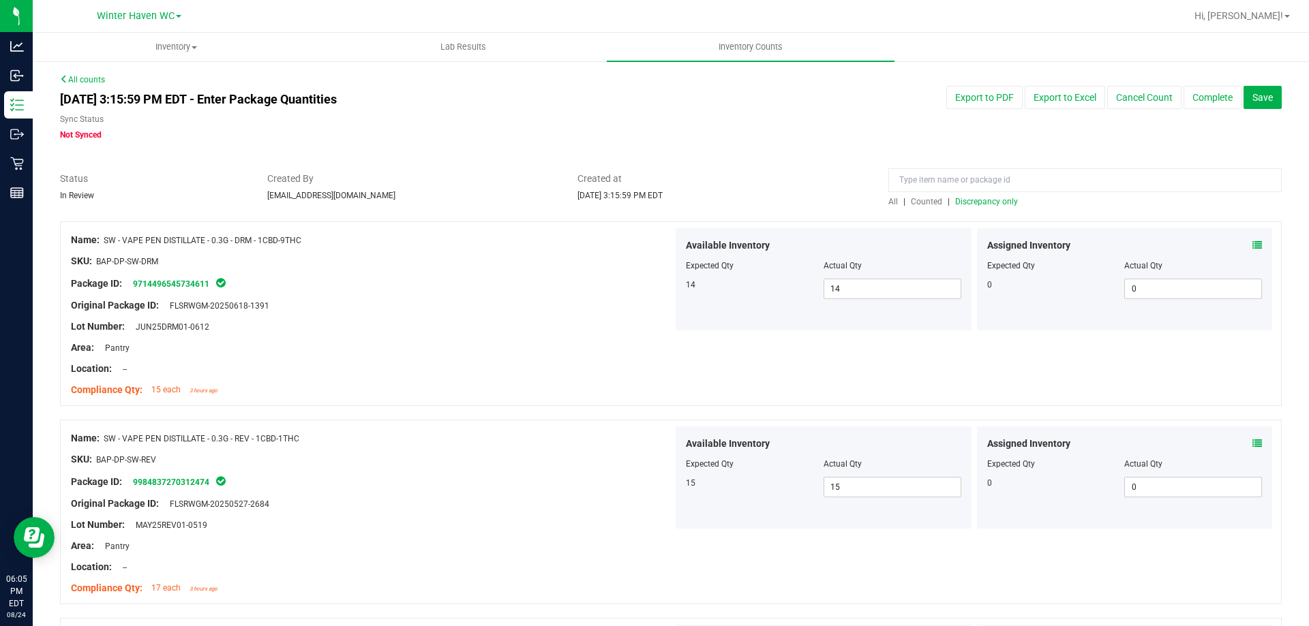
click at [955, 198] on span "Discrepancy only" at bounding box center [986, 202] width 63 height 10
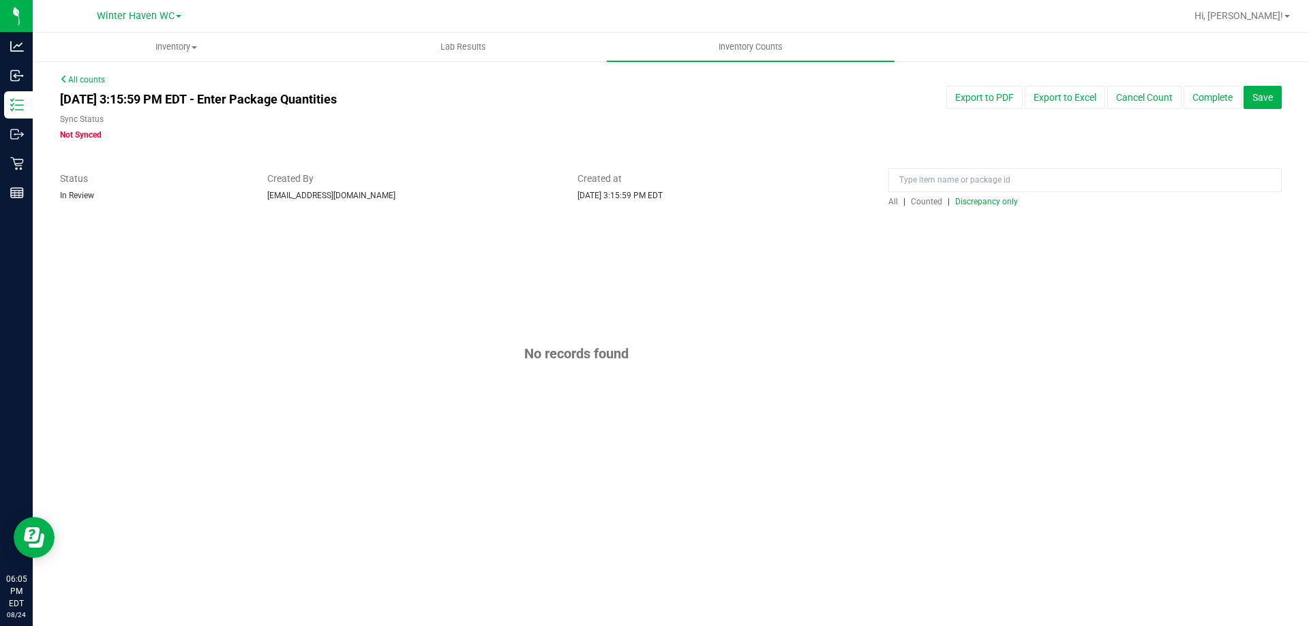
click at [955, 198] on span "Discrepancy only" at bounding box center [986, 202] width 63 height 10
click at [1206, 105] on button "Complete" at bounding box center [1212, 97] width 58 height 23
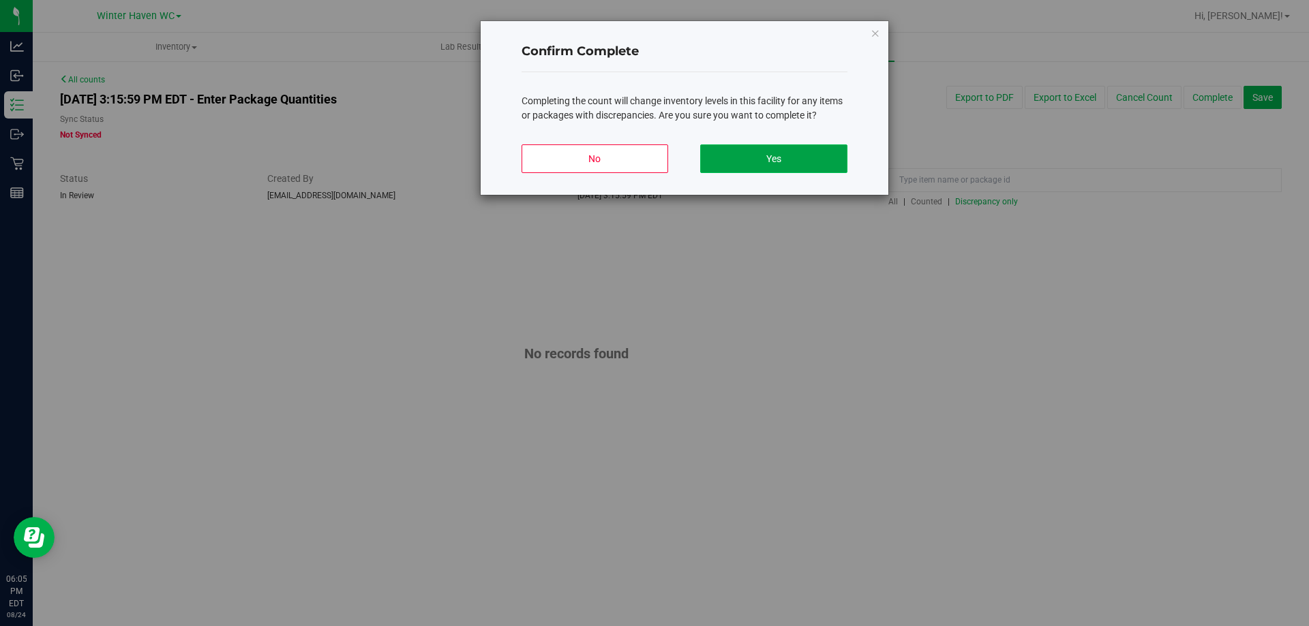
click at [778, 170] on button "Yes" at bounding box center [773, 159] width 147 height 29
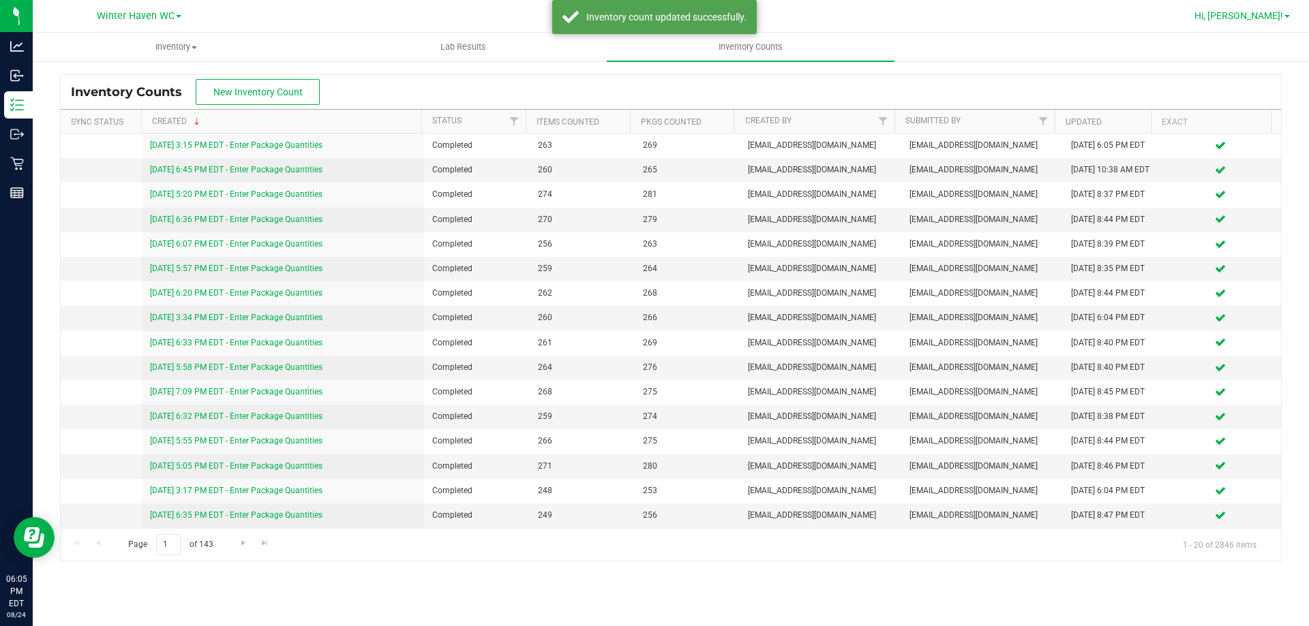
click at [1274, 13] on span "Hi, [PERSON_NAME]!" at bounding box center [1238, 15] width 89 height 11
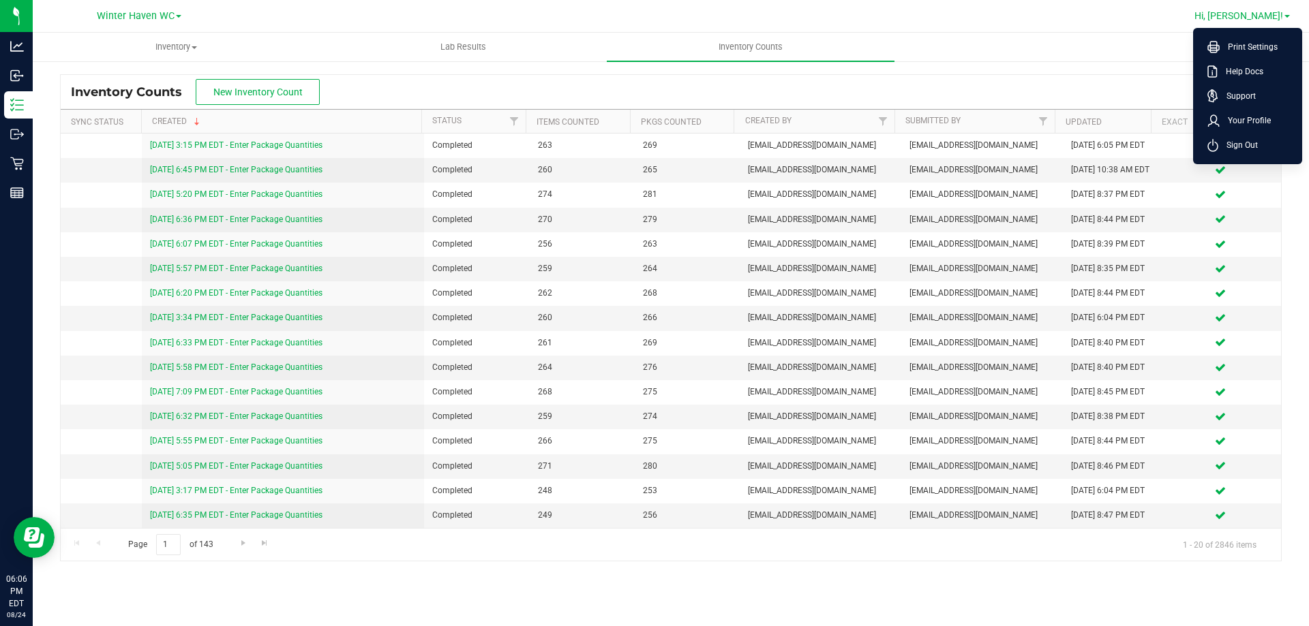
click at [1284, 12] on link "Hi, [PERSON_NAME]!" at bounding box center [1242, 16] width 106 height 14
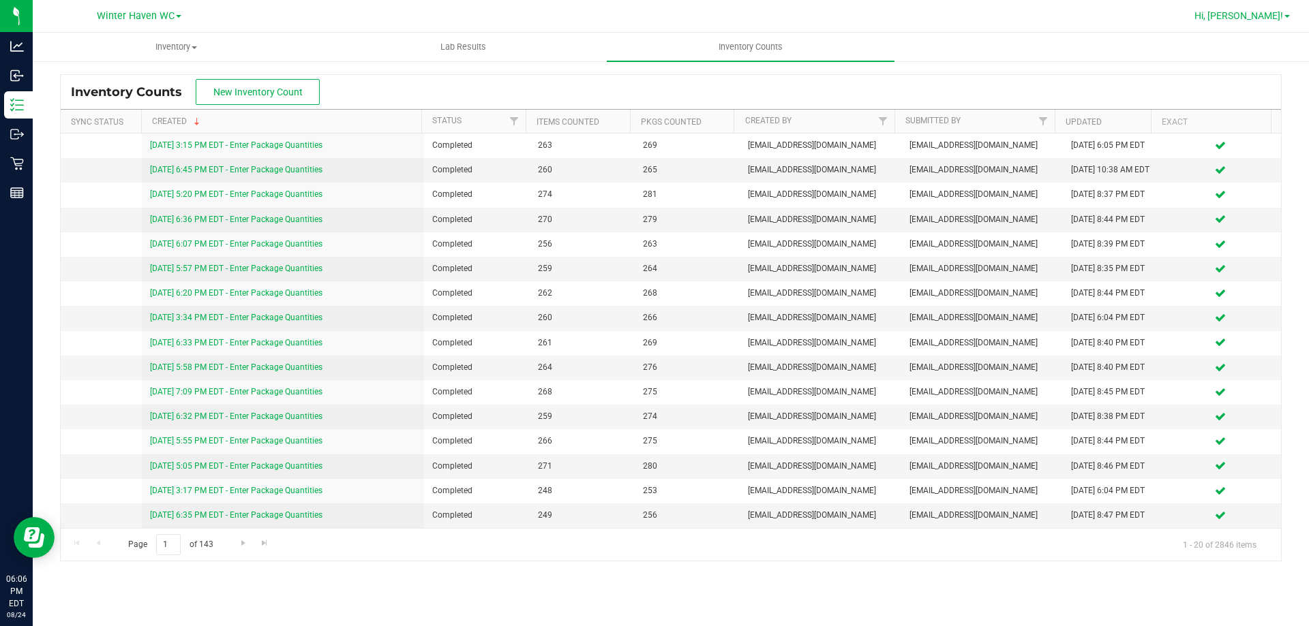
click at [1253, 15] on span "Hi, [PERSON_NAME]!" at bounding box center [1238, 15] width 89 height 11
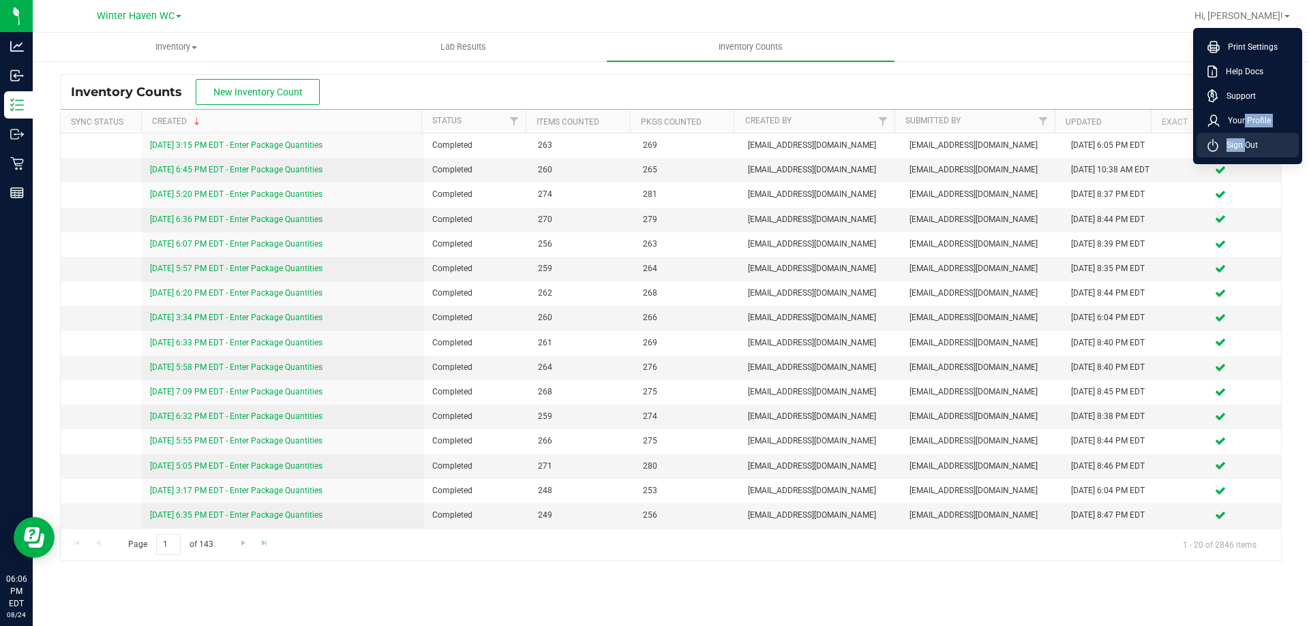
click at [1241, 138] on ul "Print Settings Help Docs Support Your Profile Sign Out" at bounding box center [1247, 96] width 109 height 136
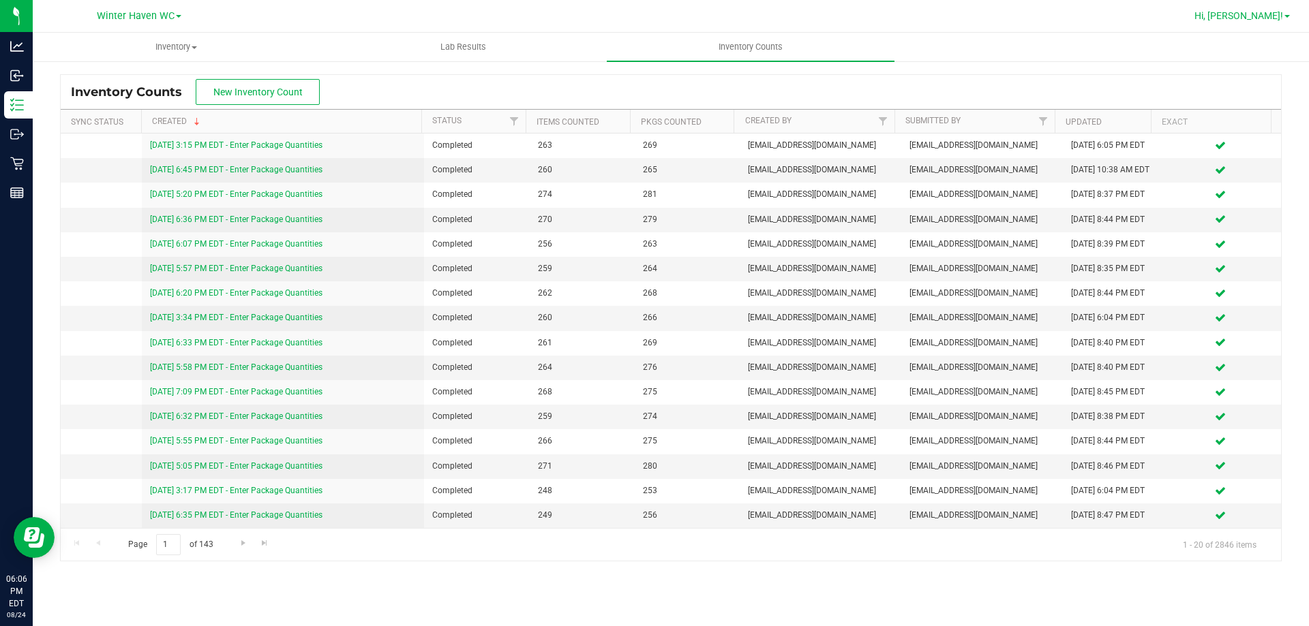
click at [1246, 18] on span "Hi, [PERSON_NAME]!" at bounding box center [1238, 15] width 89 height 11
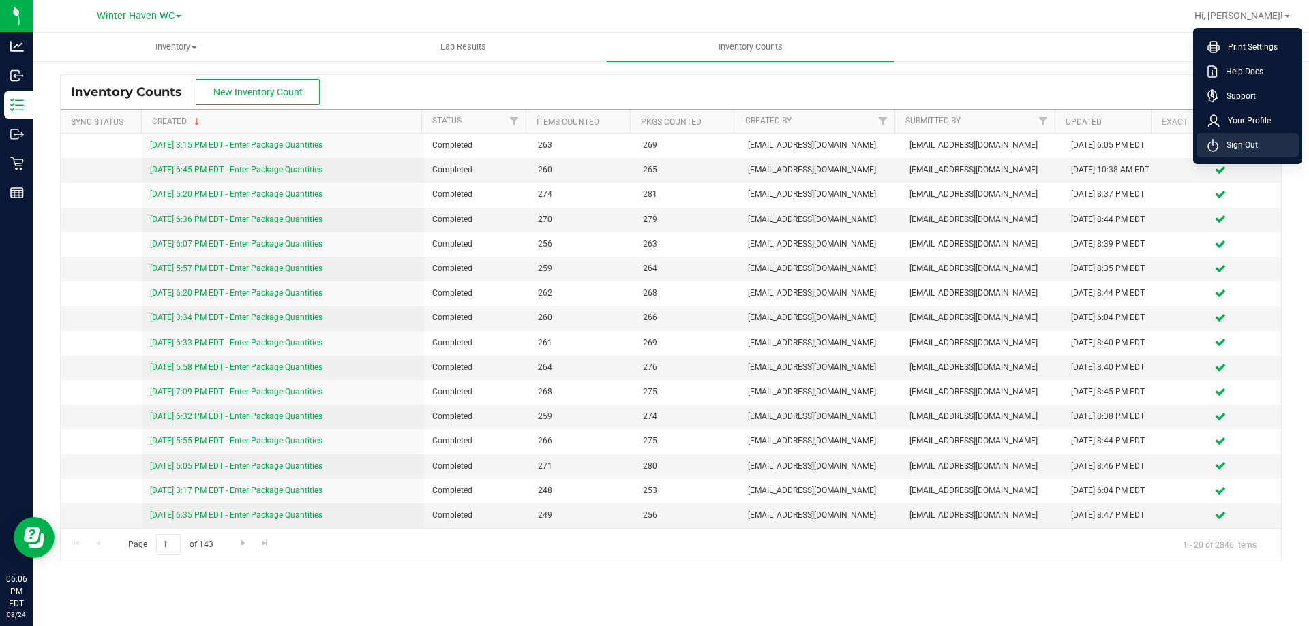
click at [1225, 138] on li "Sign Out" at bounding box center [1247, 145] width 102 height 25
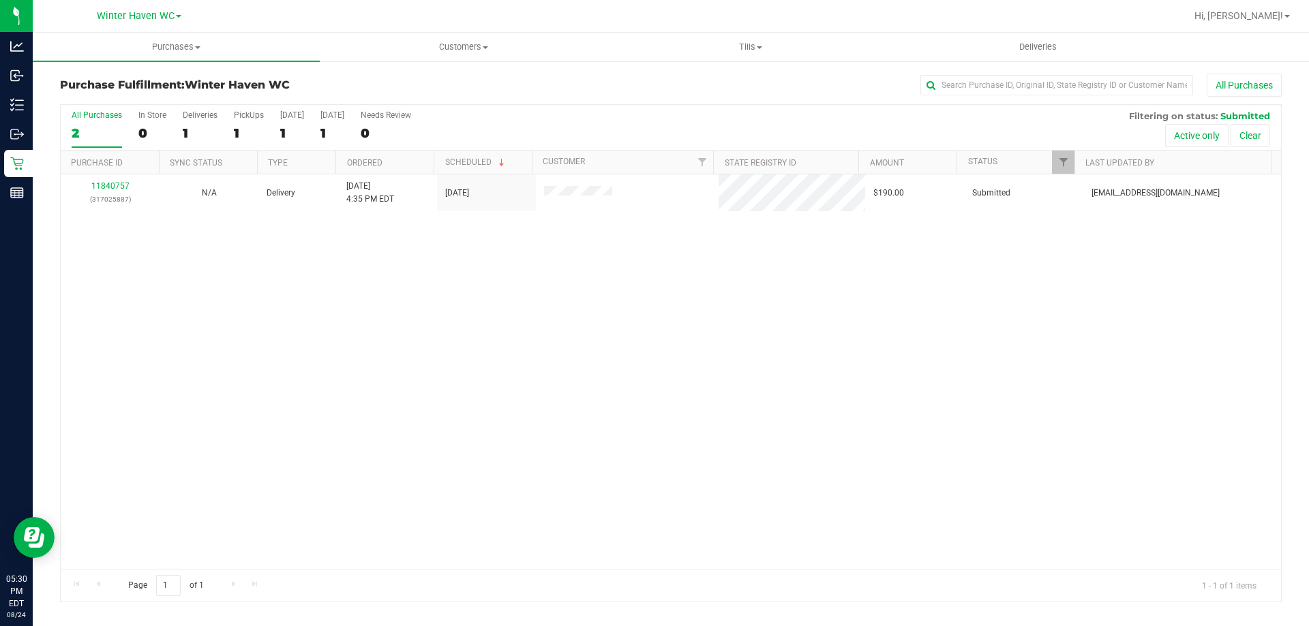
click at [456, 367] on div "11840757 (317025887) N/A Delivery 8/24/2025 4:35 PM EDT 8/25/2025 $190.00 Submi…" at bounding box center [671, 371] width 1220 height 395
click at [401, 412] on div "Loading... 11840757 (317025887) N/A Delivery 8/24/2025 4:35 PM EDT 8/25/2025 $1…" at bounding box center [671, 371] width 1220 height 395
click at [162, 50] on span "Purchases" at bounding box center [176, 47] width 287 height 12
click at [117, 76] on span "Summary of purchases" at bounding box center [103, 82] width 140 height 12
